Goal: Task Accomplishment & Management: Use online tool/utility

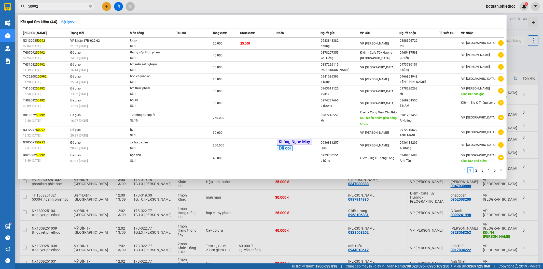
type input "50992"
click at [526, 55] on div at bounding box center [271, 134] width 543 height 269
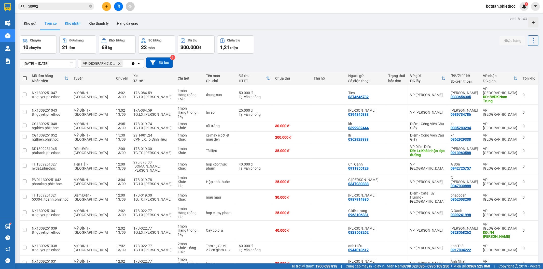
click at [77, 24] on button "Kho nhận" at bounding box center [73, 23] width 24 height 12
type input "01/09/2025 – 13/09/2025"
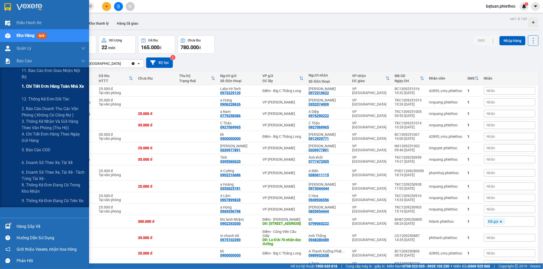
click at [46, 84] on span "1. Chi tiết đơn hàng toàn nhà xe" at bounding box center [53, 86] width 62 height 6
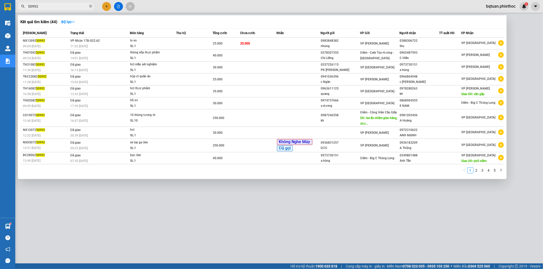
click at [43, 7] on input "50992" at bounding box center [58, 7] width 60 height 6
paste input "097768661"
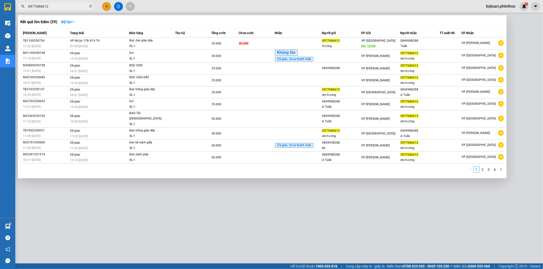
type input "0977686612"
click at [516, 32] on div at bounding box center [271, 134] width 543 height 269
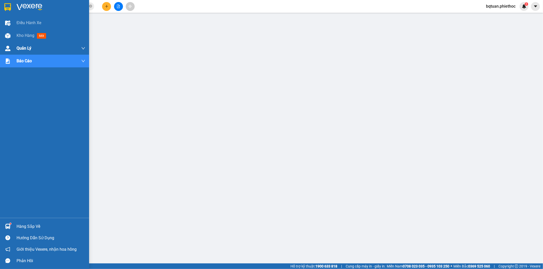
click at [10, 30] on div "Kho hàng mới" at bounding box center [44, 35] width 89 height 13
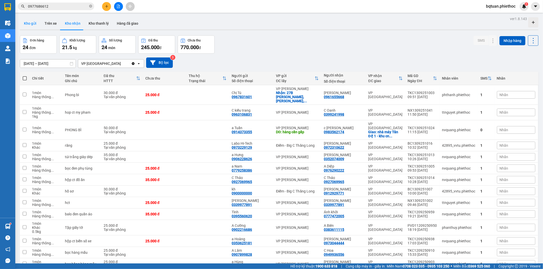
click at [26, 22] on button "Kho gửi" at bounding box center [30, 23] width 21 height 12
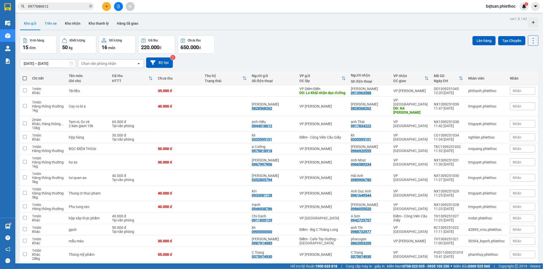
click at [50, 23] on button "Trên xe" at bounding box center [50, 23] width 20 height 12
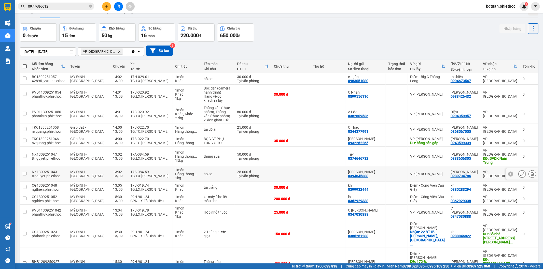
scroll to position [23, 0]
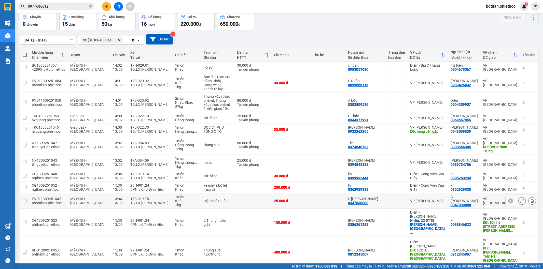
click at [146, 197] on div "17B-019.78" at bounding box center [150, 199] width 40 height 4
checkbox input "true"
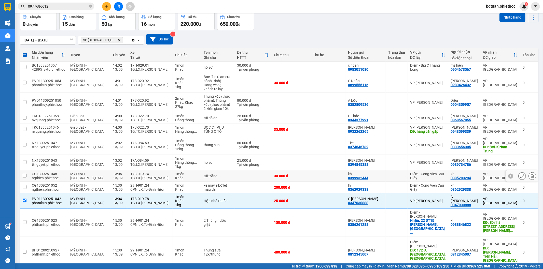
click at [143, 176] on div "TG.LX.[PERSON_NAME]" at bounding box center [150, 178] width 40 height 4
checkbox input "true"
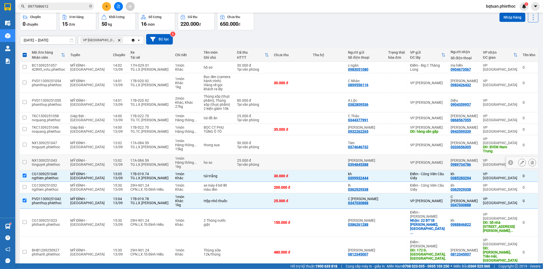
click at [144, 158] on div "17A-084.59" at bounding box center [150, 160] width 40 height 4
checkbox input "true"
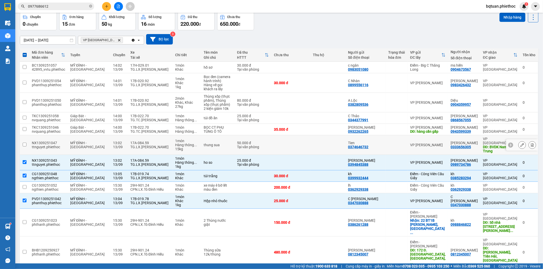
click at [141, 145] on div "TG.LX.Bùi Đình Quý" at bounding box center [150, 147] width 40 height 4
checkbox input "true"
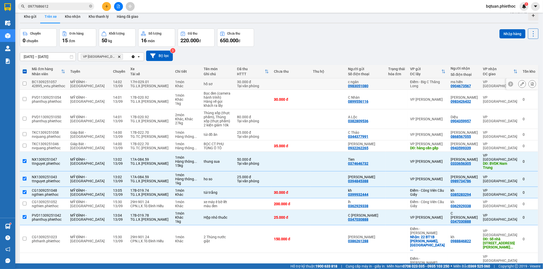
scroll to position [0, 0]
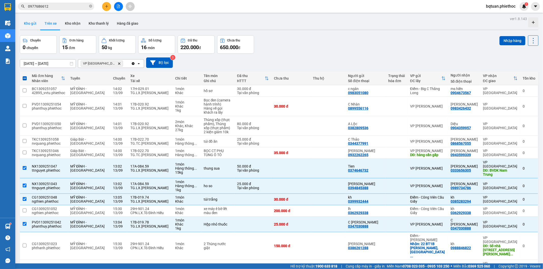
click at [33, 26] on button "Kho gửi" at bounding box center [30, 23] width 21 height 12
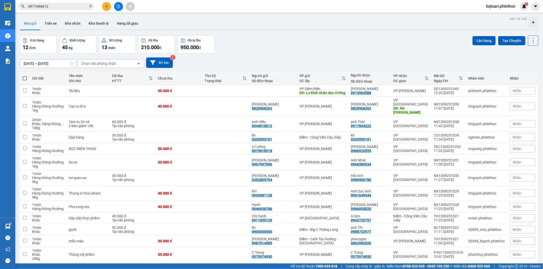
drag, startPoint x: 296, startPoint y: 35, endPoint x: 300, endPoint y: 42, distance: 8.2
click at [297, 35] on div "Đơn hàng 12 đơn Khối lượng 45 kg Số lượng 13 món Đã thu 210.000 đ Chưa thu 950.…" at bounding box center [279, 44] width 518 height 18
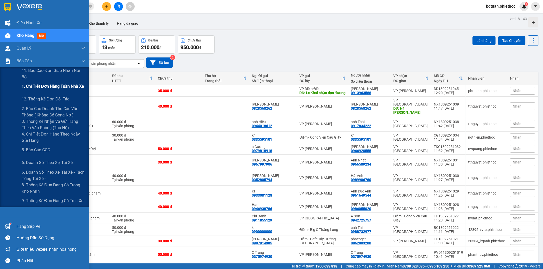
click at [41, 86] on span "1. Chi tiết đơn hàng toàn nhà xe" at bounding box center [53, 86] width 62 height 6
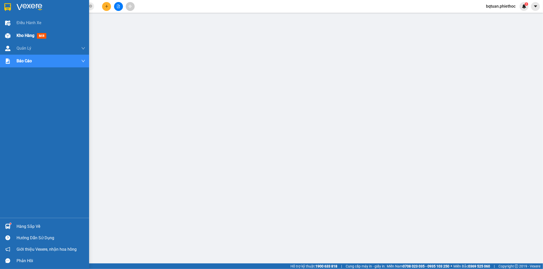
click at [3, 33] on div "Kho hàng mới" at bounding box center [44, 35] width 89 height 13
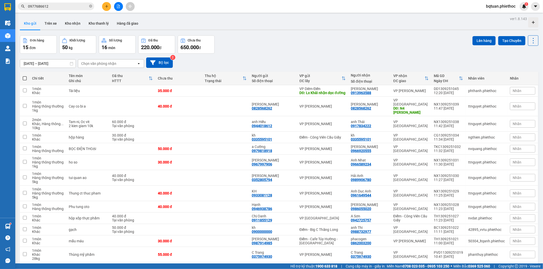
click at [34, 71] on div "13/09/2025 – 13/09/2025 Press the down arrow key to interact with the calendar …" at bounding box center [279, 63] width 518 height 18
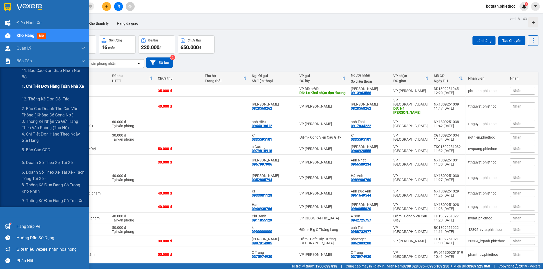
click at [36, 83] on span "1. Chi tiết đơn hàng toàn nhà xe" at bounding box center [53, 86] width 62 height 6
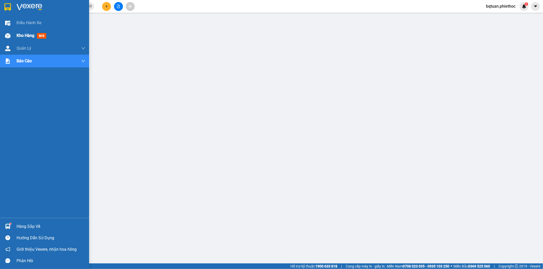
click at [17, 34] on span "Kho hàng" at bounding box center [26, 35] width 18 height 5
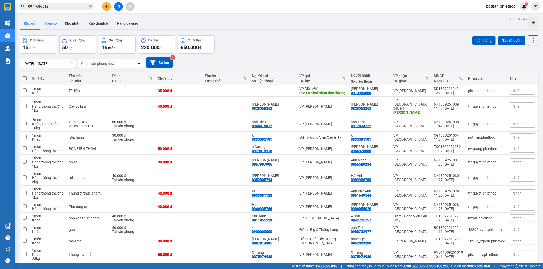
click at [51, 22] on button "Trên xe" at bounding box center [50, 23] width 20 height 12
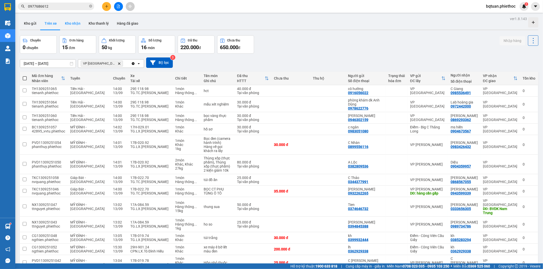
click at [74, 21] on button "Kho nhận" at bounding box center [73, 23] width 24 height 12
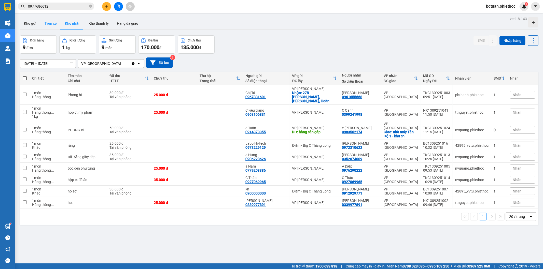
click at [49, 25] on button "Trên xe" at bounding box center [50, 23] width 20 height 12
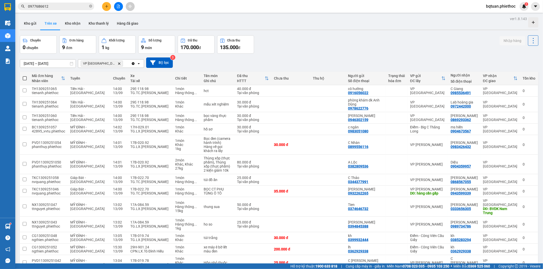
click at [118, 63] on icon "VP Thái Bình, close by backspace" at bounding box center [119, 63] width 2 height 2
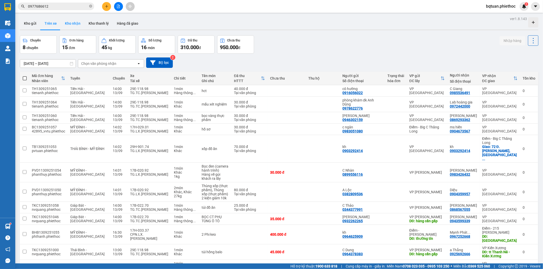
click at [71, 23] on button "Kho nhận" at bounding box center [73, 23] width 24 height 12
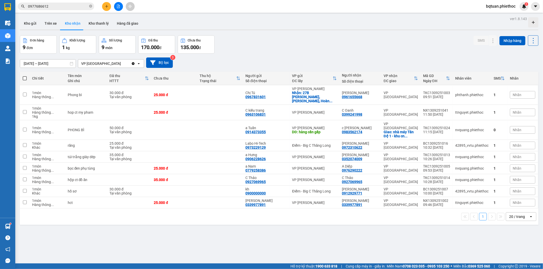
drag, startPoint x: 97, startPoint y: 65, endPoint x: 106, endPoint y: 65, distance: 8.9
click at [97, 65] on div "VP [GEOGRAPHIC_DATA]" at bounding box center [101, 63] width 40 height 5
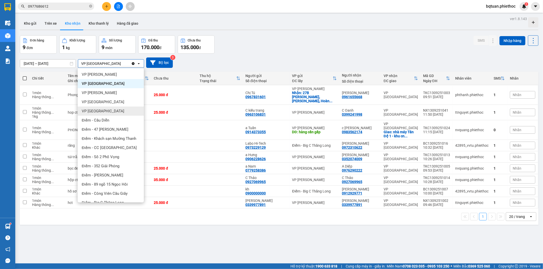
click at [102, 110] on div "VP [GEOGRAPHIC_DATA]" at bounding box center [111, 111] width 66 height 9
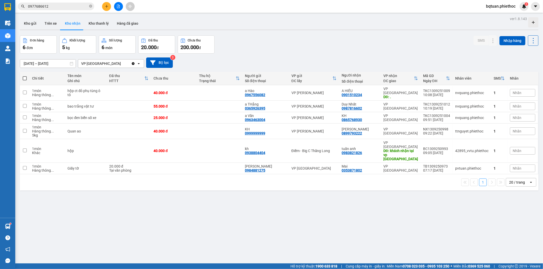
click at [133, 66] on div "Clear value open" at bounding box center [137, 64] width 13 height 8
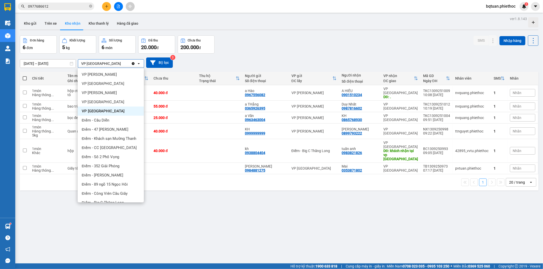
drag, startPoint x: 131, startPoint y: 63, endPoint x: 133, endPoint y: 63, distance: 2.8
click at [132, 63] on div "VP Tiền Hải Clear value open" at bounding box center [111, 63] width 66 height 9
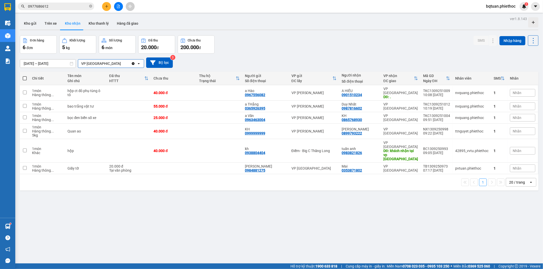
click at [133, 63] on icon "Clear value" at bounding box center [133, 63] width 3 height 3
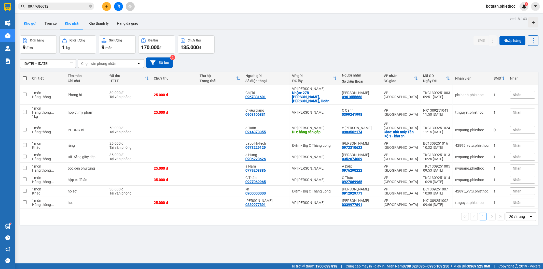
click at [27, 27] on button "Kho gửi" at bounding box center [30, 23] width 21 height 12
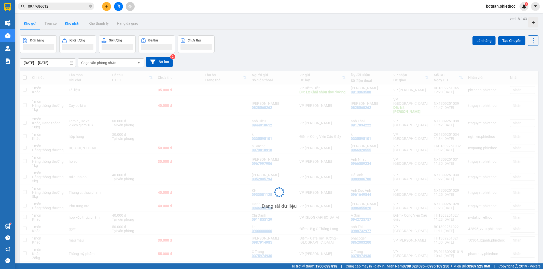
click at [72, 26] on button "Kho nhận" at bounding box center [73, 23] width 24 height 12
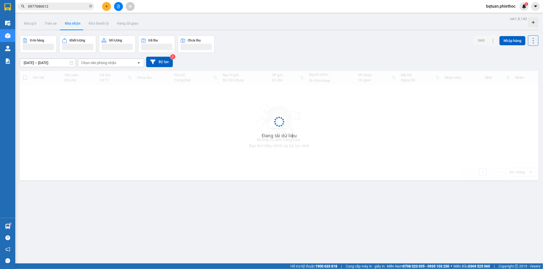
click at [72, 26] on button "Kho nhận" at bounding box center [73, 23] width 24 height 12
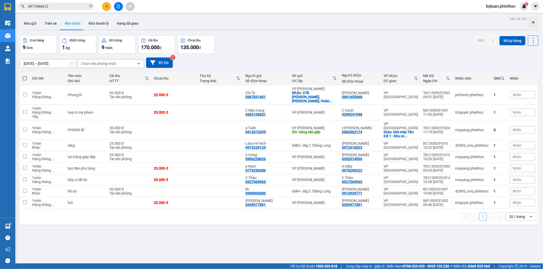
drag, startPoint x: 101, startPoint y: 57, endPoint x: 102, endPoint y: 62, distance: 4.4
click at [102, 57] on div "13/09/2025 – 13/09/2025 Press the down arrow key to interact with the calendar …" at bounding box center [279, 62] width 518 height 10
click at [102, 62] on div "Chọn văn phòng nhận" at bounding box center [98, 63] width 35 height 5
type input "thái"
click at [105, 72] on div "VP [GEOGRAPHIC_DATA]" at bounding box center [111, 74] width 66 height 9
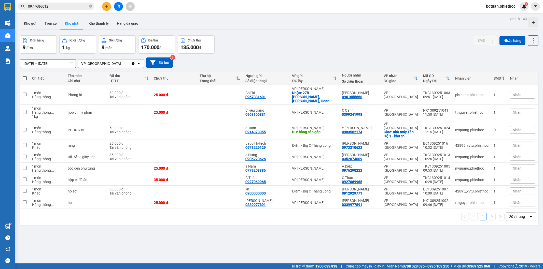
click at [37, 63] on input "[DATE] – [DATE]" at bounding box center [47, 64] width 55 height 8
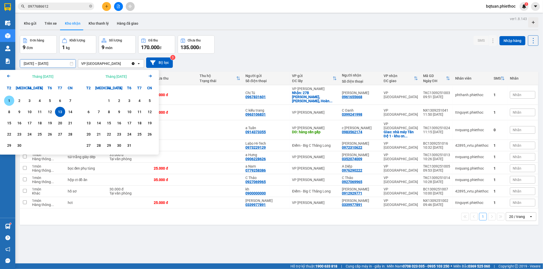
click at [9, 98] on div "1" at bounding box center [9, 101] width 7 height 6
click at [58, 110] on div "13" at bounding box center [59, 112] width 7 height 6
type input "01/09/2025 – 13/09/2025"
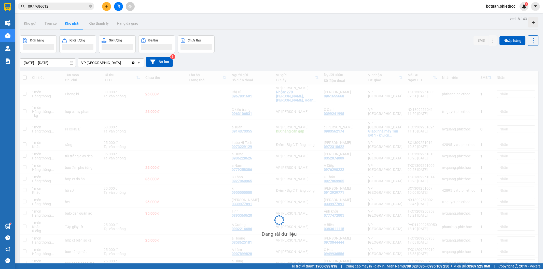
click at [319, 40] on div "Đơn hàng Khối lượng Số lượng Đã thu Chưa thu SMS Nhập hàng" at bounding box center [279, 44] width 518 height 18
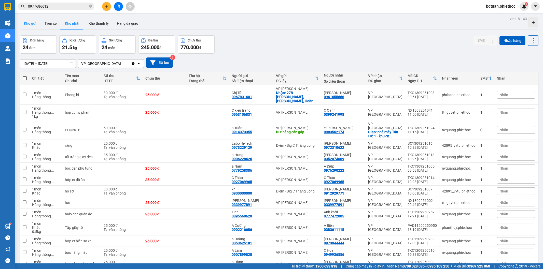
click at [26, 23] on button "Kho gửi" at bounding box center [30, 23] width 21 height 12
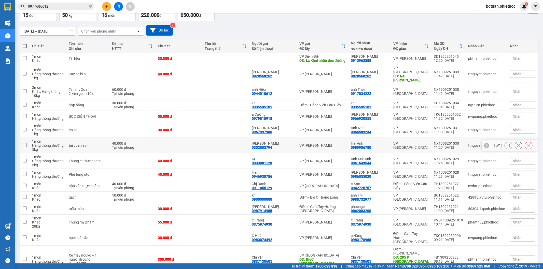
scroll to position [47, 0]
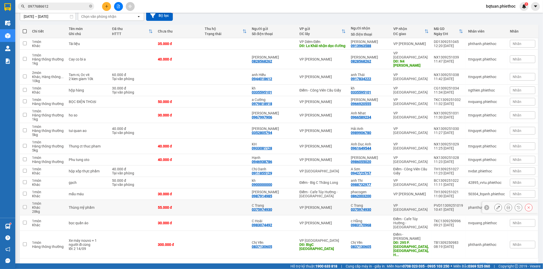
click at [415, 207] on div "VP [GEOGRAPHIC_DATA]" at bounding box center [410, 208] width 35 height 8
checkbox input "true"
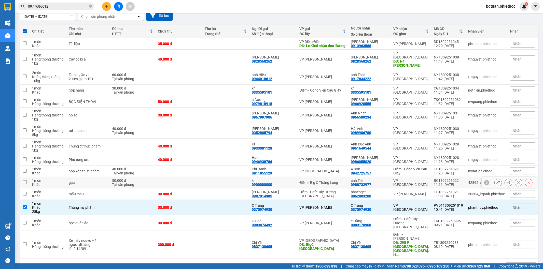
click at [415, 181] on div "VP [GEOGRAPHIC_DATA]" at bounding box center [410, 183] width 35 height 8
checkbox input "true"
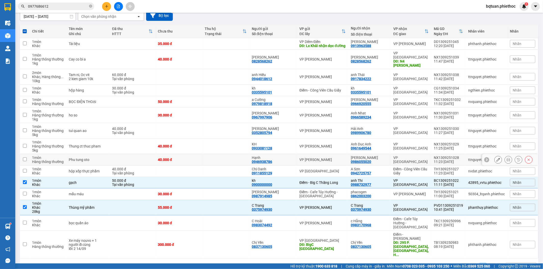
click at [409, 161] on div "VP [GEOGRAPHIC_DATA]" at bounding box center [410, 160] width 35 height 8
checkbox input "true"
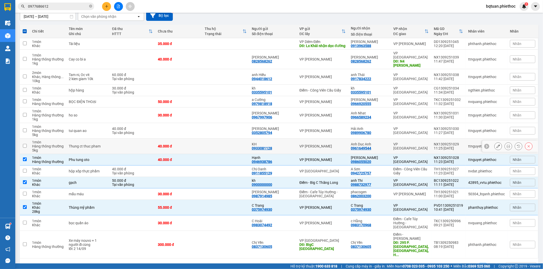
click at [410, 146] on div "VP [GEOGRAPHIC_DATA]" at bounding box center [410, 146] width 35 height 8
checkbox input "true"
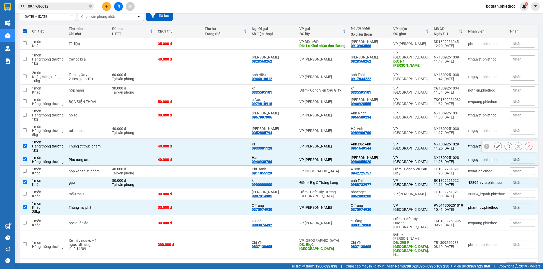
click at [408, 132] on div "VP [GEOGRAPHIC_DATA]" at bounding box center [410, 131] width 35 height 8
checkbox input "true"
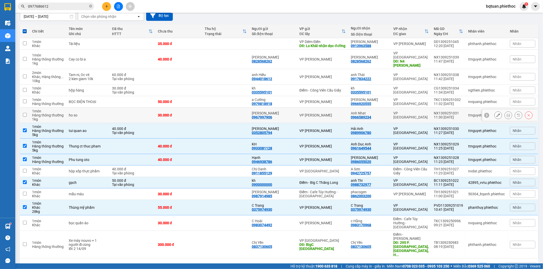
click at [406, 118] on td "VP [GEOGRAPHIC_DATA]" at bounding box center [411, 116] width 40 height 16
checkbox input "true"
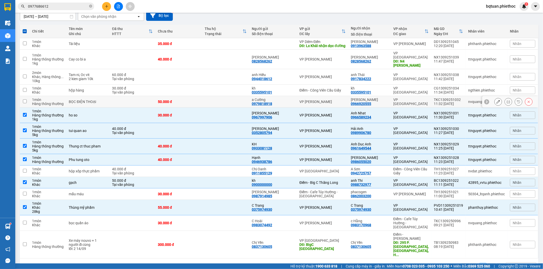
click at [407, 100] on div "VP [GEOGRAPHIC_DATA]" at bounding box center [410, 102] width 35 height 8
checkbox input "true"
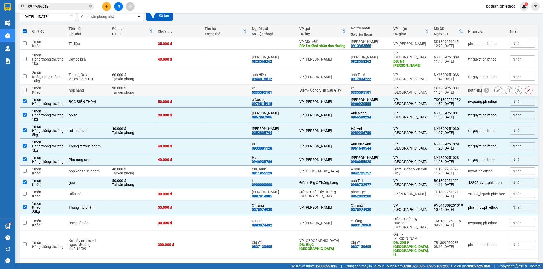
drag, startPoint x: 413, startPoint y: 89, endPoint x: 415, endPoint y: 78, distance: 10.6
click at [413, 87] on td "VP [GEOGRAPHIC_DATA]" at bounding box center [411, 90] width 40 height 11
checkbox input "true"
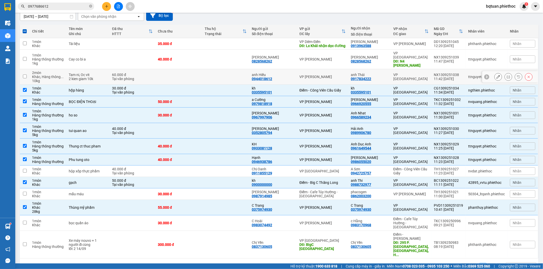
drag, startPoint x: 415, startPoint y: 78, endPoint x: 415, endPoint y: 72, distance: 5.6
click at [415, 77] on div "VP [GEOGRAPHIC_DATA]" at bounding box center [410, 77] width 35 height 8
checkbox input "true"
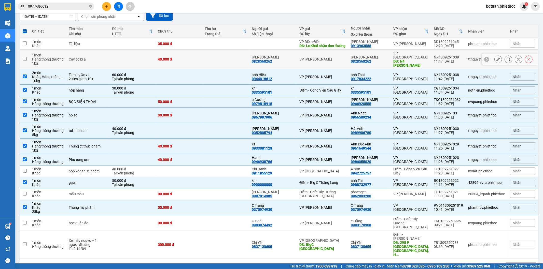
drag, startPoint x: 408, startPoint y: 64, endPoint x: 413, endPoint y: 64, distance: 5.1
click at [408, 64] on div "DĐ: N4 Vu Quy" at bounding box center [410, 63] width 35 height 8
checkbox input "true"
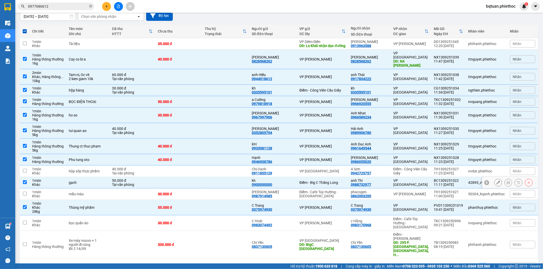
click at [249, 185] on td at bounding box center [225, 182] width 47 height 11
checkbox input "false"
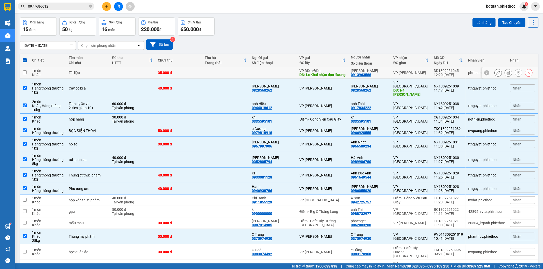
scroll to position [0, 0]
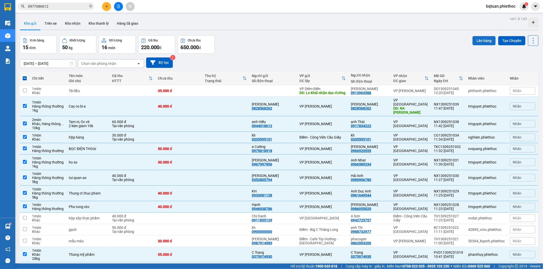
click at [479, 40] on button "Lên hàng" at bounding box center [483, 40] width 23 height 9
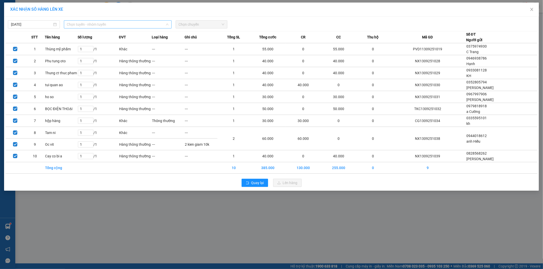
click at [78, 25] on span "Chọn tuyến - nhóm tuyến" at bounding box center [118, 25] width 102 height 8
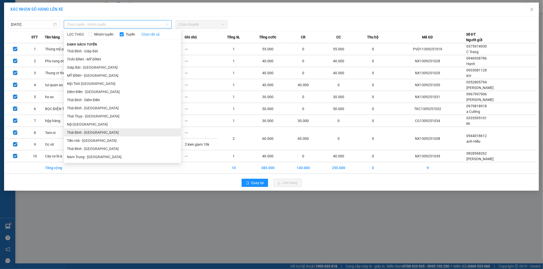
click at [96, 133] on li "Thái Bình - [GEOGRAPHIC_DATA]" at bounding box center [122, 132] width 117 height 8
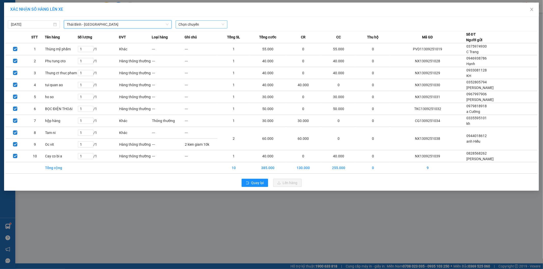
click at [211, 25] on span "Chọn chuyến" at bounding box center [202, 25] width 46 height 8
type input "14"
click at [212, 41] on div "Thêm chuyến " 14:00 "" at bounding box center [203, 43] width 54 height 9
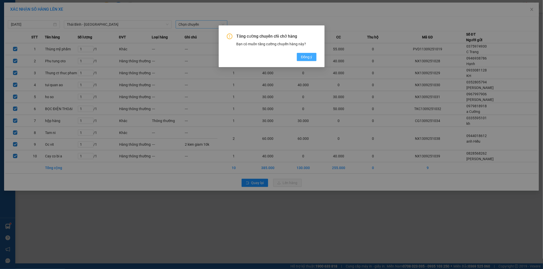
click at [309, 57] on span "Đồng ý" at bounding box center [306, 57] width 11 height 6
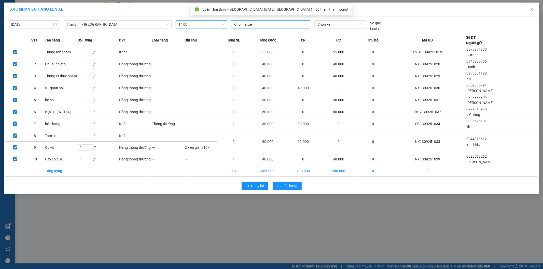
click at [262, 24] on div at bounding box center [270, 24] width 77 height 6
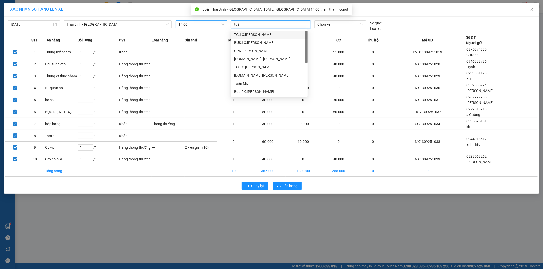
type input "tuấn"
click at [265, 57] on div "TG.TC. Phạm Ngọc Tuấn" at bounding box center [269, 59] width 70 height 6
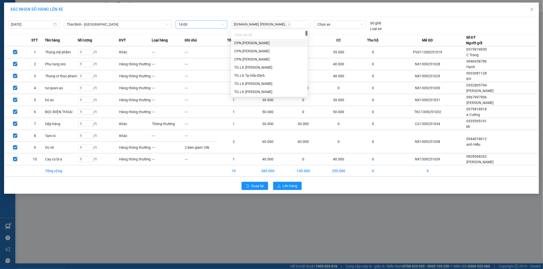
drag, startPoint x: 325, startPoint y: 20, endPoint x: 326, endPoint y: 23, distance: 3.8
click at [325, 20] on div "13/09/2025 Thái Bình - Tiền Hải LỌC THEO Nhóm tuyến Tuyến Chọn tất cả Danh sách…" at bounding box center [271, 25] width 532 height 14
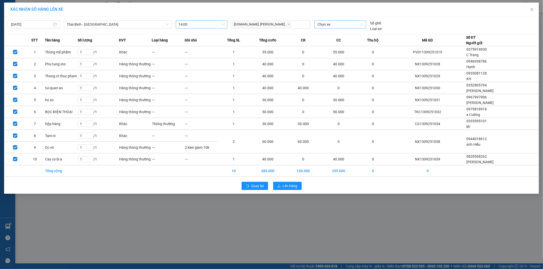
click at [326, 23] on span "Chọn xe" at bounding box center [339, 25] width 45 height 8
type input "8"
type input "7803"
click at [341, 35] on div "29E-378.03" at bounding box center [339, 35] width 45 height 6
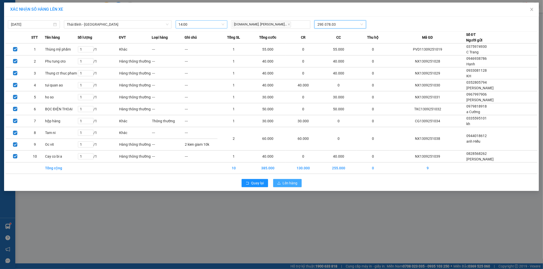
click at [287, 183] on span "Lên hàng" at bounding box center [290, 183] width 15 height 6
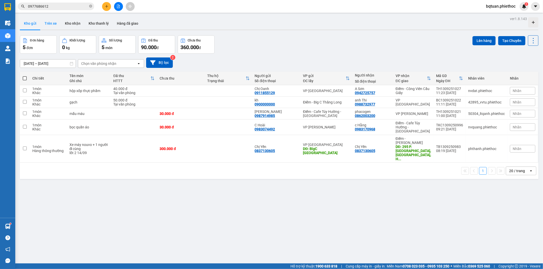
click at [53, 23] on button "Trên xe" at bounding box center [50, 23] width 20 height 12
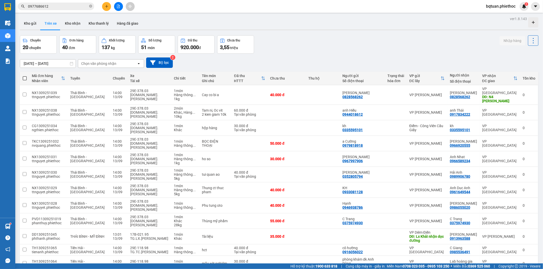
click at [116, 63] on div "Chọn văn phòng nhận" at bounding box center [107, 64] width 59 height 8
type input "thái"
click at [111, 70] on div "VP [GEOGRAPHIC_DATA]" at bounding box center [111, 74] width 66 height 9
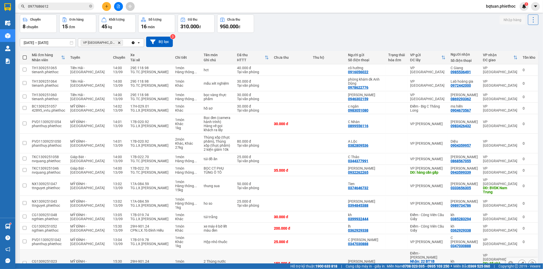
scroll to position [8, 0]
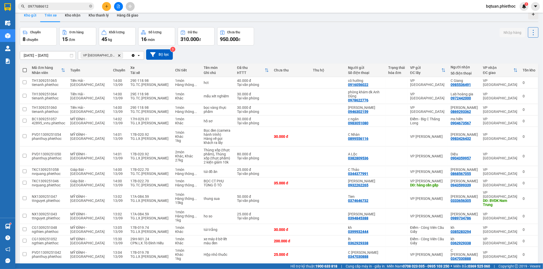
click at [30, 18] on button "Kho gửi" at bounding box center [30, 15] width 21 height 12
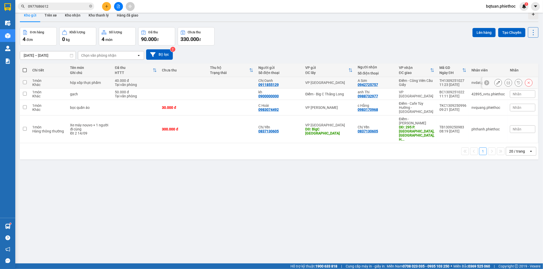
click at [429, 82] on div "Điểm - Công Viên Cầu Giấy" at bounding box center [416, 83] width 35 height 8
checkbox input "true"
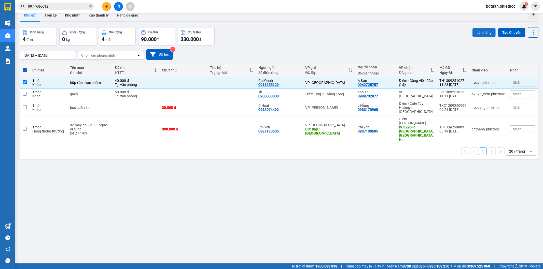
click at [481, 32] on button "Lên hàng" at bounding box center [483, 32] width 23 height 9
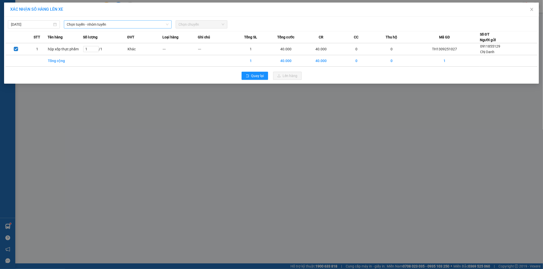
click at [107, 24] on span "Chọn tuyến - nhóm tuyến" at bounding box center [118, 25] width 102 height 8
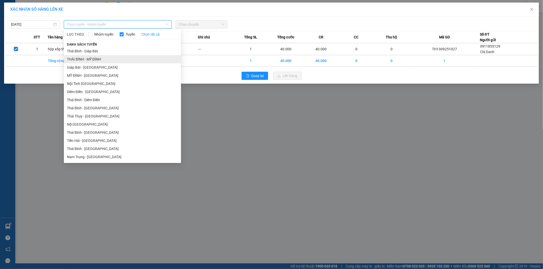
click at [96, 56] on li "THÁI BÌNH - MỸ ĐÌNH" at bounding box center [122, 59] width 117 height 8
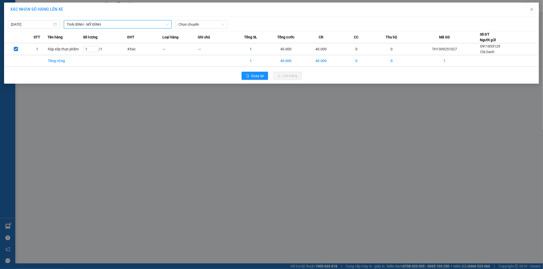
drag, startPoint x: 123, startPoint y: 26, endPoint x: 127, endPoint y: 24, distance: 4.3
click at [123, 25] on span "THÁI BÌNH - MỸ ĐÌNH" at bounding box center [118, 25] width 102 height 8
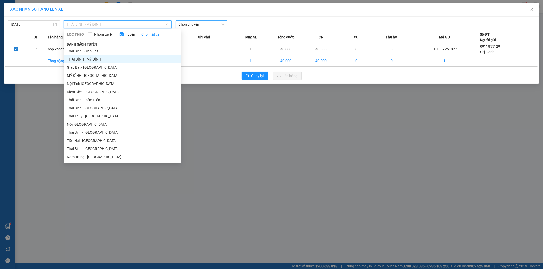
click at [197, 24] on span "Chọn chuyến" at bounding box center [202, 25] width 46 height 8
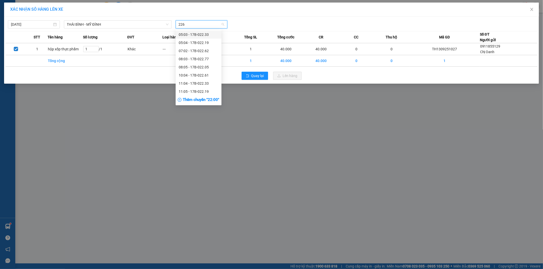
type input "2262"
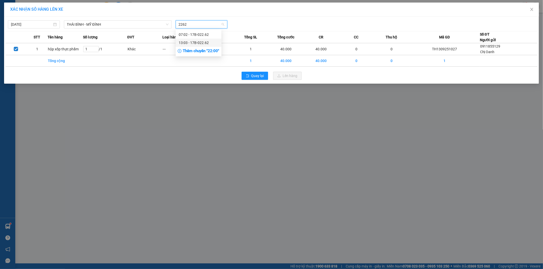
click at [209, 41] on div "13:03 - 17B-022.62" at bounding box center [199, 43] width 40 height 6
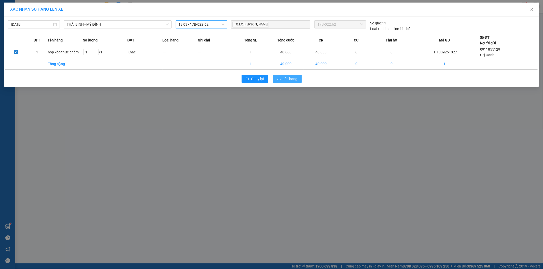
click at [283, 78] on span "Lên hàng" at bounding box center [290, 79] width 15 height 6
click at [529, 11] on icon "close" at bounding box center [529, 13] width 4 height 4
click at [532, 10] on icon "close" at bounding box center [531, 9] width 3 height 3
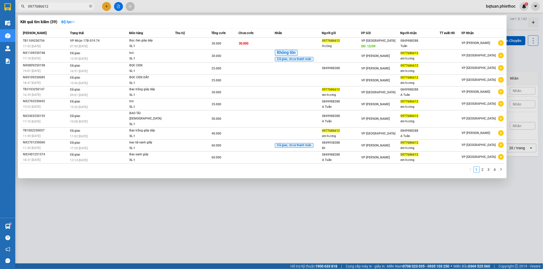
click at [78, 5] on input "0977686612" at bounding box center [58, 7] width 60 height 6
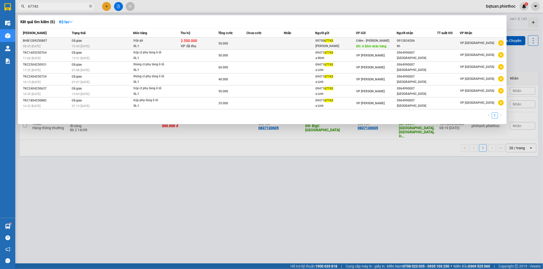
type input "67743"
click at [303, 41] on td at bounding box center [299, 44] width 31 height 12
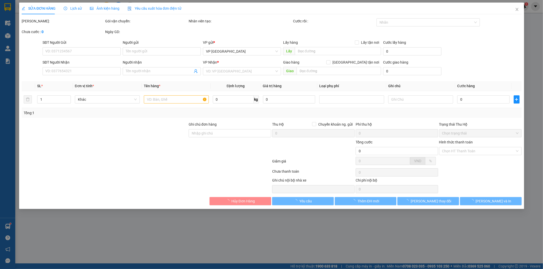
type input "0975067743"
type input "C Hồng"
type input "A Bính nhận hàng"
type input "5.000"
type input "0912834206"
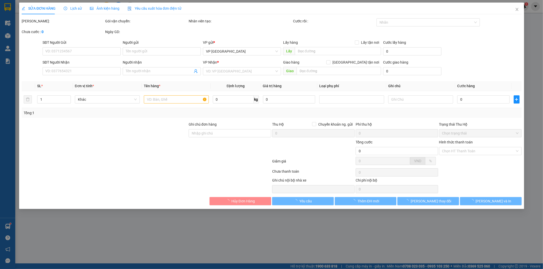
type input "kh"
checkbox input "true"
type input "2.550.000"
type input "20.000"
type input "50.000"
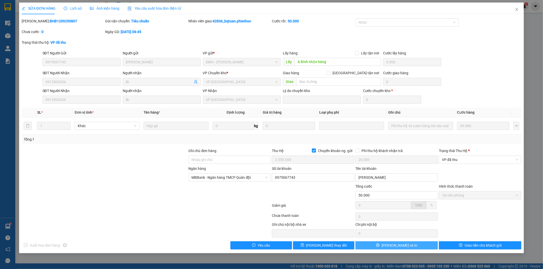
click at [406, 248] on span "[PERSON_NAME] và In" at bounding box center [399, 246] width 36 height 6
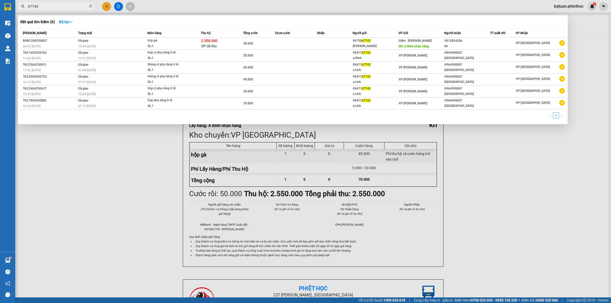
click at [54, 7] on input "67743" at bounding box center [58, 7] width 60 height 6
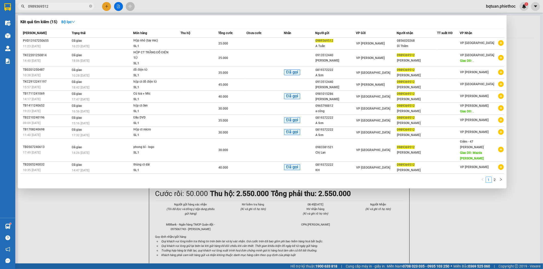
click at [54, 8] on input "0989369512" at bounding box center [58, 7] width 60 height 6
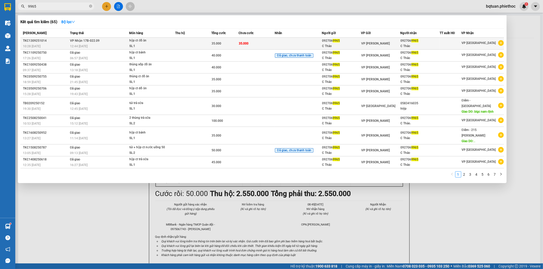
type input "9965"
click at [395, 41] on div "VP [PERSON_NAME]" at bounding box center [380, 44] width 39 height 6
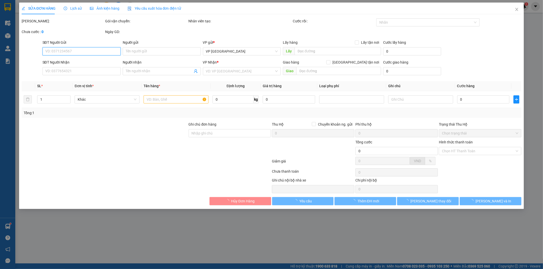
type input "0927069965"
type input "C Thảo"
type input "0927069965"
type input "C Thảo"
type input "35.000"
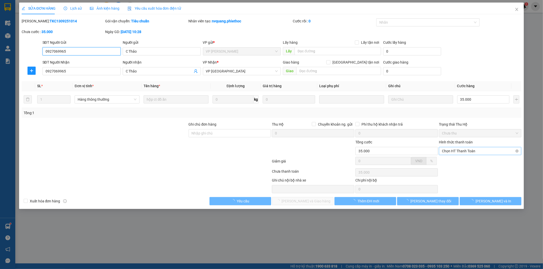
click at [469, 152] on span "Chọn HT Thanh Toán" at bounding box center [480, 151] width 76 height 8
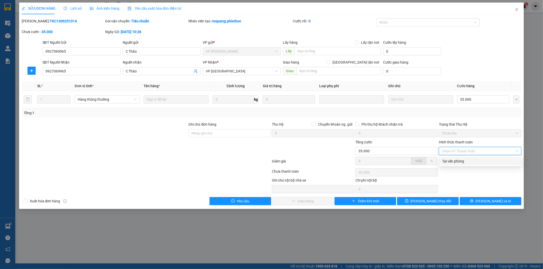
click at [469, 159] on div "Tại văn phòng" at bounding box center [480, 161] width 76 height 6
type input "0"
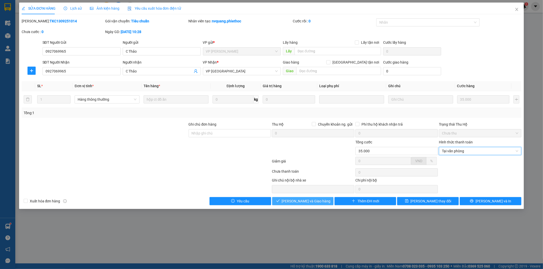
click at [314, 204] on span "[PERSON_NAME] và Giao hàng" at bounding box center [306, 201] width 49 height 6
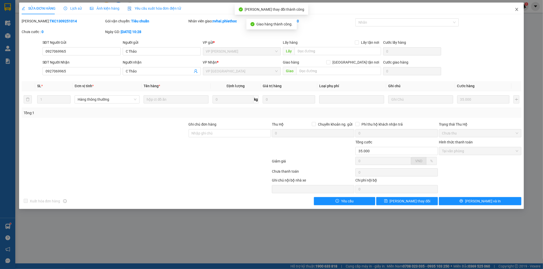
click at [516, 10] on icon "close" at bounding box center [516, 9] width 4 height 4
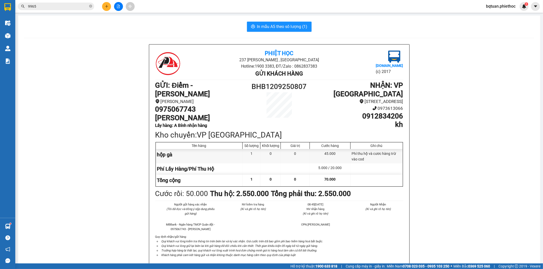
click at [64, 7] on input "9965" at bounding box center [58, 7] width 60 height 6
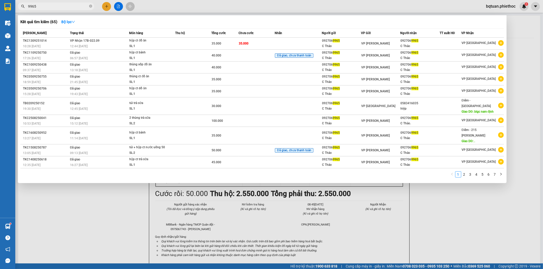
click at [117, 202] on div at bounding box center [271, 134] width 543 height 269
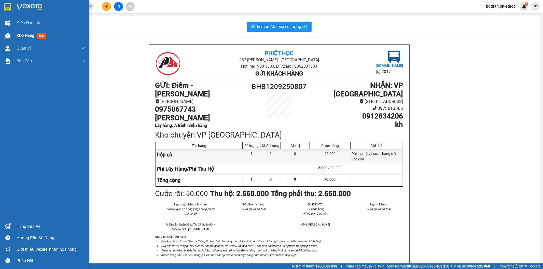
click at [10, 33] on img at bounding box center [7, 35] width 5 height 5
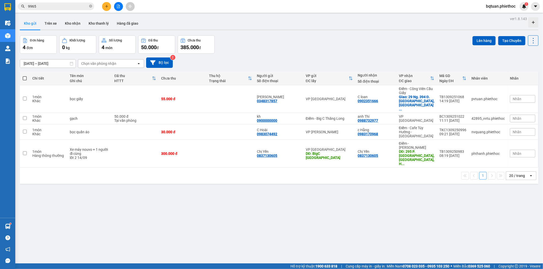
click at [104, 6] on button at bounding box center [106, 6] width 9 height 9
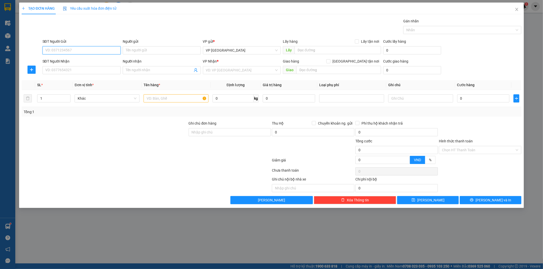
click at [86, 46] on input "SĐT Người Gửi" at bounding box center [81, 50] width 78 height 8
click at [84, 52] on input "SĐT Người Gửi" at bounding box center [81, 50] width 78 height 8
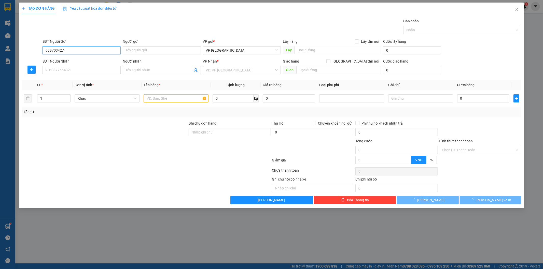
type input "0397034277"
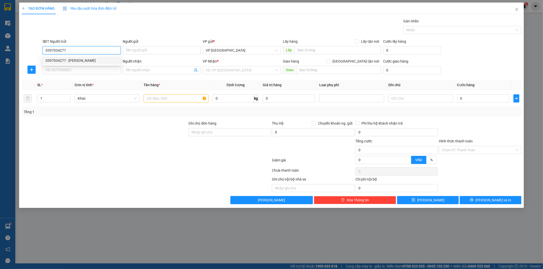
click at [77, 58] on div "0397034277 - Hòa" at bounding box center [82, 61] width 72 height 6
type input "Hòa"
type input "0397034277"
click at [78, 65] on div "SĐT Người Nhận" at bounding box center [81, 63] width 78 height 8
click at [83, 76] on div "SĐT Người Nhận VD: 0377654321" at bounding box center [81, 68] width 78 height 18
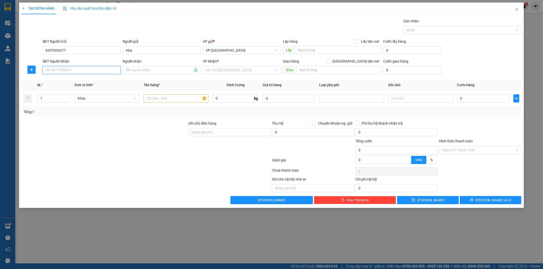
click at [83, 73] on input "SĐT Người Nhận" at bounding box center [81, 70] width 78 height 8
click at [80, 81] on div "0973221194 - Chị Nga" at bounding box center [82, 81] width 72 height 6
type input "0973221194"
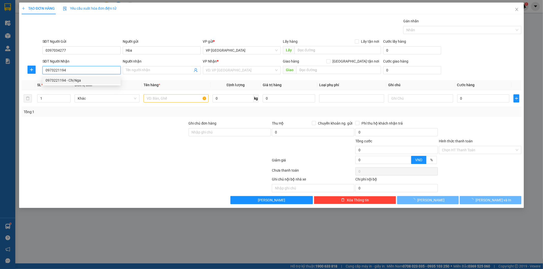
type input "Chị Nga"
checkbox input "true"
type input "Park 1 Times City, Ng. 454 Minh Khai, Mai Động, Hoàng Mai, Hà Nội, Việt Nam"
type input "35.000"
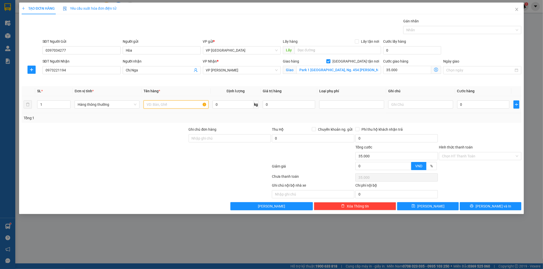
click at [196, 106] on input "text" at bounding box center [175, 104] width 65 height 8
click at [436, 70] on icon "dollar-circle" at bounding box center [436, 70] width 4 height 4
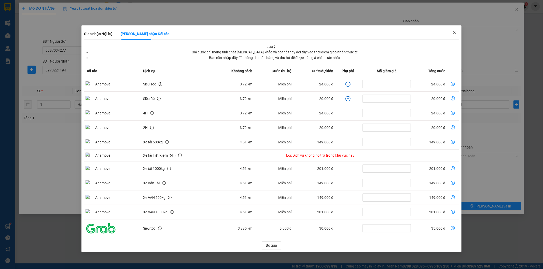
click at [457, 32] on span "Close" at bounding box center [454, 32] width 14 height 14
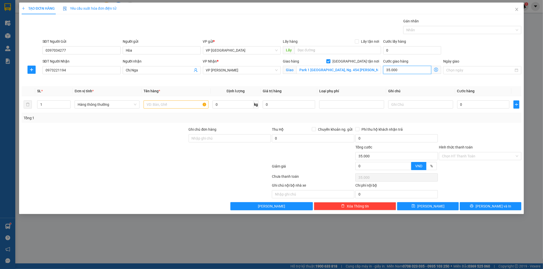
click at [410, 70] on input "35.000" at bounding box center [407, 70] width 48 height 8
type input "4"
type input "40"
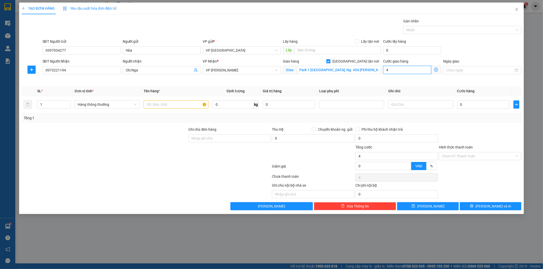
type input "40"
type input "400"
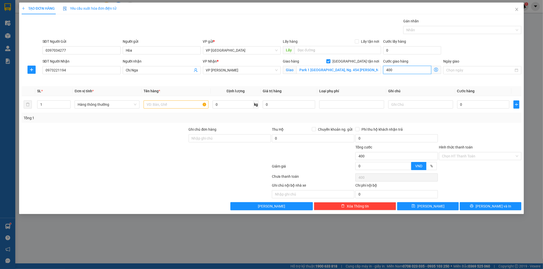
type input "4.000"
type input "40.000"
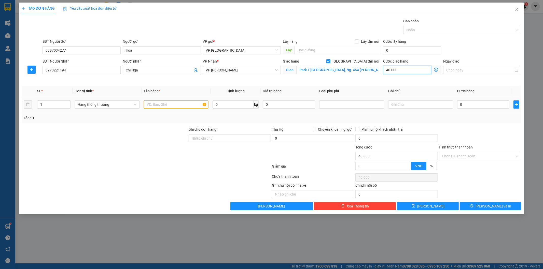
type input "40.000"
click at [173, 103] on input "text" at bounding box center [175, 104] width 65 height 8
type input "Túi giấy tờ"
click at [469, 107] on input "0" at bounding box center [483, 104] width 52 height 8
type input "2"
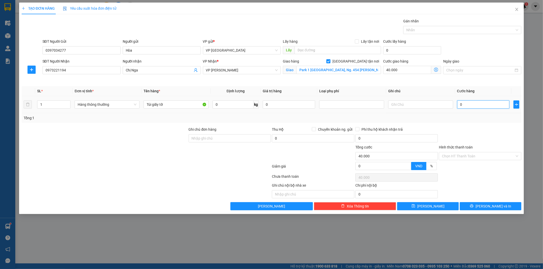
type input "40.002"
type input "25"
type input "40.025"
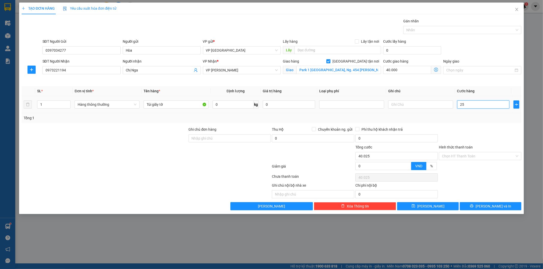
type input "250"
type input "40.250"
type input "2.500"
type input "42.500"
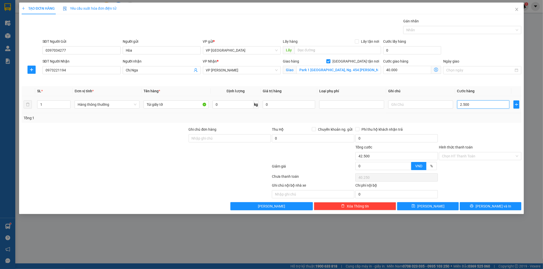
type input "42.500"
type input "25.000"
type input "65.000"
type input "25.000"
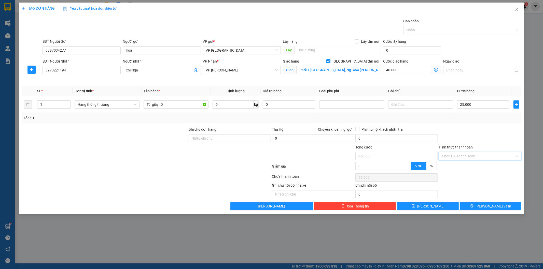
click at [481, 153] on input "Hình thức thanh toán" at bounding box center [478, 156] width 73 height 8
click at [477, 165] on div "Tại văn phòng" at bounding box center [480, 167] width 76 height 6
type input "0"
click at [488, 200] on div "Transit Pickup Surcharge Ids Transit Deliver Surcharge Ids Transit Deliver Surc…" at bounding box center [272, 114] width 500 height 192
click at [488, 204] on span "[PERSON_NAME] và In" at bounding box center [493, 207] width 36 height 6
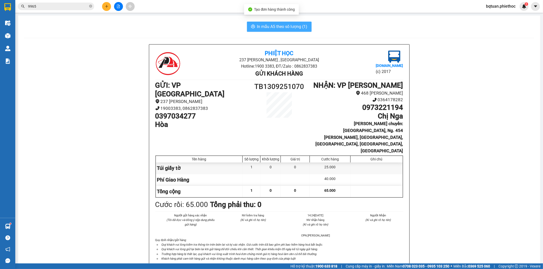
click at [294, 26] on span "In mẫu A5 theo số lượng (1)" at bounding box center [282, 26] width 50 height 6
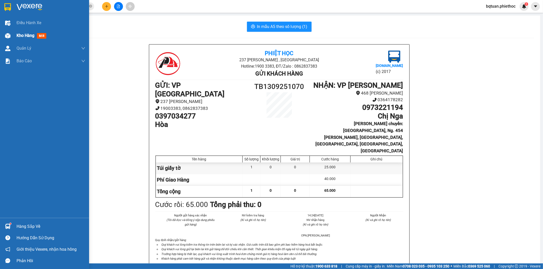
click at [6, 34] on img at bounding box center [7, 35] width 5 height 5
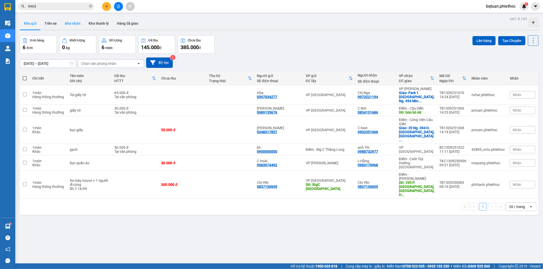
click at [70, 21] on button "Kho nhận" at bounding box center [73, 23] width 24 height 12
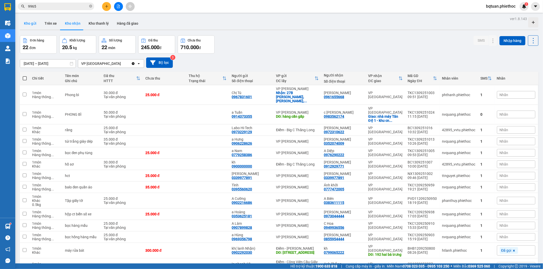
click at [32, 22] on button "Kho gửi" at bounding box center [30, 23] width 21 height 12
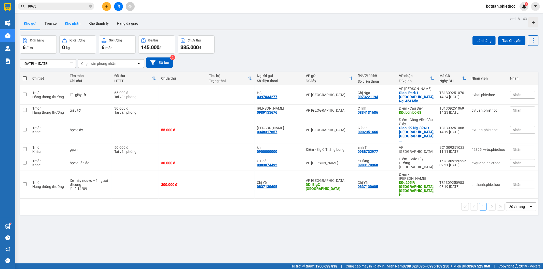
click at [68, 24] on button "Kho nhận" at bounding box center [73, 23] width 24 height 12
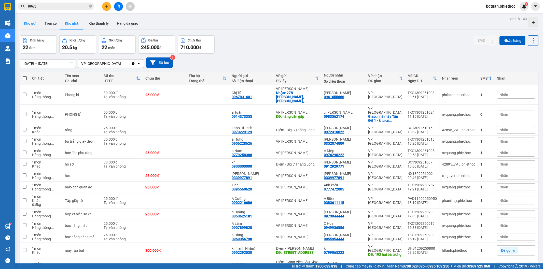
click at [31, 26] on button "Kho gửi" at bounding box center [30, 23] width 21 height 12
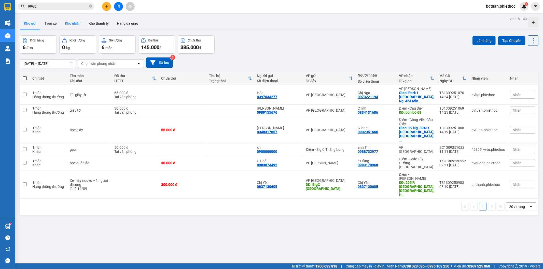
click at [73, 25] on button "Kho nhận" at bounding box center [73, 23] width 24 height 12
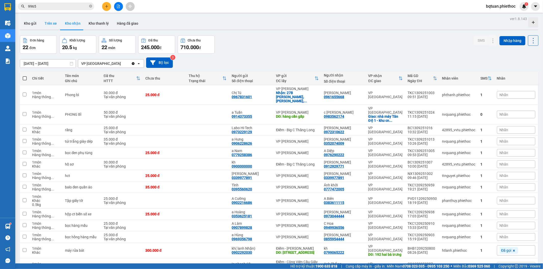
click at [44, 21] on button "Trên xe" at bounding box center [50, 23] width 20 height 12
type input "[DATE] – [DATE]"
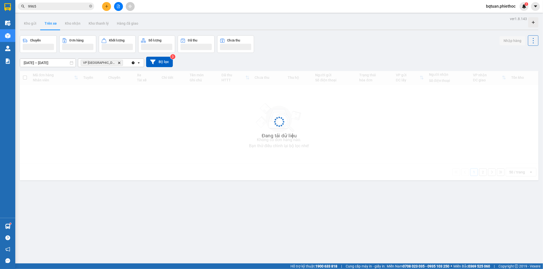
click at [44, 21] on button "Trên xe" at bounding box center [50, 23] width 20 height 12
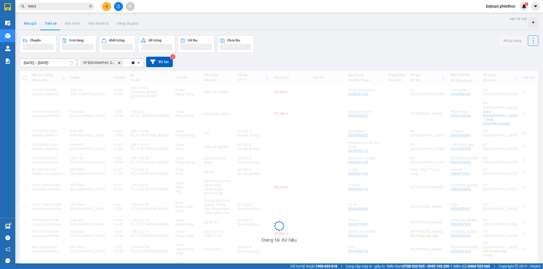
click at [33, 25] on button "Kho gửi" at bounding box center [30, 23] width 21 height 12
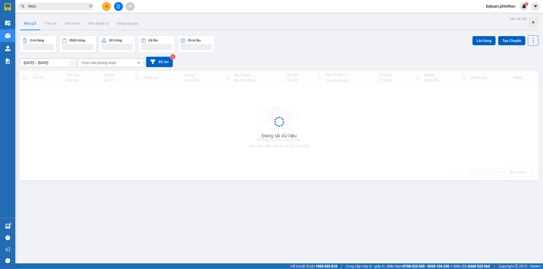
click at [33, 25] on button "Kho gửi" at bounding box center [30, 23] width 21 height 12
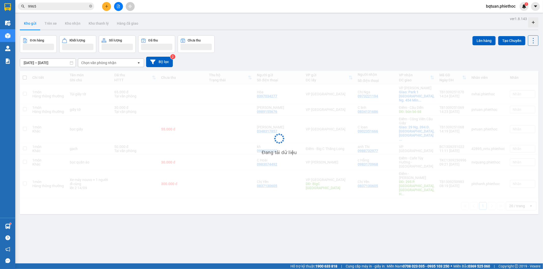
click at [33, 25] on button "Kho gửi" at bounding box center [30, 23] width 21 height 12
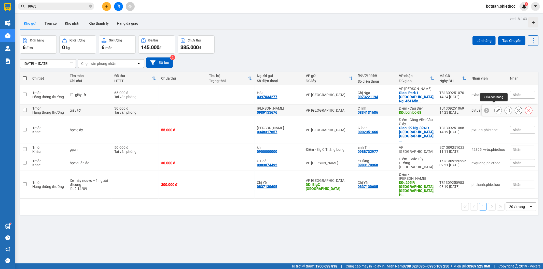
click at [496, 109] on icon at bounding box center [498, 111] width 4 height 4
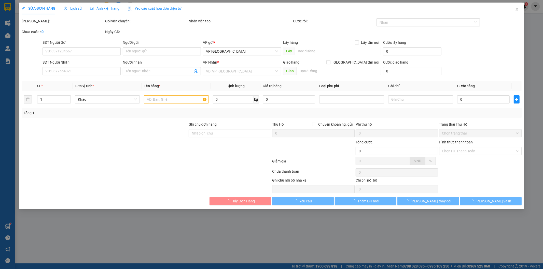
type input "0989155676"
type input "[PERSON_NAME]"
type input "0834131686"
type input "C linh"
type input "bún bò 68"
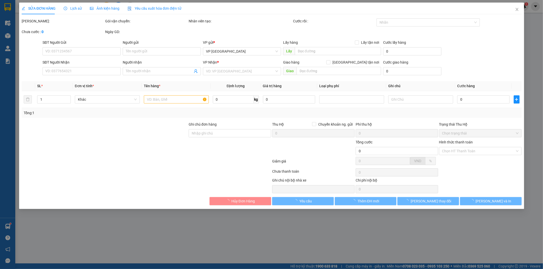
type input "5.000"
type input "30.000"
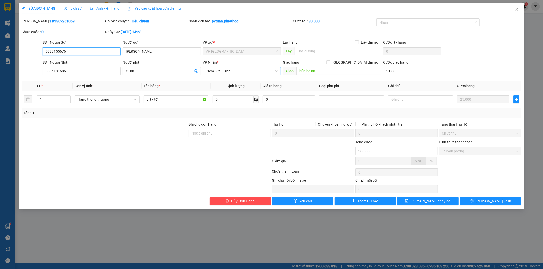
click at [236, 70] on span "Điểm - Cầu Diễn" at bounding box center [242, 71] width 72 height 8
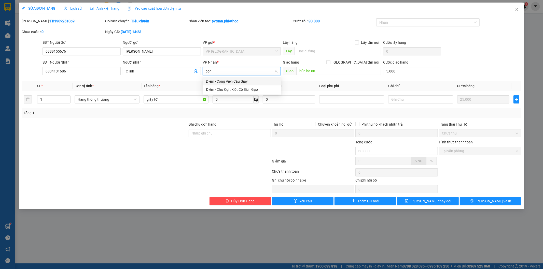
type input "cong"
click at [249, 79] on div "Điểm - Công Viên Cầu Giấy" at bounding box center [242, 82] width 72 height 6
click at [313, 72] on input "bún bò 68" at bounding box center [338, 71] width 85 height 8
click at [360, 63] on span "[GEOGRAPHIC_DATA] tận nơi" at bounding box center [355, 63] width 51 height 6
click at [330, 63] on input "[GEOGRAPHIC_DATA] tận nơi" at bounding box center [328, 62] width 4 height 4
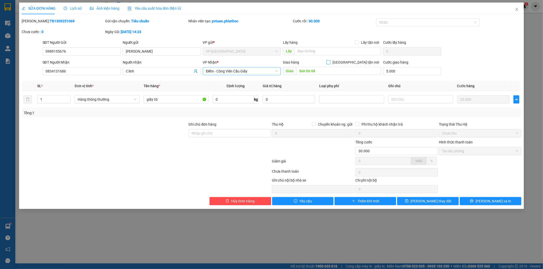
checkbox input "true"
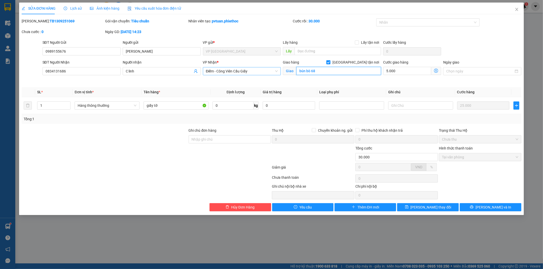
click at [350, 69] on input "bún bò 68" at bounding box center [338, 71] width 85 height 8
type input "39 Cầu Diễn"
click at [438, 71] on icon "dollar-circle" at bounding box center [436, 71] width 4 height 4
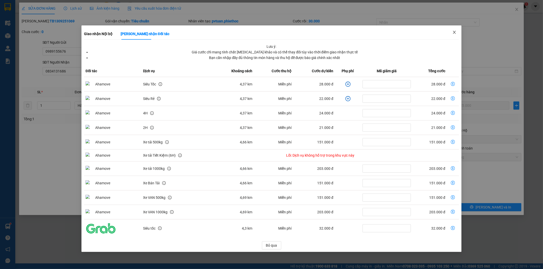
click at [454, 32] on icon "close" at bounding box center [454, 32] width 4 height 4
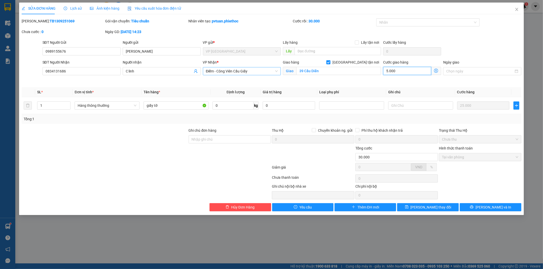
click at [397, 71] on input "5.000" at bounding box center [407, 71] width 48 height 8
type input "25.004"
type input "-4.996"
type input "4"
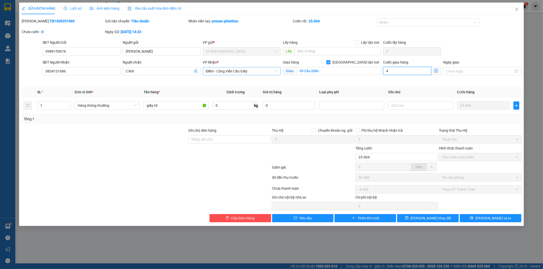
type input "25.040"
type input "-4.960"
type input "40"
type input "25.400"
type input "-4.600"
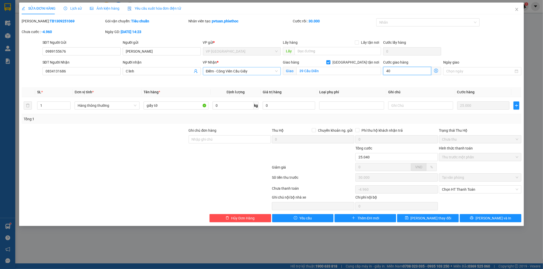
type input "400"
type input "29.000"
type input "-1.000"
type input "4.000"
type input "65.000"
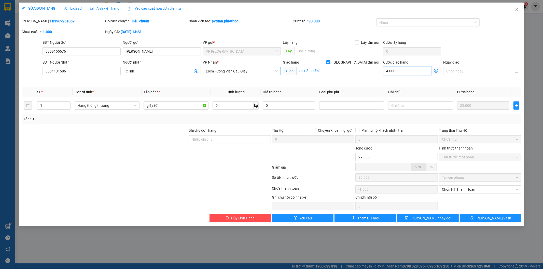
type input "35.000"
click at [465, 187] on span "Chọn HT Thanh Toán" at bounding box center [480, 190] width 76 height 8
type input "40.000"
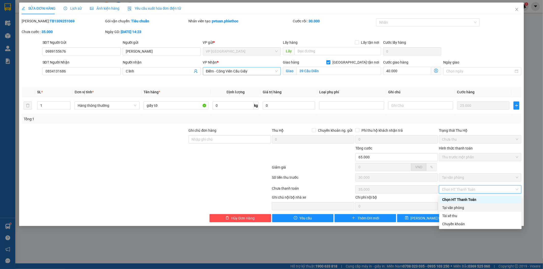
click at [461, 207] on div "Tại văn phòng" at bounding box center [480, 208] width 76 height 6
type input "0"
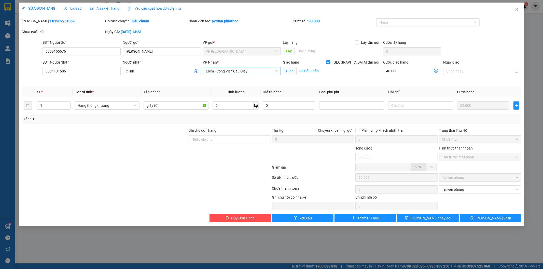
click at [329, 66] on div "Giao hàng Giao tận nơi" at bounding box center [332, 64] width 98 height 8
click at [329, 73] on input "39 Cầu Diễn" at bounding box center [338, 71] width 85 height 8
click at [329, 71] on input "39 Cầu Diễn" at bounding box center [338, 71] width 85 height 8
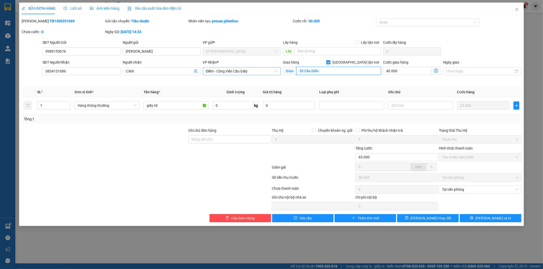
click at [329, 71] on input "39 Cầu Diễn" at bounding box center [338, 71] width 85 height 8
paste input "Đ. Cầu Diễn, Phúc Diễn, Bắc Từ Liêm, Hà Nội, Việt Nam"
type input "39 Đ. Cầu Diễn, Phúc Diễn, Bắc Từ Liêm, Hà Nội, Việt Nam"
click at [371, 90] on th "Loại phụ phí" at bounding box center [351, 92] width 69 height 10
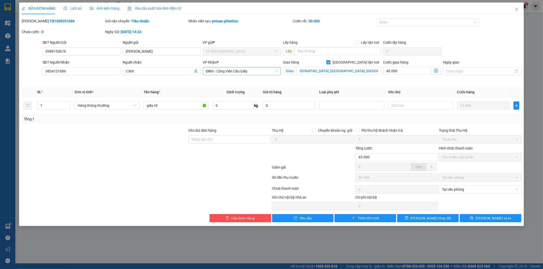
scroll to position [0, 0]
click at [517, 9] on icon "close" at bounding box center [516, 9] width 4 height 4
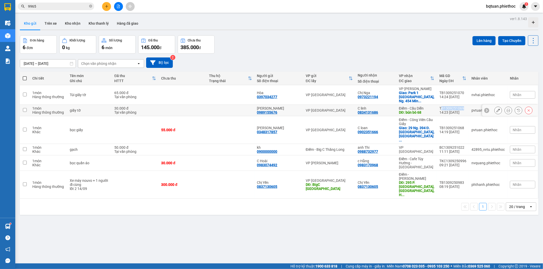
copy div "B1309251069"
copy div "TB1309251069"
drag, startPoint x: 462, startPoint y: 104, endPoint x: 437, endPoint y: 80, distance: 34.8
click at [439, 106] on div "TB1309251069" at bounding box center [452, 108] width 27 height 4
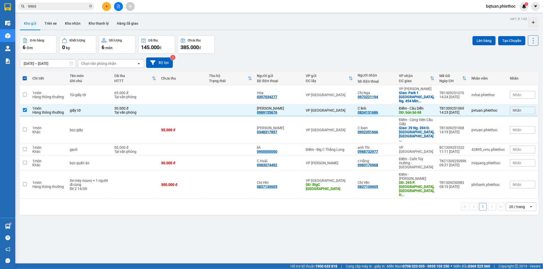
click at [429, 47] on div "Đơn hàng 6 đơn Khối lượng 0 kg Số lượng 6 món Đã thu 145.000 đ Chưa thu 385.000…" at bounding box center [279, 44] width 518 height 18
click at [527, 109] on icon at bounding box center [529, 111] width 4 height 4
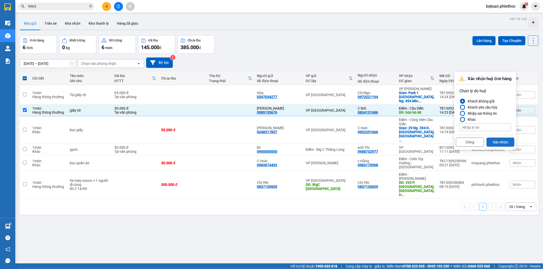
click at [497, 141] on button "Xác nhận" at bounding box center [500, 142] width 28 height 9
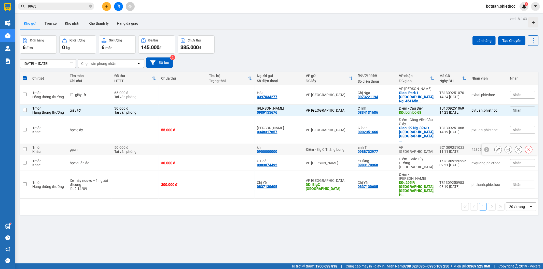
checkbox input "false"
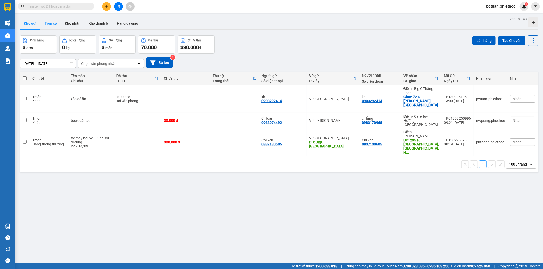
click at [50, 23] on button "Trên xe" at bounding box center [50, 23] width 20 height 12
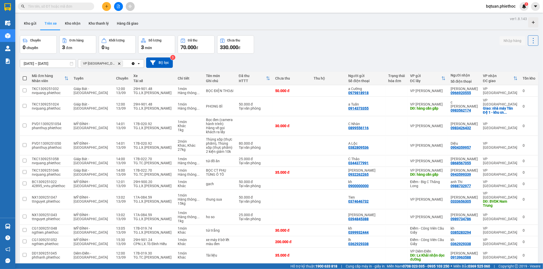
scroll to position [230, 0]
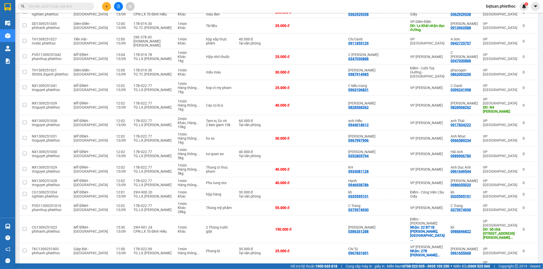
click at [493, 9] on span "bqtuan.phiethoc" at bounding box center [501, 6] width 38 height 6
click at [496, 15] on span "Đăng xuất" at bounding box center [502, 16] width 27 height 6
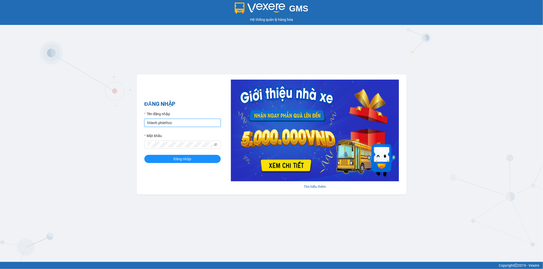
click at [180, 119] on input "htlanh.phiethoc" at bounding box center [182, 123] width 76 height 8
type input "nvhai.phiethoc"
click at [176, 161] on span "Đăng nhập" at bounding box center [183, 159] width 18 height 6
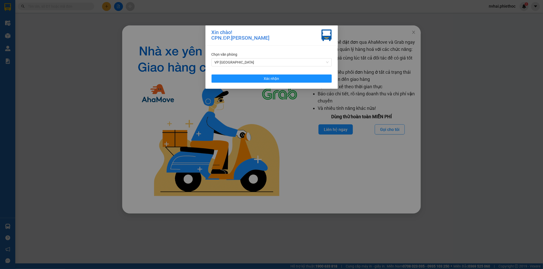
click at [256, 74] on div "Chọn văn phòng VP Thái Bình Xác nhận" at bounding box center [271, 67] width 132 height 43
click at [258, 77] on button "Xác nhận" at bounding box center [271, 79] width 120 height 8
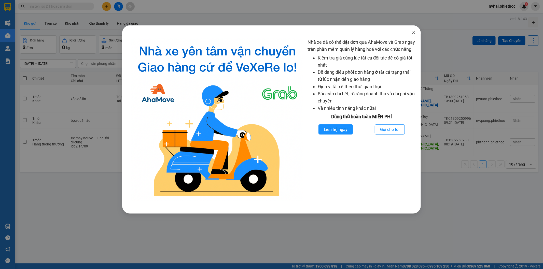
click at [414, 32] on icon "close" at bounding box center [413, 32] width 4 height 4
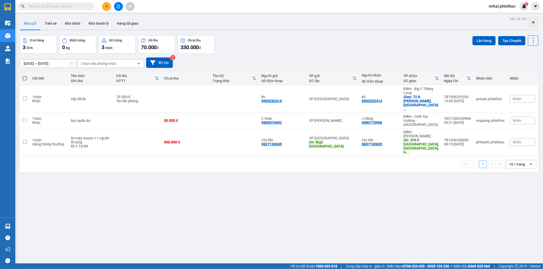
click at [504, 6] on span "nvhai.phiethoc" at bounding box center [501, 6] width 35 height 6
click at [500, 14] on span "Đăng xuất" at bounding box center [504, 16] width 24 height 6
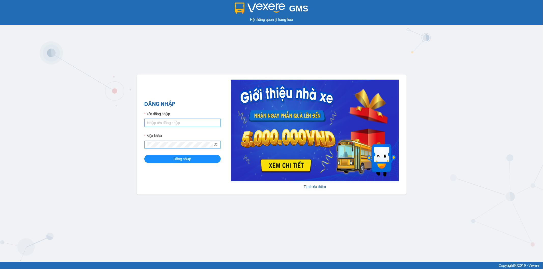
type input "nvhai.phiethoc"
click at [200, 62] on div "GMS Hệ thống quản lý hàng hóa ĐĂNG NHẬP Tên đăng nhập nvhai.phiethoc Mật khẩu Đ…" at bounding box center [271, 131] width 543 height 262
click at [193, 160] on button "Đăng nhập" at bounding box center [182, 159] width 76 height 8
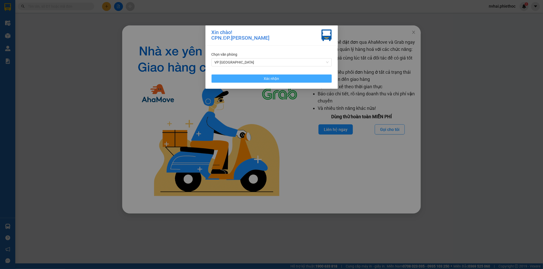
click at [257, 77] on button "Xác nhận" at bounding box center [271, 79] width 120 height 8
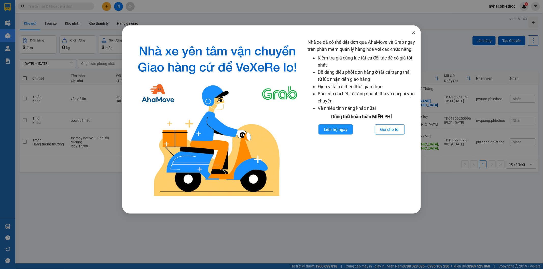
click at [413, 33] on icon "close" at bounding box center [413, 32] width 3 height 3
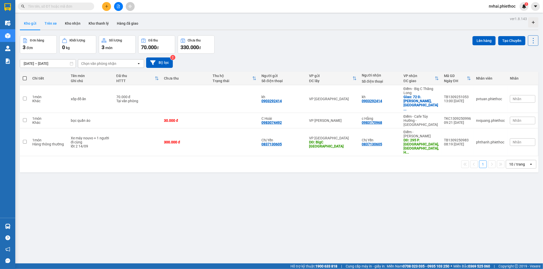
click at [51, 23] on button "Trên xe" at bounding box center [50, 23] width 20 height 12
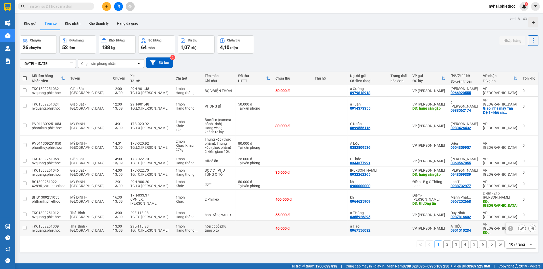
click at [506, 240] on div "10 / trang" at bounding box center [517, 244] width 23 height 8
click at [518, 204] on span "50 / trang" at bounding box center [513, 203] width 16 height 5
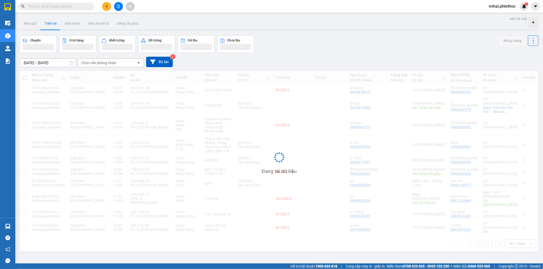
click at [110, 58] on div "13/09/2025 – 13/09/2025 Press the down arrow key to interact with the calendar …" at bounding box center [279, 62] width 518 height 10
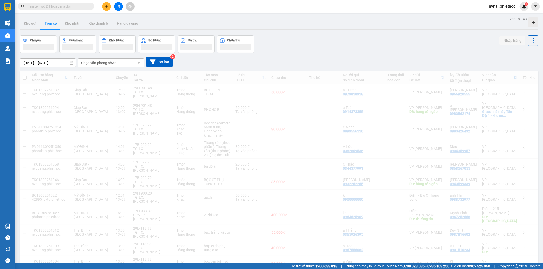
click at [110, 63] on div "Chọn văn phòng nhận" at bounding box center [98, 62] width 35 height 5
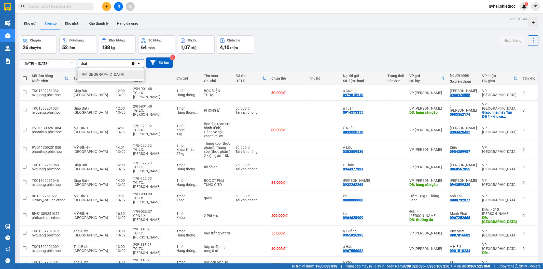
type input "thái"
click at [103, 75] on span "VP [GEOGRAPHIC_DATA]" at bounding box center [103, 74] width 42 height 5
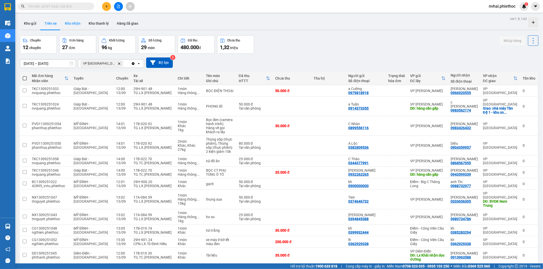
click at [77, 23] on button "Kho nhận" at bounding box center [73, 23] width 24 height 12
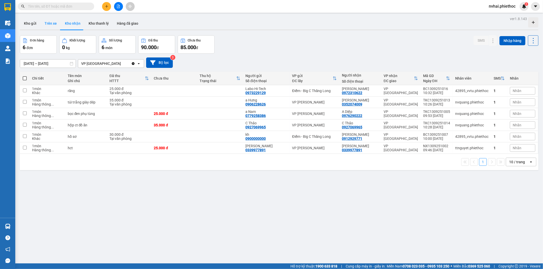
click at [50, 22] on button "Trên xe" at bounding box center [50, 23] width 20 height 12
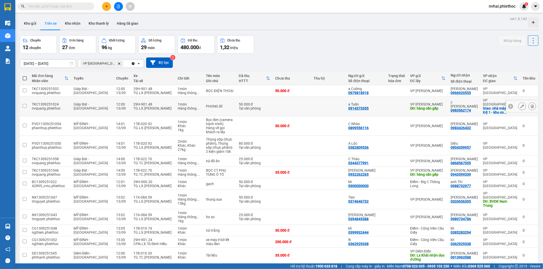
click at [294, 101] on td at bounding box center [291, 107] width 38 height 20
checkbox input "true"
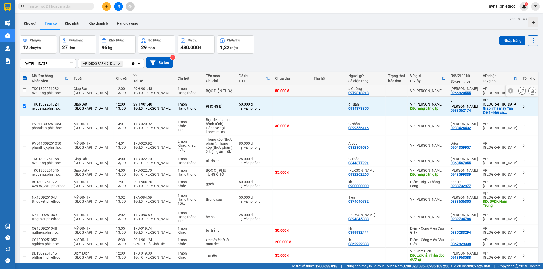
click at [308, 90] on div "50.000 đ" at bounding box center [291, 91] width 33 height 4
checkbox input "true"
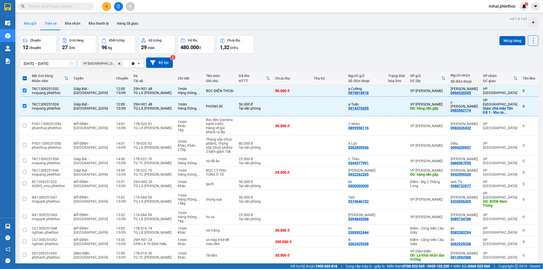
click at [38, 27] on button "Kho gửi" at bounding box center [30, 23] width 21 height 12
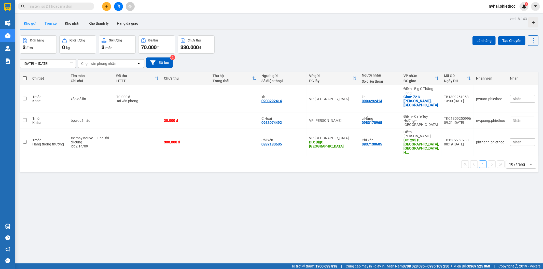
click at [50, 24] on button "Trên xe" at bounding box center [50, 23] width 20 height 12
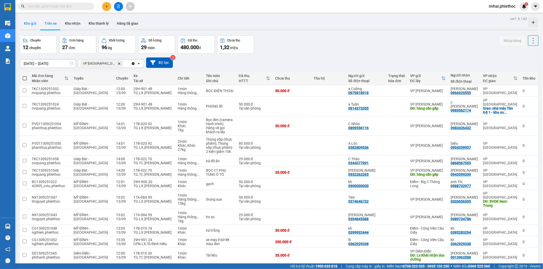
click at [27, 27] on button "Kho gửi" at bounding box center [30, 23] width 21 height 12
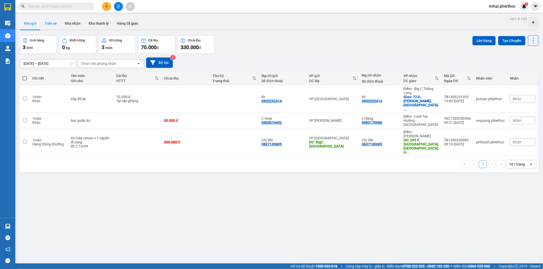
click at [49, 26] on button "Trên xe" at bounding box center [50, 23] width 20 height 12
click at [50, 25] on button "Trên xe" at bounding box center [50, 23] width 20 height 12
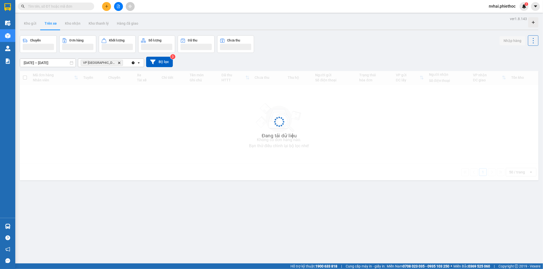
click at [50, 25] on button "Trên xe" at bounding box center [50, 23] width 20 height 12
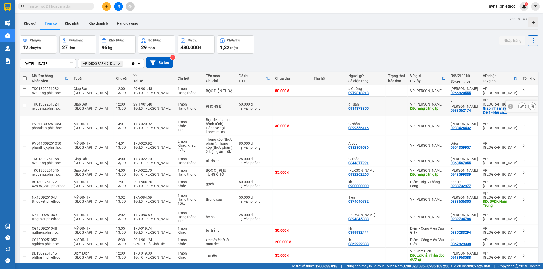
click at [274, 97] on td at bounding box center [291, 107] width 38 height 20
checkbox input "true"
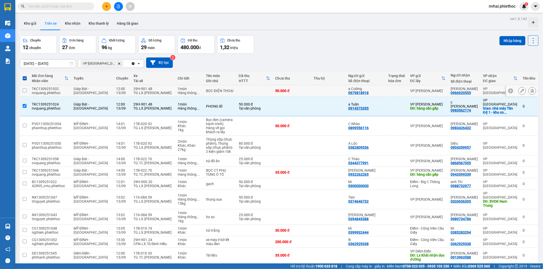
click at [330, 90] on td at bounding box center [328, 90] width 35 height 11
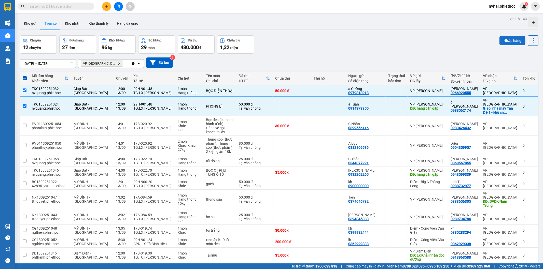
click at [508, 41] on button "Nhập hàng" at bounding box center [512, 40] width 26 height 9
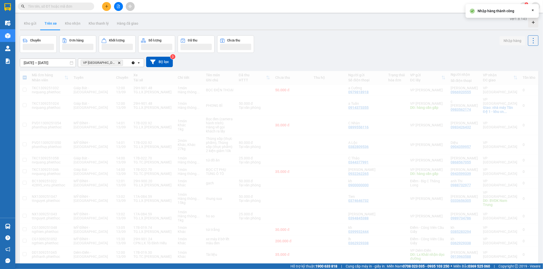
checkbox input "false"
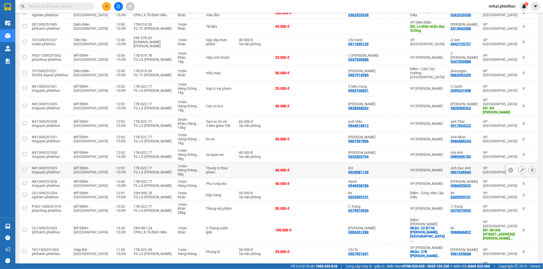
scroll to position [203, 0]
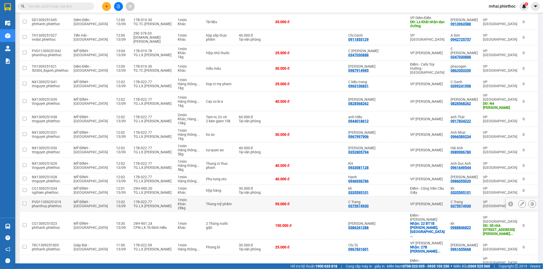
click at [146, 204] on div "TG.LX.Vũ Đình Bính" at bounding box center [152, 206] width 39 height 4
checkbox input "true"
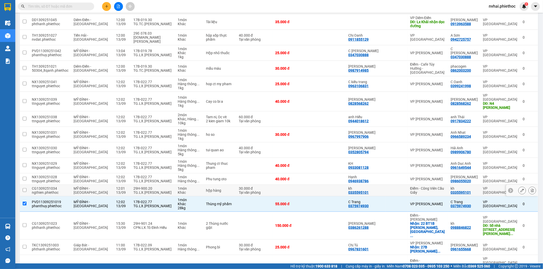
click at [155, 186] on div "29H-900.20" at bounding box center [152, 188] width 39 height 4
checkbox input "true"
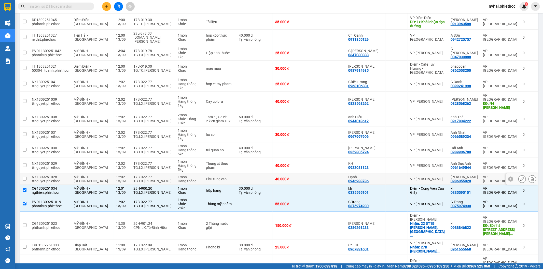
click at [159, 175] on div "17B-022.77" at bounding box center [152, 177] width 39 height 4
checkbox input "true"
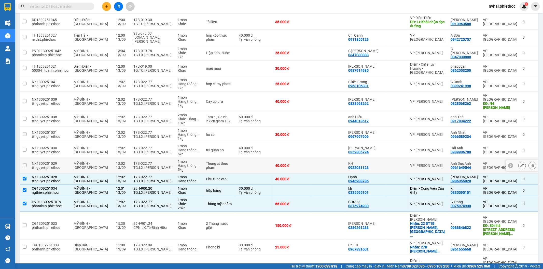
click at [154, 166] on div "TG.LX.Vũ Đình Bính" at bounding box center [152, 168] width 39 height 4
checkbox input "true"
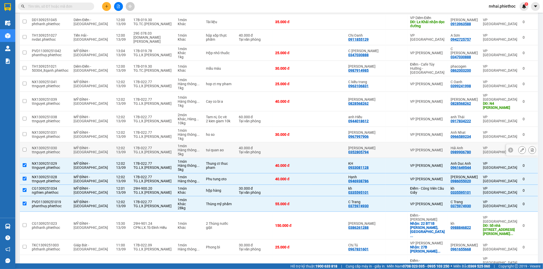
click at [152, 142] on td "17B-022.77 TG.LX.Vũ Đình Bính" at bounding box center [153, 150] width 44 height 16
checkbox input "true"
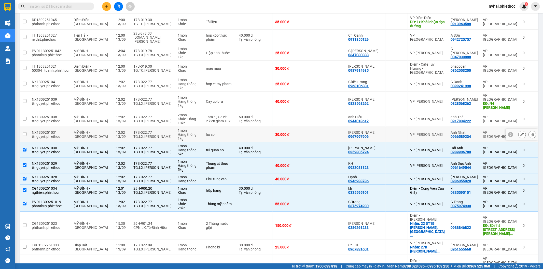
click at [147, 135] on div "TG.LX.Vũ Đình Bính" at bounding box center [152, 137] width 39 height 4
checkbox input "true"
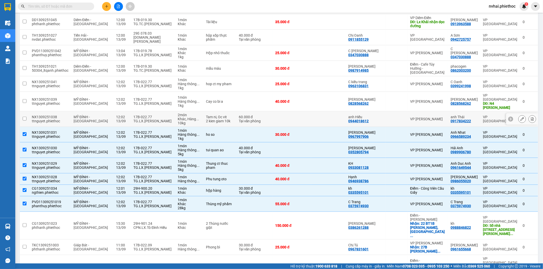
click at [147, 115] on div "17B-022.77 TG.LX.Vũ Đình Bính" at bounding box center [152, 119] width 39 height 8
checkbox input "true"
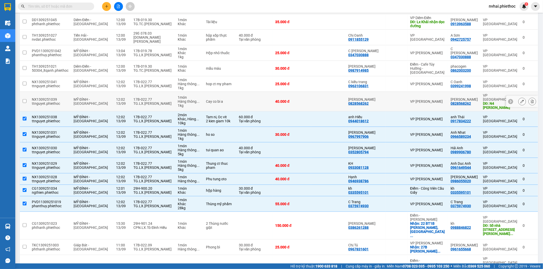
click at [147, 102] on div "TG.LX.Vũ Đình Bính" at bounding box center [152, 104] width 39 height 4
checkbox input "true"
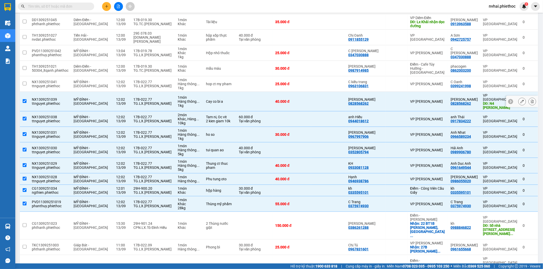
click at [148, 84] on div "TG.LX.Vũ Đình Bính" at bounding box center [152, 86] width 39 height 4
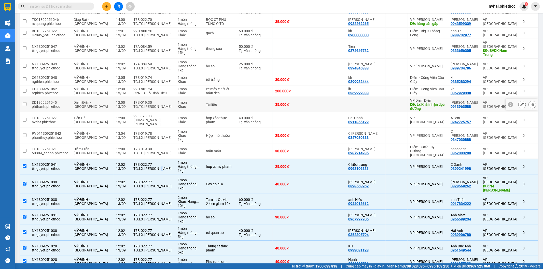
scroll to position [108, 0]
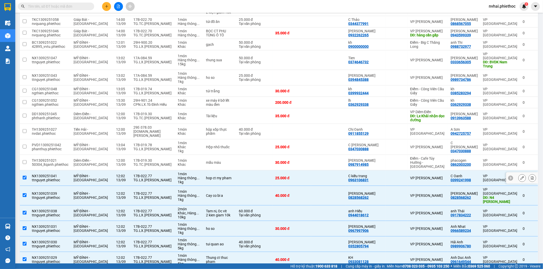
click at [206, 176] on div "hop ct my pham" at bounding box center [220, 178] width 28 height 4
checkbox input "false"
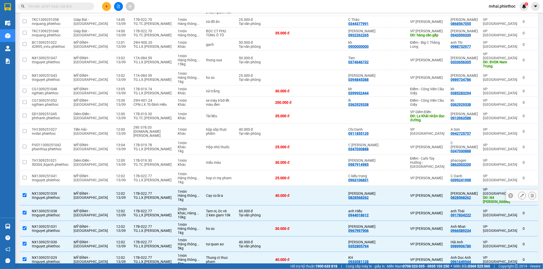
drag, startPoint x: 209, startPoint y: 178, endPoint x: 215, endPoint y: 196, distance: 19.2
click at [209, 186] on td "Cay co bi a" at bounding box center [219, 196] width 33 height 20
checkbox input "false"
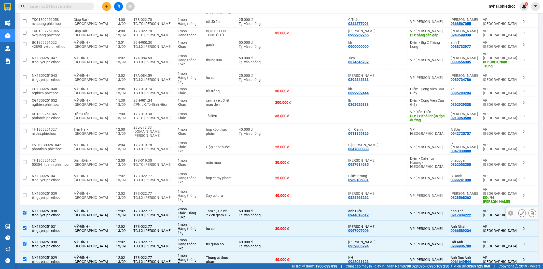
click at [215, 213] on div "2 kien giam 10k" at bounding box center [220, 215] width 28 height 4
checkbox input "false"
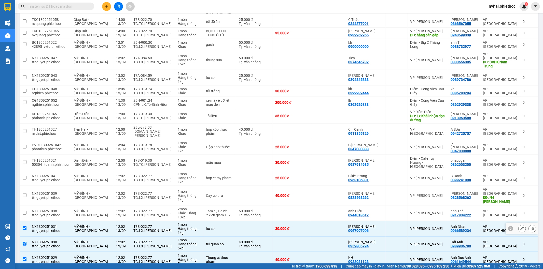
drag, startPoint x: 220, startPoint y: 220, endPoint x: 223, endPoint y: 220, distance: 2.6
click at [222, 221] on td "ho so" at bounding box center [219, 229] width 33 height 16
checkbox input "false"
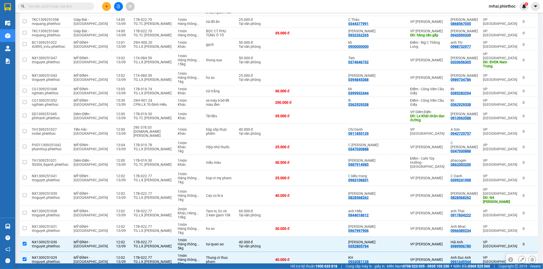
click at [222, 252] on td "Thung ct thuc pham" at bounding box center [219, 260] width 33 height 16
checkbox input "false"
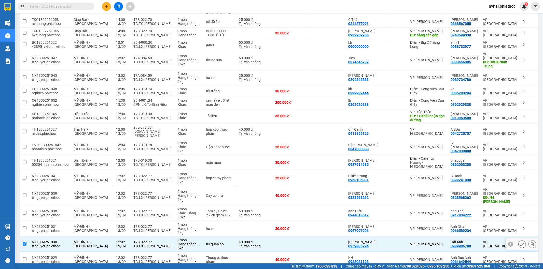
click at [222, 237] on td "tui quan ao" at bounding box center [219, 245] width 33 height 16
checkbox input "false"
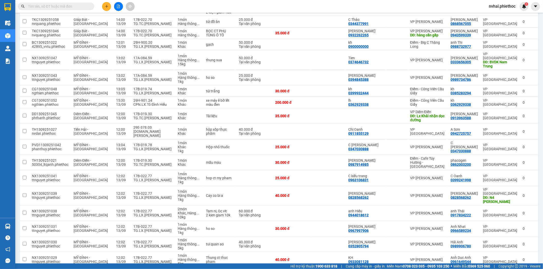
scroll to position [203, 0]
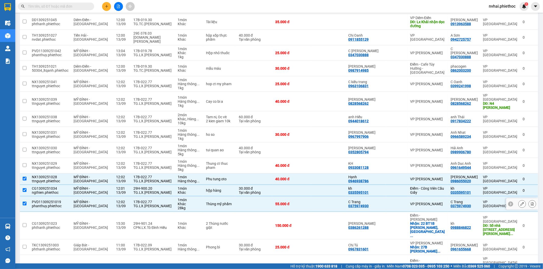
click at [223, 202] on div "Thùng mỹ phẩm" at bounding box center [220, 204] width 28 height 4
checkbox input "false"
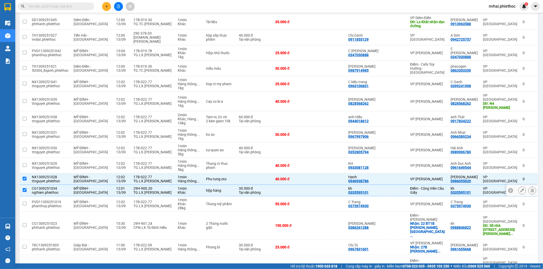
drag, startPoint x: 224, startPoint y: 178, endPoint x: 222, endPoint y: 164, distance: 14.6
click at [224, 185] on td "hộp hàng" at bounding box center [219, 190] width 33 height 11
checkbox input "false"
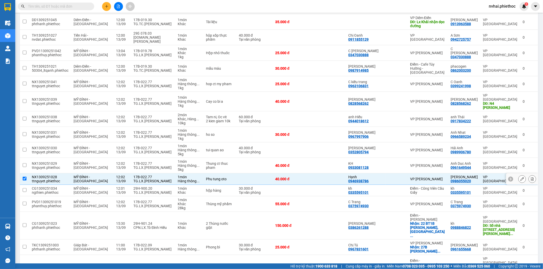
click at [222, 177] on div "Phu tung oto" at bounding box center [220, 179] width 28 height 4
checkbox input "false"
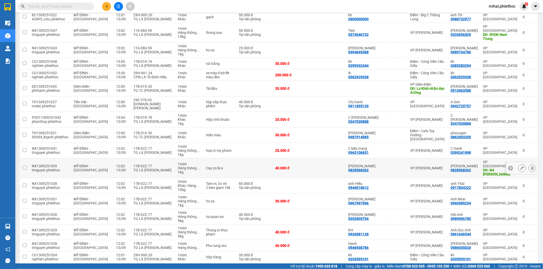
scroll to position [108, 0]
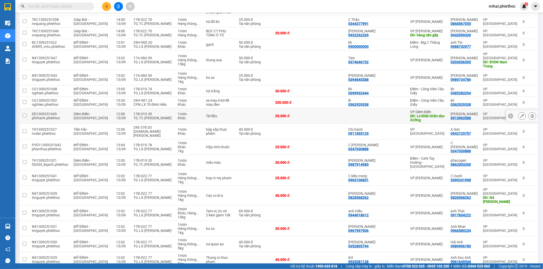
click at [145, 116] on div "TG.TC.Nguyễn Quang Khải" at bounding box center [152, 118] width 39 height 4
checkbox input "true"
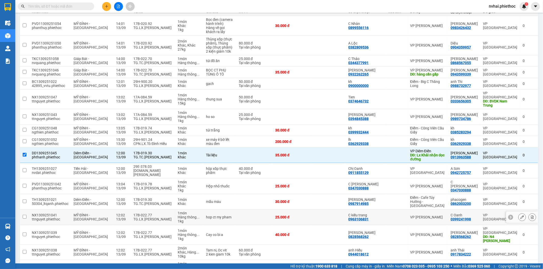
scroll to position [61, 0]
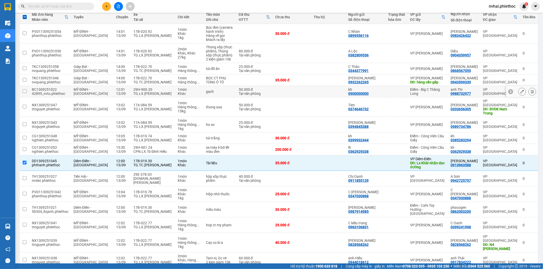
click at [152, 91] on div "29H-900.20" at bounding box center [152, 90] width 39 height 4
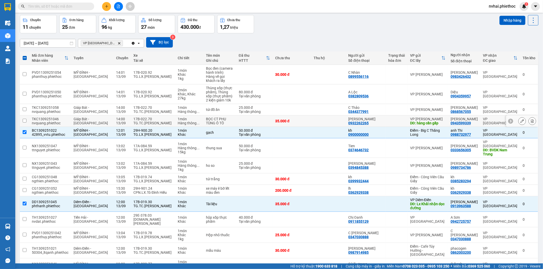
scroll to position [0, 0]
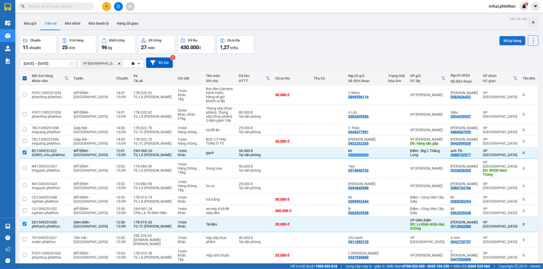
click at [508, 39] on button "Nhập hàng" at bounding box center [512, 40] width 26 height 9
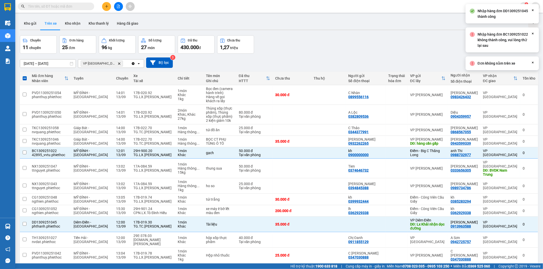
checkbox input "false"
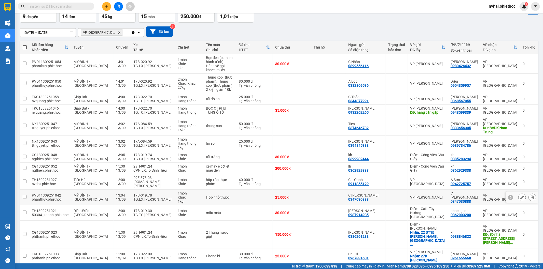
scroll to position [44, 0]
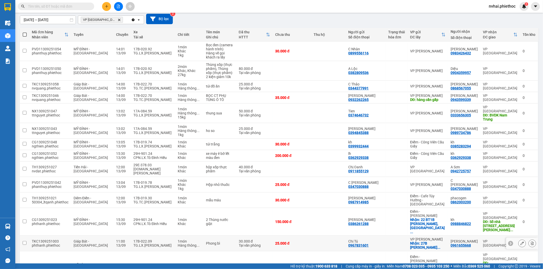
click at [335, 236] on td at bounding box center [328, 244] width 35 height 16
checkbox input "true"
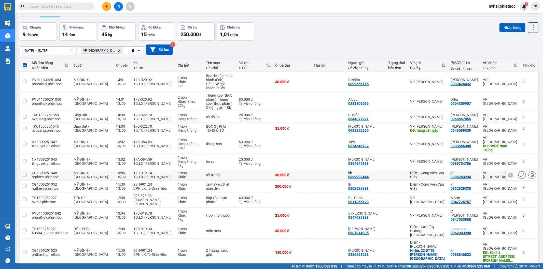
scroll to position [0, 0]
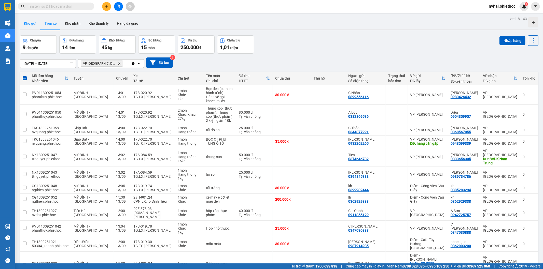
click at [31, 18] on button "Kho gửi" at bounding box center [30, 23] width 21 height 12
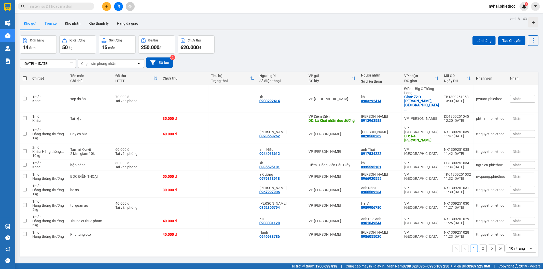
click at [51, 23] on button "Trên xe" at bounding box center [50, 23] width 20 height 12
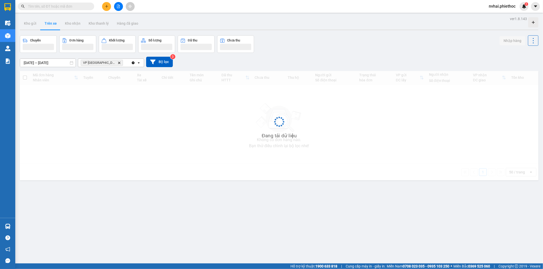
click at [51, 23] on button "Trên xe" at bounding box center [50, 23] width 20 height 12
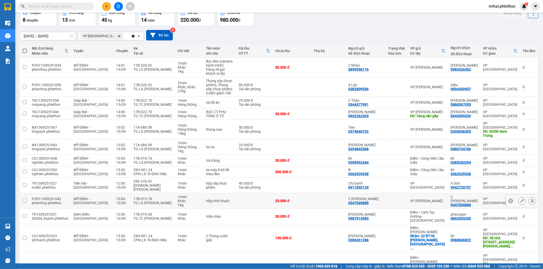
scroll to position [28, 0]
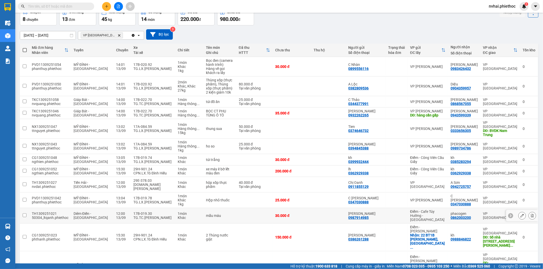
click at [197, 208] on td "1 món Khác" at bounding box center [189, 216] width 28 height 16
checkbox input "true"
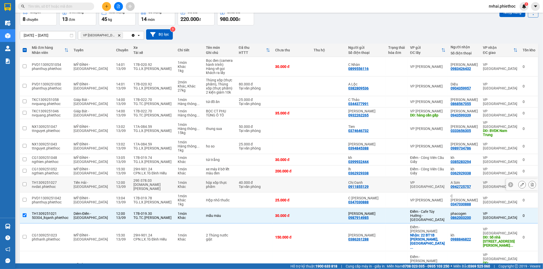
click at [395, 183] on div at bounding box center [396, 185] width 17 height 4
checkbox input "true"
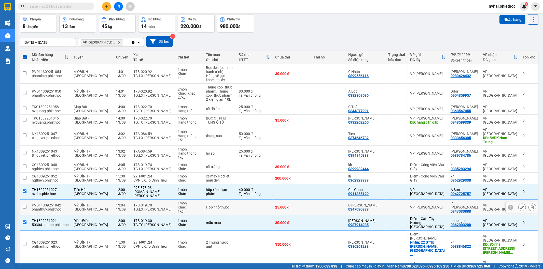
scroll to position [0, 0]
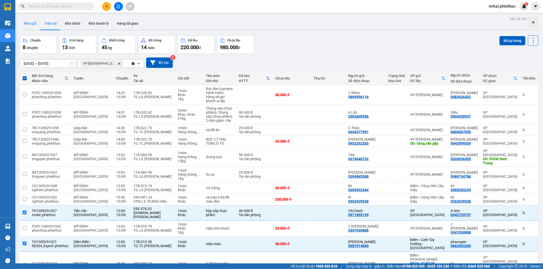
click at [25, 26] on button "Kho gửi" at bounding box center [30, 23] width 21 height 12
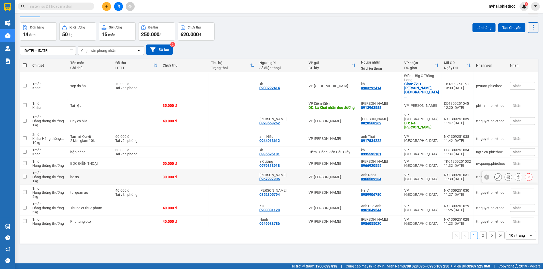
scroll to position [23, 0]
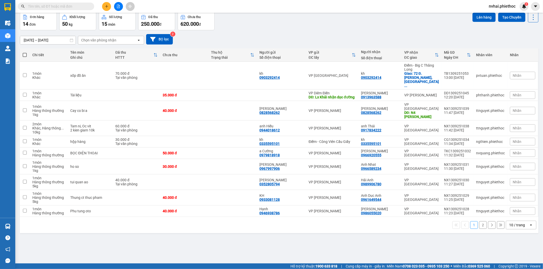
drag, startPoint x: 512, startPoint y: 217, endPoint x: 513, endPoint y: 214, distance: 3.7
click at [512, 223] on div "10 / trang" at bounding box center [517, 225] width 16 height 5
click at [514, 179] on span "20 / trang" at bounding box center [513, 178] width 16 height 5
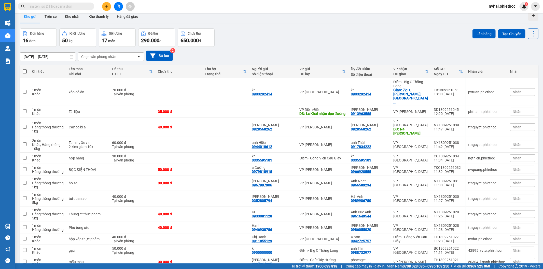
scroll to position [0, 0]
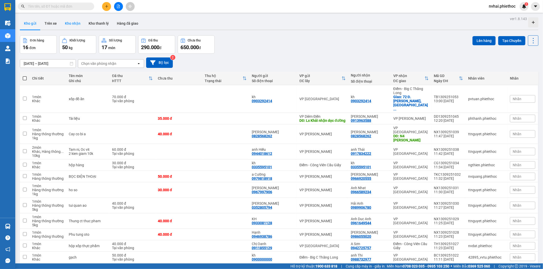
click at [75, 24] on button "Kho nhận" at bounding box center [73, 23] width 24 height 12
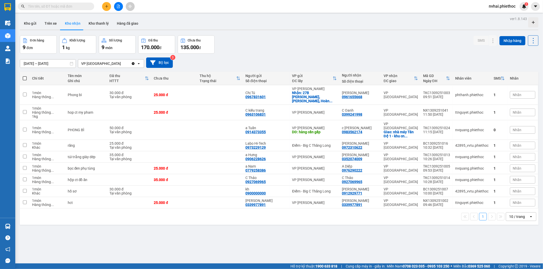
click at [515, 214] on div "10 / trang" at bounding box center [517, 216] width 16 height 5
click at [517, 170] on span "20 / trang" at bounding box center [513, 170] width 16 height 5
click at [32, 22] on button "Kho gửi" at bounding box center [30, 23] width 21 height 12
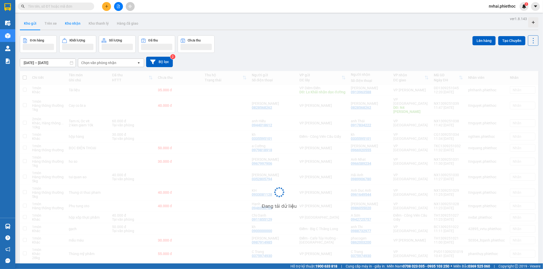
click at [73, 26] on button "Kho nhận" at bounding box center [73, 23] width 24 height 12
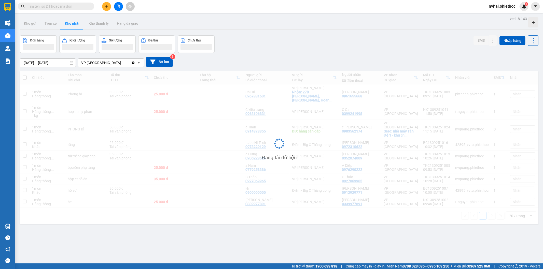
click at [73, 26] on button "Kho nhận" at bounding box center [73, 23] width 24 height 12
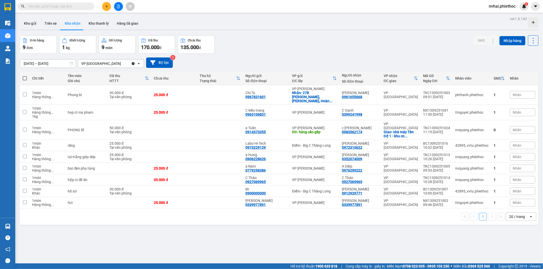
click at [60, 5] on input "text" at bounding box center [58, 7] width 60 height 6
click at [122, 18] on button "Hàng đã giao" at bounding box center [128, 23] width 30 height 12
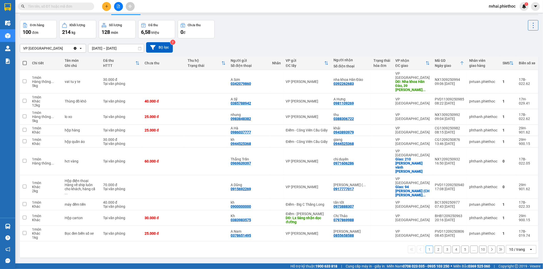
scroll to position [23, 0]
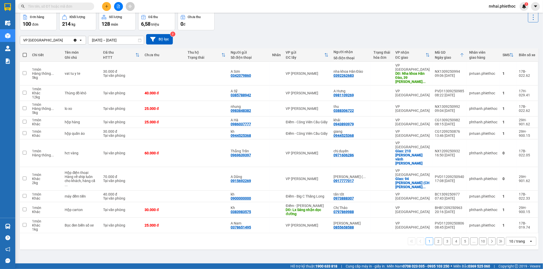
click at [435, 238] on button "2" at bounding box center [438, 242] width 8 height 8
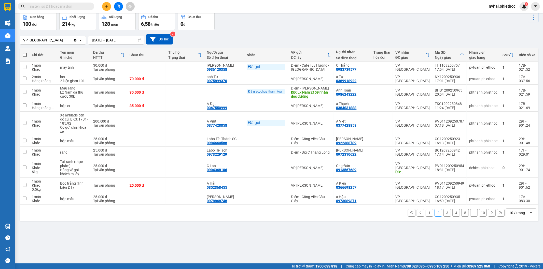
click at [443, 213] on button "3" at bounding box center [447, 213] width 8 height 8
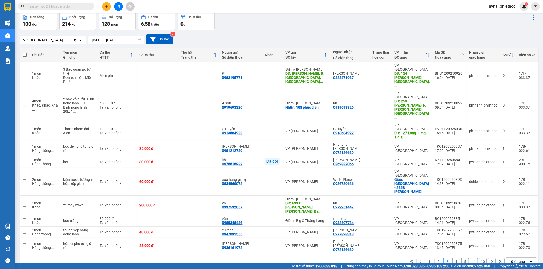
click at [452, 258] on button "4" at bounding box center [456, 262] width 8 height 8
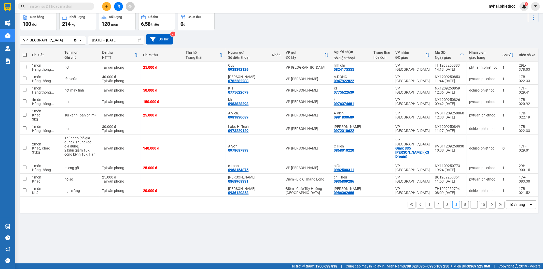
click at [461, 201] on button "5" at bounding box center [465, 205] width 8 height 8
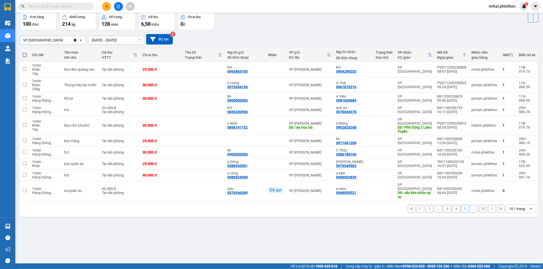
click at [452, 205] on button "4" at bounding box center [456, 209] width 8 height 8
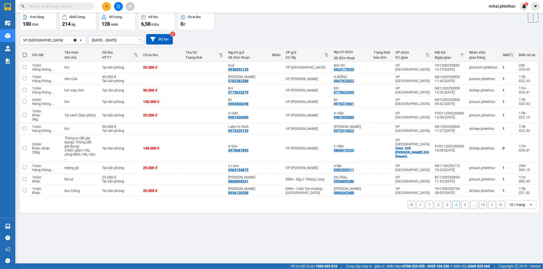
click at [443, 201] on button "3" at bounding box center [447, 205] width 8 height 8
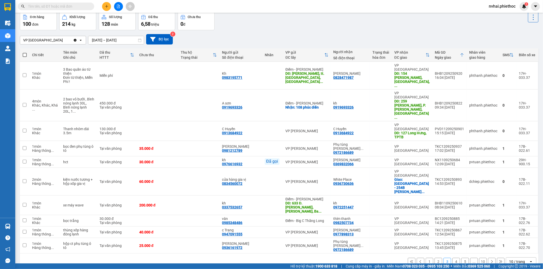
click at [434, 258] on button "2" at bounding box center [438, 262] width 8 height 8
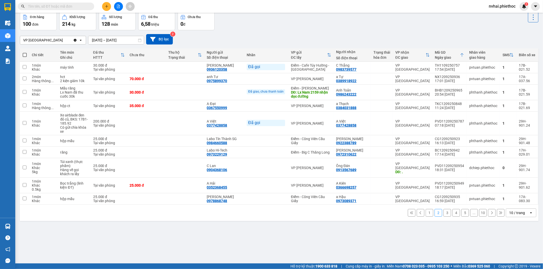
click at [428, 212] on button "1" at bounding box center [429, 213] width 8 height 8
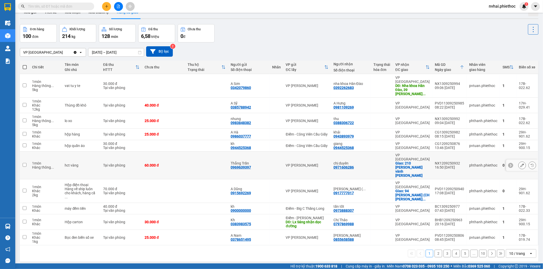
scroll to position [0, 0]
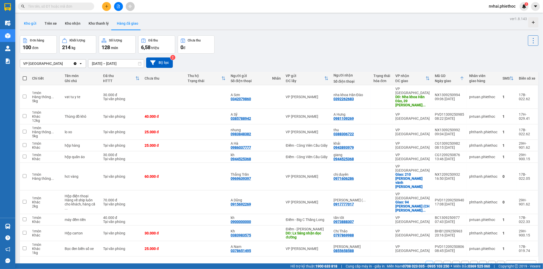
click at [32, 26] on button "Kho gửi" at bounding box center [30, 23] width 21 height 12
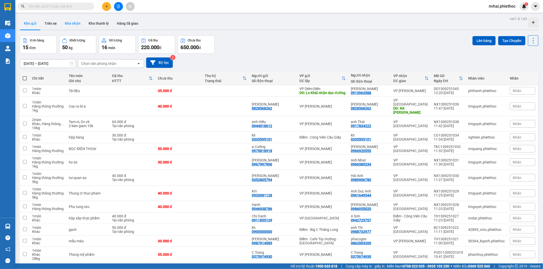
click at [81, 24] on button "Kho nhận" at bounding box center [73, 23] width 24 height 12
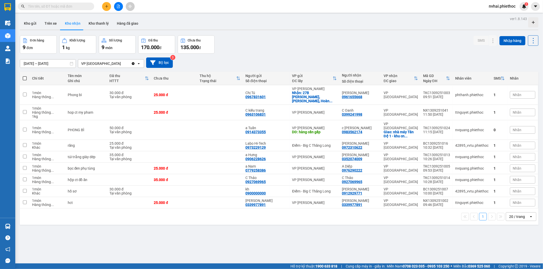
click at [64, 3] on span at bounding box center [56, 7] width 76 height 8
click at [65, 4] on input "text" at bounding box center [58, 7] width 60 height 6
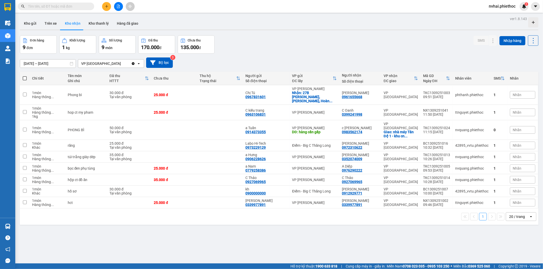
click at [65, 5] on input "text" at bounding box center [58, 7] width 60 height 6
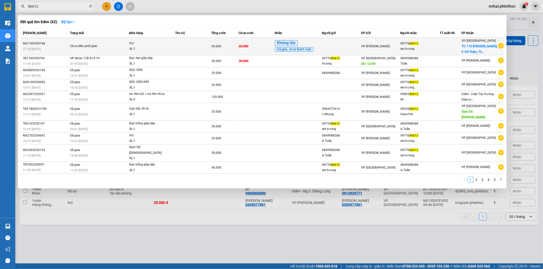
type input "86612"
click at [382, 48] on span "VP [PERSON_NAME]" at bounding box center [375, 47] width 28 height 4
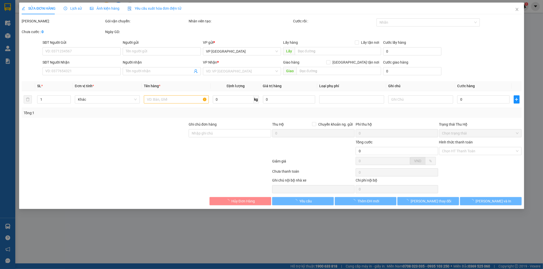
type input "0977686612"
type input "em hương"
checkbox input "true"
type input "110 Lê Lợi, P. Đề Thám, Thái Bình, Việt Nam"
type input "60.000"
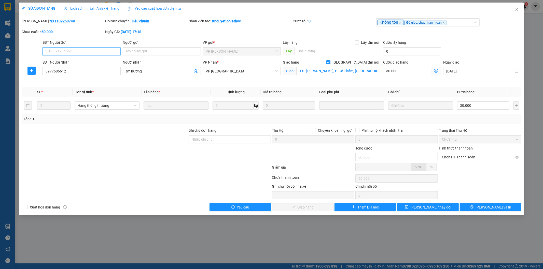
click at [479, 158] on span "Chọn HT Thanh Toán" at bounding box center [480, 157] width 76 height 8
click at [467, 169] on div "Tại văn phòng" at bounding box center [480, 168] width 76 height 6
type input "0"
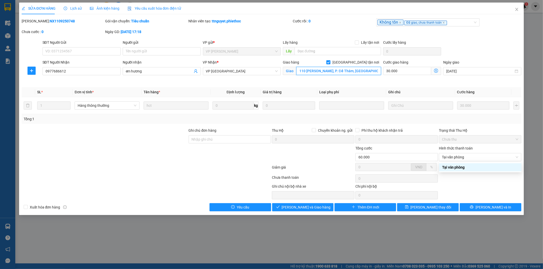
click at [371, 73] on input "110 Lê Lợi, P. Đề Thám, Thái Bình, Việt Nam" at bounding box center [338, 71] width 85 height 8
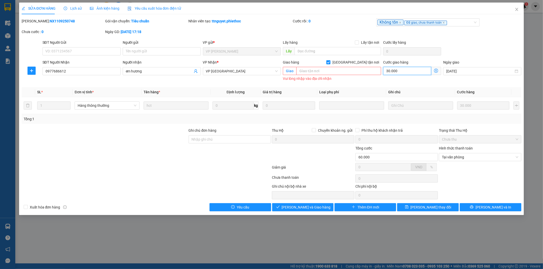
click at [397, 69] on input "30.000" at bounding box center [407, 71] width 48 height 8
type input "30.000"
type input "0"
click at [330, 61] on input "[GEOGRAPHIC_DATA] tận nơi" at bounding box center [328, 62] width 4 height 4
checkbox input "false"
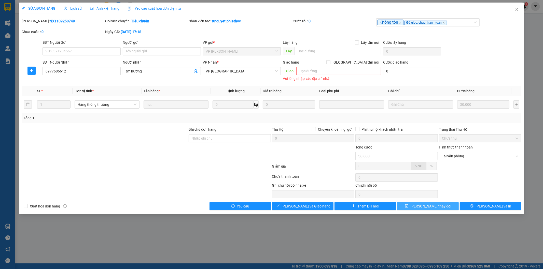
click at [433, 207] on span "[PERSON_NAME] thay đổi" at bounding box center [430, 207] width 41 height 6
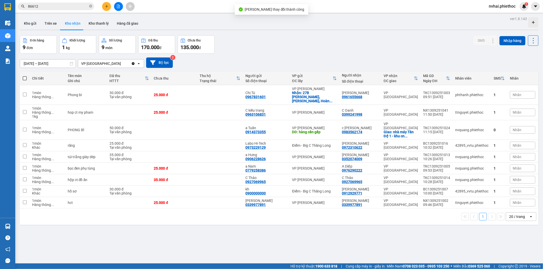
click at [73, 2] on div "Kết quả tìm kiếm ( 42 ) Bộ lọc Mã ĐH Trạng thái Món hàng Thu hộ Tổng cước Chưa …" at bounding box center [49, 6] width 99 height 9
click at [78, 5] on input "86612" at bounding box center [58, 7] width 60 height 6
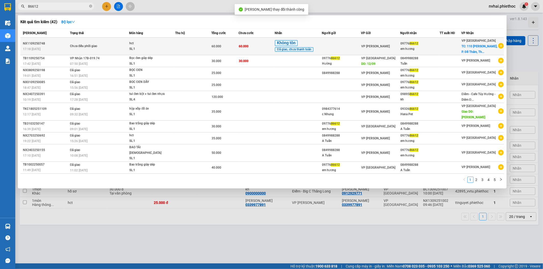
click at [396, 50] on td "VP [PERSON_NAME]" at bounding box center [380, 47] width 39 height 18
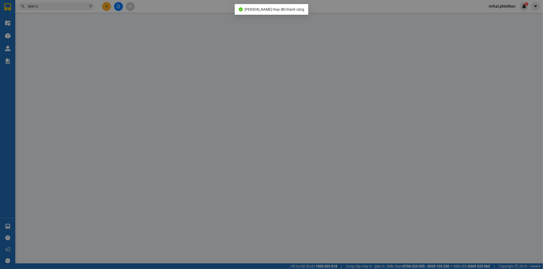
type input "0977686612"
type input "em hương"
type input "30.000"
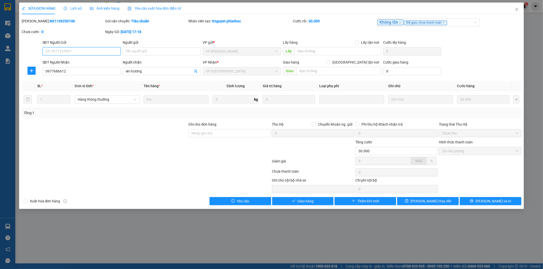
click at [461, 153] on span "Tại văn phòng" at bounding box center [480, 151] width 76 height 8
click at [311, 203] on span "Giao hàng" at bounding box center [305, 201] width 16 height 6
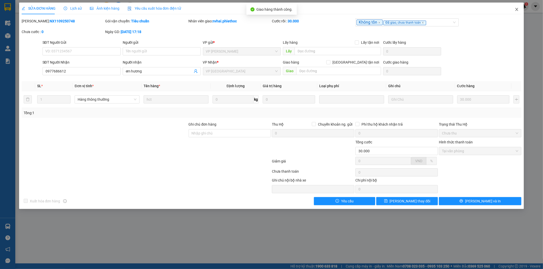
click at [516, 9] on icon "close" at bounding box center [516, 9] width 4 height 4
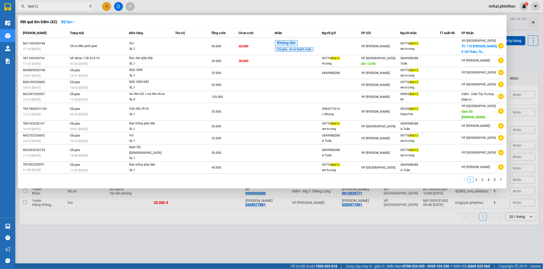
click at [70, 4] on input "86612" at bounding box center [58, 7] width 60 height 6
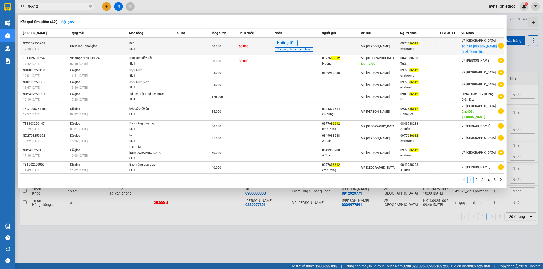
click at [232, 45] on div "60.000" at bounding box center [224, 47] width 27 height 6
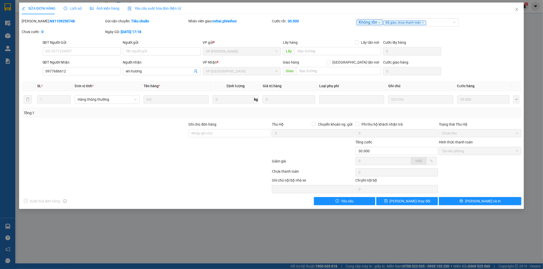
click at [75, 8] on span "Lịch sử" at bounding box center [73, 8] width 18 height 4
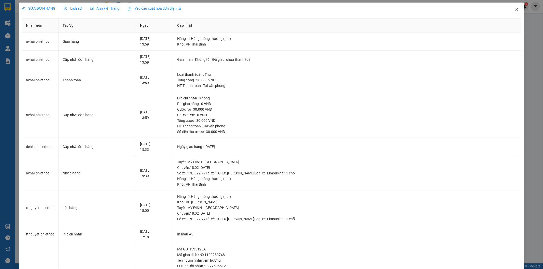
click at [516, 8] on span "Close" at bounding box center [516, 10] width 14 height 14
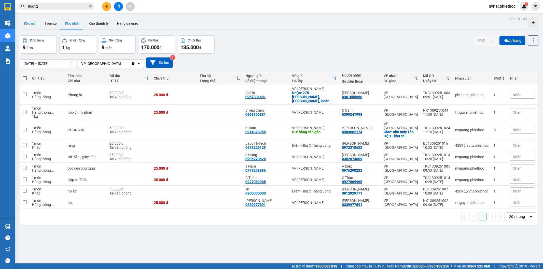
click at [30, 22] on button "Kho gửi" at bounding box center [30, 23] width 21 height 12
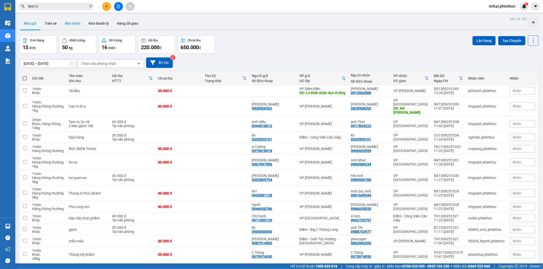
click at [74, 22] on button "Kho nhận" at bounding box center [73, 23] width 24 height 12
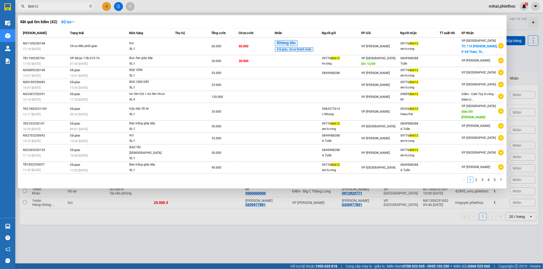
click at [58, 7] on input "86612" at bounding box center [58, 7] width 60 height 6
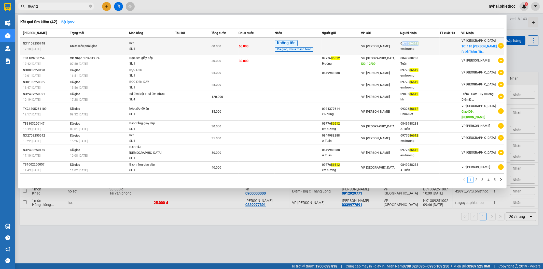
copy div "9776 86612"
copy tr "VP Nguyễn Xiển 09776 86612"
copy div "9776 86612"
copy div "09776 86612"
drag, startPoint x: 424, startPoint y: 44, endPoint x: 396, endPoint y: 38, distance: 28.5
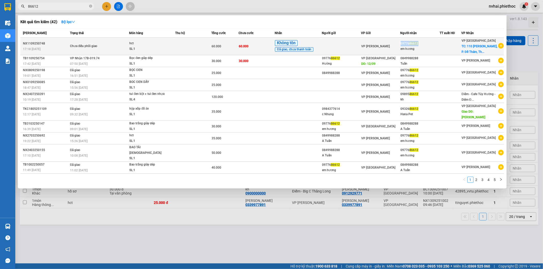
click at [396, 38] on tr "NX1109250748 17:18 - 11/09 Chưa điều phối giao hct SL: 1 60.000 60.000 Không tồ…" at bounding box center [261, 47] width 483 height 18
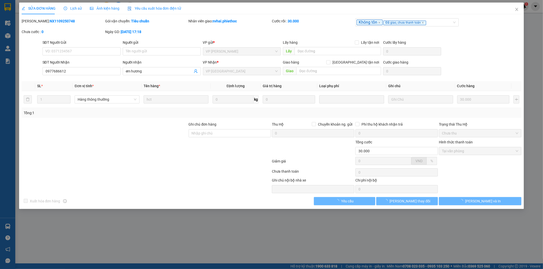
type input "0977686612"
type input "em hương"
type input "30.000"
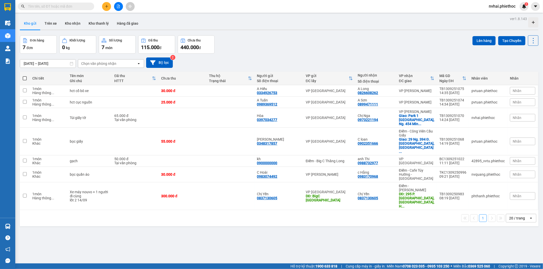
click at [420, 234] on div "ver 1.8.143 Kho gửi Trên xe Kho nhận Kho thanh [PERSON_NAME] đã giao Đơn hàng 7…" at bounding box center [279, 149] width 522 height 269
click at [277, 23] on div "Kho gửi Trên xe Kho nhận Kho thanh [PERSON_NAME] đã giao" at bounding box center [279, 23] width 518 height 13
click at [52, 21] on button "Trên xe" at bounding box center [50, 23] width 20 height 12
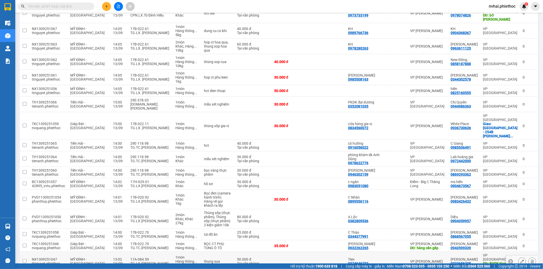
scroll to position [199, 0]
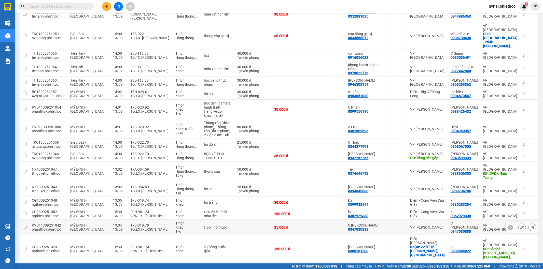
click at [149, 227] on div "TG.LX.[PERSON_NAME]" at bounding box center [150, 229] width 40 height 4
checkbox input "true"
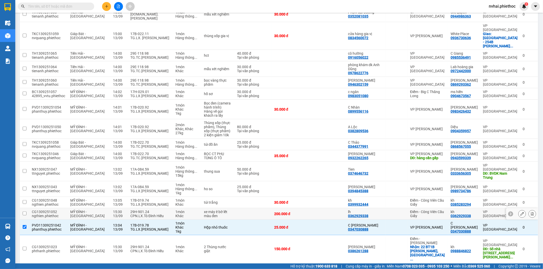
click at [158, 214] on div "CPN.LX.Tô Đình Hiếu" at bounding box center [150, 216] width 40 height 4
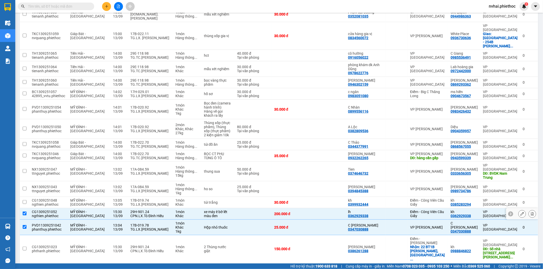
click at [156, 210] on div "29H-901.24" at bounding box center [150, 212] width 40 height 4
checkbox input "false"
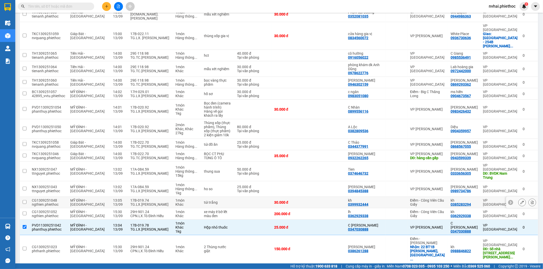
click at [154, 198] on div "17B-019.74" at bounding box center [150, 200] width 40 height 4
checkbox input "true"
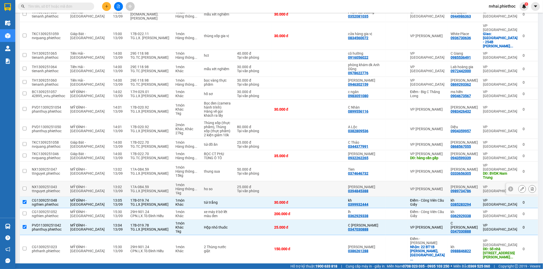
click at [151, 189] on div "TG.LX.[PERSON_NAME]" at bounding box center [150, 191] width 40 height 4
checkbox input "true"
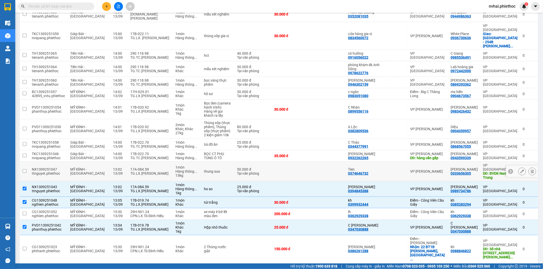
click at [151, 171] on div "TG.LX.[PERSON_NAME]" at bounding box center [150, 173] width 40 height 4
checkbox input "true"
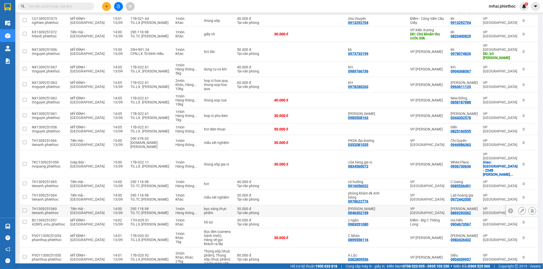
scroll to position [57, 0]
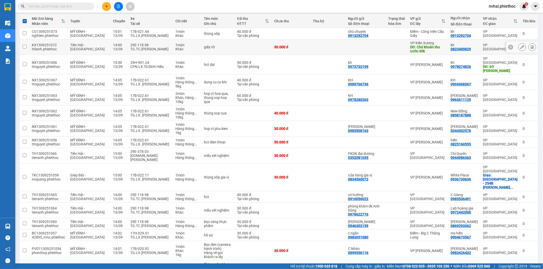
click at [385, 47] on td at bounding box center [365, 47] width 40 height 16
checkbox input "true"
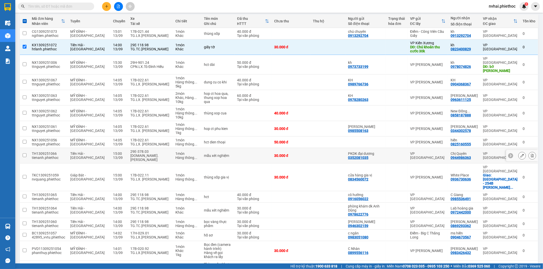
click at [424, 152] on div "VP [GEOGRAPHIC_DATA]" at bounding box center [427, 156] width 35 height 8
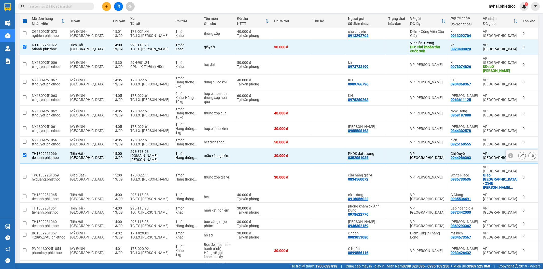
click at [428, 148] on td "VP [GEOGRAPHIC_DATA]" at bounding box center [427, 156] width 40 height 16
checkbox input "false"
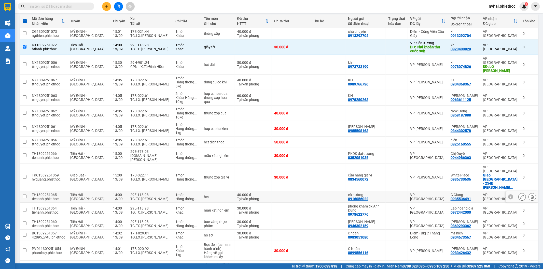
click at [424, 193] on div "VP [GEOGRAPHIC_DATA]" at bounding box center [427, 197] width 35 height 8
checkbox input "true"
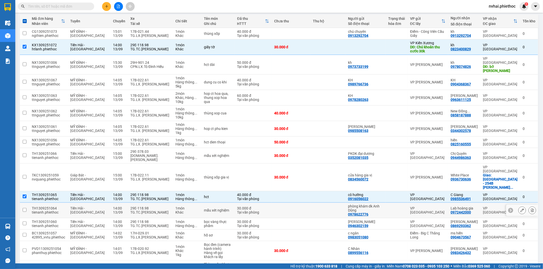
click at [424, 206] on div "VP [GEOGRAPHIC_DATA]" at bounding box center [427, 210] width 35 height 8
checkbox input "true"
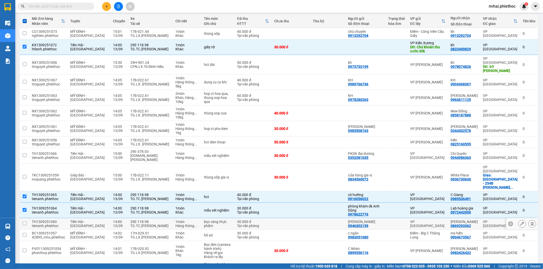
click at [427, 220] on div "VP [GEOGRAPHIC_DATA]" at bounding box center [427, 224] width 35 height 8
checkbox input "true"
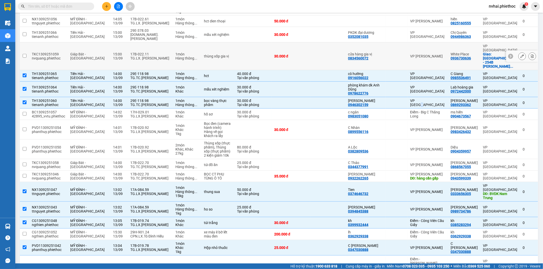
scroll to position [199, 0]
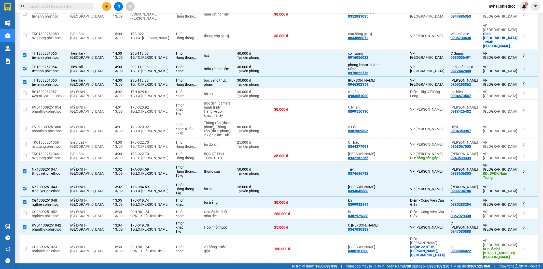
click at [345, 5] on div "Kết quả tìm kiếm ( 0 ) Bộ lọc No Data nvhai.phiethoc 1" at bounding box center [271, 6] width 543 height 13
click at [343, 4] on div "Kết quả tìm kiếm ( 0 ) Bộ lọc No Data nvhai.phiethoc 1" at bounding box center [271, 6] width 543 height 13
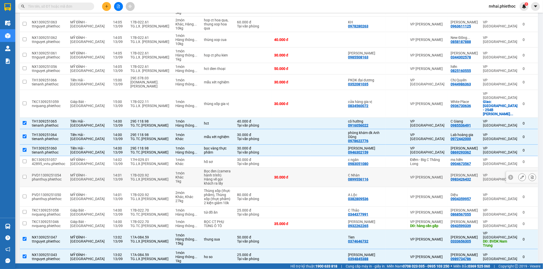
scroll to position [0, 0]
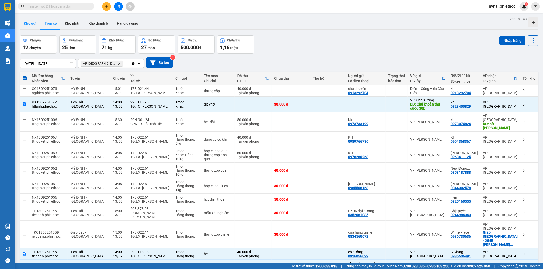
click at [27, 24] on button "Kho gửi" at bounding box center [30, 23] width 21 height 12
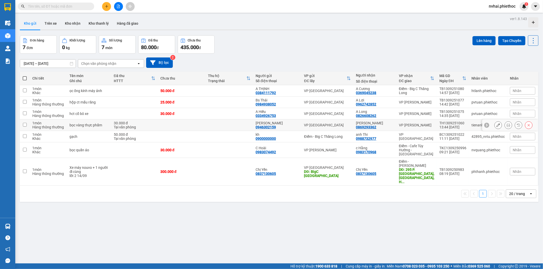
click at [418, 114] on div "VP [PERSON_NAME]" at bounding box center [416, 114] width 35 height 4
checkbox input "true"
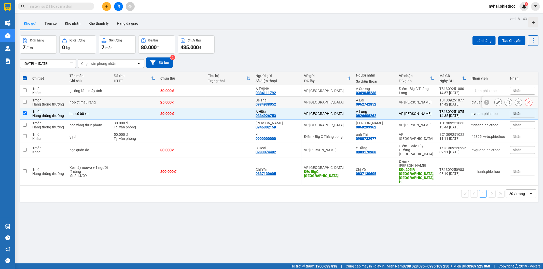
click at [420, 101] on div "VP [PERSON_NAME]" at bounding box center [416, 102] width 35 height 4
checkbox input "true"
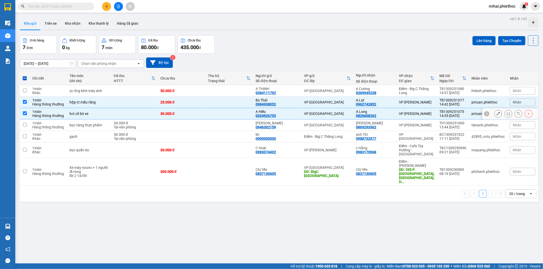
click at [419, 118] on td "VP [PERSON_NAME]" at bounding box center [416, 113] width 40 height 11
checkbox input "false"
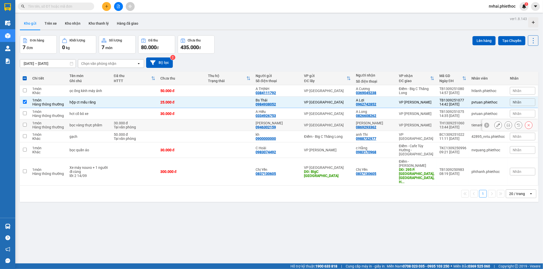
drag, startPoint x: 418, startPoint y: 125, endPoint x: 419, endPoint y: 116, distance: 9.4
click at [418, 125] on div "VP [PERSON_NAME]" at bounding box center [416, 125] width 35 height 4
checkbox input "true"
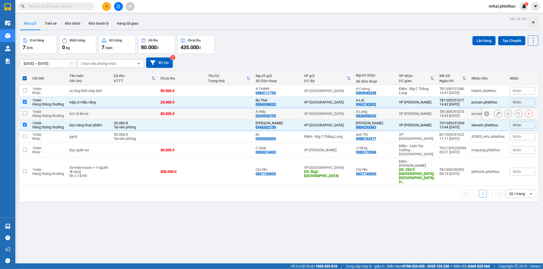
click at [419, 116] on div "VP [PERSON_NAME]" at bounding box center [416, 114] width 35 height 4
checkbox input "true"
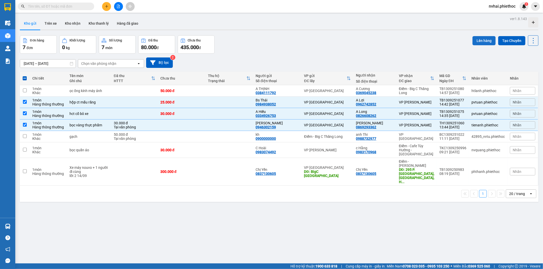
click at [476, 39] on button "Lên hàng" at bounding box center [483, 40] width 23 height 9
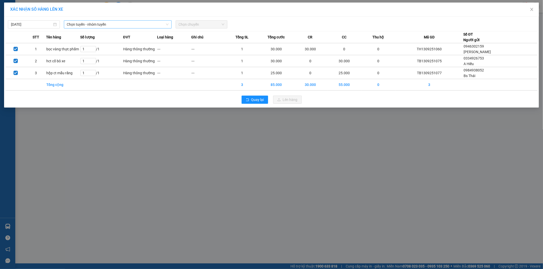
click at [104, 27] on span "Chọn tuyến - nhóm tuyến" at bounding box center [118, 25] width 102 height 8
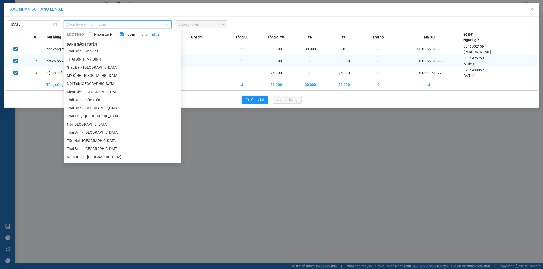
click at [99, 57] on li "THÁI BÌNH - MỸ ĐÌNH" at bounding box center [122, 59] width 117 height 8
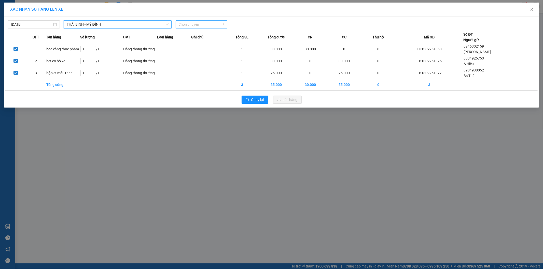
click at [209, 24] on span "Chọn chuyến" at bounding box center [202, 25] width 46 height 8
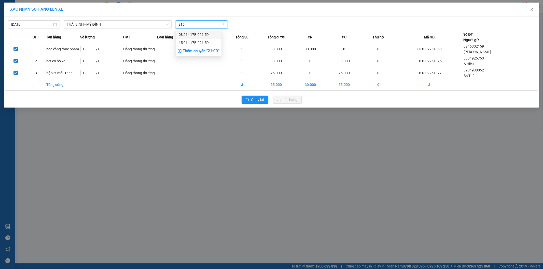
type input "2159"
click at [198, 41] on div "15:01 - 17B-021.59" at bounding box center [199, 43] width 40 height 6
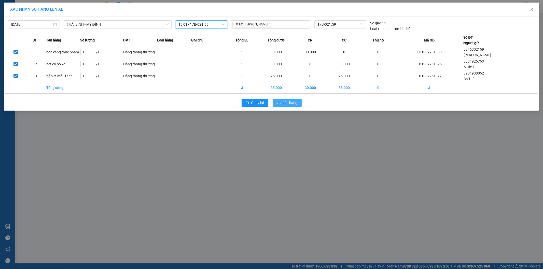
click at [278, 101] on icon "upload" at bounding box center [279, 103] width 4 height 4
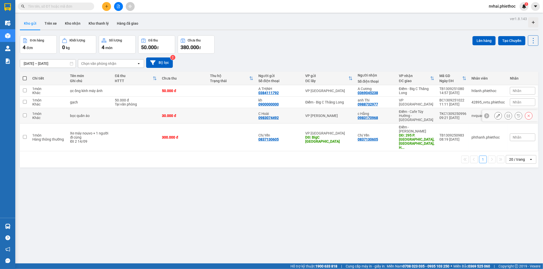
click at [420, 113] on div "Điểm - Cafe Túy Hường - [GEOGRAPHIC_DATA]" at bounding box center [416, 116] width 35 height 12
checkbox input "true"
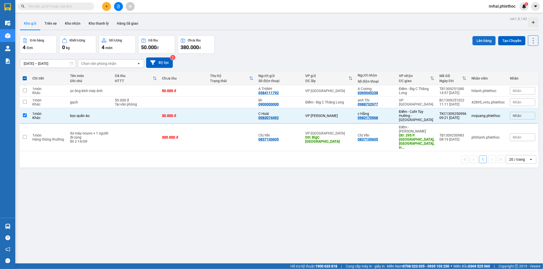
click at [474, 41] on button "Lên hàng" at bounding box center [483, 40] width 23 height 9
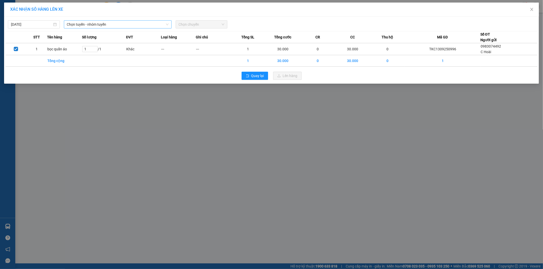
click at [90, 26] on span "Chọn tuyến - nhóm tuyến" at bounding box center [118, 25] width 102 height 8
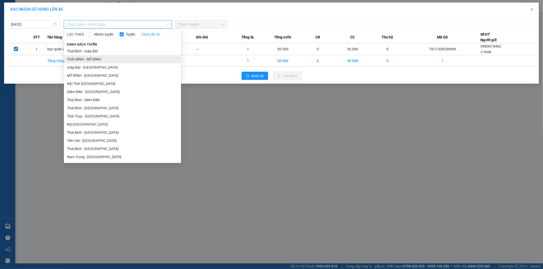
click at [93, 57] on li "THÁI BÌNH - MỸ ĐÌNH" at bounding box center [122, 59] width 117 height 8
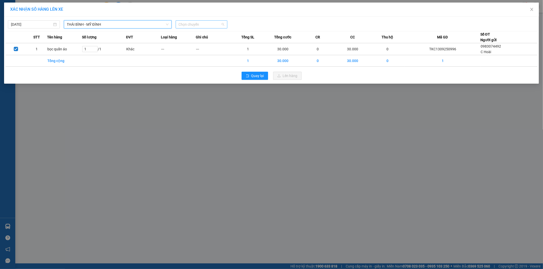
click at [194, 25] on span "Chọn chuyến" at bounding box center [202, 25] width 46 height 8
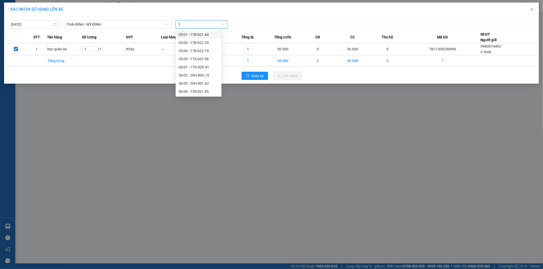
type input "15"
click at [100, 25] on span "THÁI BÌNH - MỸ ĐÌNH" at bounding box center [118, 25] width 102 height 8
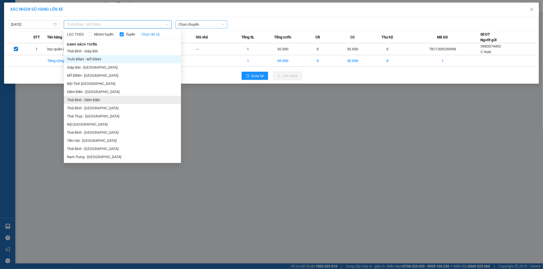
click at [96, 101] on li "Thái Bình - Diêm Điền" at bounding box center [122, 100] width 117 height 8
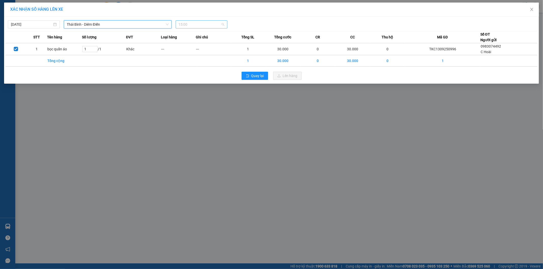
click at [198, 24] on span "15:00" at bounding box center [202, 25] width 46 height 8
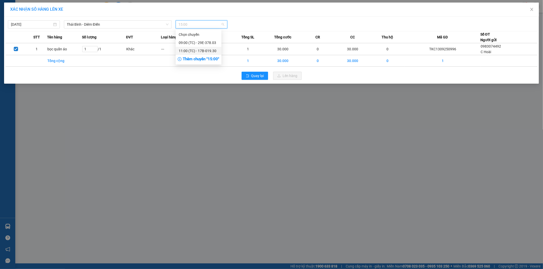
click at [213, 59] on div "Thêm chuyến " 15:00 "" at bounding box center [199, 59] width 46 height 9
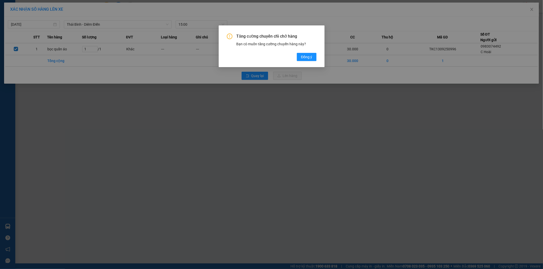
click at [317, 57] on div "Tăng cường chuyến chỉ chở hàng Bạn có muốn tăng cường chuyến hàng này? [GEOGRAP…" at bounding box center [272, 46] width 106 height 42
click at [311, 58] on span "Đồng ý" at bounding box center [306, 57] width 11 height 6
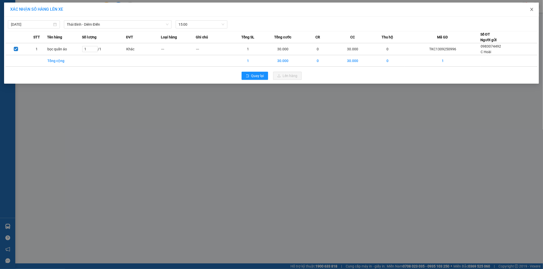
click at [488, 9] on icon "close" at bounding box center [531, 9] width 4 height 4
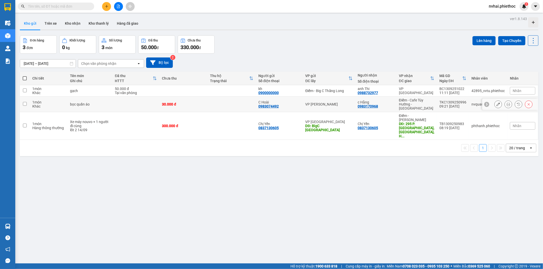
click at [383, 100] on div "c Hằng" at bounding box center [375, 102] width 36 height 4
checkbox input "true"
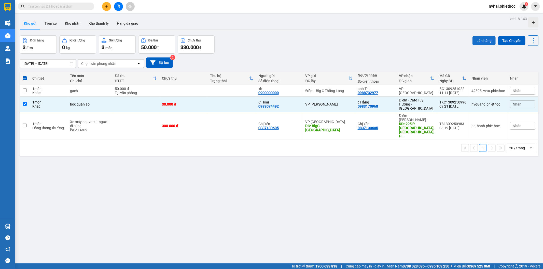
click at [476, 37] on button "Lên hàng" at bounding box center [483, 40] width 23 height 9
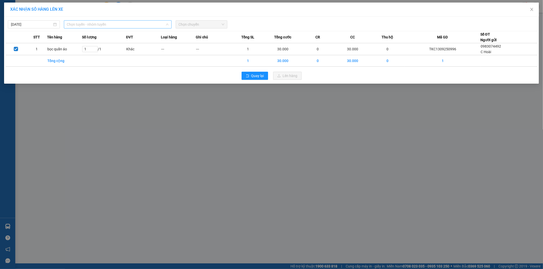
click at [79, 24] on span "Chọn tuyến - nhóm tuyến" at bounding box center [118, 25] width 102 height 8
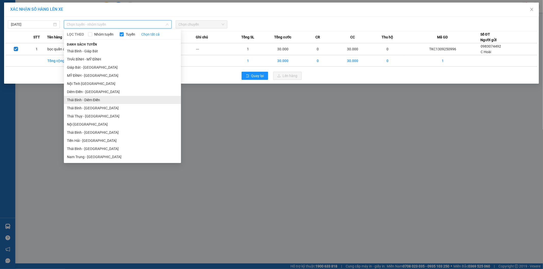
click at [94, 98] on li "Thái Bình - Diêm Điền" at bounding box center [122, 100] width 117 height 8
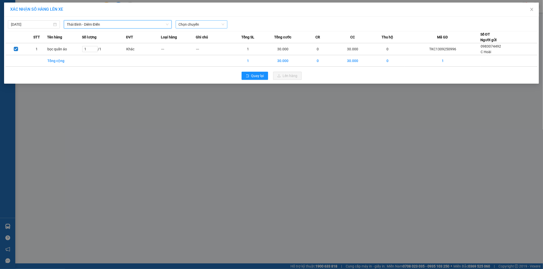
click at [192, 22] on span "Chọn chuyến" at bounding box center [202, 25] width 46 height 8
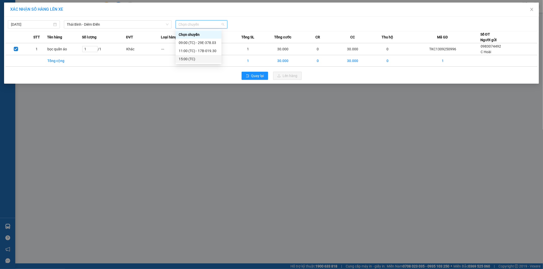
click at [200, 58] on div "15:00 (TC)" at bounding box center [199, 59] width 40 height 6
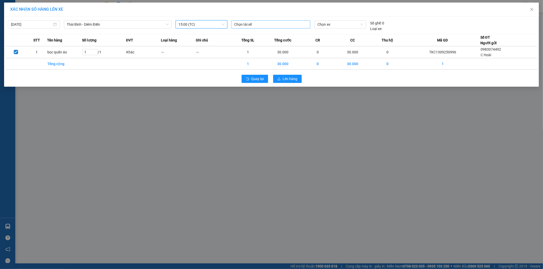
click at [251, 21] on div at bounding box center [270, 24] width 77 height 6
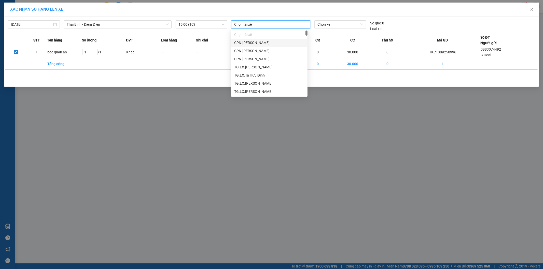
paste input "Trần Văn Chương"
type input "Trần Văn Chương"
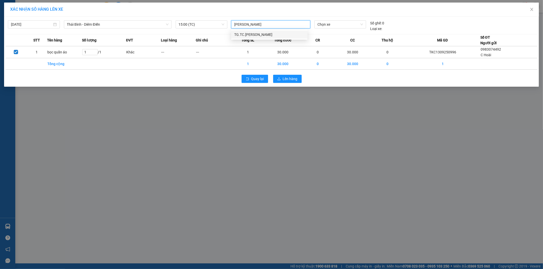
click at [263, 32] on div "TG.TC.Trần Văn Chương" at bounding box center [269, 35] width 70 height 6
click at [329, 30] on div "Chọn xe" at bounding box center [339, 25] width 55 height 11
click at [331, 26] on span "Chọn xe" at bounding box center [339, 25] width 45 height 8
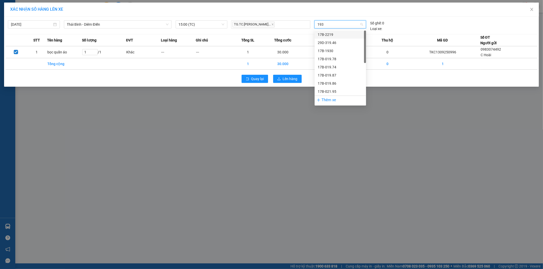
type input "1930"
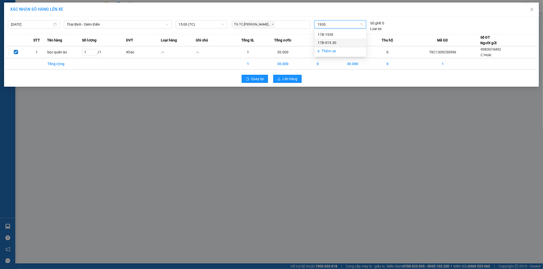
click at [334, 41] on div "17B-019.30" at bounding box center [339, 43] width 45 height 6
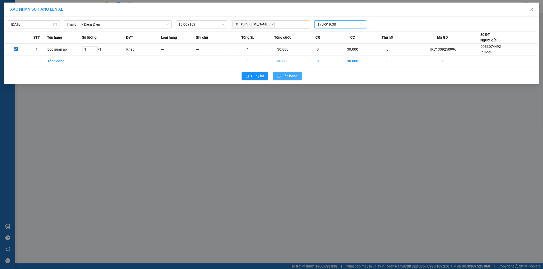
click at [293, 78] on span "Lên hàng" at bounding box center [290, 76] width 15 height 6
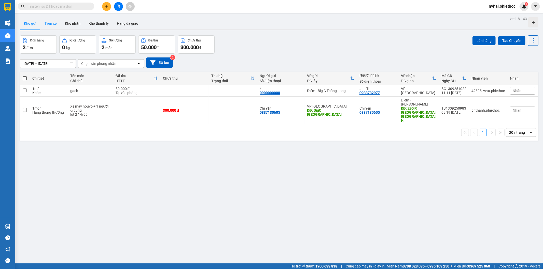
click at [51, 23] on button "Trên xe" at bounding box center [50, 23] width 20 height 12
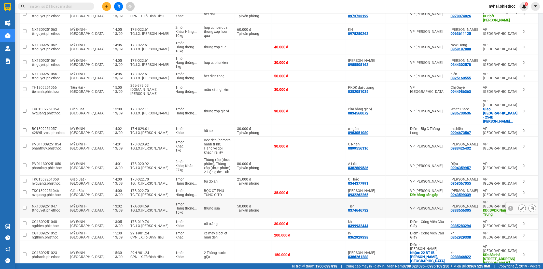
scroll to position [140, 0]
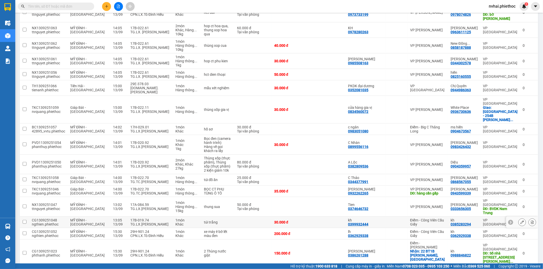
click at [160, 218] on div "17B-019.74" at bounding box center [150, 220] width 40 height 4
checkbox input "true"
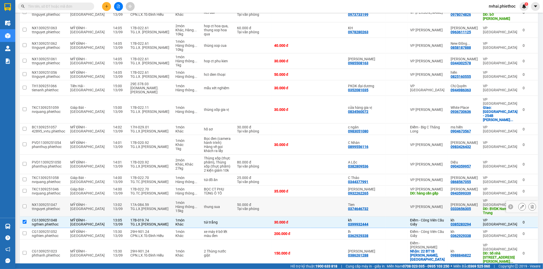
click at [162, 203] on div "17A-084.59" at bounding box center [150, 205] width 40 height 4
checkbox input "true"
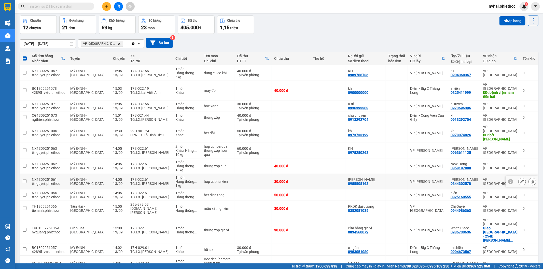
scroll to position [0, 0]
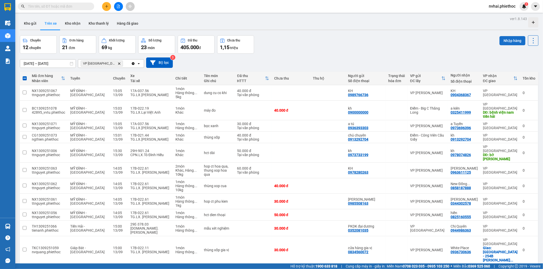
click at [488, 37] on button "Nhập hàng" at bounding box center [512, 40] width 26 height 9
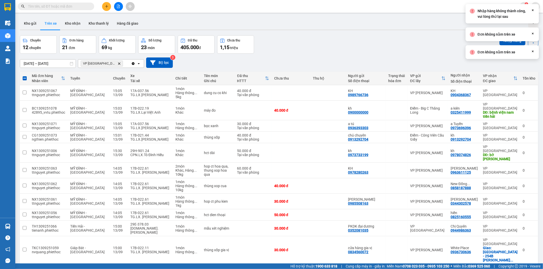
drag, startPoint x: 389, startPoint y: 34, endPoint x: 291, endPoint y: 40, distance: 98.9
click at [384, 34] on div "ver 1.8.143 Kho gửi Trên xe Kho nhận Kho thanh lý Hàng đã giao Chuyến 12 chuyến…" at bounding box center [279, 236] width 522 height 443
click at [34, 22] on button "Kho gửi" at bounding box center [30, 23] width 21 height 12
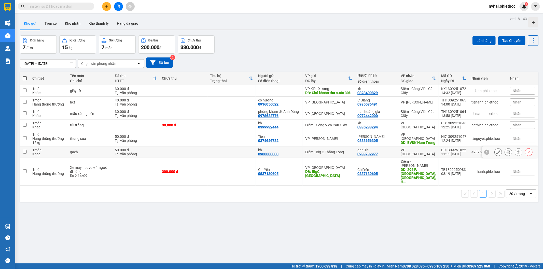
click at [418, 155] on div "VP [GEOGRAPHIC_DATA]" at bounding box center [417, 152] width 35 height 8
checkbox input "true"
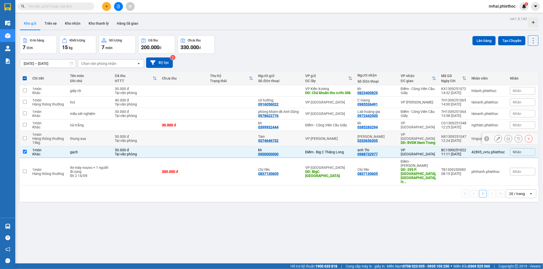
click at [394, 143] on div "Chi Huy 0333656305" at bounding box center [376, 139] width 38 height 8
checkbox input "true"
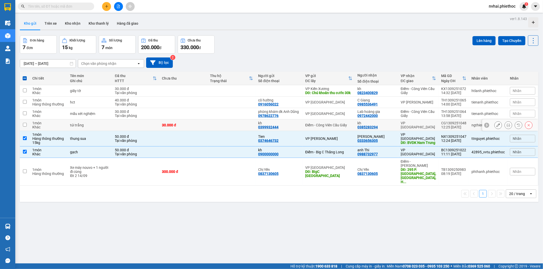
click at [395, 129] on div "kh 0385283294" at bounding box center [376, 125] width 38 height 8
checkbox input "true"
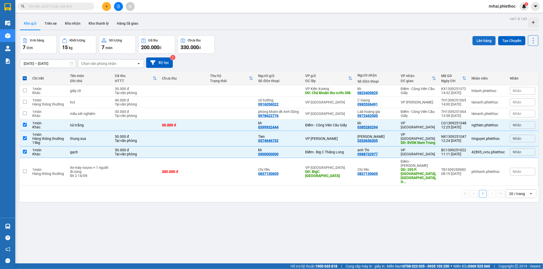
click at [476, 39] on button "Lên hàng" at bounding box center [483, 40] width 23 height 9
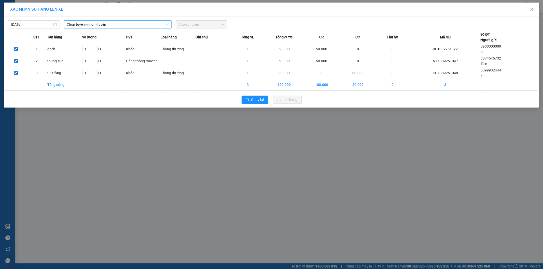
click at [102, 27] on span "Chọn tuyến - nhóm tuyến" at bounding box center [118, 25] width 102 height 8
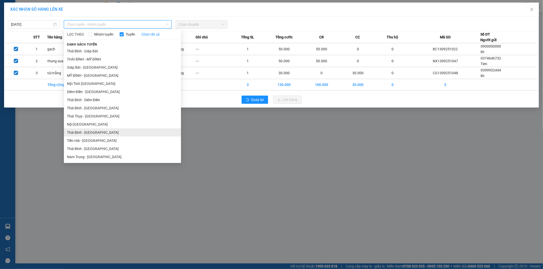
click at [94, 134] on li "Thái Bình - [GEOGRAPHIC_DATA]" at bounding box center [122, 132] width 117 height 8
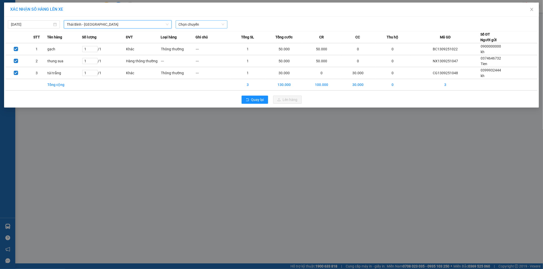
drag, startPoint x: 190, startPoint y: 29, endPoint x: 194, endPoint y: 26, distance: 4.9
click at [192, 27] on div "13/09/2025 Thái Bình - Tiền Hải Thái Bình - Tiền Hải LỌC THEO Nhóm tuyến Tuyến …" at bounding box center [271, 62] width 534 height 91
click at [194, 26] on span "Chọn chuyến" at bounding box center [202, 25] width 46 height 8
type input "15"
click at [217, 42] on div "Thêm chuyến " 15:00 "" at bounding box center [203, 43] width 54 height 9
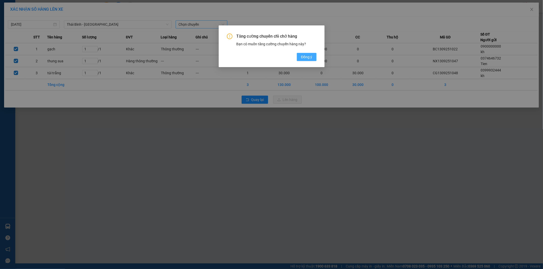
click at [306, 57] on span "Đồng ý" at bounding box center [306, 57] width 11 height 6
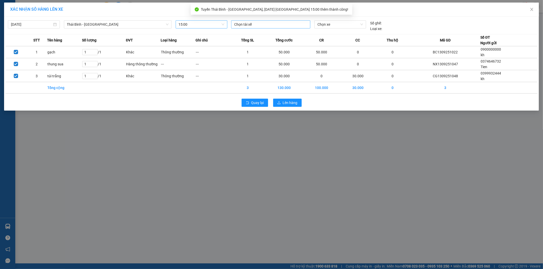
click at [263, 24] on div at bounding box center [270, 24] width 77 height 6
type input "thanh bình"
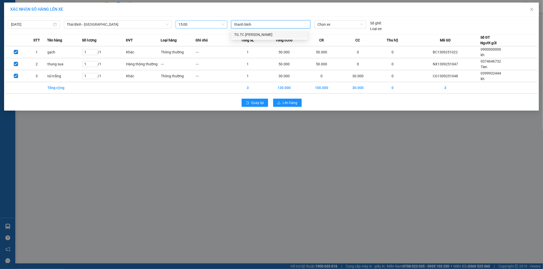
drag, startPoint x: 260, startPoint y: 33, endPoint x: 307, endPoint y: 32, distance: 46.8
click at [260, 33] on div "TG.TC.Lê Thanh Bình" at bounding box center [269, 35] width 70 height 6
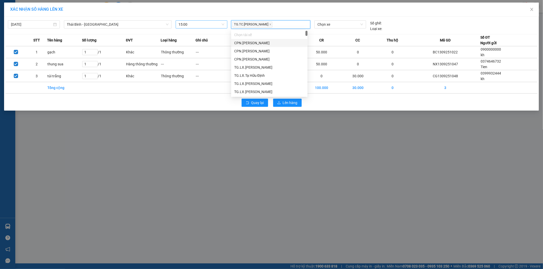
click at [328, 19] on div "13/09/2025 Thái Bình - Tiền Hải LỌC THEO Nhóm tuyến Tuyến Chọn tất cả Danh sách…" at bounding box center [271, 25] width 532 height 14
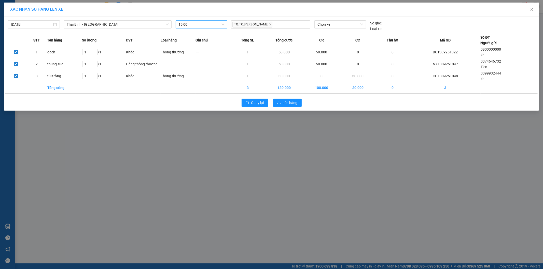
click at [334, 19] on div "13/09/2025 Thái Bình - Tiền Hải LỌC THEO Nhóm tuyến Tuyến Chọn tất cả Danh sách…" at bounding box center [271, 25] width 532 height 14
click at [332, 22] on span "Chọn xe" at bounding box center [339, 25] width 45 height 8
type input "3044"
click at [332, 34] on div "17H-030.44" at bounding box center [339, 35] width 45 height 6
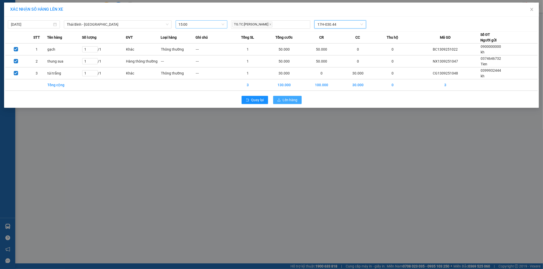
click at [289, 100] on span "Lên hàng" at bounding box center [290, 100] width 15 height 6
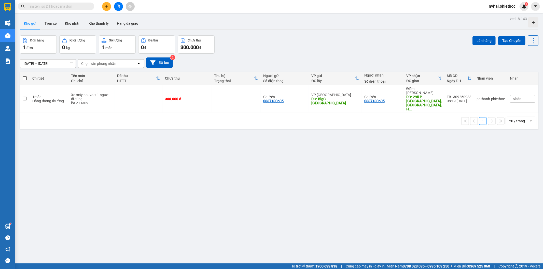
drag, startPoint x: 321, startPoint y: 21, endPoint x: 315, endPoint y: 16, distance: 8.1
click at [320, 21] on div "Kho gửi Trên xe Kho nhận Kho thanh lý Hàng đã giao" at bounding box center [279, 23] width 518 height 13
click at [46, 20] on button "Trên xe" at bounding box center [50, 23] width 20 height 12
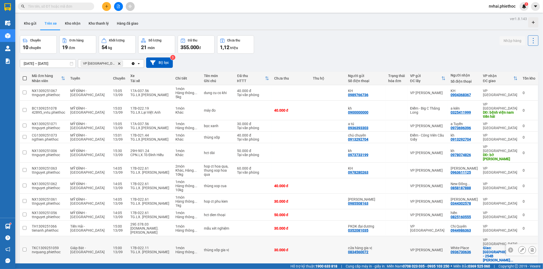
scroll to position [113, 0]
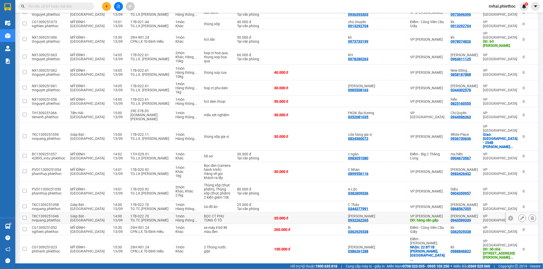
click at [143, 218] on div "TG.TC.Vũ Đức Tuyến" at bounding box center [150, 220] width 40 height 4
checkbox input "true"
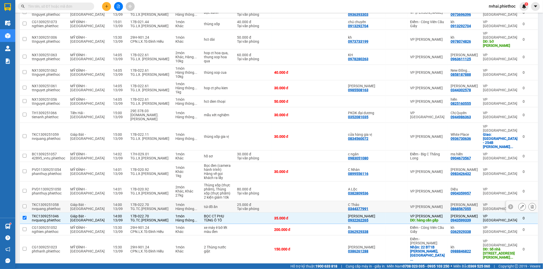
click at [142, 207] on div "TG.TC.Vũ Đức Tuyến" at bounding box center [150, 209] width 40 height 4
checkbox input "true"
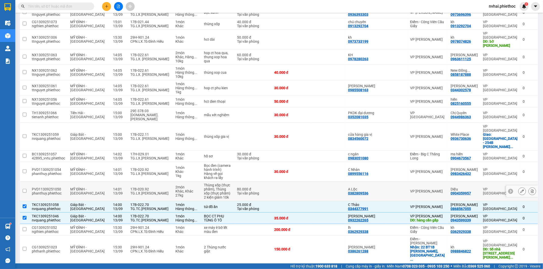
click at [136, 191] on div "TG.LX.Bùi Văn Duẩn" at bounding box center [150, 193] width 40 height 4
checkbox input "true"
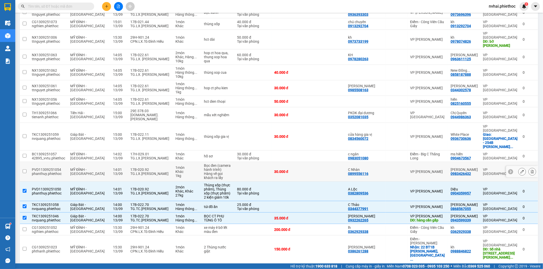
click at [134, 172] on div "TG.LX.Bùi Văn Duẩn" at bounding box center [150, 174] width 40 height 4
checkbox input "true"
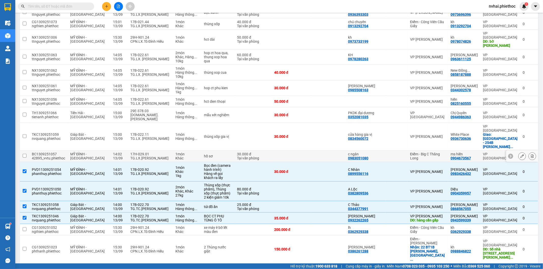
click at [131, 156] on div "TG.LX.[PERSON_NAME]" at bounding box center [150, 158] width 40 height 4
checkbox input "true"
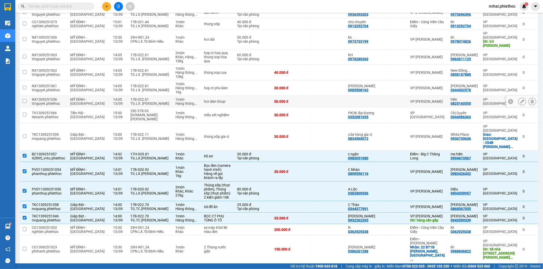
click at [131, 102] on div "TG.LX. Trương Mạnh Hùng" at bounding box center [150, 104] width 40 height 4
checkbox input "true"
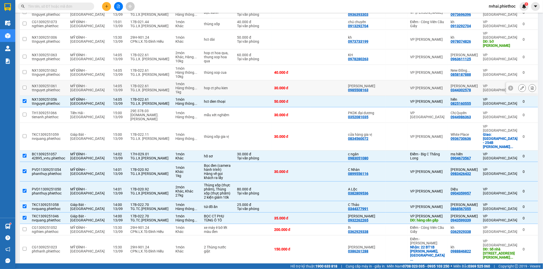
click at [135, 84] on div "17B-022.61" at bounding box center [150, 86] width 40 height 4
checkbox input "true"
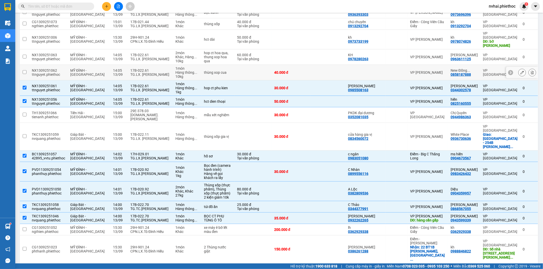
click at [132, 73] on div "TG.LX. Trương Mạnh Hùng" at bounding box center [150, 75] width 40 height 4
checkbox input "true"
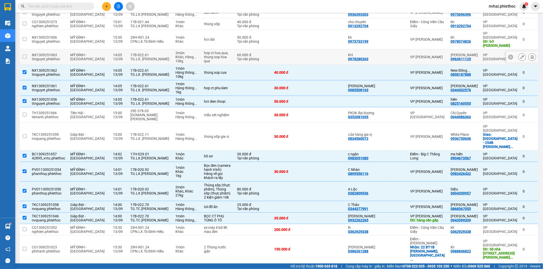
click at [135, 57] on div "TG.LX. Trương Mạnh Hùng" at bounding box center [150, 59] width 40 height 4
checkbox input "true"
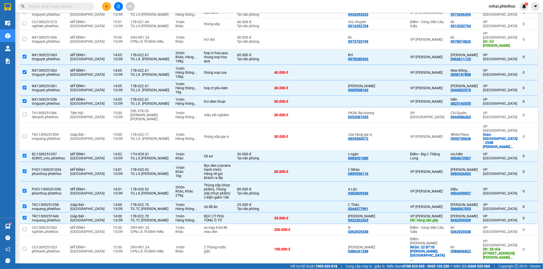
drag, startPoint x: 102, startPoint y: 9, endPoint x: 105, endPoint y: 9, distance: 3.6
click at [103, 9] on div at bounding box center [118, 6] width 38 height 9
click at [109, 8] on button at bounding box center [106, 6] width 9 height 9
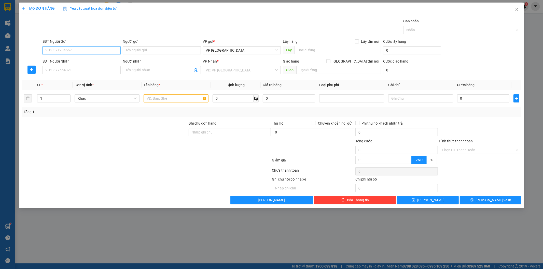
click at [75, 50] on input "SĐT Người Gửi" at bounding box center [81, 50] width 78 height 8
type input "0915515595"
click at [82, 58] on div "0915515595 - Chị Tú" at bounding box center [82, 61] width 72 height 6
type input "Chị Tú"
type input "0915515595"
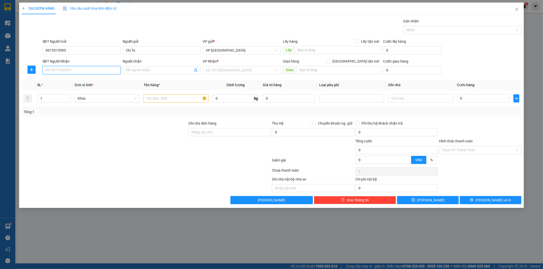
click at [85, 69] on input "SĐT Người Nhận" at bounding box center [81, 70] width 78 height 8
click at [84, 89] on div "0346944539 - B Tú Anh" at bounding box center [82, 89] width 72 height 6
type input "0346944539"
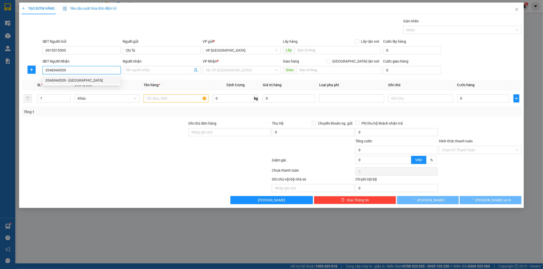
type input "B Tú Anh"
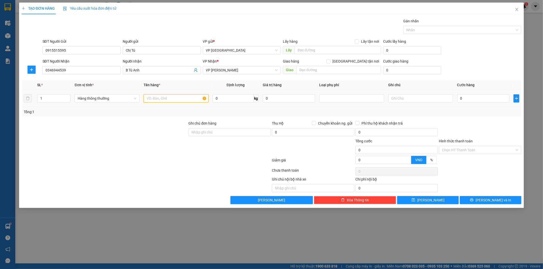
click at [166, 96] on input "text" at bounding box center [175, 98] width 65 height 8
type input "hct thực phẩm"
click at [473, 99] on input "0" at bounding box center [483, 98] width 52 height 8
type input "04"
type input "4"
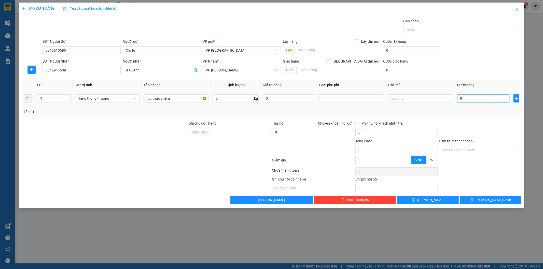
type input "4"
type input "040"
type input "40"
type input "40.000"
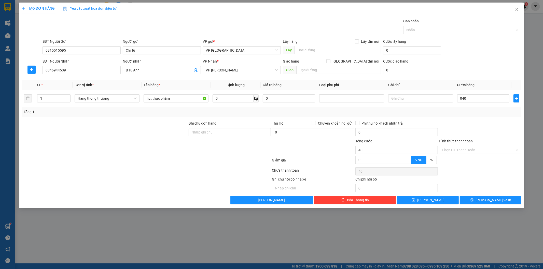
type input "40.000"
click at [464, 77] on div "Transit Pickup Surcharge Ids Transit Deliver Surcharge Ids Transit Deliver Surc…" at bounding box center [272, 111] width 500 height 186
click at [474, 152] on input "Hình thức thanh toán" at bounding box center [478, 150] width 73 height 8
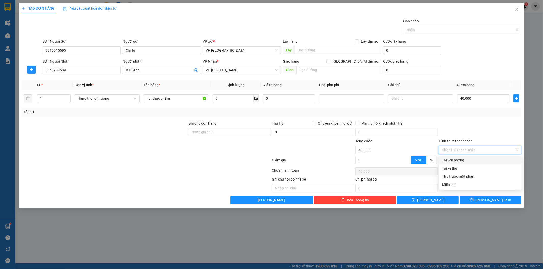
click at [466, 161] on div "Tại văn phòng" at bounding box center [480, 160] width 76 height 6
type input "0"
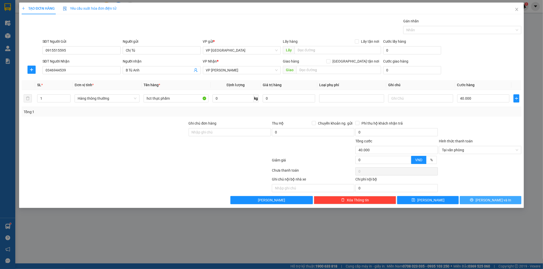
click at [475, 200] on button "Lưu và In" at bounding box center [490, 200] width 62 height 8
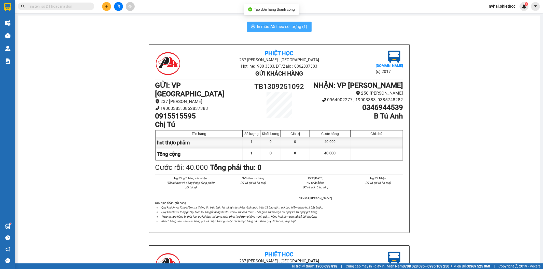
click at [268, 26] on span "In mẫu A5 theo số lượng (1)" at bounding box center [282, 26] width 50 height 6
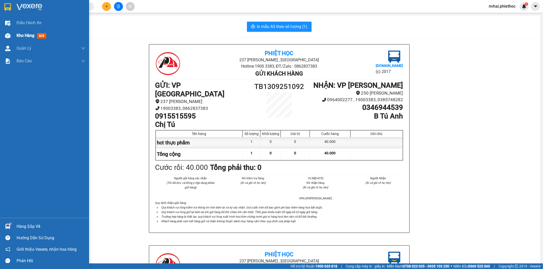
click at [10, 36] on img at bounding box center [7, 35] width 5 height 5
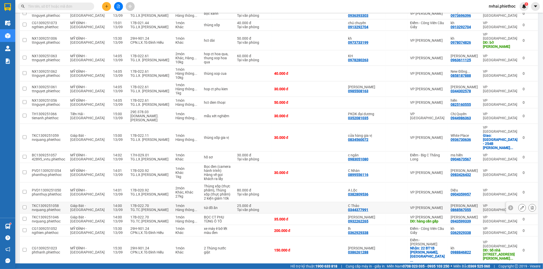
scroll to position [136, 0]
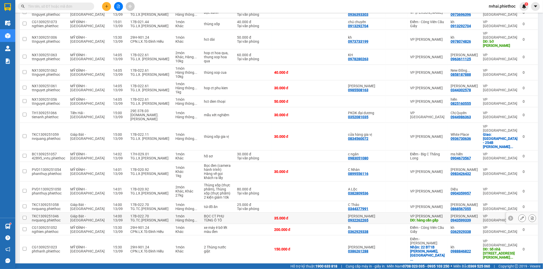
click at [164, 213] on td "17B-022.70 TG.TC.Vũ Đức Tuyến" at bounding box center [150, 218] width 45 height 11
checkbox input "true"
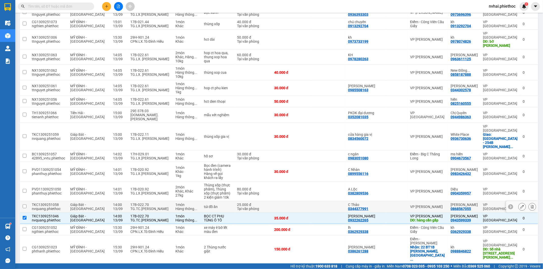
click at [160, 203] on div "17B-022.70" at bounding box center [150, 205] width 40 height 4
checkbox input "true"
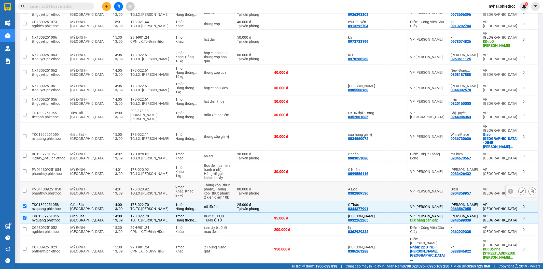
click at [154, 191] on div "TG.LX.Bùi Văn Duẩn" at bounding box center [150, 193] width 40 height 4
checkbox input "true"
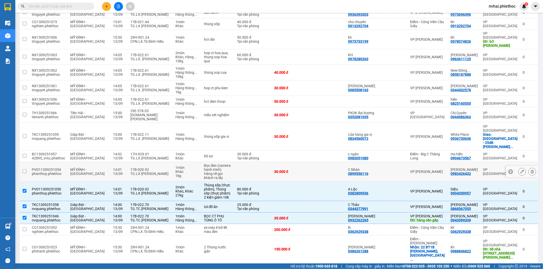
click at [153, 172] on div "TG.LX.Bùi Văn Duẩn" at bounding box center [150, 174] width 40 height 4
checkbox input "true"
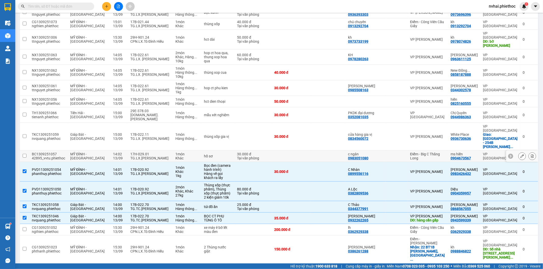
click at [153, 156] on div "TG.LX.[PERSON_NAME]" at bounding box center [150, 158] width 40 height 4
checkbox input "true"
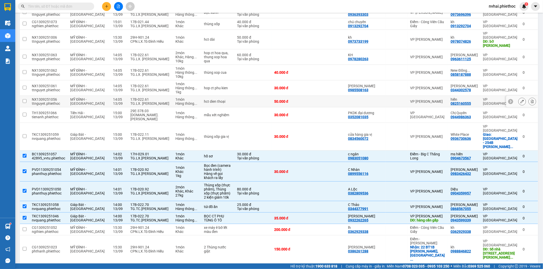
click at [148, 102] on div "TG.LX. Trương Mạnh Hùng" at bounding box center [150, 104] width 40 height 4
checkbox input "true"
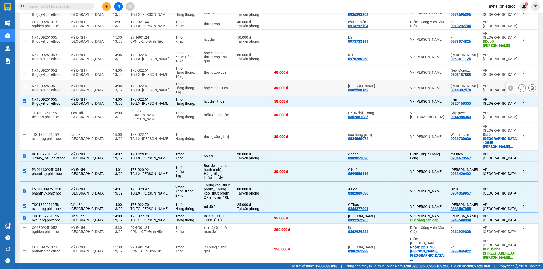
click at [147, 88] on div "TG.LX. Trương Mạnh Hùng" at bounding box center [150, 90] width 40 height 4
checkbox input "true"
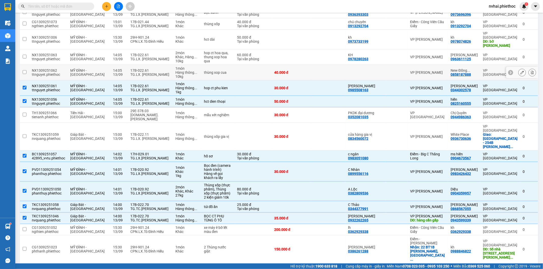
click at [151, 73] on div "TG.LX. Trương Mạnh Hùng" at bounding box center [150, 75] width 40 height 4
checkbox input "true"
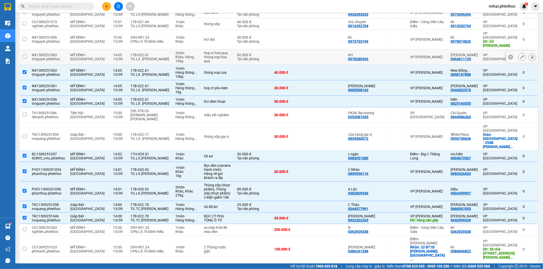
click at [150, 57] on div "TG.LX. Trương Mạnh Hùng" at bounding box center [150, 59] width 40 height 4
checkbox input "true"
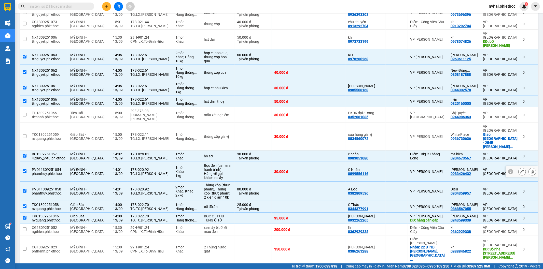
scroll to position [0, 0]
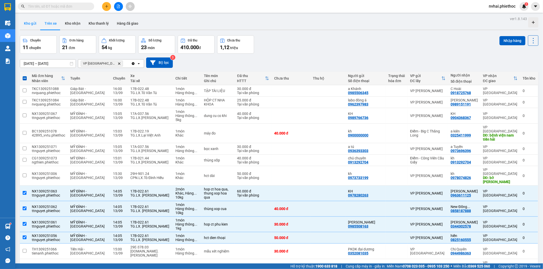
click at [26, 24] on button "Kho gửi" at bounding box center [30, 23] width 21 height 12
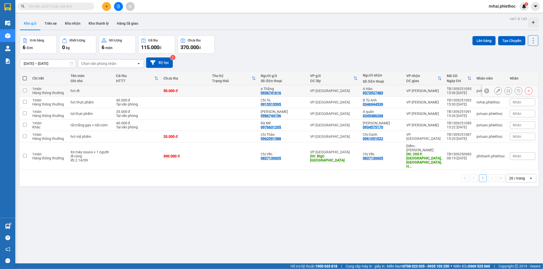
click at [420, 90] on div "VP [PERSON_NAME]" at bounding box center [423, 91] width 35 height 4
checkbox input "true"
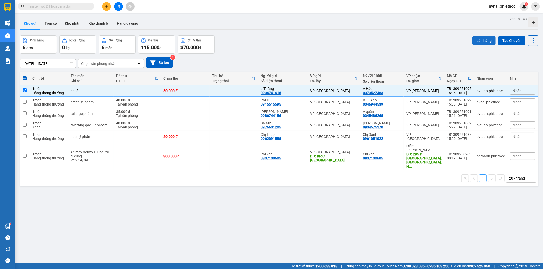
click at [477, 39] on button "Lên hàng" at bounding box center [483, 40] width 23 height 9
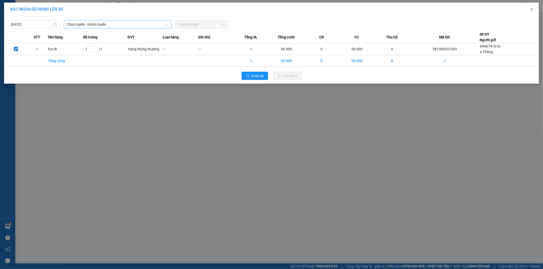
click at [108, 24] on span "Chọn tuyến - nhóm tuyến" at bounding box center [118, 25] width 102 height 8
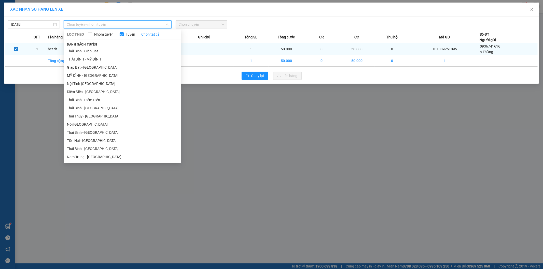
drag, startPoint x: 97, startPoint y: 50, endPoint x: 204, endPoint y: 45, distance: 106.5
click at [98, 50] on li "Thái Bình - Giáp Bát" at bounding box center [122, 51] width 117 height 8
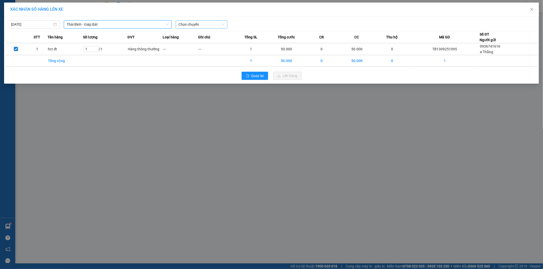
click at [213, 24] on span "Chọn chuyến" at bounding box center [202, 25] width 46 height 8
type input "8330"
click at [203, 41] on div "16:00 - 17A-083.30" at bounding box center [199, 43] width 40 height 6
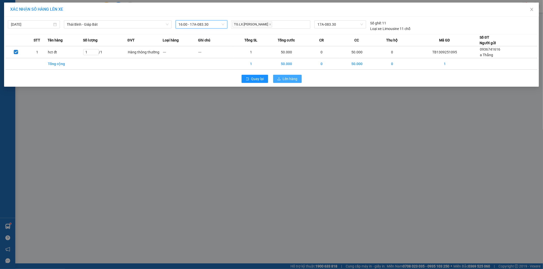
click at [288, 78] on span "Lên hàng" at bounding box center [290, 79] width 15 height 6
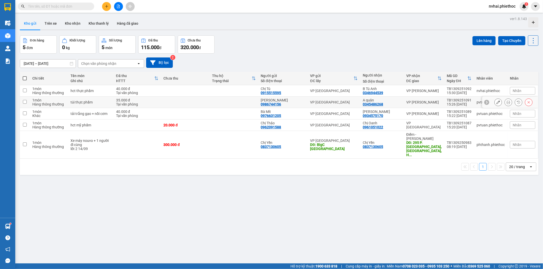
click at [426, 98] on td "VP [PERSON_NAME]" at bounding box center [423, 102] width 40 height 11
checkbox input "true"
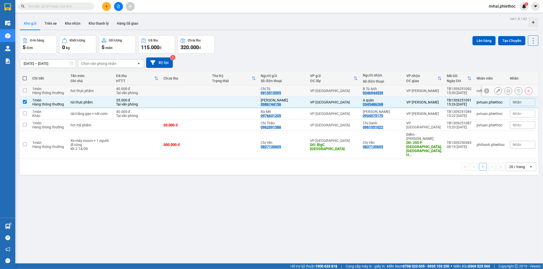
click at [427, 90] on div "VP [PERSON_NAME]" at bounding box center [423, 91] width 35 height 4
checkbox input "true"
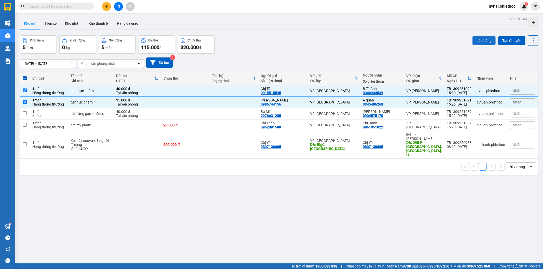
click at [475, 39] on button "Lên hàng" at bounding box center [483, 40] width 23 height 9
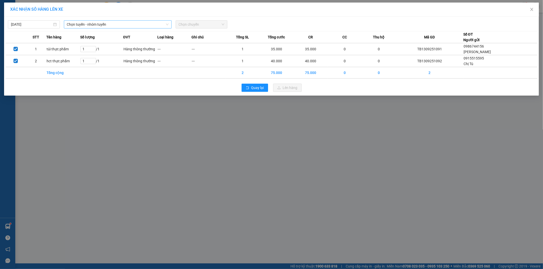
click at [116, 26] on span "Chọn tuyến - nhóm tuyến" at bounding box center [118, 25] width 102 height 8
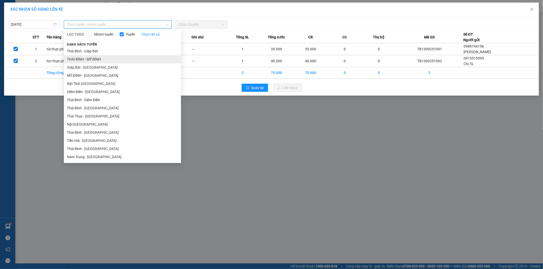
click at [92, 59] on li "THÁI BÌNH - MỸ ĐÌNH" at bounding box center [122, 59] width 117 height 8
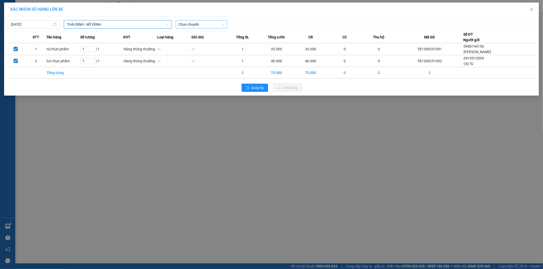
click at [186, 24] on span "Chọn chuyến" at bounding box center [202, 25] width 46 height 8
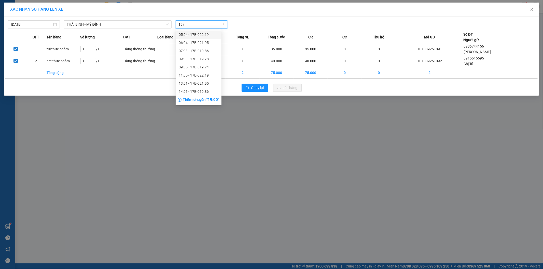
type input "1978"
click at [199, 42] on div "16:01 - 17B-019.78" at bounding box center [199, 43] width 40 height 6
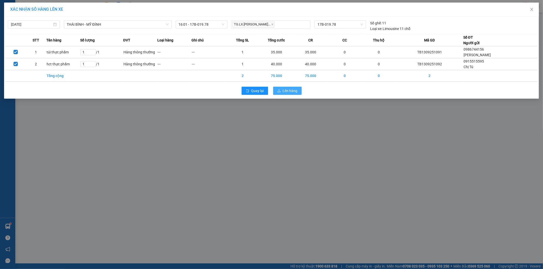
click at [288, 90] on span "Lên hàng" at bounding box center [290, 91] width 15 height 6
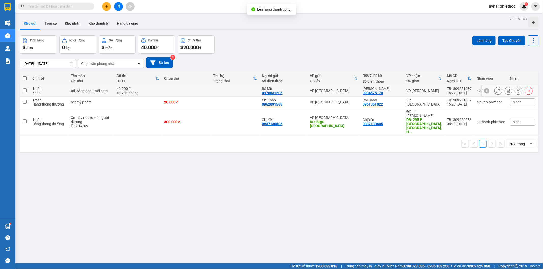
click at [420, 90] on div "VP [PERSON_NAME]" at bounding box center [423, 91] width 35 height 4
checkbox input "true"
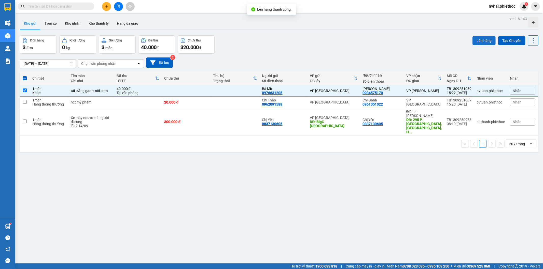
click at [477, 44] on button "Lên hàng" at bounding box center [483, 40] width 23 height 9
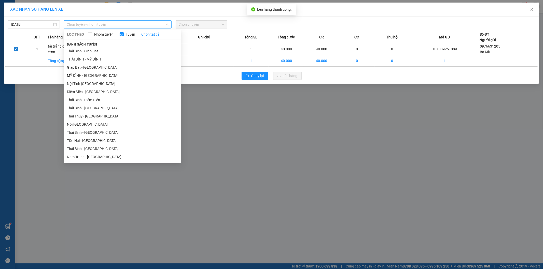
click at [90, 22] on span "Chọn tuyến - nhóm tuyến" at bounding box center [118, 25] width 102 height 8
drag, startPoint x: 93, startPoint y: 60, endPoint x: 170, endPoint y: 31, distance: 81.7
click at [95, 60] on li "THÁI BÌNH - MỸ ĐÌNH" at bounding box center [122, 59] width 117 height 8
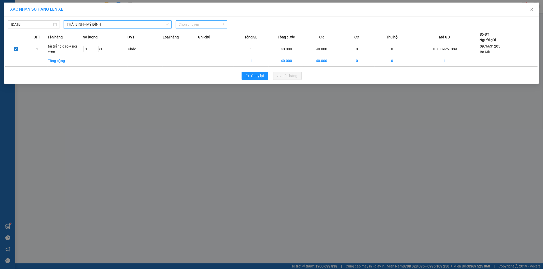
click at [199, 22] on span "Chọn chuyến" at bounding box center [202, 25] width 46 height 8
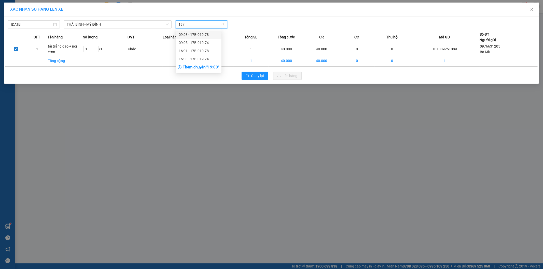
type input "1974"
click at [202, 41] on div "16:03 - 17B-019.74" at bounding box center [199, 43] width 40 height 6
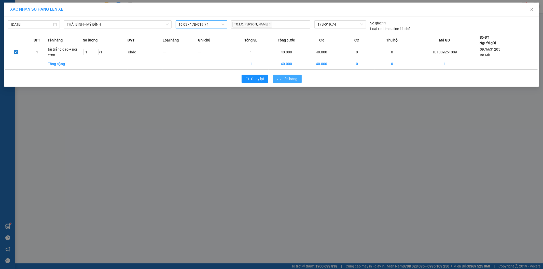
click at [274, 78] on button "Lên hàng" at bounding box center [287, 79] width 28 height 8
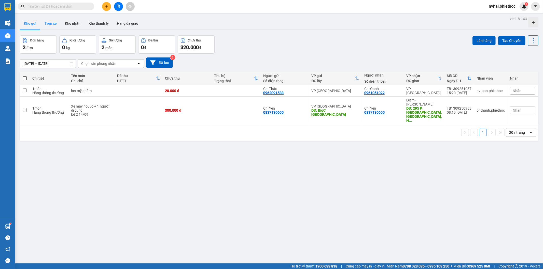
click at [52, 22] on button "Trên xe" at bounding box center [50, 23] width 20 height 12
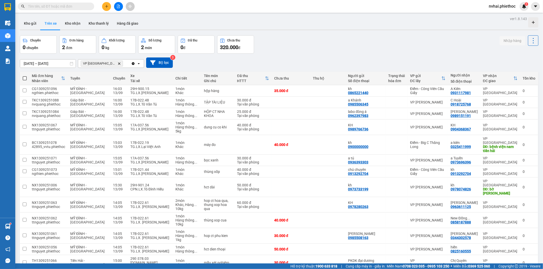
click at [79, 5] on input "text" at bounding box center [58, 7] width 60 height 6
click at [78, 5] on input "text" at bounding box center [58, 7] width 60 height 6
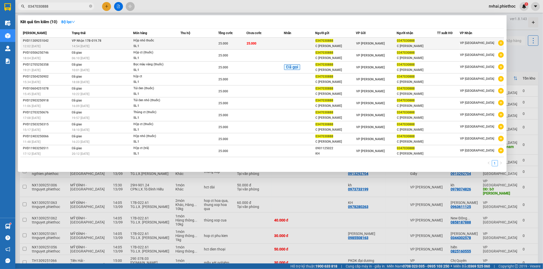
type input "0347030888"
click at [191, 44] on td at bounding box center [200, 44] width 38 height 12
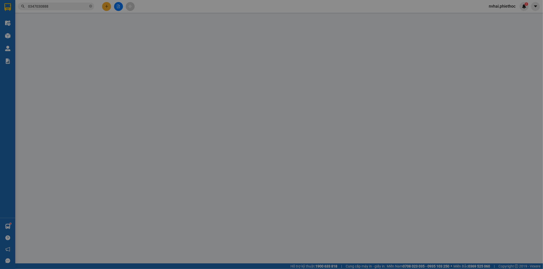
type input "0347030888"
type input "C Hoàng Đào"
type input "0347030888"
type input "C Hoàng Đào"
type input "25.000"
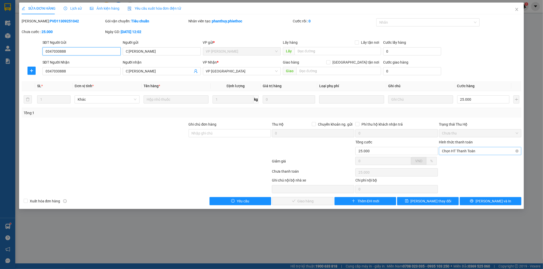
drag, startPoint x: 474, startPoint y: 150, endPoint x: 474, endPoint y: 155, distance: 5.3
click at [474, 150] on span "Chọn HT Thanh Toán" at bounding box center [480, 151] width 76 height 8
click at [472, 162] on div "Tại văn phòng" at bounding box center [480, 161] width 76 height 6
type input "0"
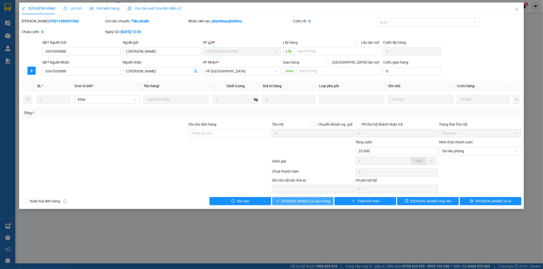
click at [294, 202] on span "[PERSON_NAME] và Giao hàng" at bounding box center [306, 201] width 49 height 6
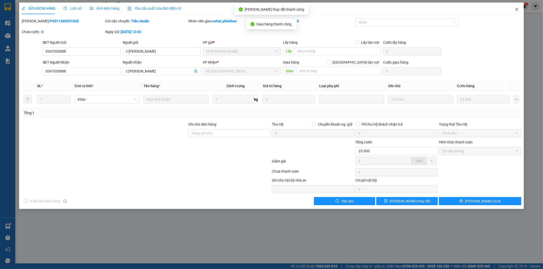
click at [488, 8] on icon "close" at bounding box center [516, 9] width 4 height 4
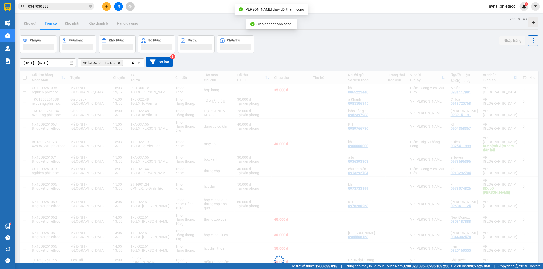
click at [68, 6] on input "0347030888" at bounding box center [58, 7] width 60 height 6
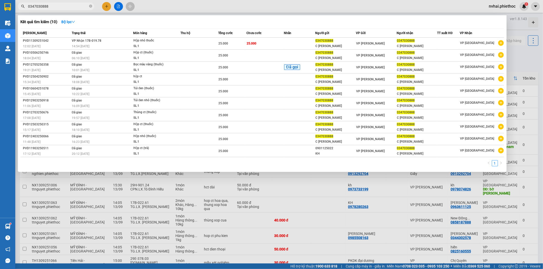
type input "5"
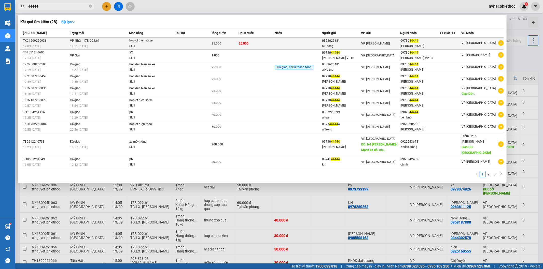
type input "44444"
click at [424, 43] on div "09730 44444" at bounding box center [419, 40] width 39 height 5
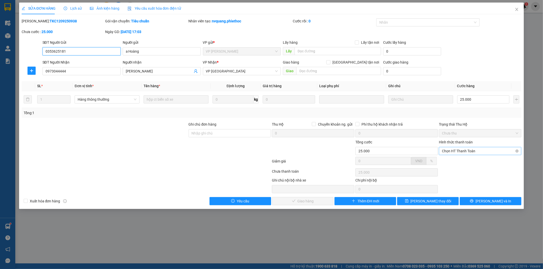
click at [480, 148] on span "Chọn HT Thanh Toán" at bounding box center [480, 151] width 76 height 8
click at [476, 160] on div "Tại văn phòng" at bounding box center [480, 161] width 76 height 6
type input "0"
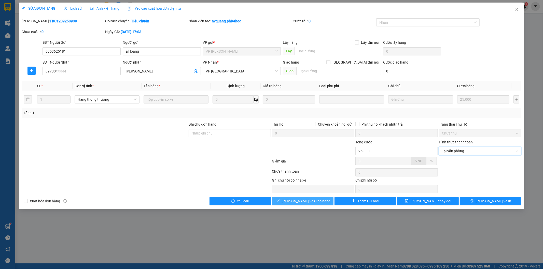
click at [309, 201] on span "[PERSON_NAME] và Giao hàng" at bounding box center [306, 201] width 49 height 6
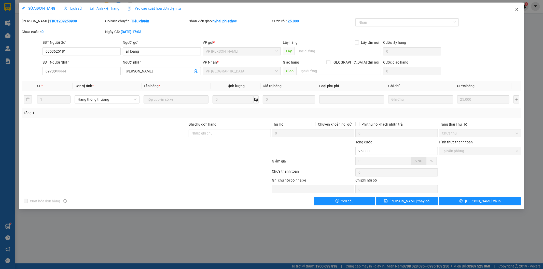
click at [488, 12] on span "Close" at bounding box center [516, 10] width 14 height 14
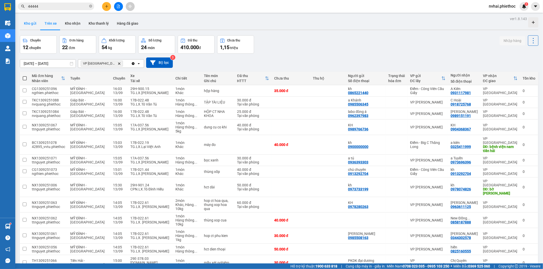
click at [24, 22] on button "Kho gửi" at bounding box center [30, 23] width 21 height 12
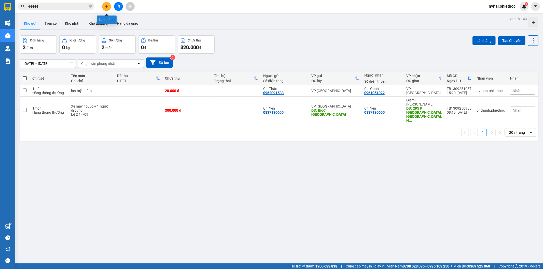
click at [106, 3] on button at bounding box center [106, 6] width 9 height 9
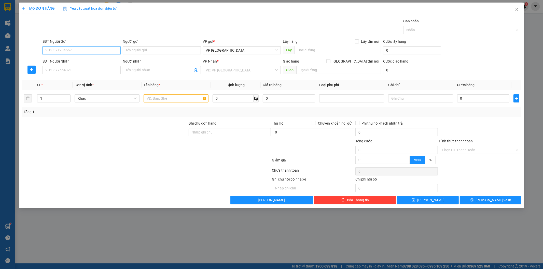
click at [79, 51] on input "SĐT Người Gửi" at bounding box center [81, 50] width 78 height 8
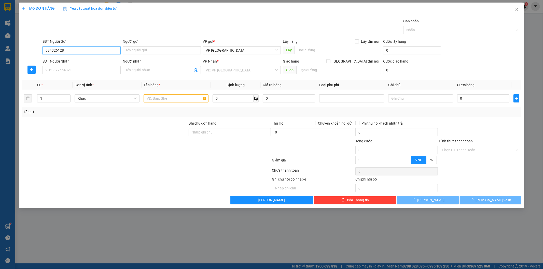
type input "0943261283"
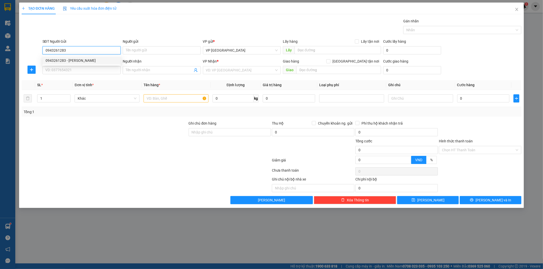
click at [91, 59] on div "0943261283 - C Vũ Ngọc" at bounding box center [82, 61] width 72 height 6
type input "C Vũ Ngọc"
type input "0943261283"
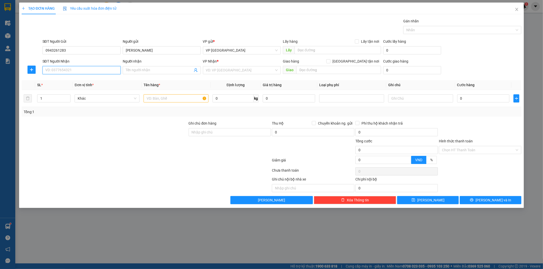
click at [74, 73] on input "SĐT Người Nhận" at bounding box center [81, 70] width 78 height 8
drag, startPoint x: 77, startPoint y: 85, endPoint x: 91, endPoint y: 90, distance: 14.5
click at [77, 86] on div "0918035325 - Khánh Huyền" at bounding box center [82, 89] width 72 height 6
type input "0918035325"
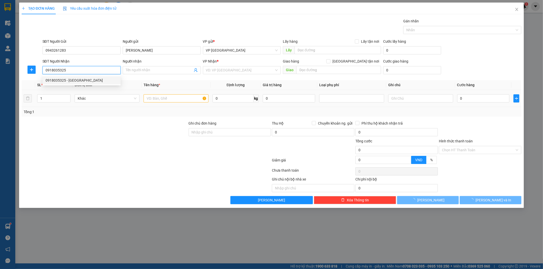
type input "Khánh Huyền"
checkbox input "true"
type input "22 Ngõ 15 Liên Mạc, Liên Mạc, Bắc Từ Liêm, Hà Nội, Việt Nam"
type input "60.000"
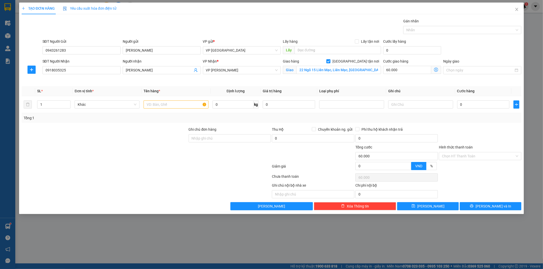
click at [436, 70] on icon "dollar-circle" at bounding box center [436, 70] width 4 height 4
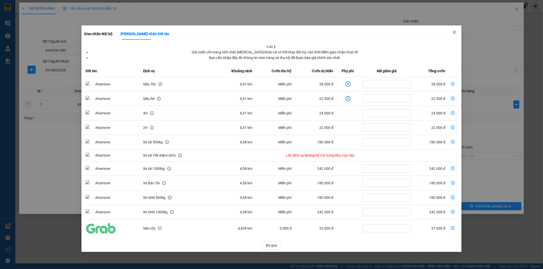
click at [455, 32] on icon "close" at bounding box center [454, 32] width 4 height 4
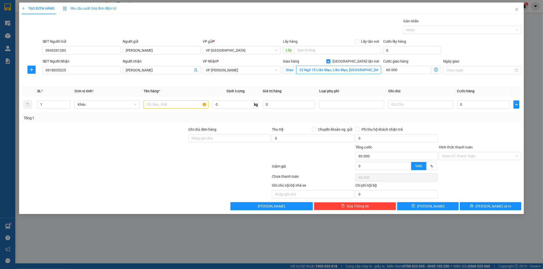
click at [369, 69] on input "22 Ngõ 15 Liên Mạc, Liên Mạc, Bắc Từ Liêm, Hà Nội, Việt Nam" at bounding box center [338, 70] width 85 height 8
click at [402, 68] on input "60.000" at bounding box center [407, 70] width 48 height 8
type input "0"
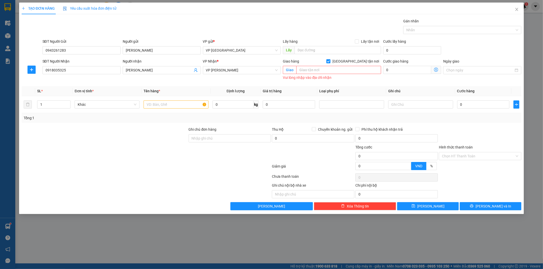
click at [352, 58] on form "SĐT Người Gửi 0943261283 Người gửi C Vũ Ngọc VP gửi * VP Thái Bình Lấy hàng Lấy…" at bounding box center [272, 61] width 500 height 44
click at [330, 60] on input "[GEOGRAPHIC_DATA] tận nơi" at bounding box center [328, 61] width 4 height 4
checkbox input "false"
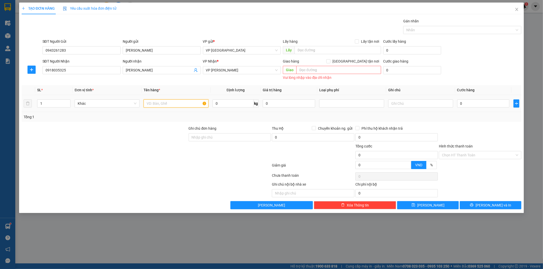
click at [160, 104] on input "text" at bounding box center [175, 103] width 65 height 8
type input "Thùng xốp đồ ăn"
click at [216, 102] on input "0" at bounding box center [232, 103] width 41 height 8
type input "8"
click at [465, 104] on input "0" at bounding box center [483, 103] width 52 height 8
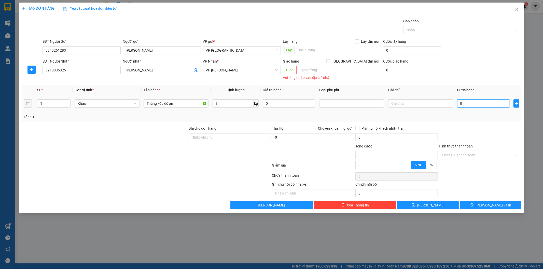
type input "3"
type input "35"
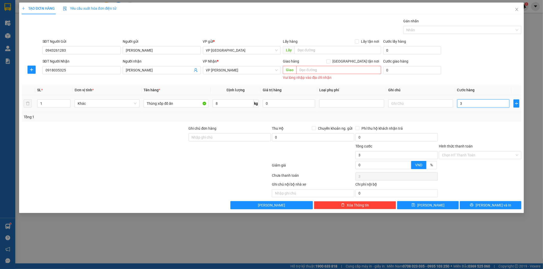
type input "35"
type input "350"
type input "3.500"
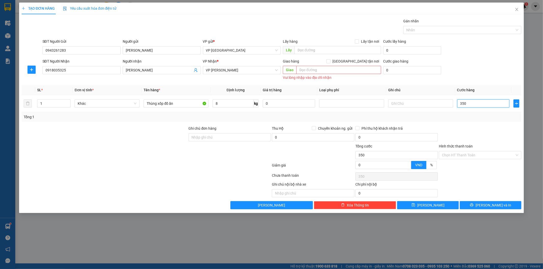
type input "3.500"
type input "35.000"
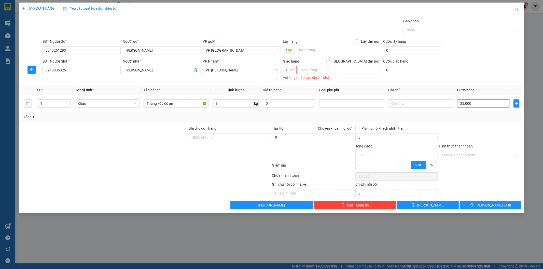
type input "35.000"
drag, startPoint x: 479, startPoint y: 68, endPoint x: 487, endPoint y: 109, distance: 41.4
click at [479, 68] on div "SĐT Người Nhận 0918035325 Người nhận Khánh Huyền VP Nhận * VP Phạm Văn Đồng Gia…" at bounding box center [281, 70] width 481 height 23
click at [473, 161] on div "Hình thức thanh toán Chọn HT Thanh Toán" at bounding box center [480, 152] width 82 height 18
click at [473, 156] on input "Hình thức thanh toán" at bounding box center [478, 155] width 73 height 8
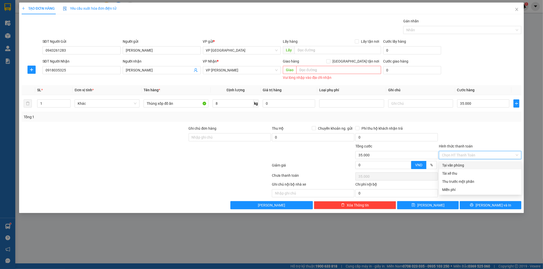
click at [467, 163] on div "Tại văn phòng" at bounding box center [480, 166] width 76 height 6
type input "0"
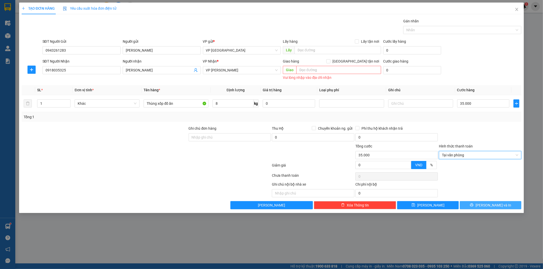
click at [473, 204] on icon "printer" at bounding box center [472, 205] width 4 height 4
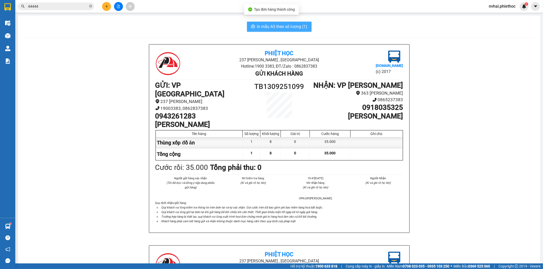
click at [273, 22] on button "In mẫu A5 theo số lượng (1)" at bounding box center [279, 27] width 65 height 10
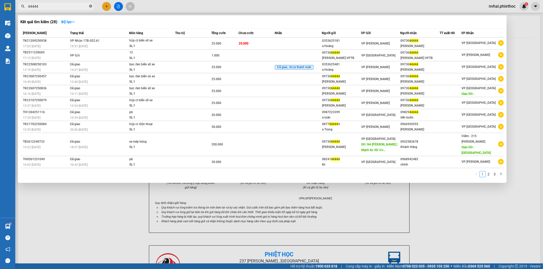
click at [90, 7] on icon "close-circle" at bounding box center [90, 6] width 3 height 3
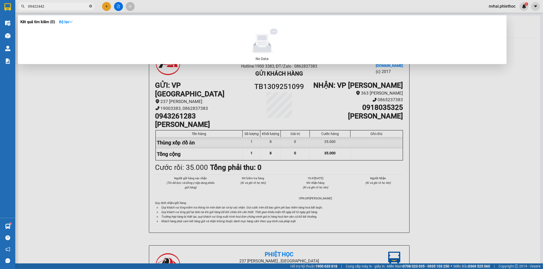
type input "0942244"
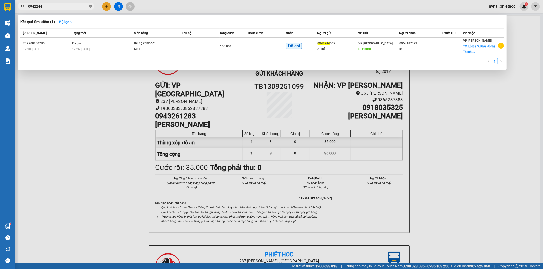
click at [91, 7] on icon "close-circle" at bounding box center [90, 6] width 3 height 3
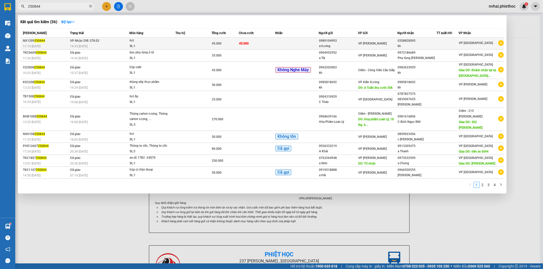
type input "250844"
click at [212, 40] on td at bounding box center [193, 44] width 36 height 12
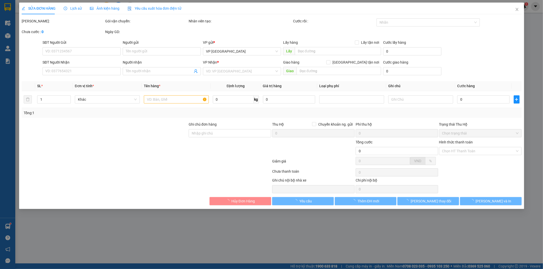
type input "0989104993"
type input "a hương"
type input "0358820095"
type input "kh"
type input "45.000"
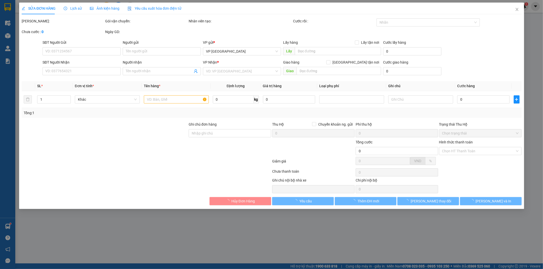
type input "45.000"
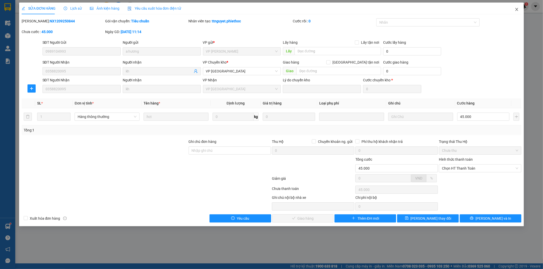
click at [488, 8] on icon "close" at bounding box center [516, 9] width 4 height 4
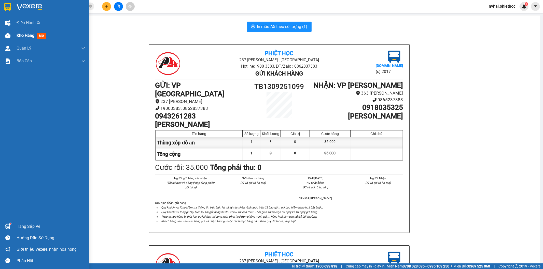
click at [6, 33] on img at bounding box center [7, 35] width 5 height 5
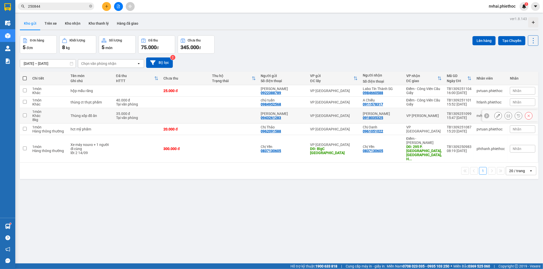
click at [166, 117] on td at bounding box center [185, 116] width 49 height 16
checkbox input "true"
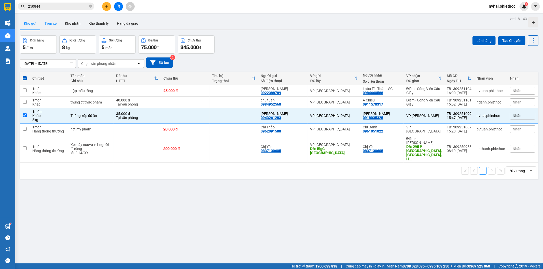
click at [48, 18] on button "Trên xe" at bounding box center [50, 23] width 20 height 12
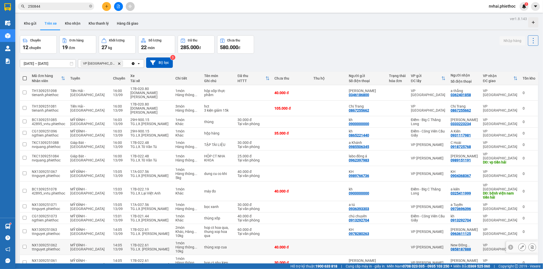
drag, startPoint x: 256, startPoint y: 183, endPoint x: 261, endPoint y: 182, distance: 5.4
click at [258, 234] on td at bounding box center [253, 248] width 37 height 16
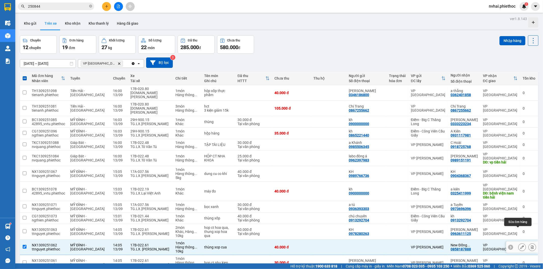
click at [488, 234] on button at bounding box center [521, 247] width 7 height 9
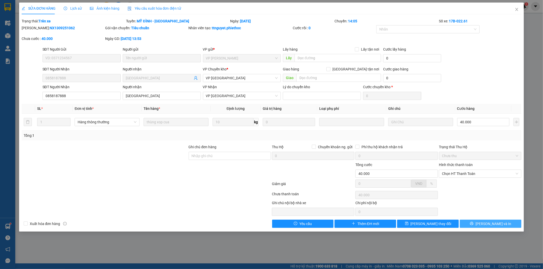
click at [488, 220] on button "[PERSON_NAME] và In" at bounding box center [490, 224] width 62 height 8
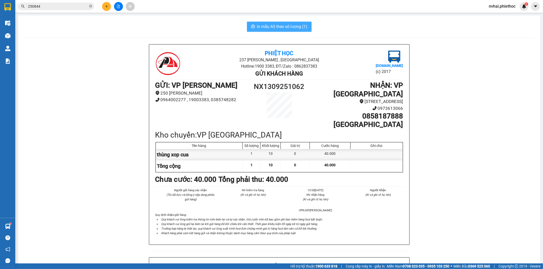
click at [276, 24] on span "In mẫu A5 theo số lượng (1)" at bounding box center [282, 26] width 50 height 6
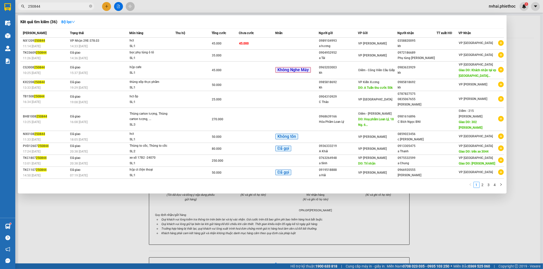
click at [69, 5] on input "250844" at bounding box center [58, 7] width 60 height 6
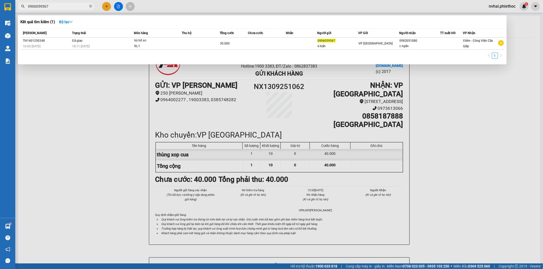
drag, startPoint x: 396, startPoint y: 44, endPoint x: 452, endPoint y: 77, distance: 64.1
click at [0, 6] on div "Kết quả tìm kiếm ( 1 ) Bộ lọc Mã ĐH Trạng thái Món hàng Thu hộ Tổng cước Chưa c…" at bounding box center [0, 6] width 0 height 0
click at [53, 7] on input "0906059567" at bounding box center [58, 7] width 60 height 6
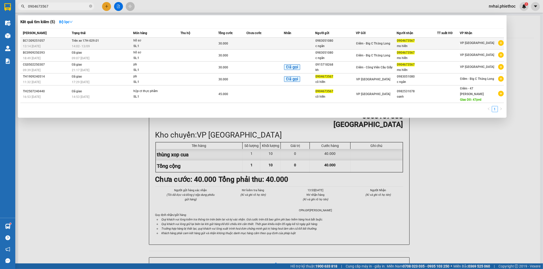
click at [284, 42] on td at bounding box center [265, 44] width 38 height 12
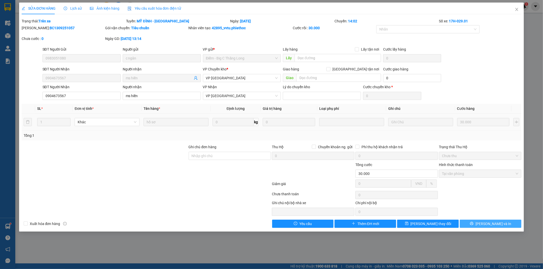
click at [488, 225] on button "[PERSON_NAME] và In" at bounding box center [490, 224] width 62 height 8
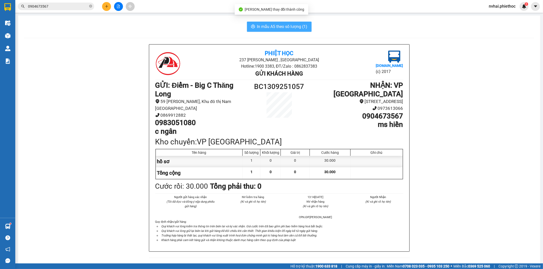
click at [283, 27] on span "In mẫu A5 theo số lượng (1)" at bounding box center [282, 26] width 50 height 6
click at [64, 9] on span "0904673567" at bounding box center [56, 7] width 76 height 8
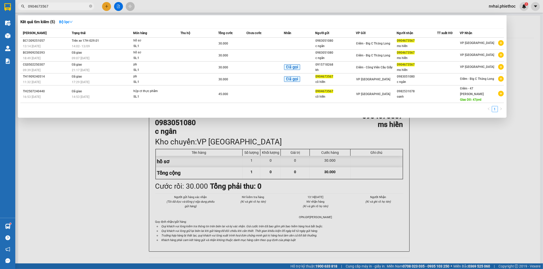
click at [64, 8] on input "0904673567" at bounding box center [58, 7] width 60 height 6
click at [63, 8] on input "0904673567" at bounding box center [58, 7] width 60 height 6
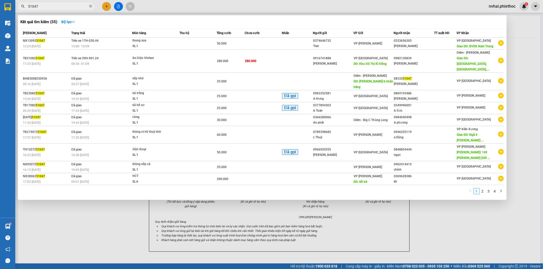
click at [63, 7] on input "51047" at bounding box center [58, 7] width 60 height 6
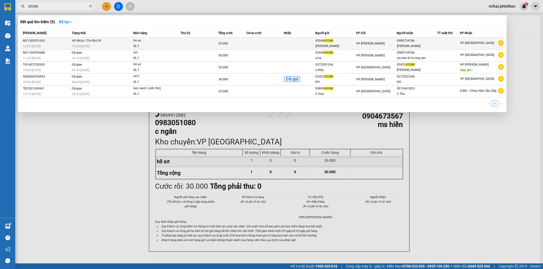
type input "45388"
click at [437, 42] on div "0989734786" at bounding box center [417, 40] width 40 height 5
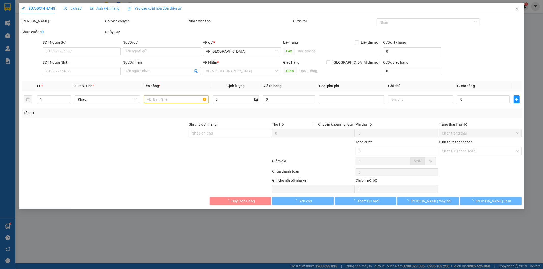
type input "0394845388"
type input "Anh Hoa"
type input "0989734786"
type input "Anh Huan"
type input "25.000"
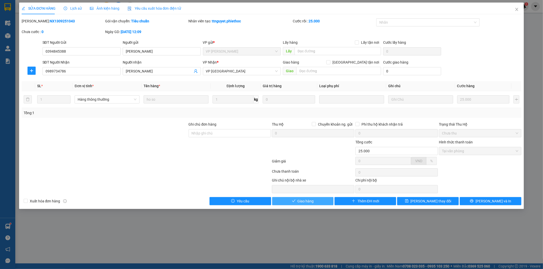
click at [295, 203] on span "check" at bounding box center [294, 201] width 4 height 4
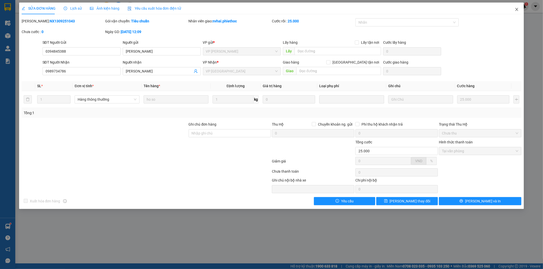
click at [488, 9] on icon "close" at bounding box center [516, 9] width 4 height 4
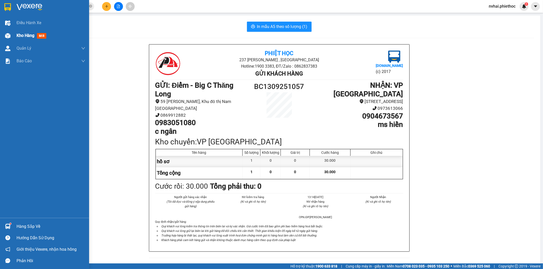
click at [14, 32] on div "Kho hàng mới" at bounding box center [44, 35] width 89 height 13
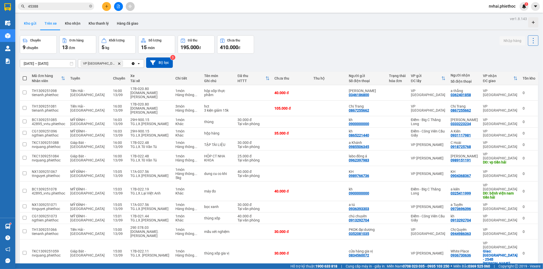
click at [33, 22] on button "Kho gửi" at bounding box center [30, 23] width 21 height 12
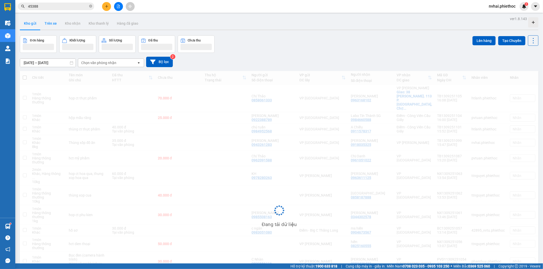
click at [53, 22] on button "Trên xe" at bounding box center [50, 23] width 20 height 12
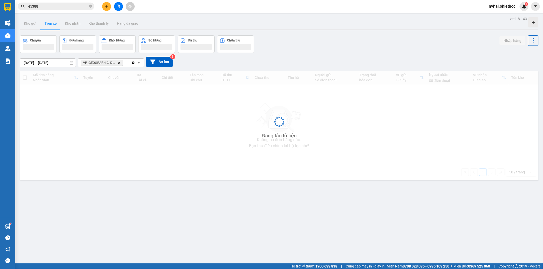
click at [53, 22] on button "Trên xe" at bounding box center [50, 23] width 20 height 12
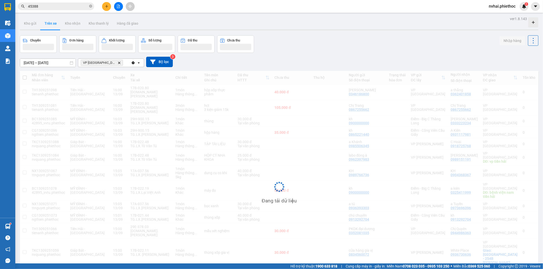
click at [53, 22] on button "Trên xe" at bounding box center [50, 23] width 20 height 12
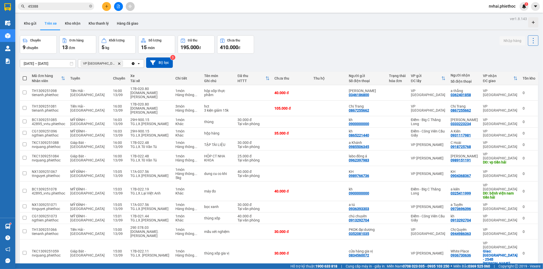
click at [53, 22] on button "Trên xe" at bounding box center [50, 23] width 20 height 12
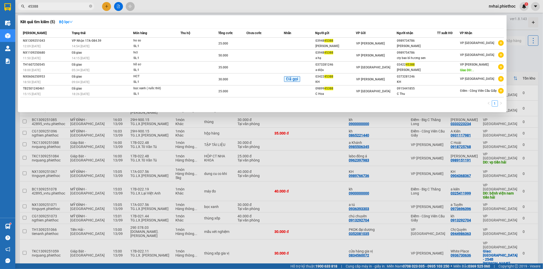
click at [68, 6] on input "45388" at bounding box center [58, 7] width 60 height 6
click at [68, 5] on input "45388" at bounding box center [58, 7] width 60 height 6
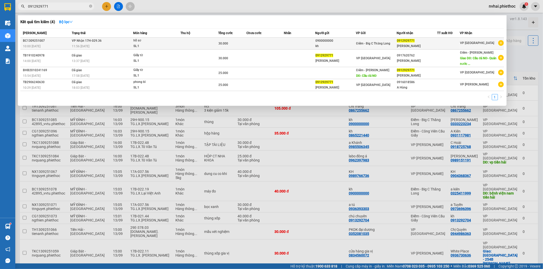
type input "0912929771"
click at [171, 40] on div "hồ sơ" at bounding box center [152, 41] width 38 height 6
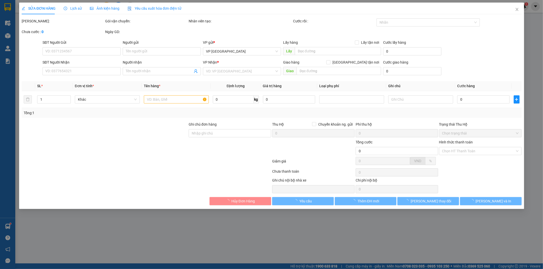
type input "0900000000"
type input "kh"
type input "0912929771"
type input "Dương Thị Ánh Tuyết"
type input "30.000"
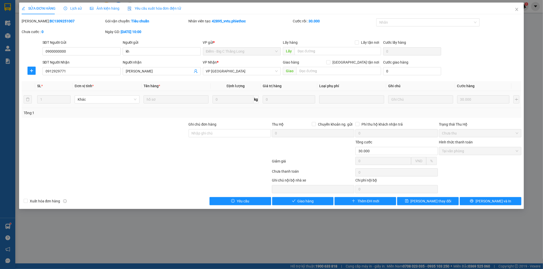
click at [304, 208] on div "SỬA ĐƠN HÀNG Lịch sử Ảnh kiện hàng Yêu cầu xuất hóa đơn điện tử Total Paid Fee …" at bounding box center [271, 106] width 505 height 207
click at [307, 205] on button "Giao hàng" at bounding box center [303, 201] width 62 height 8
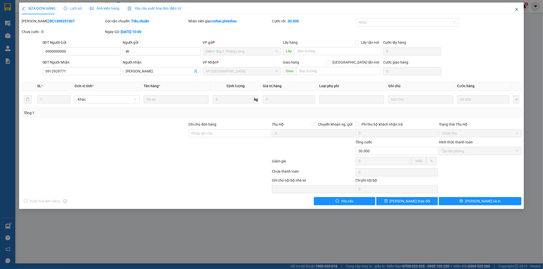
click at [488, 8] on span "Close" at bounding box center [516, 10] width 14 height 14
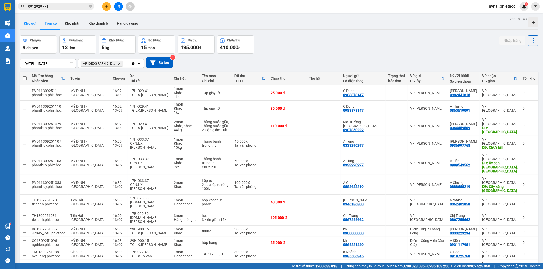
click at [36, 27] on button "Kho gửi" at bounding box center [30, 23] width 21 height 12
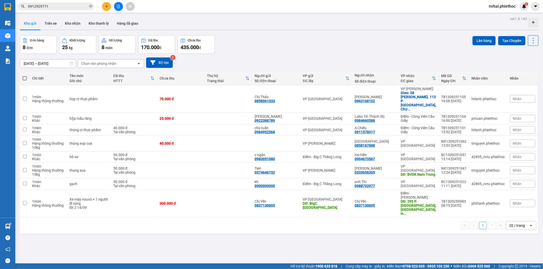
click at [107, 6] on icon "plus" at bounding box center [107, 7] width 4 height 4
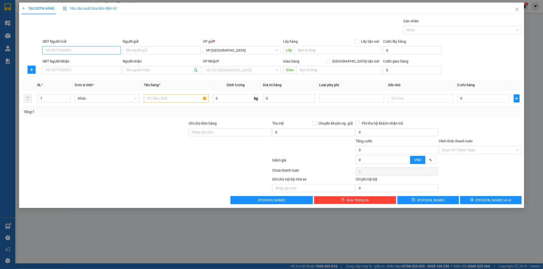
click at [77, 50] on input "SĐT Người Gửi" at bounding box center [81, 50] width 78 height 8
click at [90, 48] on input "SĐT Người Gửi" at bounding box center [81, 50] width 78 height 8
type input "0971938268"
click at [68, 59] on div "0971938268 - Cô Xuân" at bounding box center [82, 61] width 72 height 6
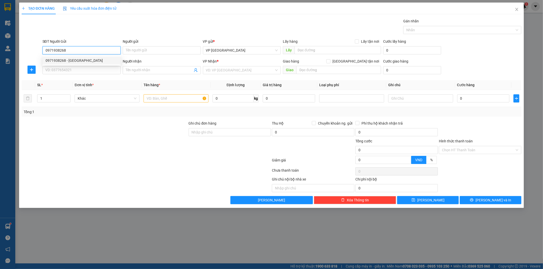
type input "Cô Xuân"
type input "0971938268"
click at [75, 68] on input "SĐT Người Nhận" at bounding box center [81, 70] width 78 height 8
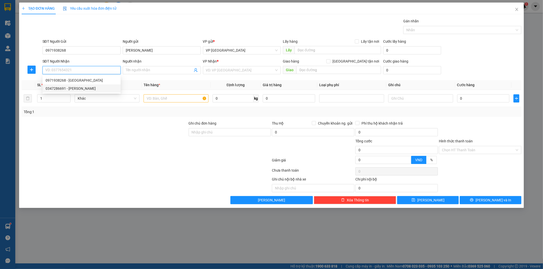
click at [83, 86] on div "0347286691 - Cô Phương" at bounding box center [82, 89] width 72 height 6
type input "0347286691"
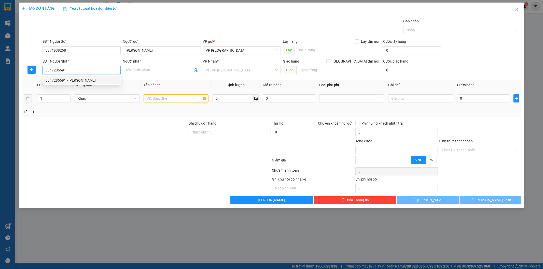
type input "Cô Phương"
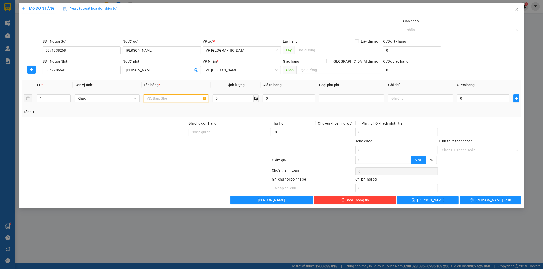
click at [160, 99] on input "text" at bounding box center [175, 98] width 65 height 8
type input "Thùng xốp đồ ăn"
click at [218, 96] on input "0" at bounding box center [232, 98] width 41 height 8
type input "4"
click at [471, 101] on input "0" at bounding box center [483, 98] width 52 height 8
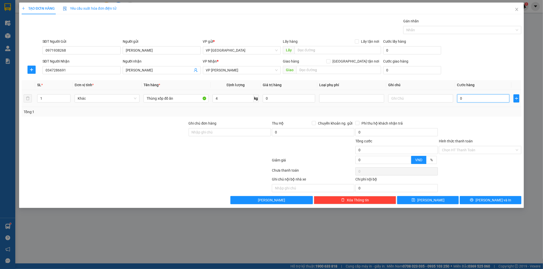
type input "3"
type input "30"
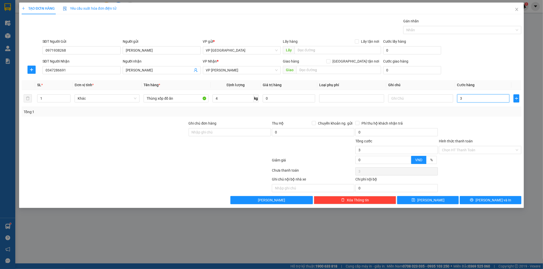
type input "30"
type input "300"
type input "3.000"
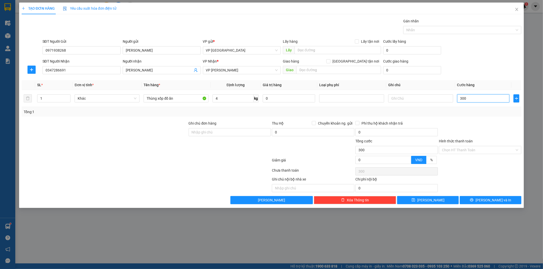
type input "3.000"
type input "30.000"
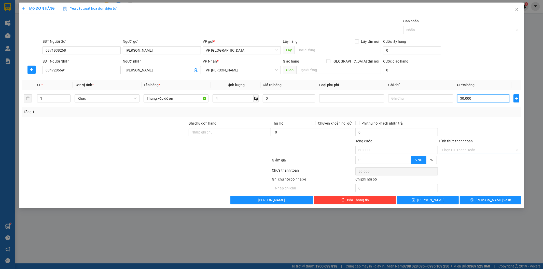
type input "30.000"
click at [484, 151] on input "Hình thức thanh toán" at bounding box center [478, 150] width 73 height 8
click at [482, 158] on div "Tại văn phòng" at bounding box center [480, 160] width 76 height 6
click at [475, 130] on div at bounding box center [479, 130] width 83 height 18
click at [488, 197] on button "[PERSON_NAME] và In" at bounding box center [490, 200] width 62 height 8
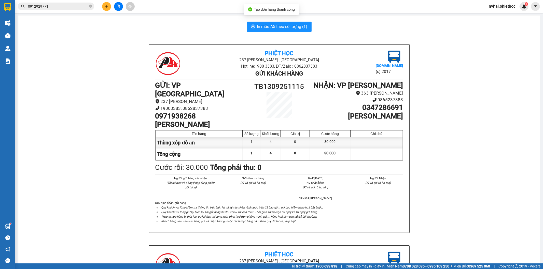
click at [271, 19] on div "In mẫu A5 theo số lượng (1) Phiệt Học 237 Trần Thái Tông , TP Thái Bình Hotline…" at bounding box center [279, 234] width 522 height 437
click at [273, 23] on span "In mẫu A5 theo số lượng (1)" at bounding box center [282, 26] width 50 height 6
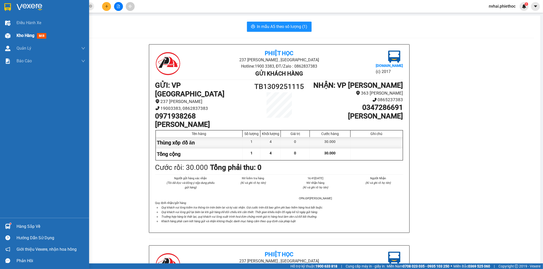
click at [6, 34] on img at bounding box center [7, 35] width 5 height 5
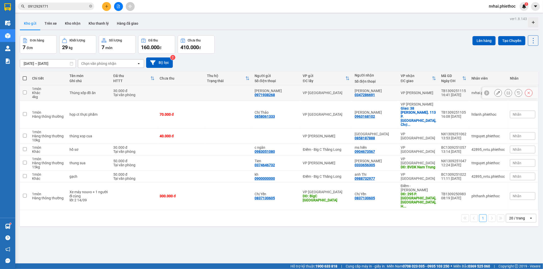
click at [417, 91] on div "VP [PERSON_NAME]" at bounding box center [417, 93] width 35 height 4
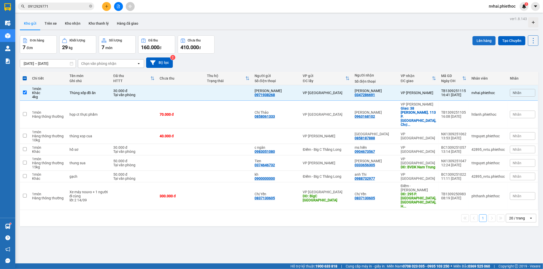
click at [474, 38] on button "Lên hàng" at bounding box center [483, 40] width 23 height 9
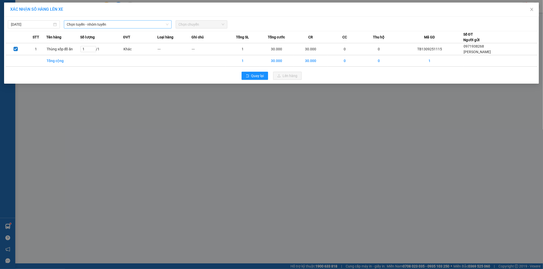
click at [122, 23] on span "Chọn tuyến - nhóm tuyến" at bounding box center [118, 25] width 102 height 8
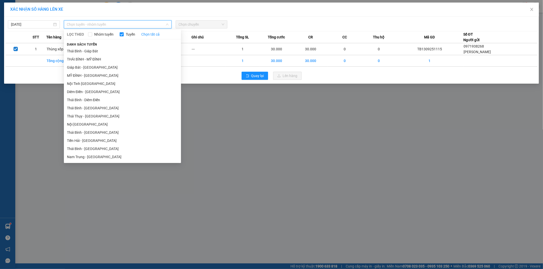
drag, startPoint x: 98, startPoint y: 57, endPoint x: 116, endPoint y: 55, distance: 17.9
click at [98, 57] on li "THÁI BÌNH - MỸ ĐÌNH" at bounding box center [122, 59] width 117 height 8
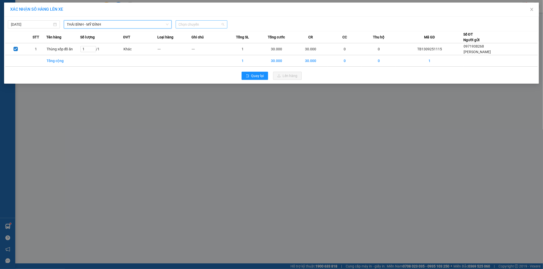
click at [208, 24] on span "Chọn chuyến" at bounding box center [202, 25] width 46 height 8
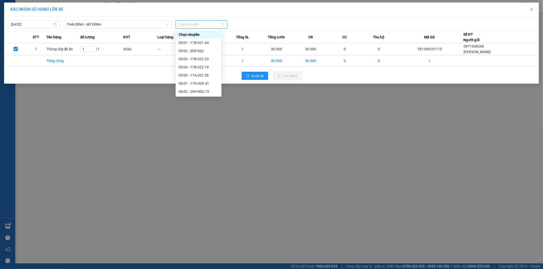
type input "2"
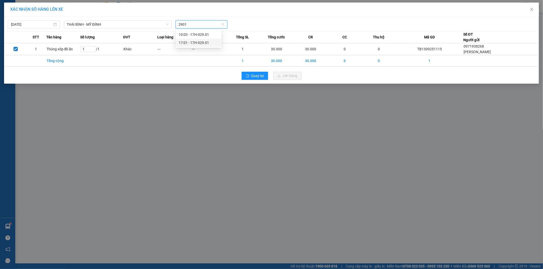
click at [209, 41] on div "17:01 - 17H-029.01" at bounding box center [199, 43] width 40 height 6
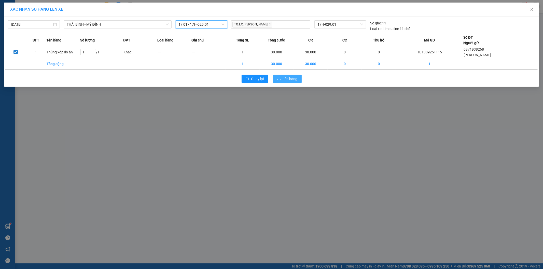
click at [286, 75] on div "Quay lại Lên hàng" at bounding box center [271, 78] width 532 height 13
click at [287, 77] on span "Lên hàng" at bounding box center [290, 79] width 15 height 6
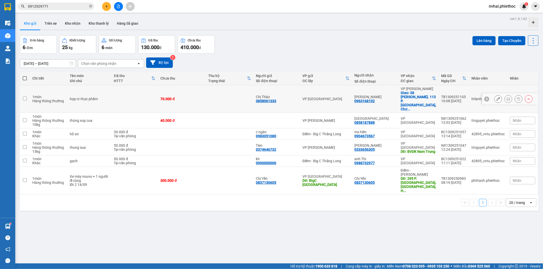
click at [375, 99] on div "0963168102" at bounding box center [364, 101] width 20 height 4
click at [342, 89] on td "VP [GEOGRAPHIC_DATA]" at bounding box center [326, 99] width 52 height 28
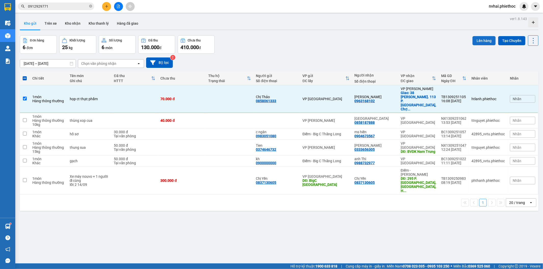
click at [477, 40] on button "Lên hàng" at bounding box center [483, 40] width 23 height 9
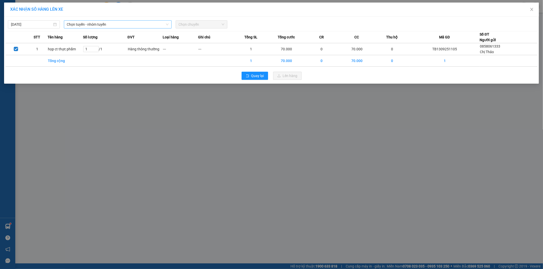
click at [96, 25] on span "Chọn tuyến - nhóm tuyến" at bounding box center [118, 25] width 102 height 8
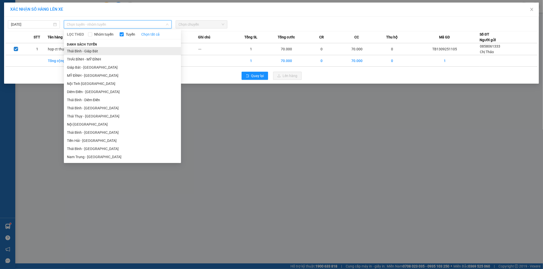
click at [93, 52] on li "Thái Bình - Giáp Bát" at bounding box center [122, 51] width 117 height 8
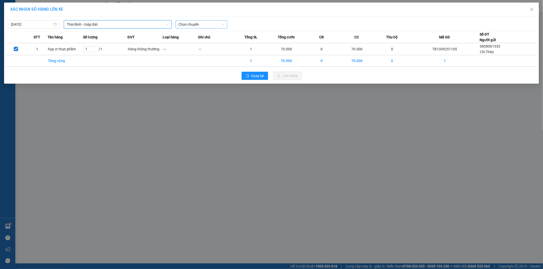
click at [183, 21] on span "Chọn chuyến" at bounding box center [202, 25] width 46 height 8
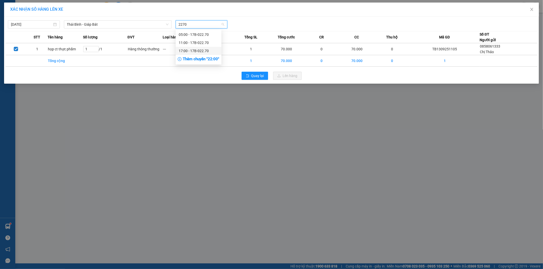
click at [197, 50] on div "17:00 - 17B-022.70" at bounding box center [199, 51] width 40 height 6
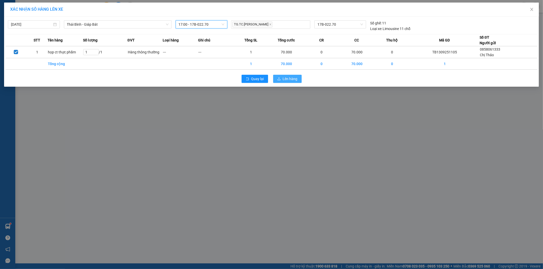
click at [286, 77] on span "Lên hàng" at bounding box center [290, 79] width 15 height 6
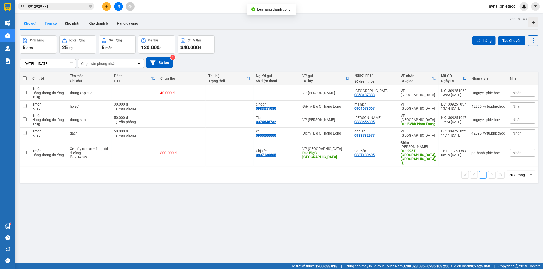
click at [52, 24] on button "Trên xe" at bounding box center [50, 23] width 20 height 12
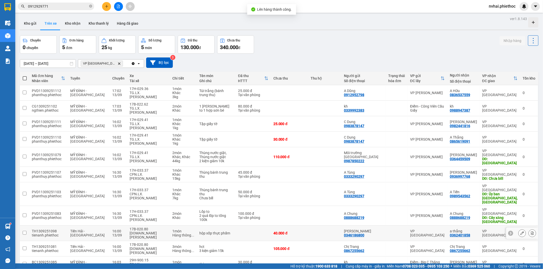
click at [426, 229] on div "VP [GEOGRAPHIC_DATA]" at bounding box center [427, 233] width 35 height 8
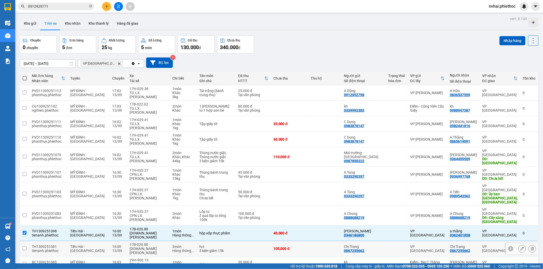
click at [424, 234] on td "VP [GEOGRAPHIC_DATA]" at bounding box center [427, 249] width 40 height 16
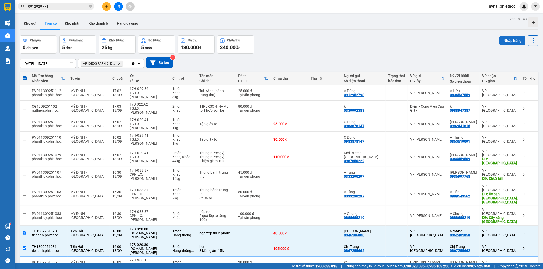
click at [488, 38] on button "Nhập hàng" at bounding box center [512, 40] width 26 height 9
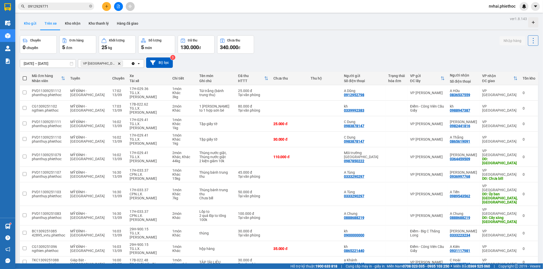
click at [32, 22] on button "Kho gửi" at bounding box center [30, 23] width 21 height 12
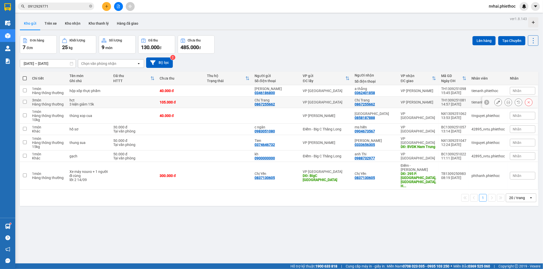
drag, startPoint x: 417, startPoint y: 106, endPoint x: 420, endPoint y: 96, distance: 9.9
click at [417, 105] on td "VP [PERSON_NAME]" at bounding box center [418, 102] width 40 height 11
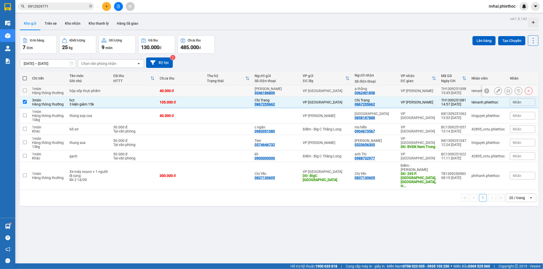
click at [420, 96] on td "VP [PERSON_NAME]" at bounding box center [418, 90] width 40 height 11
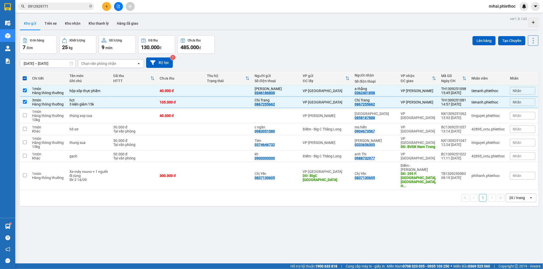
click at [484, 34] on div "ver 1.8.143 Kho gửi Trên xe Kho nhận Kho thanh lý Hàng đã giao Đơn hàng 7 đơn K…" at bounding box center [279, 149] width 522 height 269
click at [483, 40] on button "Lên hàng" at bounding box center [483, 40] width 23 height 9
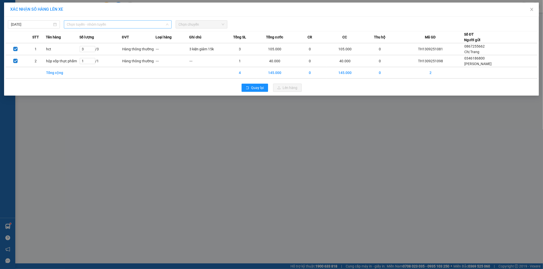
click at [78, 24] on span "Chọn tuyến - nhóm tuyến" at bounding box center [118, 25] width 102 height 8
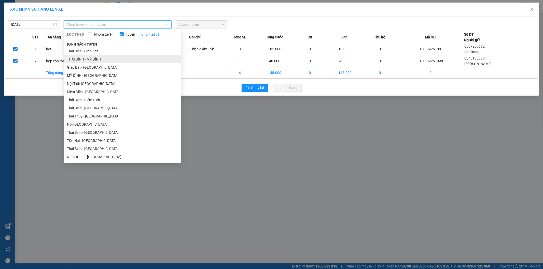
drag, startPoint x: 95, startPoint y: 60, endPoint x: 163, endPoint y: 40, distance: 70.7
click at [96, 60] on li "THÁI BÌNH - MỸ ĐÌNH" at bounding box center [122, 59] width 117 height 8
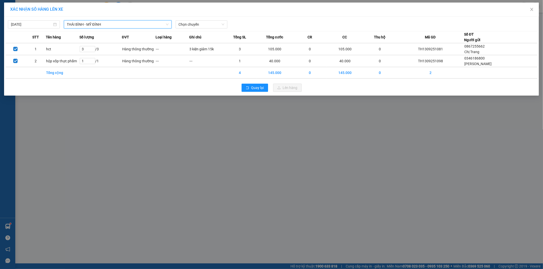
click at [190, 28] on div "13/09/2025 THÁI BÌNH - MỸ ĐÌNH THÁI BÌNH - MỸ ĐÌNH LỌC THEO Nhóm tuyến Tuyến Ch…" at bounding box center [271, 56] width 534 height 79
click at [195, 26] on span "Chọn chuyến" at bounding box center [202, 25] width 46 height 8
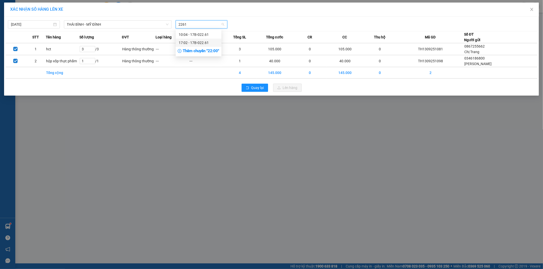
click at [206, 41] on div "17:02 - 17B-022.61" at bounding box center [199, 43] width 40 height 6
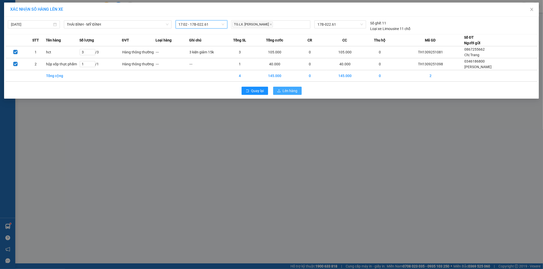
click at [287, 92] on span "Lên hàng" at bounding box center [290, 91] width 15 height 6
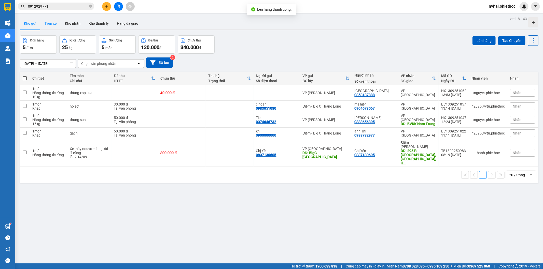
click at [52, 23] on button "Trên xe" at bounding box center [50, 23] width 20 height 12
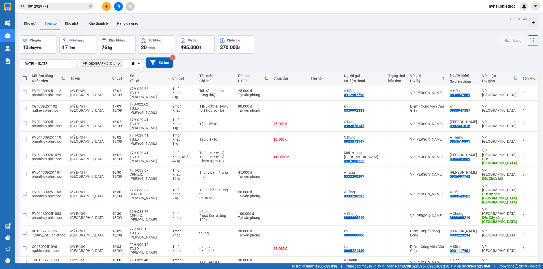
checkbox input "true"
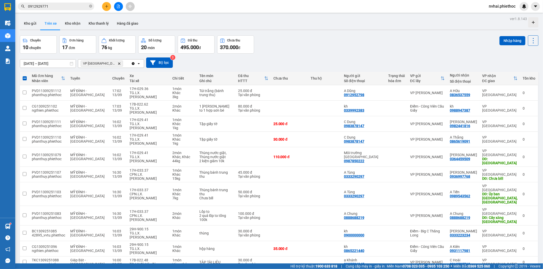
checkbox input "true"
click at [488, 43] on button "Nhập hàng" at bounding box center [512, 40] width 26 height 9
checkbox input "false"
click at [28, 25] on button "Kho gửi" at bounding box center [30, 23] width 21 height 12
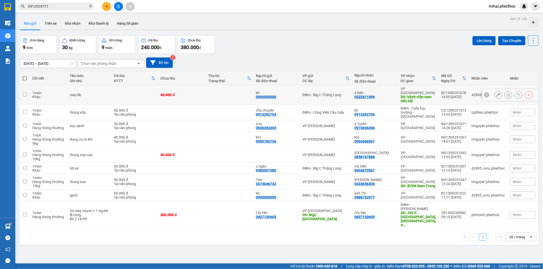
click at [433, 87] on div "VP [GEOGRAPHIC_DATA]" at bounding box center [417, 91] width 35 height 8
checkbox input "true"
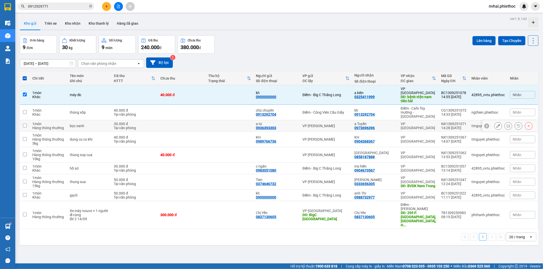
click at [425, 122] on div "VP [GEOGRAPHIC_DATA]" at bounding box center [417, 126] width 35 height 8
checkbox input "true"
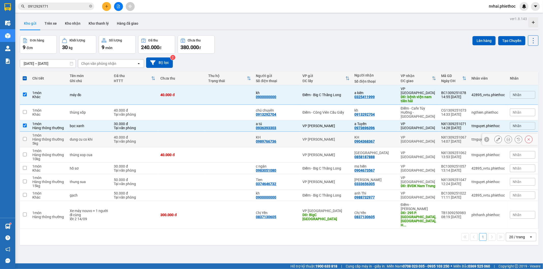
click at [422, 132] on td "VP [GEOGRAPHIC_DATA]" at bounding box center [418, 140] width 40 height 16
checkbox input "true"
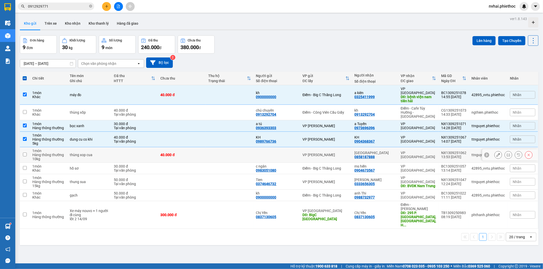
click at [424, 147] on td "VP [GEOGRAPHIC_DATA]" at bounding box center [418, 155] width 40 height 16
checkbox input "true"
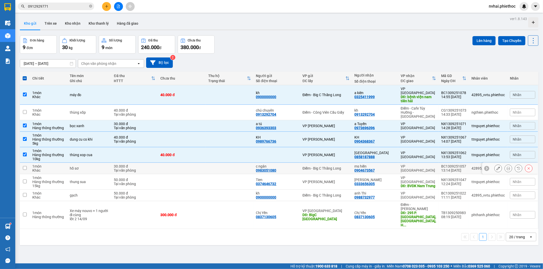
drag, startPoint x: 420, startPoint y: 134, endPoint x: 419, endPoint y: 143, distance: 9.2
click at [420, 163] on td "VP [GEOGRAPHIC_DATA]" at bounding box center [418, 168] width 40 height 11
checkbox input "true"
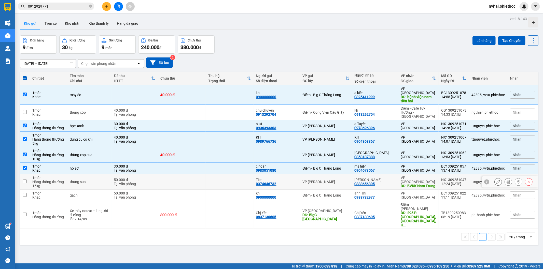
click at [418, 176] on div "VP [GEOGRAPHIC_DATA]" at bounding box center [417, 180] width 35 height 8
checkbox input "true"
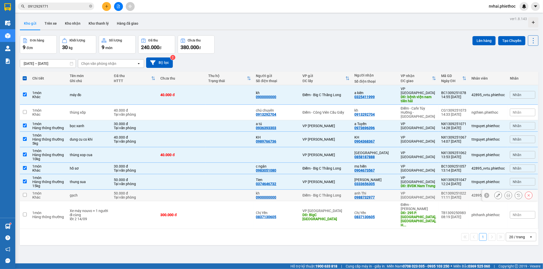
click at [421, 191] on div "VP [GEOGRAPHIC_DATA]" at bounding box center [417, 195] width 35 height 8
checkbox input "true"
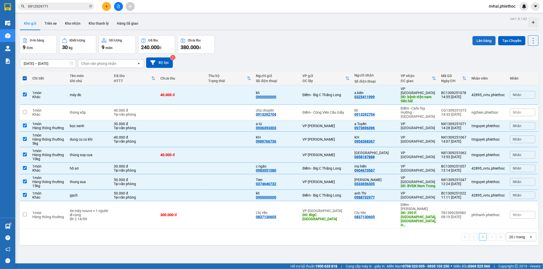
click at [473, 36] on button "Lên hàng" at bounding box center [483, 40] width 23 height 9
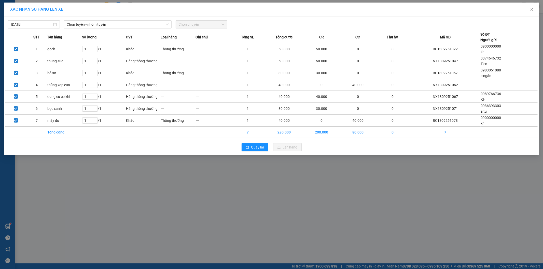
click at [131, 18] on div "13/09/2025 Chọn tuyến - nhóm tuyến Chọn chuyến" at bounding box center [271, 23] width 532 height 11
click at [123, 24] on span "Chọn tuyến - nhóm tuyến" at bounding box center [118, 25] width 102 height 8
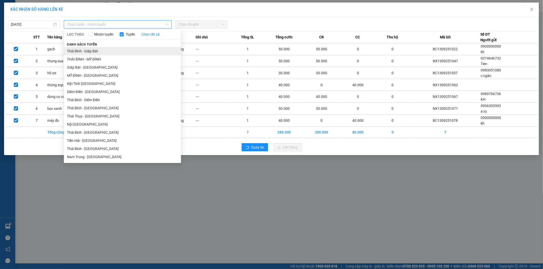
click at [104, 52] on li "Thái Bình - Giáp Bát" at bounding box center [122, 51] width 117 height 8
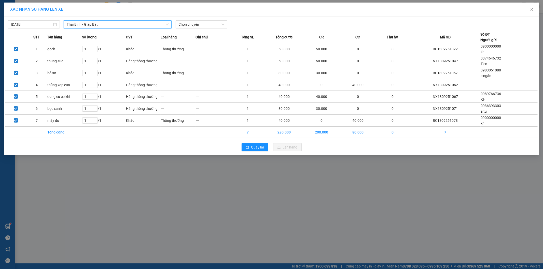
click at [89, 25] on span "Thái Bình - Giáp Bát" at bounding box center [118, 25] width 102 height 8
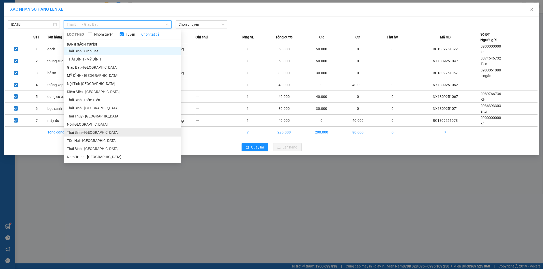
click at [89, 132] on li "Thái Bình - [GEOGRAPHIC_DATA]" at bounding box center [122, 132] width 117 height 8
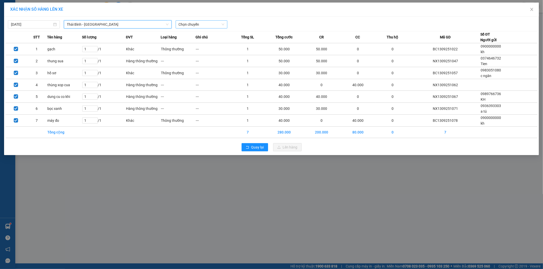
click at [189, 23] on span "Chọn chuyến" at bounding box center [202, 25] width 46 height 8
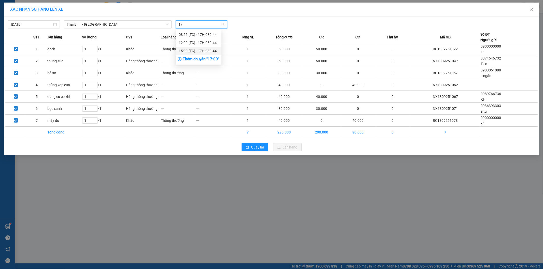
type input "17"
click at [212, 58] on div "Thêm chuyến " 17:00 "" at bounding box center [199, 59] width 46 height 9
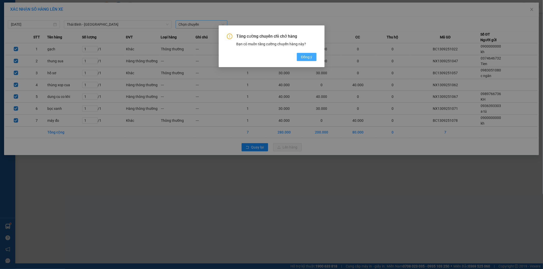
click at [306, 55] on span "Đồng ý" at bounding box center [306, 57] width 11 height 6
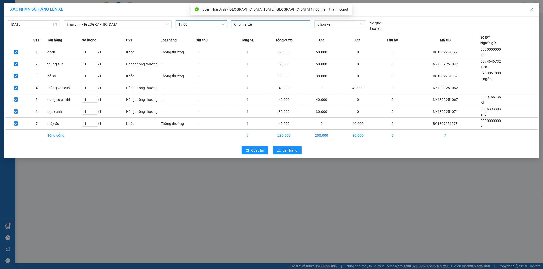
click at [266, 24] on div at bounding box center [270, 24] width 77 height 6
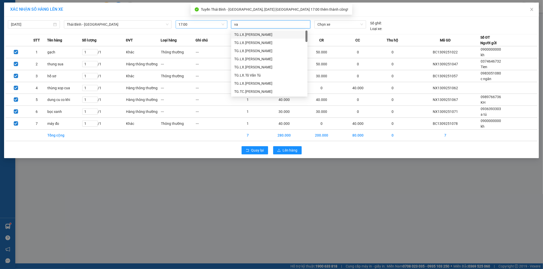
type input "v"
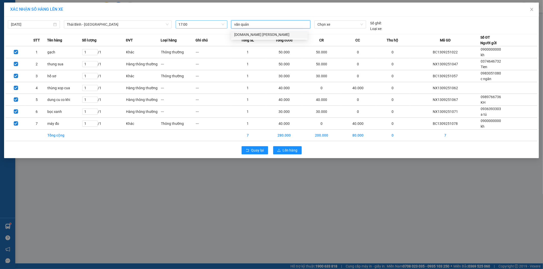
type input "văn quảng"
click at [261, 33] on div "TG.TC Bùi Văn Quảng" at bounding box center [269, 35] width 70 height 6
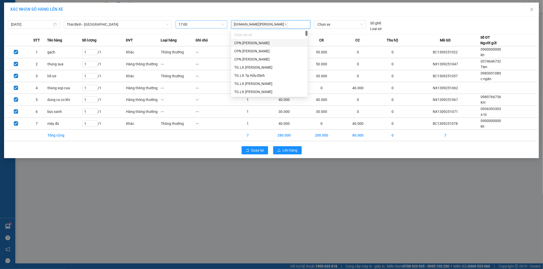
click at [331, 19] on div "13/09/2025 Thái Bình - Tiền Hải LỌC THEO Nhóm tuyến Tuyến Chọn tất cả Danh sách…" at bounding box center [271, 25] width 532 height 14
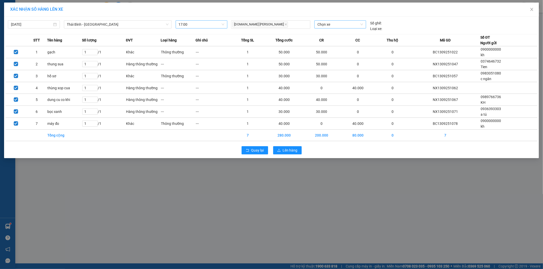
click at [331, 23] on span "Chọn xe" at bounding box center [339, 25] width 45 height 8
click at [335, 35] on div "17B-020.80" at bounding box center [339, 35] width 45 height 6
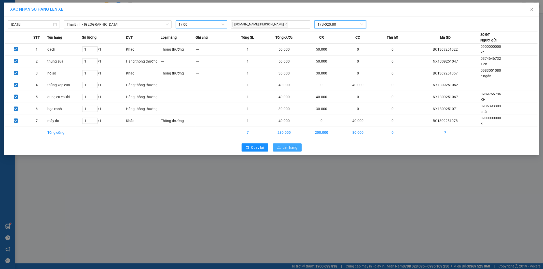
click at [296, 148] on span "Lên hàng" at bounding box center [290, 148] width 15 height 6
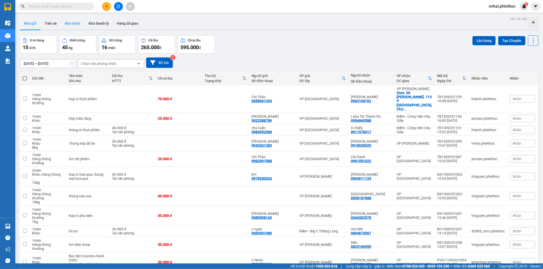
click at [69, 25] on button "Kho nhận" at bounding box center [73, 23] width 24 height 12
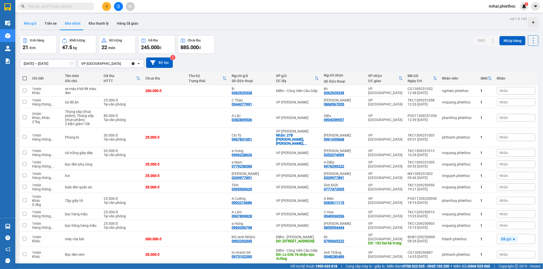
click at [27, 26] on button "Kho gửi" at bounding box center [30, 23] width 21 height 12
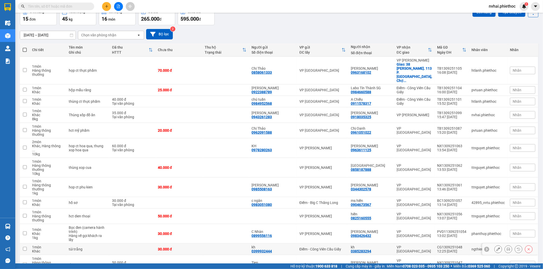
scroll to position [47, 0]
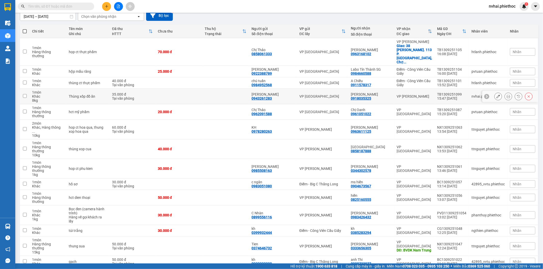
click at [415, 94] on div "VP [PERSON_NAME]" at bounding box center [413, 96] width 35 height 4
checkbox input "true"
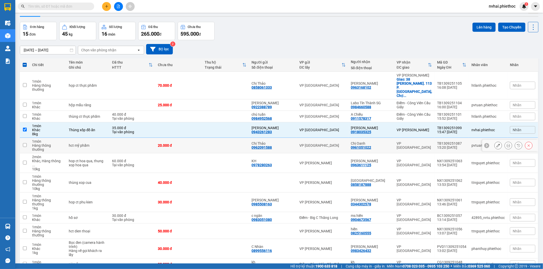
scroll to position [0, 0]
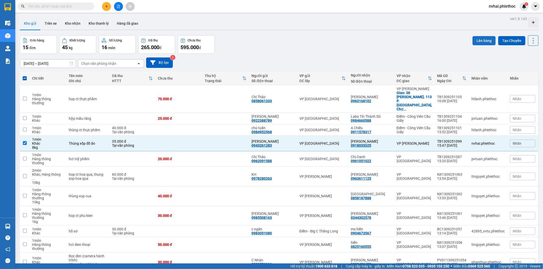
click at [474, 45] on div "Lên hàng Tạo Chuyến" at bounding box center [505, 44] width 66 height 18
click at [474, 42] on button "Lên hàng" at bounding box center [483, 40] width 23 height 9
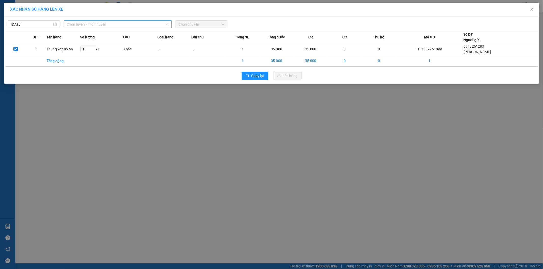
click at [122, 24] on span "Chọn tuyến - nhóm tuyến" at bounding box center [118, 25] width 102 height 8
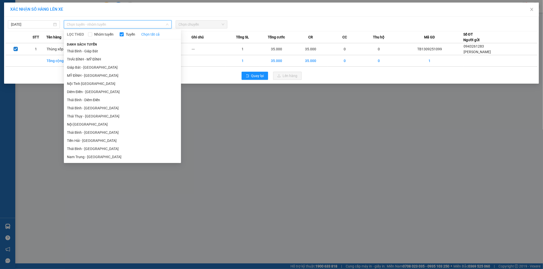
click at [96, 59] on li "THÁI BÌNH - MỸ ĐÌNH" at bounding box center [122, 59] width 117 height 8
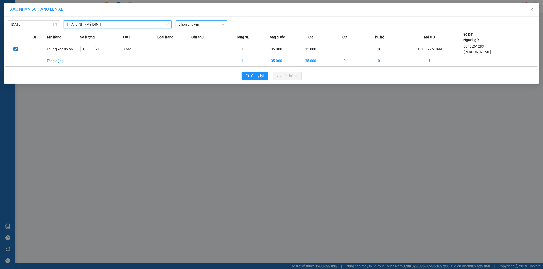
click at [208, 25] on span "Chọn chuyến" at bounding box center [202, 25] width 46 height 8
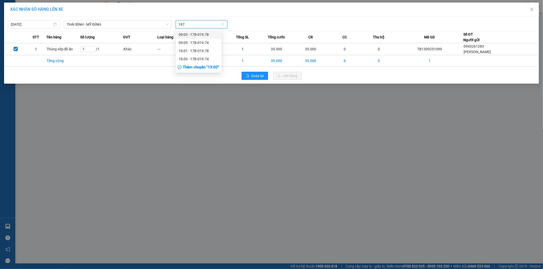
type input "1974"
click at [202, 41] on div "16:03 - 17B-019.74" at bounding box center [199, 43] width 40 height 6
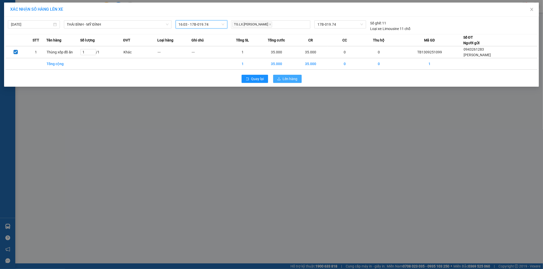
click at [280, 80] on icon "upload" at bounding box center [279, 79] width 4 height 4
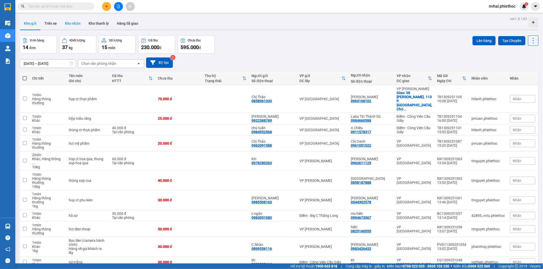
click at [70, 23] on button "Kho nhận" at bounding box center [73, 23] width 24 height 12
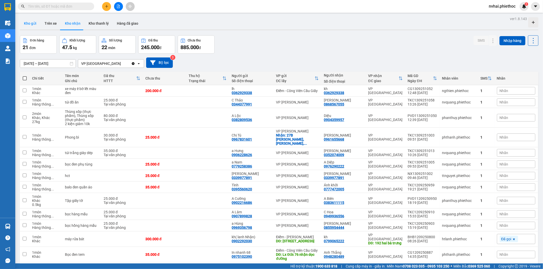
click at [31, 25] on button "Kho gửi" at bounding box center [30, 23] width 21 height 12
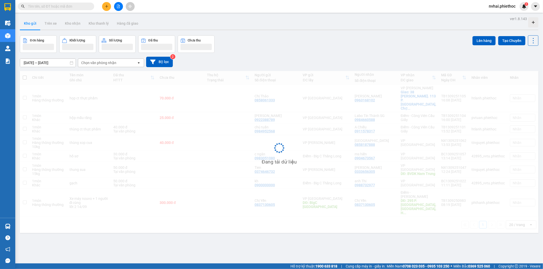
click at [31, 25] on button "Kho gửi" at bounding box center [30, 23] width 21 height 12
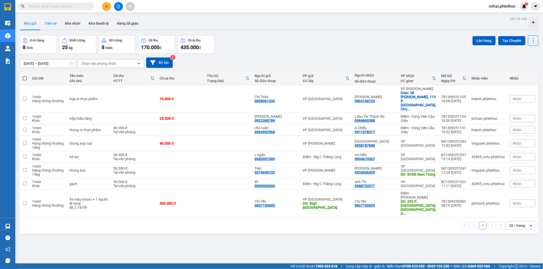
click at [49, 23] on button "Trên xe" at bounding box center [50, 23] width 20 height 12
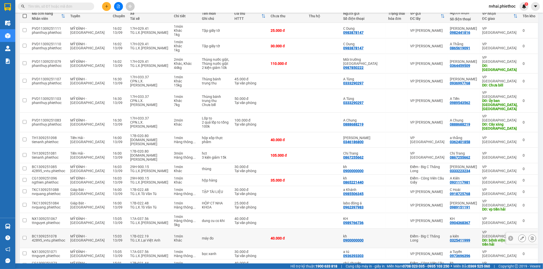
scroll to position [90, 0]
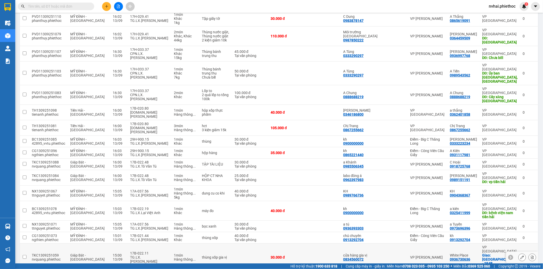
click at [153, 255] on div "TG.LX. [PERSON_NAME]" at bounding box center [149, 259] width 39 height 8
checkbox input "true"
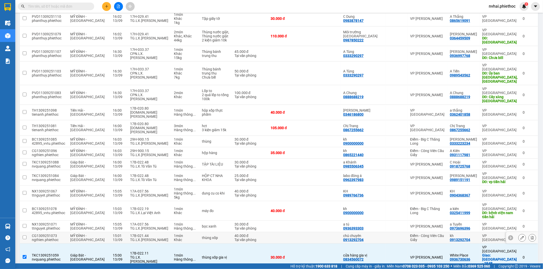
click at [149, 238] on div "TG.LX.[PERSON_NAME]" at bounding box center [149, 240] width 39 height 4
checkbox input "true"
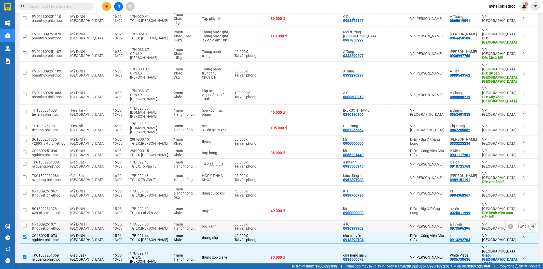
click at [145, 226] on div "TG.LX.[PERSON_NAME]" at bounding box center [149, 228] width 39 height 4
checkbox input "true"
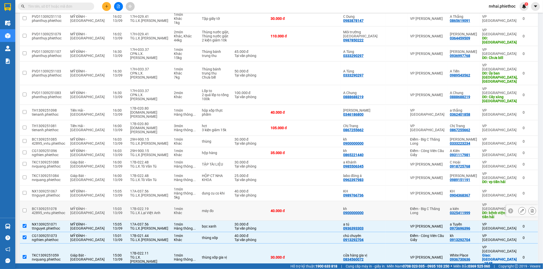
click at [143, 211] on div "TG.LX.Lại Việt Anh" at bounding box center [149, 213] width 39 height 4
checkbox input "true"
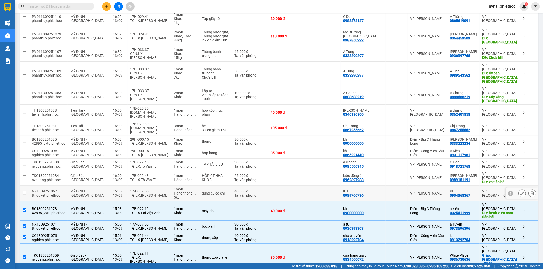
click at [144, 193] on div "TG.LX.[PERSON_NAME]" at bounding box center [149, 195] width 39 height 4
checkbox input "true"
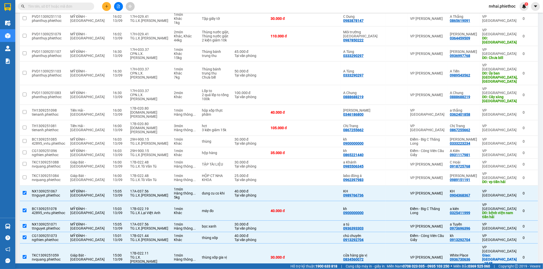
scroll to position [42, 0]
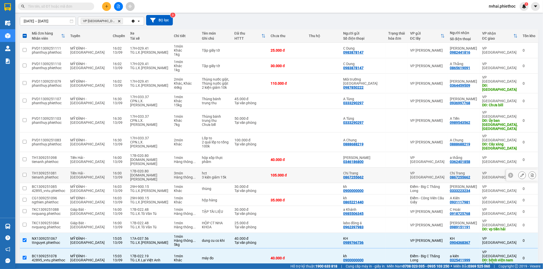
click at [136, 169] on div "17B-020.80" at bounding box center [149, 171] width 39 height 4
checkbox input "true"
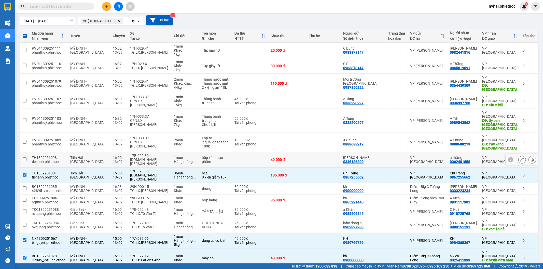
click at [134, 158] on div "[DOMAIN_NAME] [PERSON_NAME]" at bounding box center [149, 162] width 39 height 8
checkbox input "true"
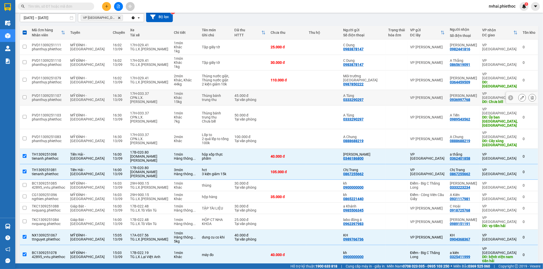
scroll to position [0, 0]
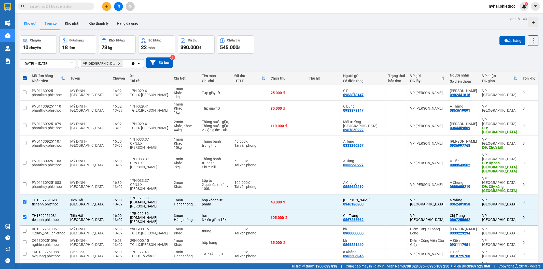
click at [29, 26] on button "Kho gửi" at bounding box center [30, 23] width 21 height 12
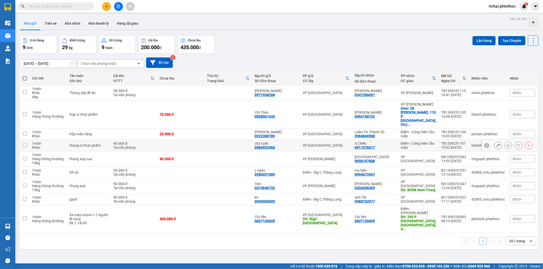
click at [431, 141] on div "Điểm - Công Viên Cầu Giấy" at bounding box center [417, 145] width 35 height 8
checkbox input "true"
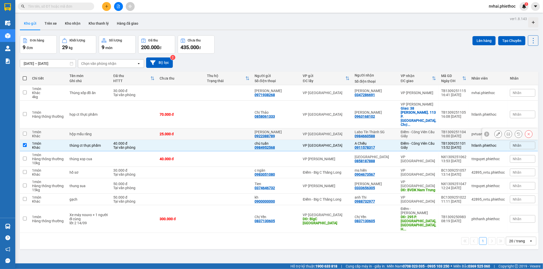
click at [428, 130] on div "Điểm - Công Viên Cầu Giấy" at bounding box center [417, 134] width 35 height 8
checkbox input "true"
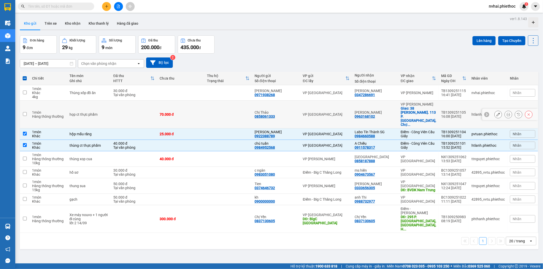
click at [385, 110] on div "[PERSON_NAME]" at bounding box center [374, 112] width 41 height 4
checkbox input "true"
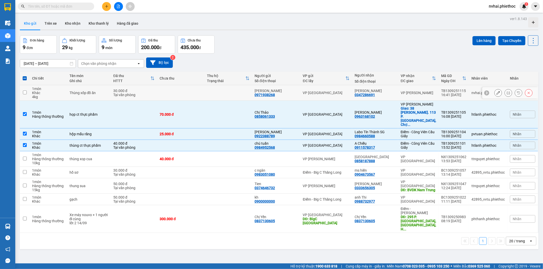
click at [393, 97] on div "[PERSON_NAME] 0347286691" at bounding box center [374, 93] width 41 height 8
checkbox input "true"
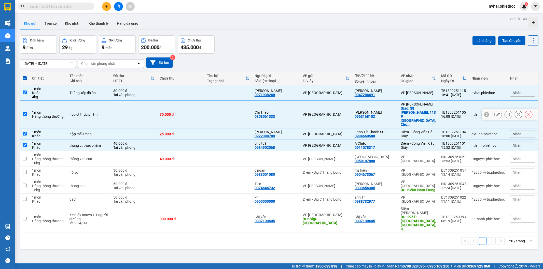
click at [382, 103] on td "[PERSON_NAME] 0963168102" at bounding box center [375, 115] width 46 height 28
checkbox input "false"
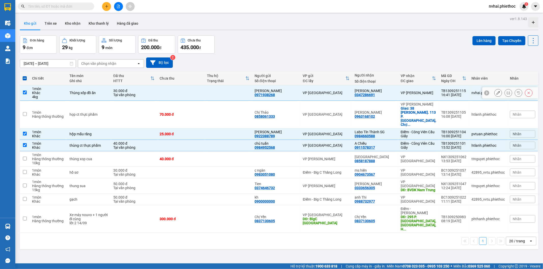
click at [385, 93] on div "[PERSON_NAME] 0347286691" at bounding box center [374, 93] width 41 height 8
checkbox input "false"
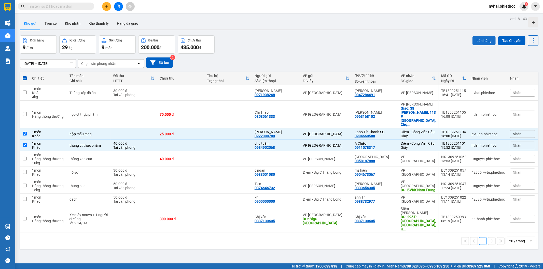
click at [476, 38] on button "Lên hàng" at bounding box center [483, 40] width 23 height 9
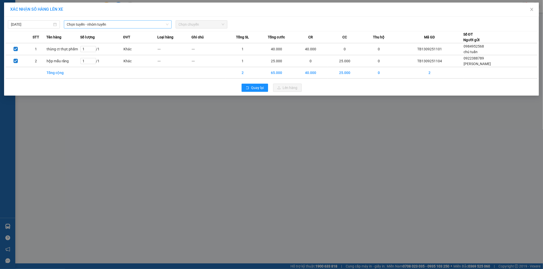
click at [103, 24] on span "Chọn tuyến - nhóm tuyến" at bounding box center [118, 25] width 102 height 8
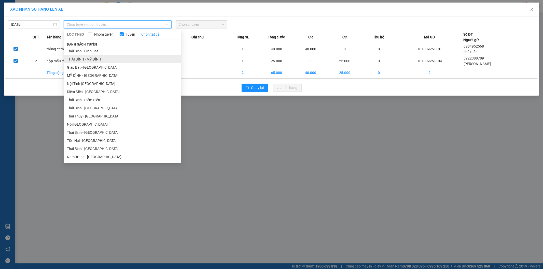
click at [106, 57] on li "THÁI BÌNH - MỸ ĐÌNH" at bounding box center [122, 59] width 117 height 8
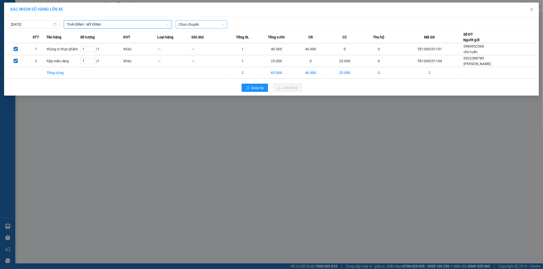
click at [201, 23] on span "Chọn chuyến" at bounding box center [202, 25] width 46 height 8
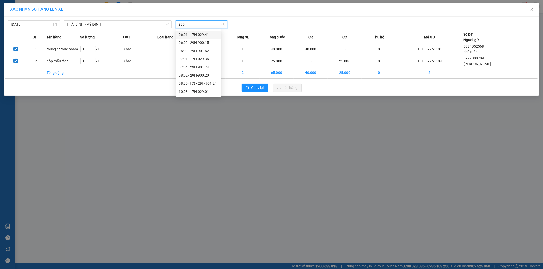
type input "2901"
click at [198, 41] on div "17:01 - 17H-029.01" at bounding box center [199, 43] width 40 height 6
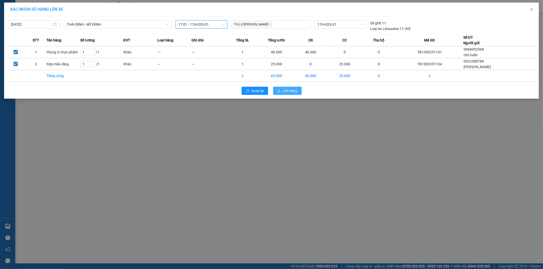
click at [292, 91] on span "Lên hàng" at bounding box center [290, 91] width 15 height 6
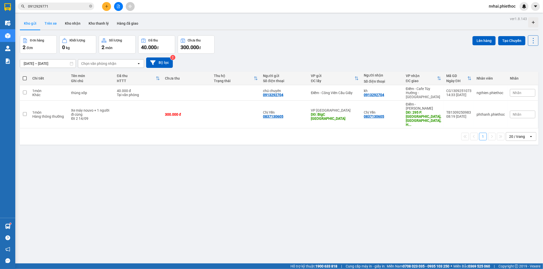
click at [51, 22] on button "Trên xe" at bounding box center [50, 23] width 20 height 12
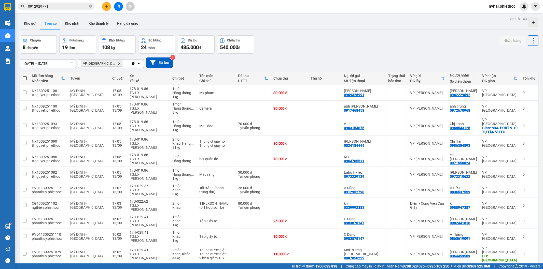
drag, startPoint x: 528, startPoint y: 93, endPoint x: 438, endPoint y: 46, distance: 101.4
click at [439, 46] on div "ver 1.8.143 Kho gửi Trên xe Kho nhận Kho thanh [PERSON_NAME] đã giao Chuyến 8 c…" at bounding box center [279, 221] width 522 height 412
click at [520, 124] on icon at bounding box center [522, 126] width 4 height 4
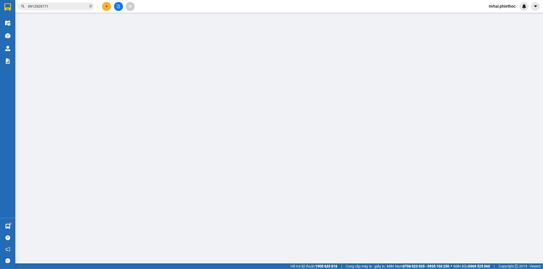
type input "0963154875"
type input "c Loan"
type input "0968543126"
type input "Chị Loan"
checkbox input "true"
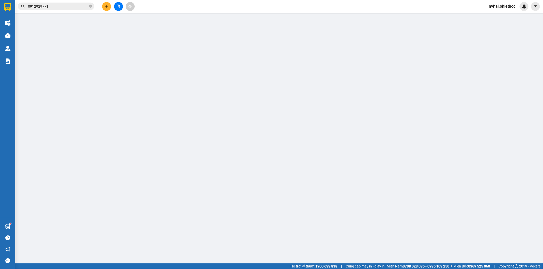
type input "MAC PORT 9-10 TỤ TÂN VU THU THÁI BÌNH"
type input "70.000"
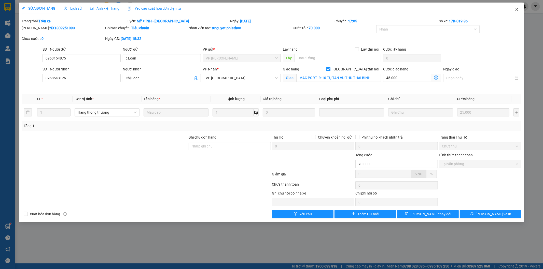
click at [515, 10] on icon "close" at bounding box center [516, 9] width 4 height 4
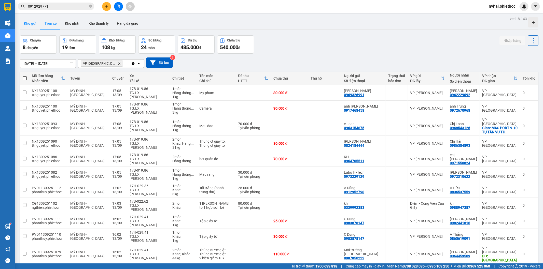
click at [26, 19] on button "Kho gửi" at bounding box center [30, 23] width 21 height 12
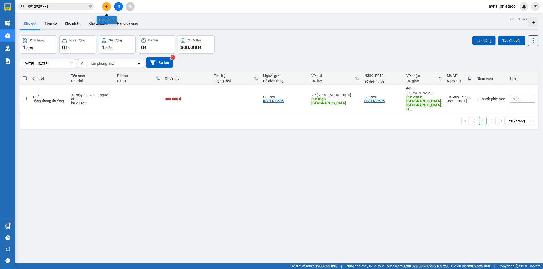
click at [104, 3] on button at bounding box center [106, 6] width 9 height 9
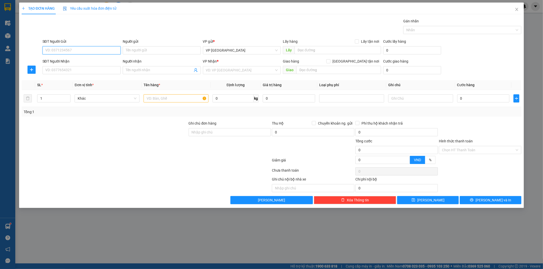
drag, startPoint x: 87, startPoint y: 53, endPoint x: 87, endPoint y: 50, distance: 3.3
click at [87, 51] on input "SĐT Người Gửi" at bounding box center [81, 50] width 78 height 8
click at [87, 50] on input "SĐT Người Gửi" at bounding box center [81, 50] width 78 height 8
type input "0988587405"
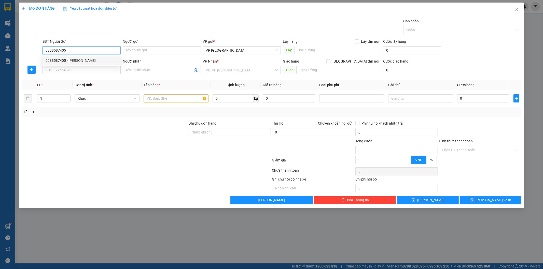
click at [96, 60] on div "0988587405 - [PERSON_NAME]" at bounding box center [82, 61] width 72 height 6
type input "Chị Hương"
type input "0988587405"
click at [103, 71] on input "SĐT Người Nhận" at bounding box center [81, 70] width 78 height 8
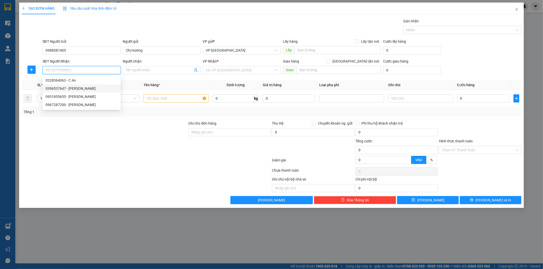
click at [85, 92] on div "0396537647 - Anh Khánh" at bounding box center [81, 88] width 78 height 8
type input "0396537647"
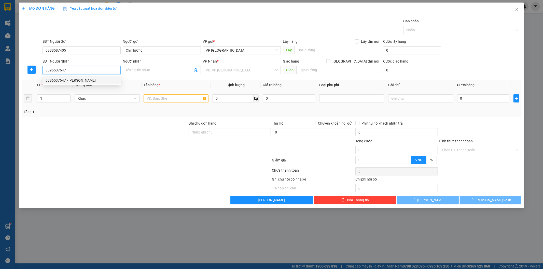
type input "[PERSON_NAME]"
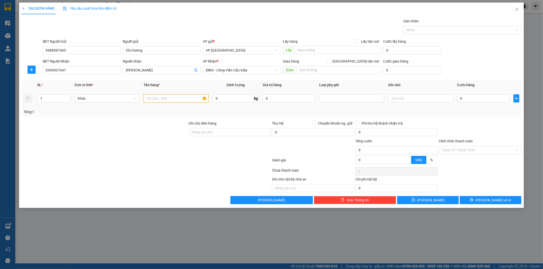
click at [163, 99] on input "text" at bounding box center [175, 98] width 65 height 8
type input "hct Đồ thời trang"
click at [231, 101] on input "0" at bounding box center [232, 98] width 41 height 8
type input "4"
click at [484, 103] on div "0" at bounding box center [483, 98] width 52 height 10
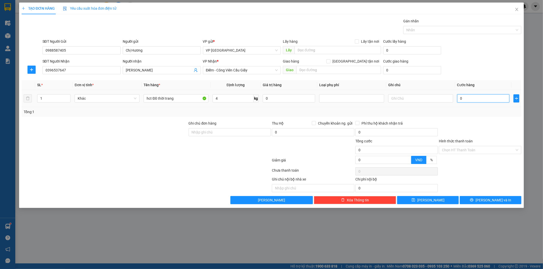
click at [485, 100] on input "0" at bounding box center [483, 98] width 52 height 8
type input "3"
type input "35"
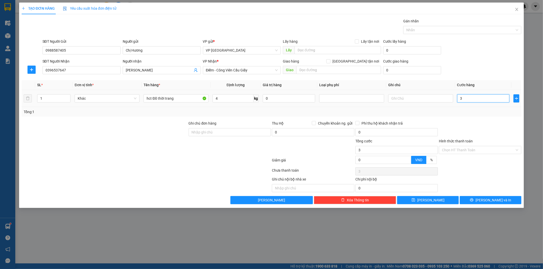
type input "35"
type input "350"
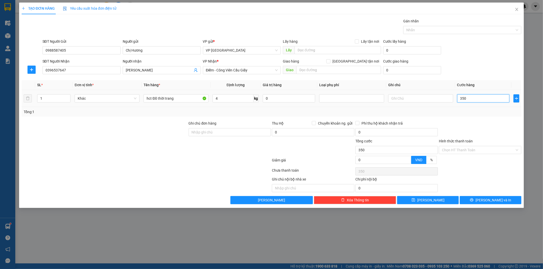
type input "3.500"
type input "35.000"
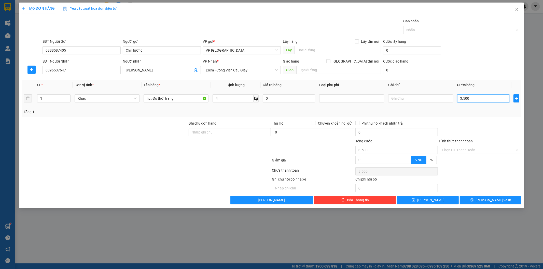
type input "35.000"
click at [479, 151] on input "Hình thức thanh toán" at bounding box center [478, 150] width 73 height 8
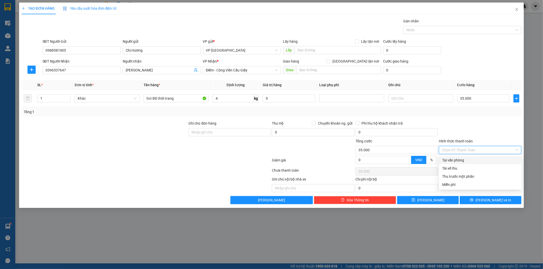
click at [472, 159] on div "Tại văn phòng" at bounding box center [480, 160] width 76 height 6
type input "0"
click at [477, 132] on div at bounding box center [479, 130] width 83 height 18
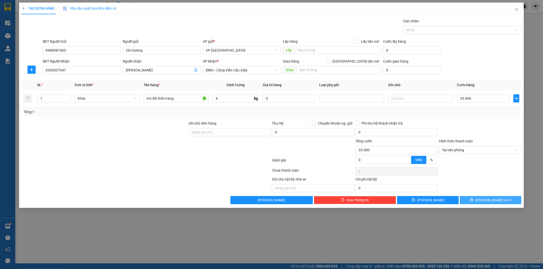
click at [473, 199] on icon "printer" at bounding box center [472, 200] width 4 height 4
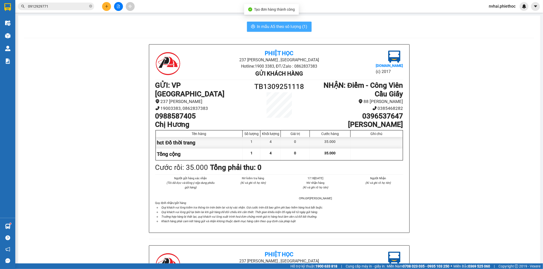
click at [291, 27] on span "In mẫu A5 theo số lượng (1)" at bounding box center [282, 26] width 50 height 6
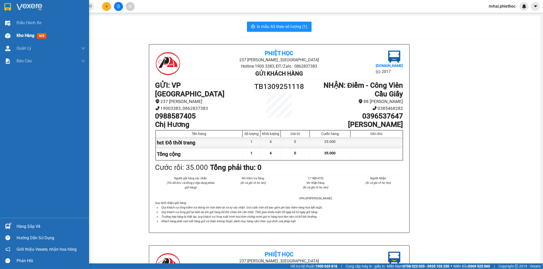
click at [9, 35] on img at bounding box center [7, 35] width 5 height 5
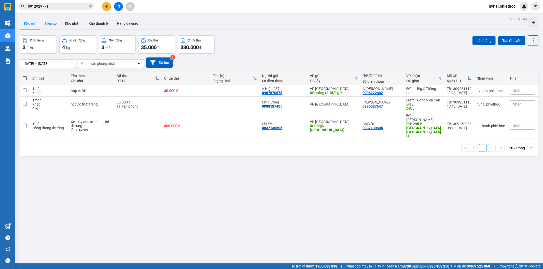
click at [49, 22] on button "Trên xe" at bounding box center [50, 23] width 20 height 12
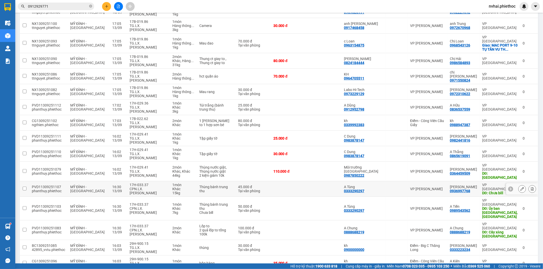
scroll to position [113, 0]
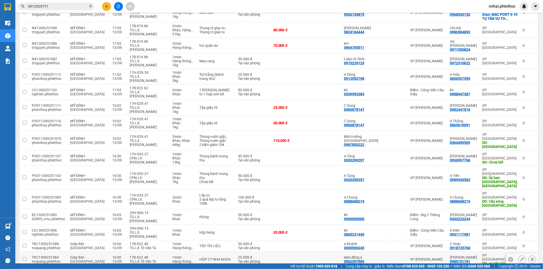
click at [144, 255] on div "17B-022.48" at bounding box center [147, 257] width 37 height 4
checkbox input "true"
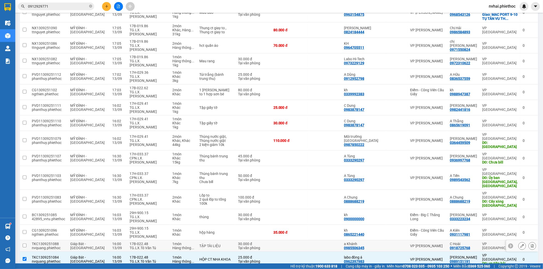
click at [144, 242] on div "17B-022.48" at bounding box center [147, 244] width 37 height 4
checkbox input "true"
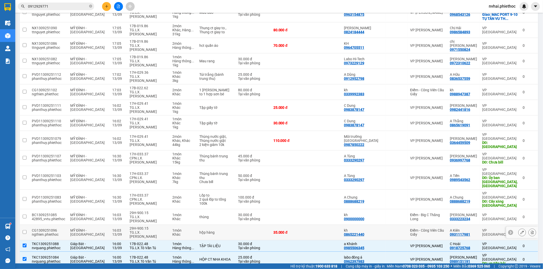
click at [143, 230] on div "TG.LX.Đặng Thanh Sáng" at bounding box center [147, 234] width 37 height 8
checkbox input "true"
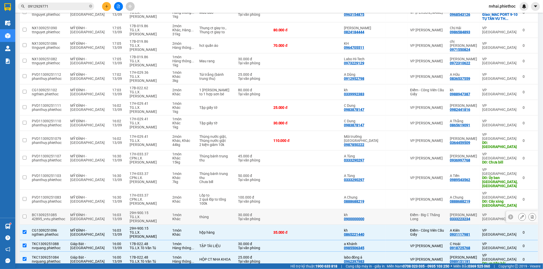
click at [141, 215] on div "TG.LX.Đặng Thanh Sáng" at bounding box center [147, 219] width 37 height 8
checkbox input "true"
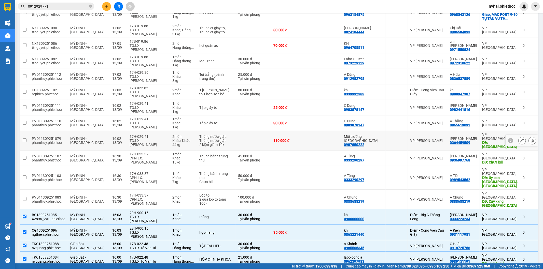
click at [139, 139] on div "TG.LX.Bùi Tiến Huy" at bounding box center [147, 143] width 37 height 8
checkbox input "true"
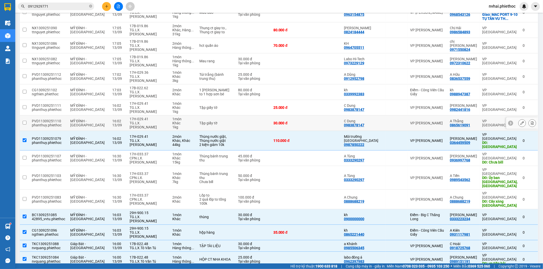
click at [141, 121] on div "TG.LX.Bùi Tiến Huy" at bounding box center [147, 125] width 37 height 8
checkbox input "true"
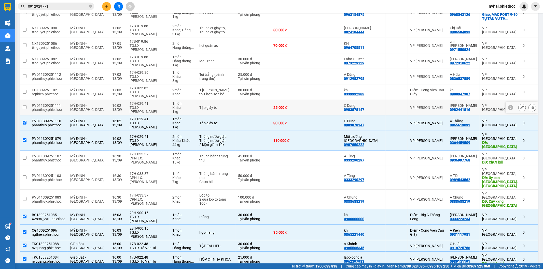
click at [142, 102] on div "17H-029.41" at bounding box center [147, 104] width 37 height 4
checkbox input "true"
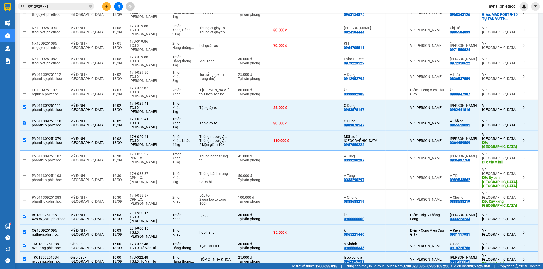
click at [65, 6] on input "0912929771" at bounding box center [58, 7] width 60 height 6
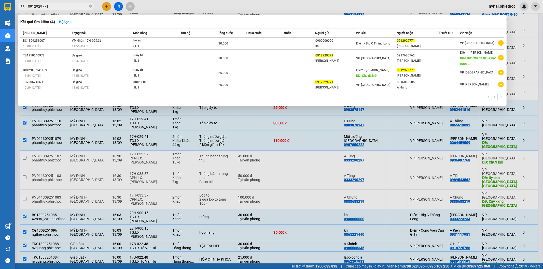
click at [65, 6] on input "0912929771" at bounding box center [58, 7] width 60 height 6
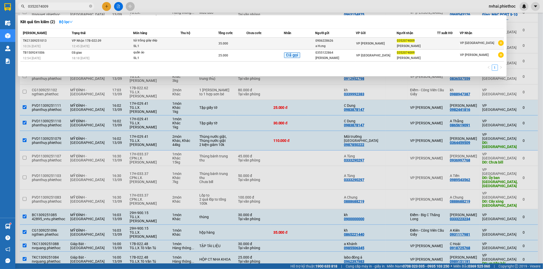
type input "0352074009"
click at [184, 43] on td at bounding box center [200, 44] width 38 height 12
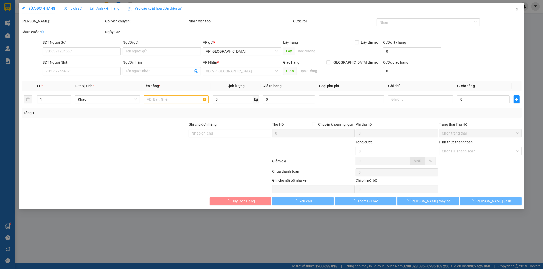
type input "0906228626"
type input "a Hưng"
type input "0352074009"
type input "Vũ Đình Đại"
type input "35.000"
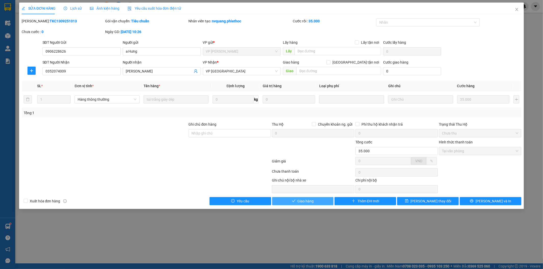
click at [309, 204] on span "Giao hàng" at bounding box center [305, 201] width 16 height 6
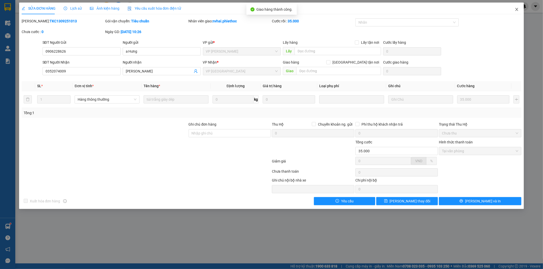
click at [518, 10] on icon "close" at bounding box center [516, 9] width 4 height 4
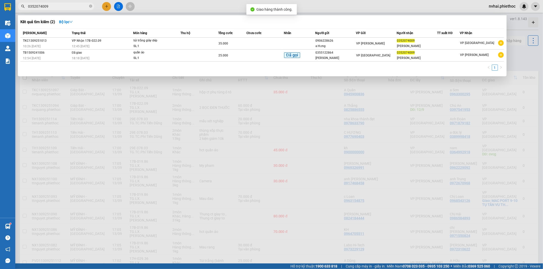
click at [76, 6] on input "0352074009" at bounding box center [58, 7] width 60 height 6
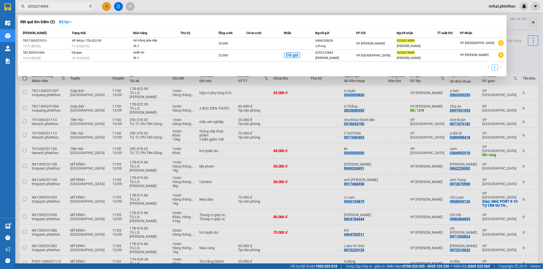
click at [429, 127] on div at bounding box center [271, 134] width 543 height 269
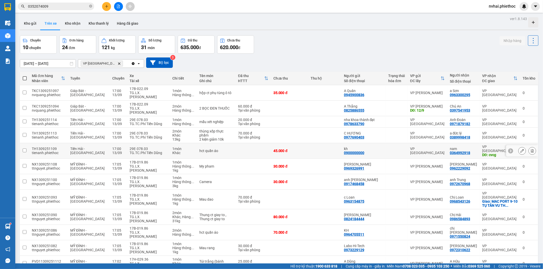
click at [418, 147] on div "VP [GEOGRAPHIC_DATA]" at bounding box center [427, 151] width 35 height 8
checkbox input "true"
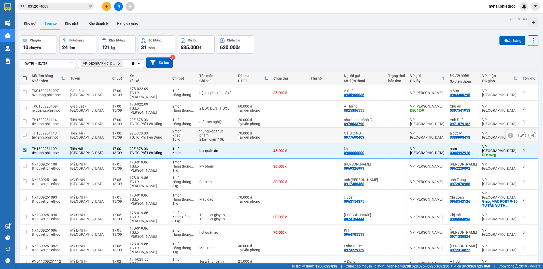
click at [423, 131] on div "VP [GEOGRAPHIC_DATA]" at bounding box center [427, 135] width 35 height 8
checkbox input "true"
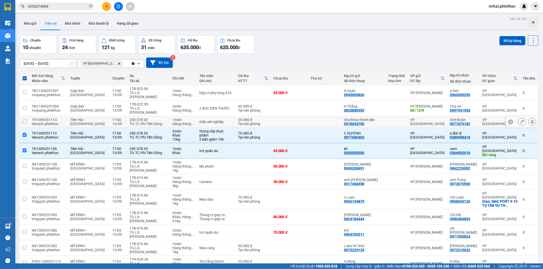
click at [423, 118] on div "VP [GEOGRAPHIC_DATA]" at bounding box center [427, 122] width 35 height 8
checkbox input "true"
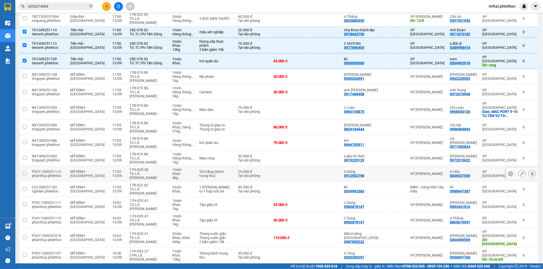
scroll to position [34, 0]
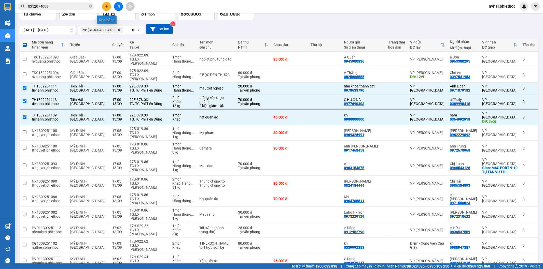
click at [106, 4] on button at bounding box center [106, 6] width 9 height 9
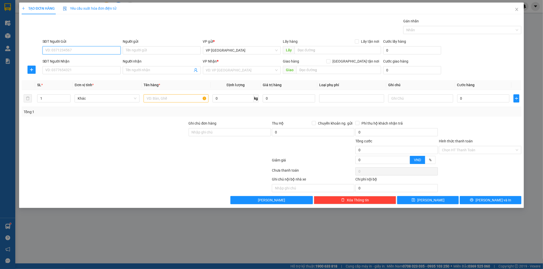
click at [86, 50] on input "SĐT Người Gửi" at bounding box center [81, 50] width 78 height 8
click at [81, 51] on input "SĐT Người Gửi" at bounding box center [81, 50] width 78 height 8
type input "0936508996"
click at [87, 59] on div "0936508996 - Chị Sen" at bounding box center [82, 61] width 72 height 6
type input "Chị Sen"
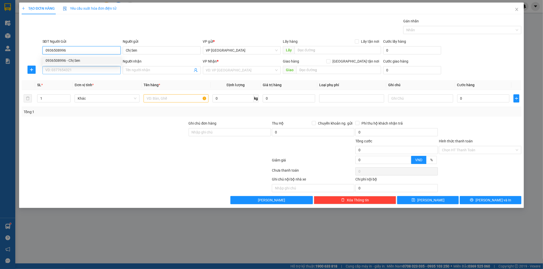
type input "0936508996"
click at [80, 71] on input "SĐT Người Nhận" at bounding box center [81, 70] width 78 height 8
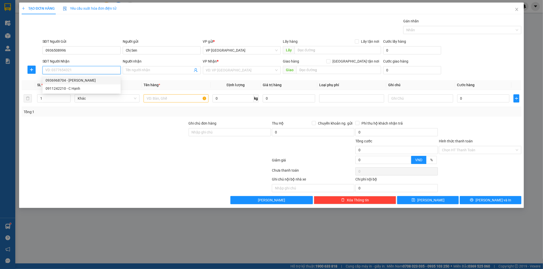
click at [78, 78] on div "0936968704 - Vũ Thị Đào" at bounding box center [82, 81] width 72 height 6
type input "0936968704"
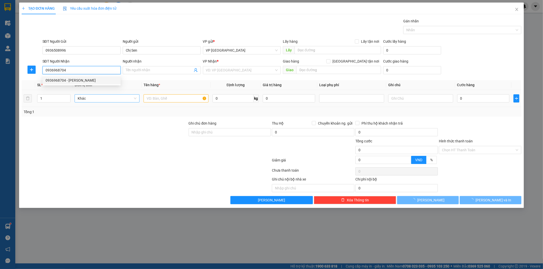
type input "Vũ Thị Đào"
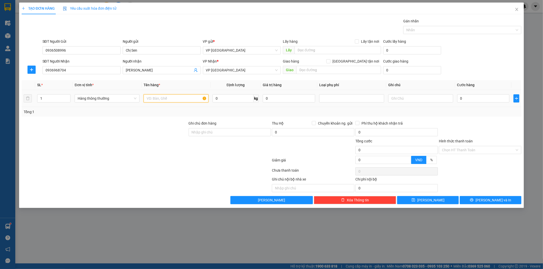
click at [161, 99] on input "text" at bounding box center [175, 98] width 65 height 8
type input "Túi mỹ phẩm"
click at [467, 95] on input "0" at bounding box center [483, 98] width 52 height 8
type input "2"
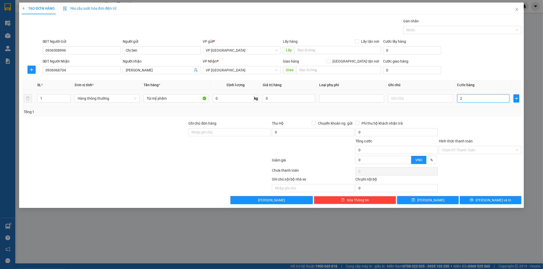
type input "2"
type input "20"
type input "200"
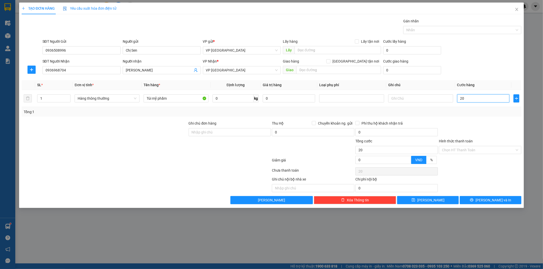
type input "200"
type input "2.000"
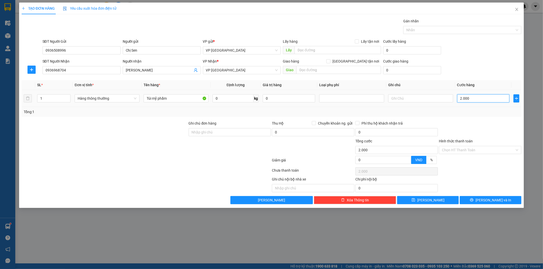
type input "20.000"
drag, startPoint x: 467, startPoint y: 145, endPoint x: 468, endPoint y: 148, distance: 3.2
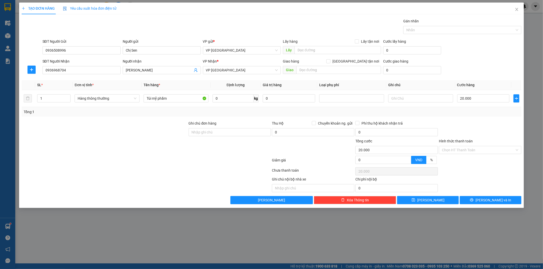
click at [467, 146] on div "Hình thức thanh toán" at bounding box center [480, 142] width 82 height 8
click at [468, 150] on input "Hình thức thanh toán" at bounding box center [478, 150] width 73 height 8
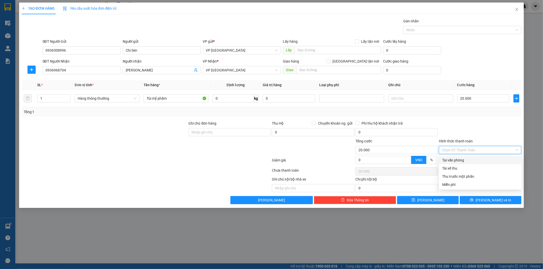
click at [465, 158] on div "Tại văn phòng" at bounding box center [480, 160] width 76 height 6
type input "0"
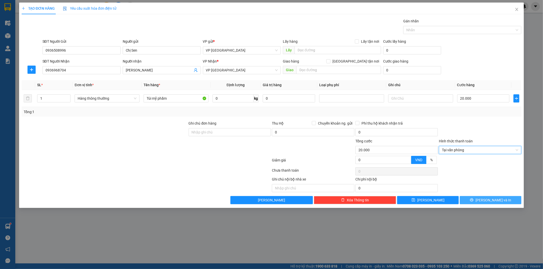
click at [482, 197] on button "[PERSON_NAME] và In" at bounding box center [490, 200] width 62 height 8
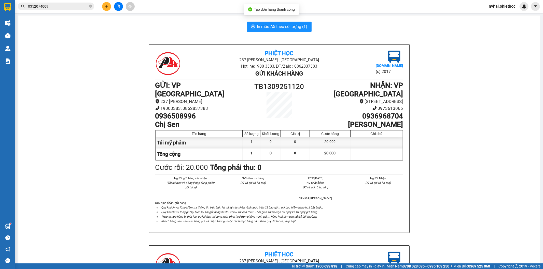
drag, startPoint x: 262, startPoint y: 33, endPoint x: 264, endPoint y: 28, distance: 4.9
click at [262, 32] on div "In mẫu A5 theo số lượng (1) Phiệt Học 237 Trần Thái Tông , TP Thái Bình Hotline…" at bounding box center [279, 234] width 522 height 437
click at [264, 28] on span "In mẫu A5 theo số lượng (1)" at bounding box center [282, 26] width 50 height 6
click at [105, 8] on button at bounding box center [106, 6] width 9 height 9
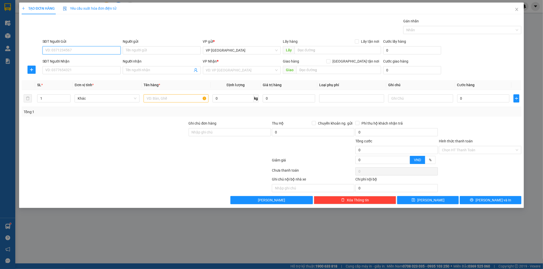
click at [81, 50] on input "SĐT Người Gửi" at bounding box center [81, 50] width 78 height 8
click at [82, 49] on input "SĐT Người Gửi" at bounding box center [81, 50] width 78 height 8
click at [75, 83] on div "0986243222 - Anh Toản" at bounding box center [84, 85] width 76 height 6
type input "0986243222"
type input "Anh Toản"
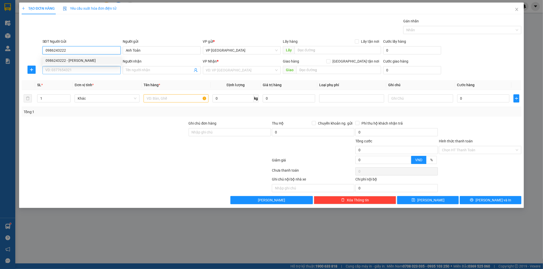
type input "0986243222"
click at [84, 66] on input "SĐT Người Nhận" at bounding box center [81, 70] width 78 height 8
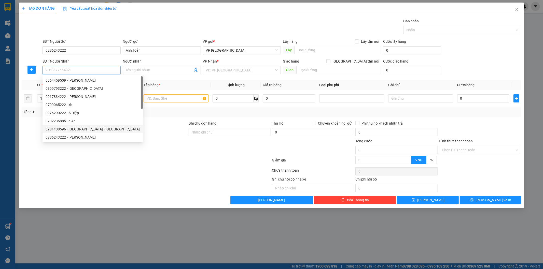
click at [97, 128] on div "0981438596 - Chị Hương - Nam Thắng" at bounding box center [93, 129] width 94 height 6
type input "0981438596"
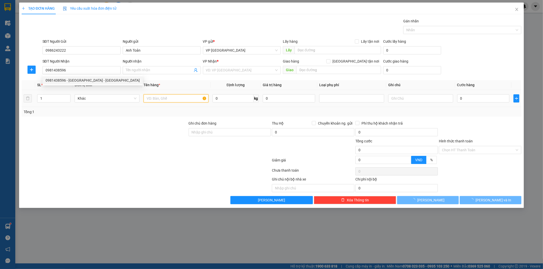
click at [159, 95] on input "text" at bounding box center [175, 98] width 65 height 8
type input "Chị Hương - Nam Thắng"
type input "Nam Thắng"
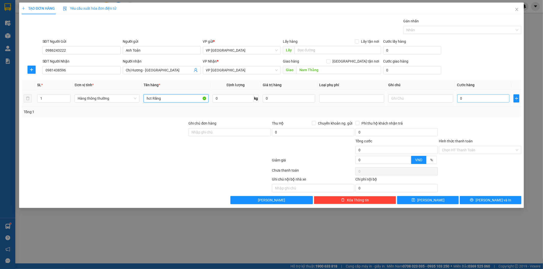
type input "hct Răng"
click at [470, 95] on input "0" at bounding box center [483, 98] width 52 height 8
type input "2"
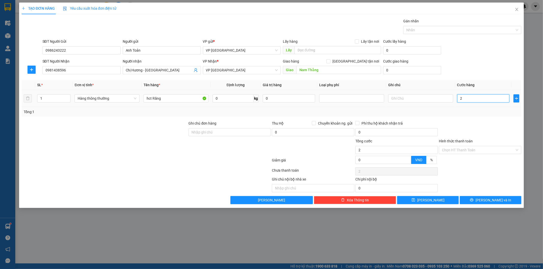
type input "25"
type input "250"
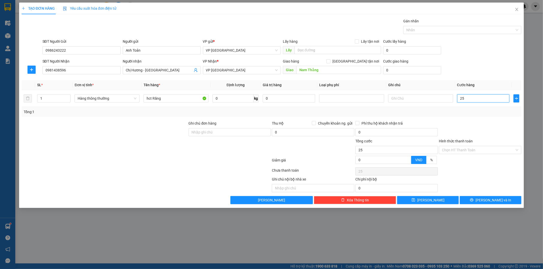
type input "250"
type input "2.500"
type input "25.000"
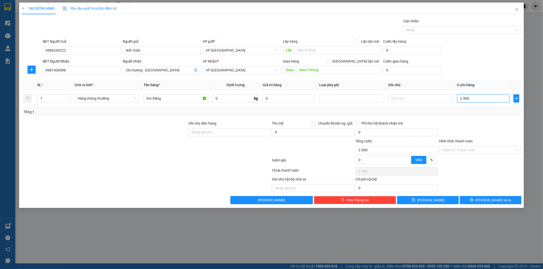
type input "25.000"
click at [406, 71] on input "0" at bounding box center [412, 70] width 58 height 8
type input "5"
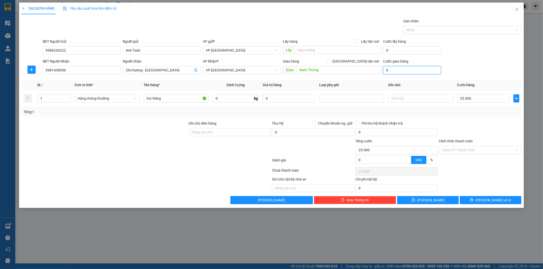
type input "25.005"
type input "5.000"
type input "30.000"
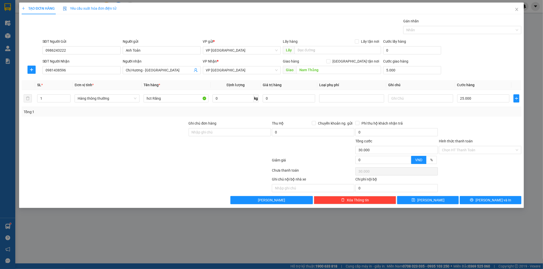
click at [372, 82] on th "Loại phụ phí" at bounding box center [351, 85] width 69 height 10
click at [79, 70] on input "0981438596" at bounding box center [81, 70] width 78 height 8
click at [80, 70] on input "0981438596" at bounding box center [81, 70] width 78 height 8
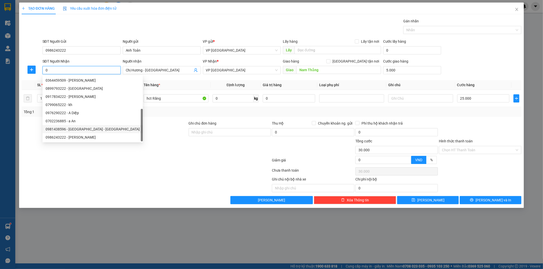
scroll to position [8, 0]
click at [82, 137] on div "02435131616 - Anh Tuấn Hà Nội" at bounding box center [93, 138] width 94 height 6
type input "02435131616"
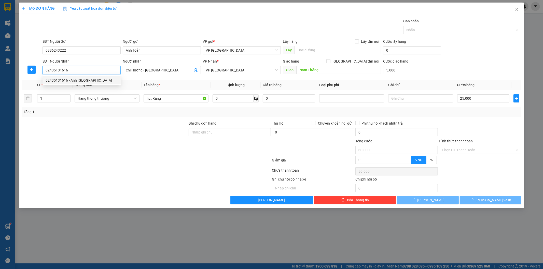
scroll to position [0, 0]
type input "Anh Tuấn Hà Nội"
type input "."
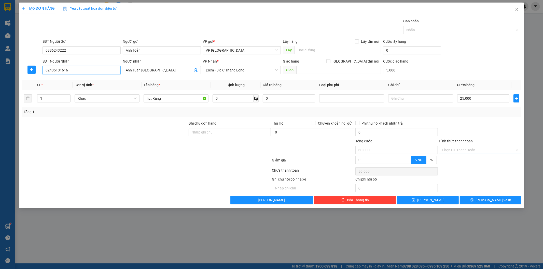
type input "02435131616"
click at [481, 153] on input "Hình thức thanh toán" at bounding box center [478, 150] width 73 height 8
click at [472, 158] on div "Tại văn phòng" at bounding box center [480, 160] width 76 height 6
type input "0"
click at [492, 197] on span "[PERSON_NAME] và In" at bounding box center [493, 200] width 36 height 6
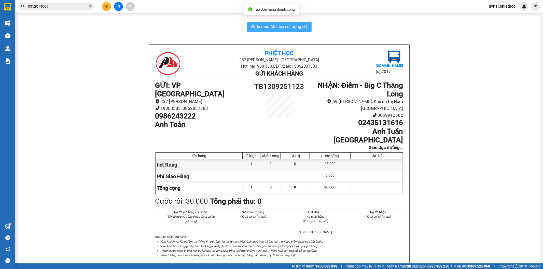
click at [271, 24] on span "In mẫu A5 theo số lượng (1)" at bounding box center [282, 26] width 50 height 6
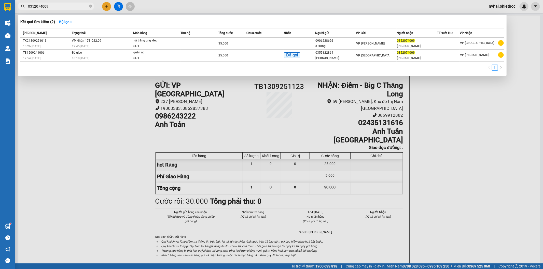
click at [77, 7] on input "0352074009" at bounding box center [58, 7] width 60 height 6
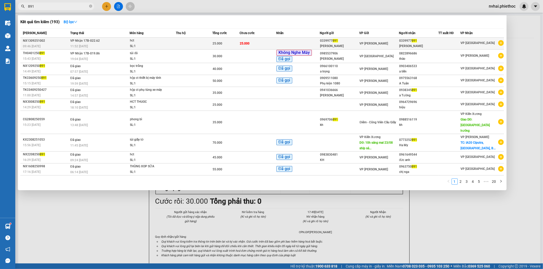
type input "891"
click at [417, 42] on div "0339977 891" at bounding box center [418, 40] width 39 height 5
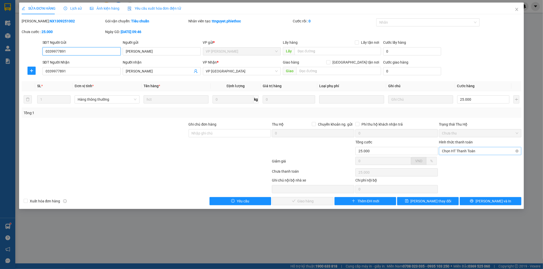
click at [466, 147] on span "Chọn HT Thanh Toán" at bounding box center [480, 151] width 76 height 8
click at [470, 160] on div "Tại văn phòng" at bounding box center [480, 161] width 76 height 6
type input "0"
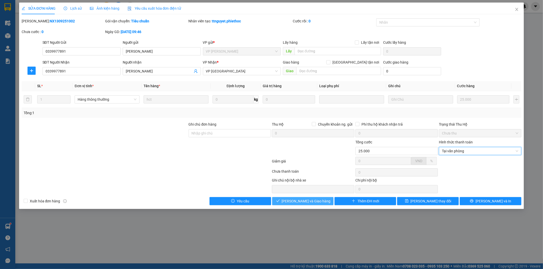
click at [300, 202] on span "[PERSON_NAME] và Giao hàng" at bounding box center [306, 201] width 49 height 6
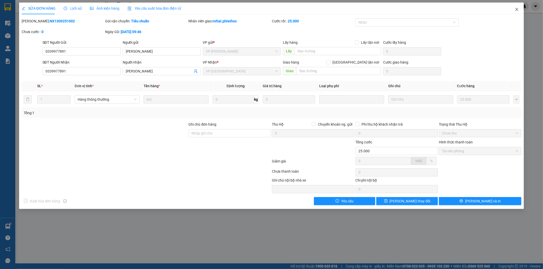
click at [516, 8] on icon "close" at bounding box center [516, 9] width 4 height 4
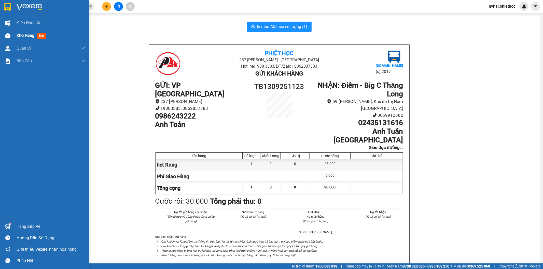
click at [8, 37] on img at bounding box center [7, 35] width 5 height 5
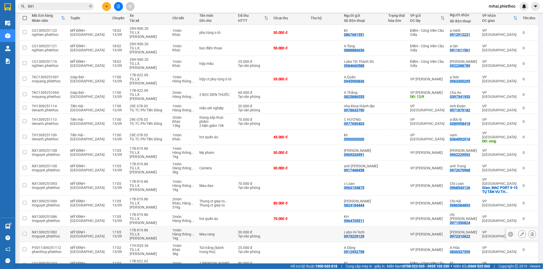
scroll to position [47, 0]
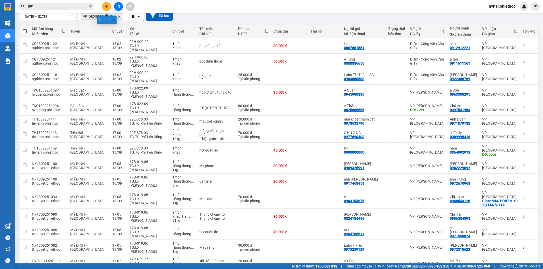
click at [104, 11] on div at bounding box center [118, 6] width 38 height 9
click at [100, 8] on div at bounding box center [118, 6] width 38 height 9
click at [106, 5] on icon "plus" at bounding box center [107, 7] width 4 height 4
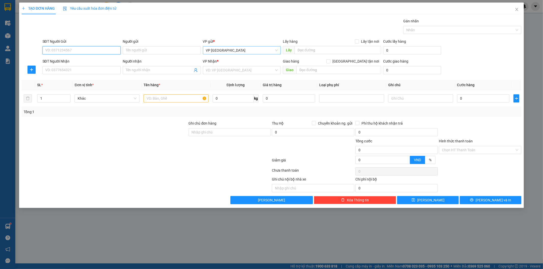
click at [224, 52] on span "VP [GEOGRAPHIC_DATA]" at bounding box center [242, 51] width 72 height 8
type input "bui"
click at [237, 62] on div "Điểm - [PERSON_NAME]" at bounding box center [242, 61] width 72 height 6
click at [320, 47] on input "text" at bounding box center [337, 50] width 86 height 8
type input "A Tuấn anh nhận dọc đường"
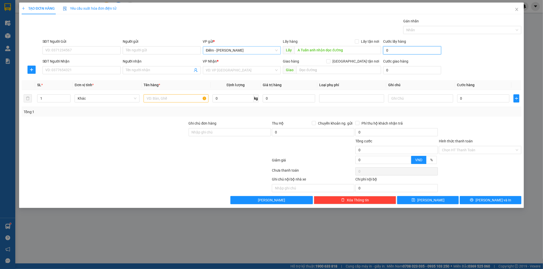
drag, startPoint x: 400, startPoint y: 51, endPoint x: 395, endPoint y: 49, distance: 6.0
click at [400, 51] on input "0" at bounding box center [412, 50] width 58 height 8
type input "5"
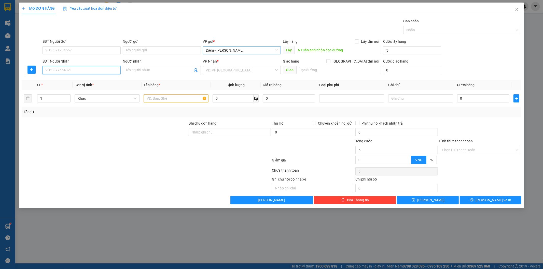
type input "5.000"
click at [59, 69] on input "SĐT Người Nhận" at bounding box center [81, 70] width 78 height 8
click at [82, 79] on div "0986061071 - Chị Hoan" at bounding box center [82, 81] width 72 height 6
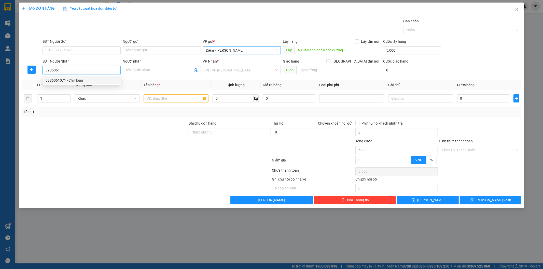
type input "0986061071"
type input "Chị Hoan"
checkbox input "true"
type input "bxe tiền hải"
type input "10.000"
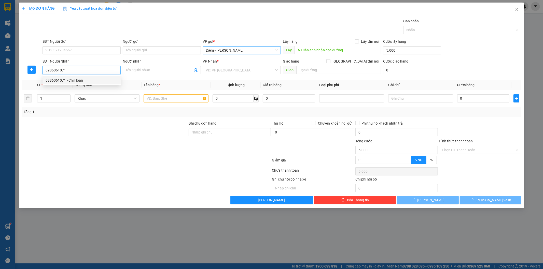
type input "10.000"
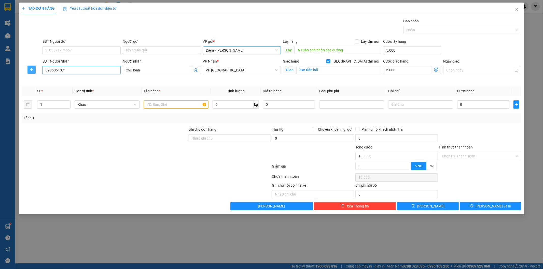
type input "0986061071"
click at [33, 69] on icon "plus" at bounding box center [32, 70] width 4 height 4
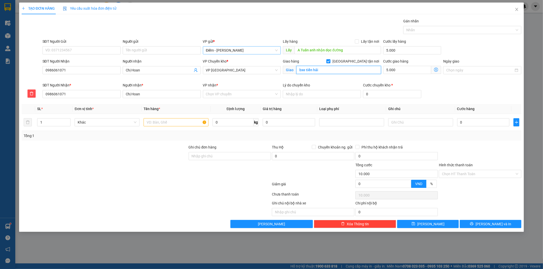
click at [322, 68] on input "bxe tiền hải" at bounding box center [338, 70] width 85 height 8
click at [222, 94] on input "VP nhận *" at bounding box center [240, 94] width 68 height 8
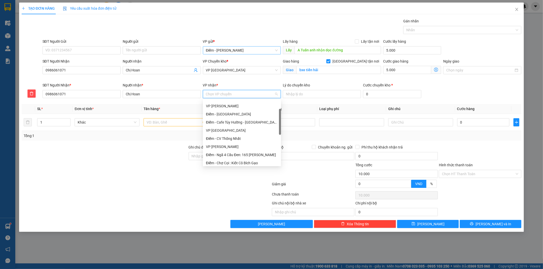
scroll to position [32, 0]
drag, startPoint x: 280, startPoint y: 119, endPoint x: 218, endPoint y: 128, distance: 62.9
click at [278, 127] on div "Điểm - Big C Thăng Long VP Phạm Văn Đồng Điểm - Nam Định Điểm - Cafe Túy Hường …" at bounding box center [242, 132] width 78 height 65
click at [213, 128] on div "VP [GEOGRAPHIC_DATA]" at bounding box center [242, 130] width 72 height 6
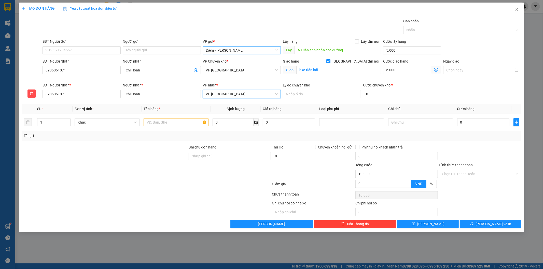
click at [223, 95] on span "VP [GEOGRAPHIC_DATA]" at bounding box center [242, 94] width 72 height 8
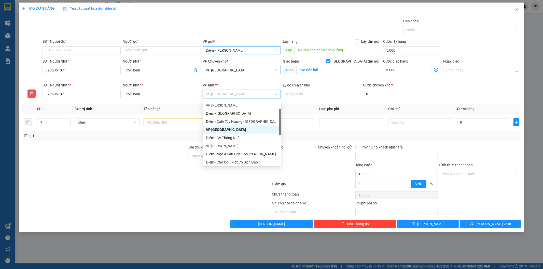
click at [226, 70] on span "VP [GEOGRAPHIC_DATA]" at bounding box center [242, 70] width 72 height 8
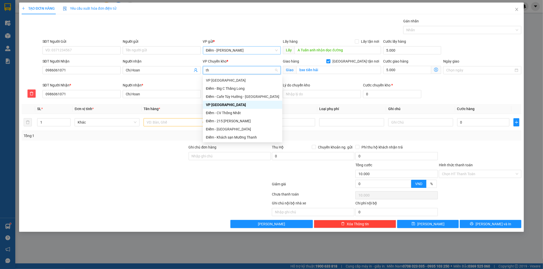
type input "tha"
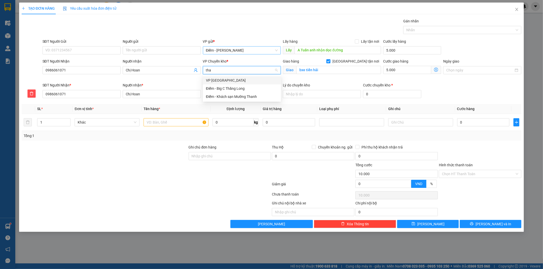
click at [218, 81] on div "VP [GEOGRAPHIC_DATA]" at bounding box center [242, 81] width 72 height 6
click at [168, 121] on input "text" at bounding box center [175, 122] width 65 height 8
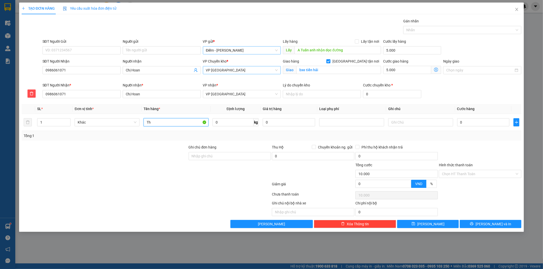
type input "T"
click at [67, 125] on span "down" at bounding box center [67, 124] width 3 height 3
click at [69, 124] on span "Decrease Value" at bounding box center [68, 124] width 6 height 5
click at [68, 124] on icon "down" at bounding box center [68, 124] width 2 height 2
type input "2 bọc dên"
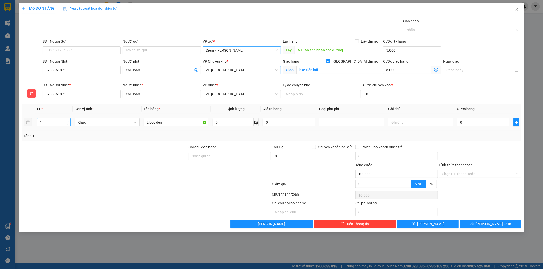
type input "2"
click at [68, 121] on icon "up" at bounding box center [68, 121] width 2 height 2
click at [483, 125] on input "0" at bounding box center [483, 122] width 52 height 8
type input "2"
type input "10.002"
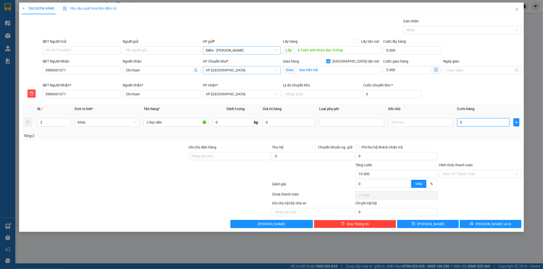
type input "10.002"
type input "25"
type input "10.025"
type input "2"
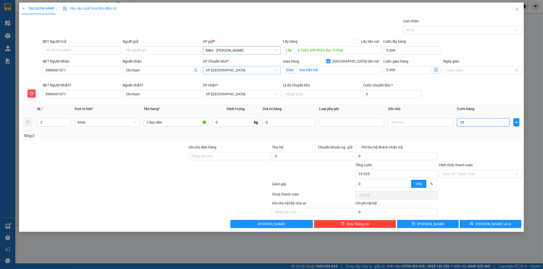
type input "10.002"
type input "0"
type input "10.000"
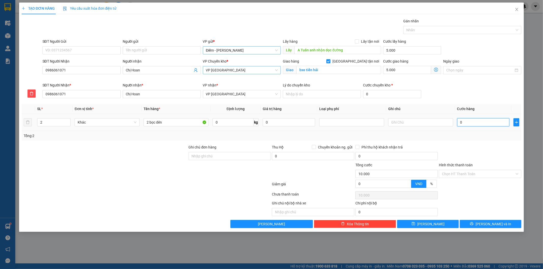
type input "04"
type input "10.004"
type input "040"
type input "10.040"
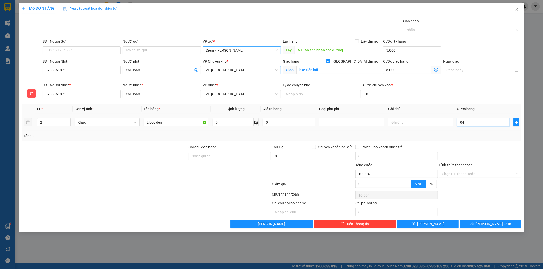
type input "10.040"
type input "40.000"
type input "50.000"
click at [450, 88] on div "SĐT Người Nhận * 0986061071 Người nhận * Chị Hoan VP nhận * VP Tiền Hải Lý do c…" at bounding box center [281, 91] width 481 height 18
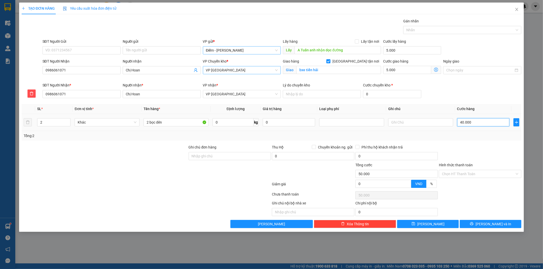
click at [477, 123] on input "40.000" at bounding box center [483, 122] width 52 height 8
type input "8"
type input "10.008"
type input "80"
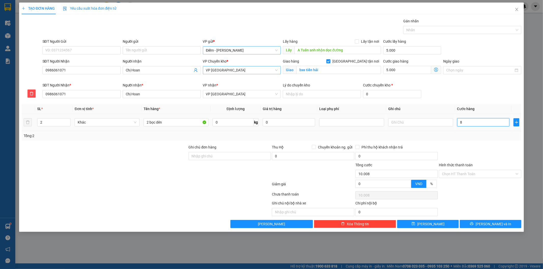
type input "10.080"
type input "80.000"
type input "90.000"
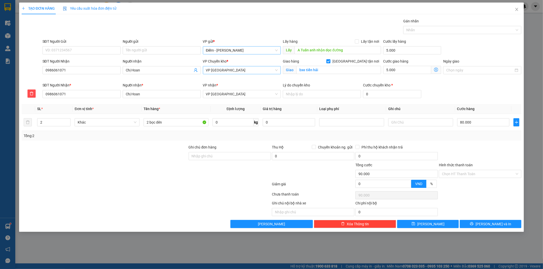
drag, startPoint x: 476, startPoint y: 133, endPoint x: 474, endPoint y: 138, distance: 5.2
click at [476, 134] on div "Tổng: 2" at bounding box center [272, 136] width 496 height 6
click at [371, 183] on input "0" at bounding box center [382, 184] width 55 height 8
type input "89.999"
type input "1"
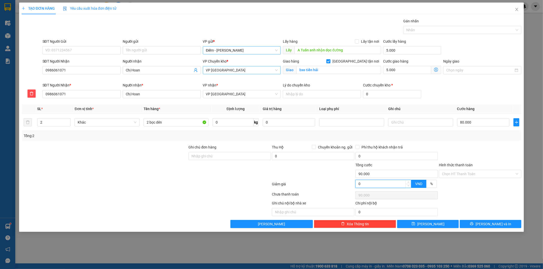
type input "89.999"
type input "89.990"
type input "10"
type input "89.990"
type input "10"
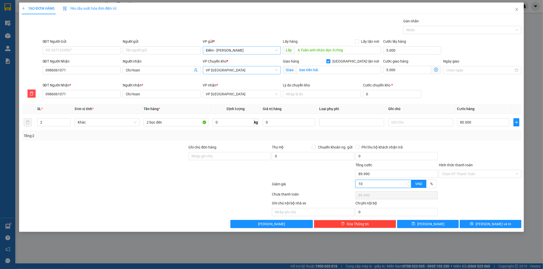
type input "80.000"
type input "10.000"
type input "80.000"
click at [494, 147] on div at bounding box center [479, 153] width 83 height 18
click at [498, 227] on button "[PERSON_NAME] và In" at bounding box center [490, 224] width 62 height 8
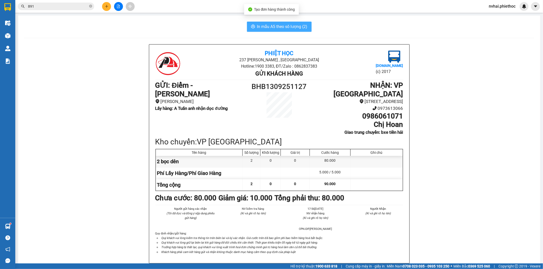
click at [285, 24] on span "In mẫu A5 theo số lượng (2)" at bounding box center [282, 26] width 50 height 6
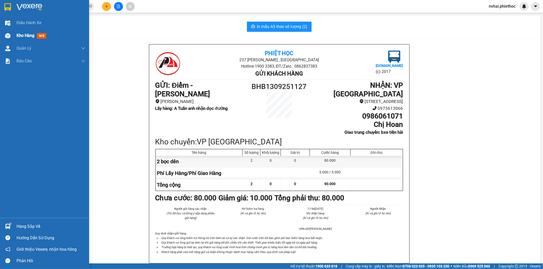
click at [11, 35] on div at bounding box center [7, 35] width 9 height 9
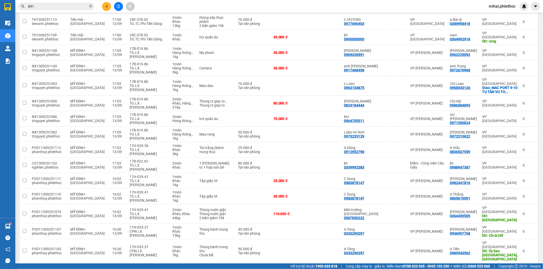
scroll to position [209, 0]
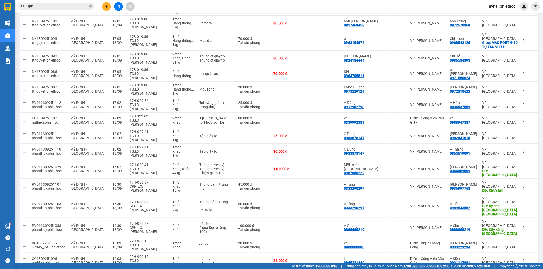
copy div "18725768"
copy div "918725768"
copy div "0918725768"
drag, startPoint x: 473, startPoint y: 211, endPoint x: 446, endPoint y: 211, distance: 26.7
click at [451, 269] on td "C Hoài 0918725768" at bounding box center [463, 274] width 32 height 11
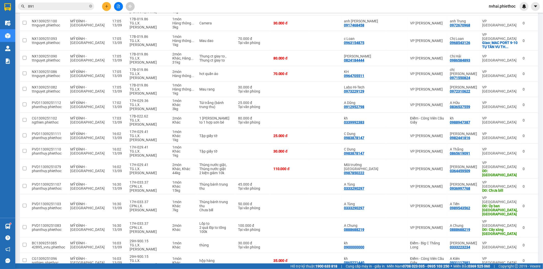
checkbox input "true"
click at [67, 8] on input "891" at bounding box center [58, 7] width 60 height 6
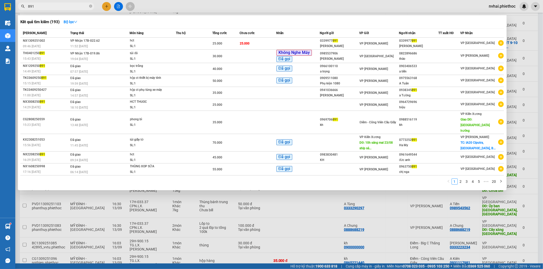
click at [67, 8] on input "891" at bounding box center [58, 7] width 60 height 6
paste input "0918725768"
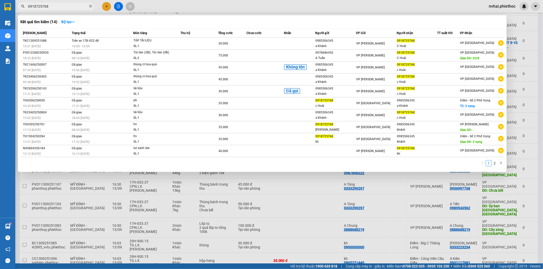
type input "0918725768"
click at [537, 39] on div at bounding box center [271, 134] width 543 height 269
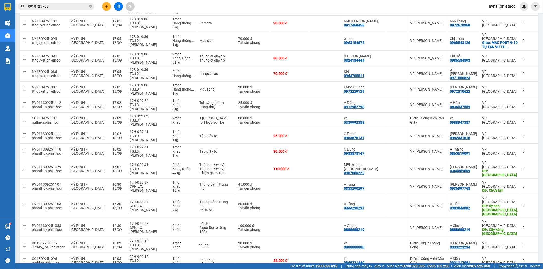
checkbox input "true"
click at [400, 167] on div at bounding box center [396, 169] width 17 height 4
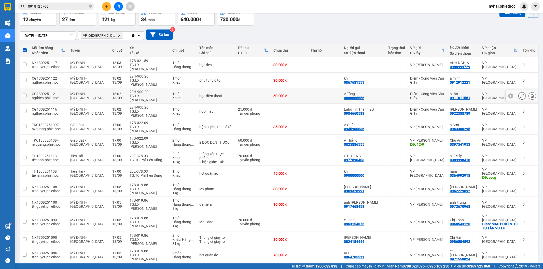
scroll to position [0, 0]
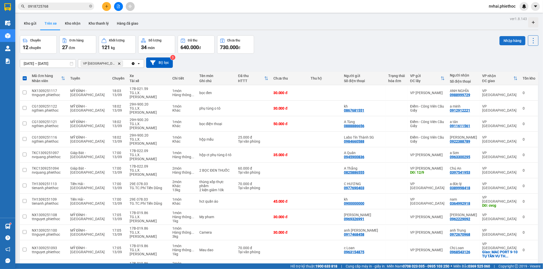
click at [506, 40] on button "Nhập hàng" at bounding box center [512, 40] width 26 height 9
checkbox input "false"
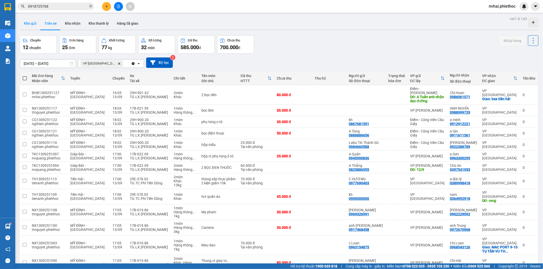
click at [38, 26] on button "Kho gửi" at bounding box center [30, 23] width 21 height 12
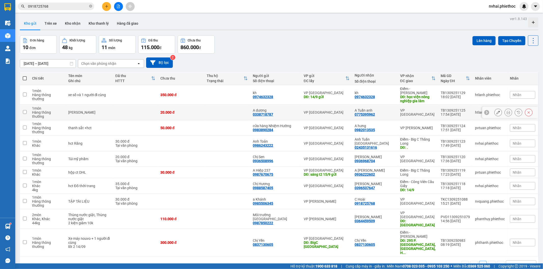
click at [396, 105] on td "A Tuấn anh 0775395962" at bounding box center [375, 113] width 46 height 16
checkbox input "true"
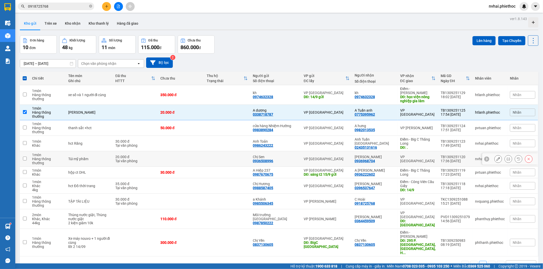
click at [389, 155] on div "Vũ Thị Đào 0936968704" at bounding box center [374, 159] width 40 height 8
checkbox input "true"
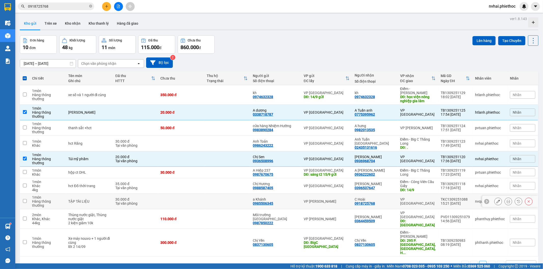
click at [391, 197] on div "C Hoài" at bounding box center [374, 199] width 40 height 4
checkbox input "true"
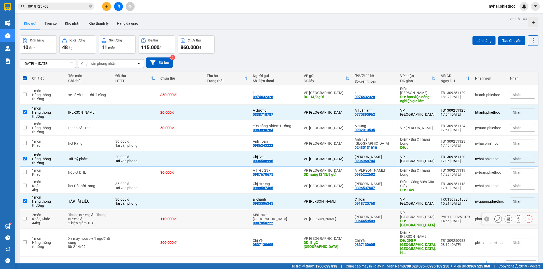
click at [394, 209] on td "C Thanh 0364459509" at bounding box center [375, 219] width 46 height 20
checkbox input "true"
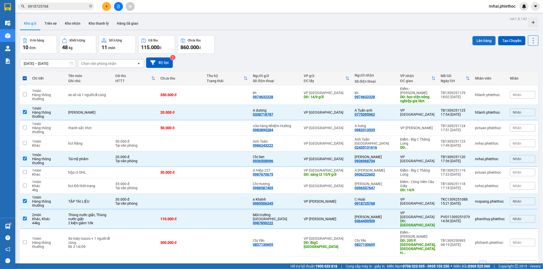
click at [479, 41] on button "Lên hàng" at bounding box center [483, 40] width 23 height 9
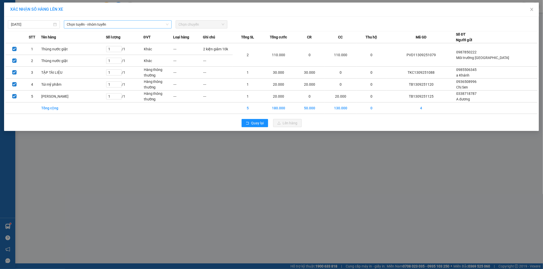
click at [95, 25] on span "Chọn tuyến - nhóm tuyến" at bounding box center [118, 25] width 102 height 8
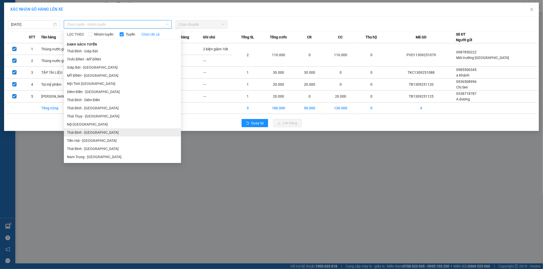
click at [105, 132] on li "Thái Bình - [GEOGRAPHIC_DATA]" at bounding box center [122, 132] width 117 height 8
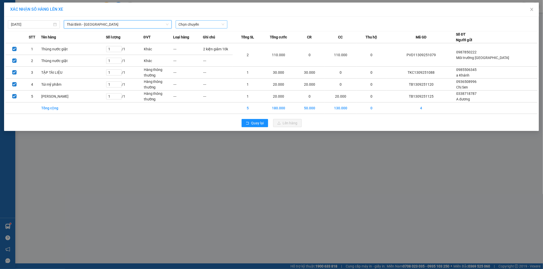
click at [189, 21] on span "Chọn chuyến" at bounding box center [202, 25] width 46 height 8
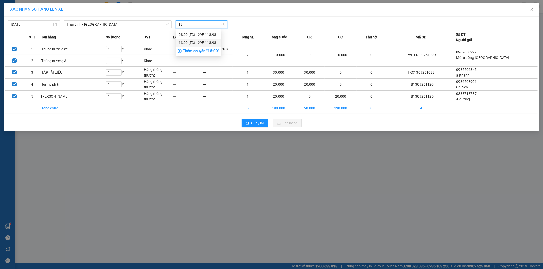
type input "18"
click at [215, 51] on div "Thêm chuyến " 18:00 "" at bounding box center [199, 51] width 46 height 9
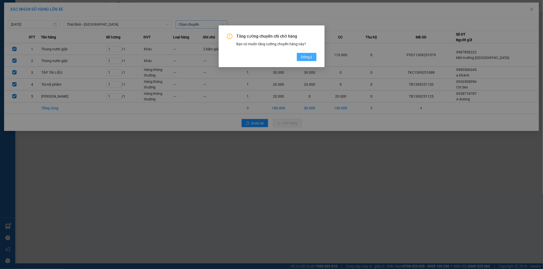
click at [306, 54] on span "Đồng ý" at bounding box center [306, 57] width 11 height 6
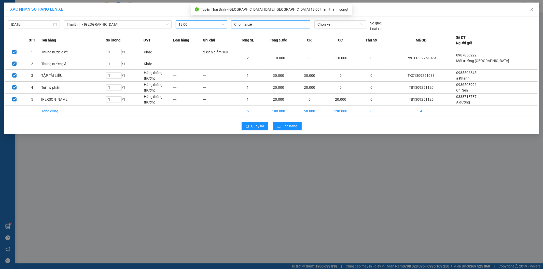
click at [249, 24] on div at bounding box center [270, 24] width 77 height 6
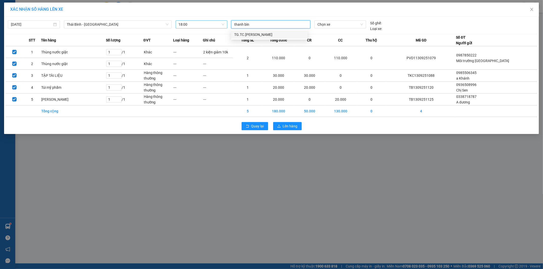
type input "thanh bình"
click at [253, 31] on div "TG.TC.[PERSON_NAME]" at bounding box center [269, 35] width 76 height 8
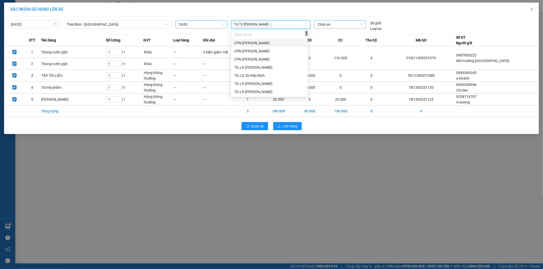
click at [326, 24] on span "Chọn xe" at bounding box center [339, 25] width 45 height 8
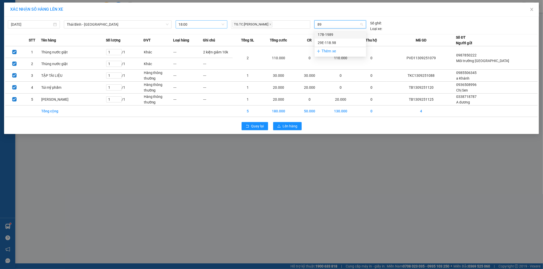
type input "898"
click at [336, 35] on div "29E-118.98" at bounding box center [339, 35] width 45 height 6
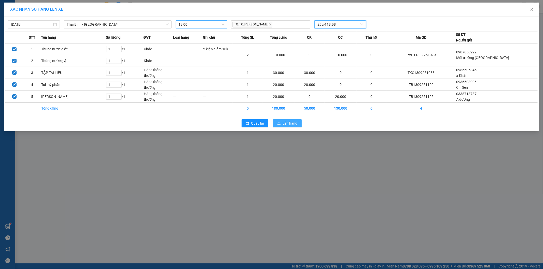
click at [294, 123] on span "Lên hàng" at bounding box center [290, 124] width 15 height 6
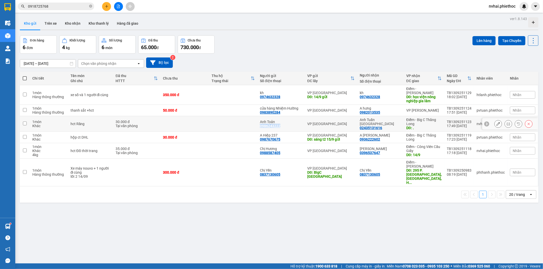
copy div "0986243222"
drag, startPoint x: 287, startPoint y: 122, endPoint x: 264, endPoint y: 122, distance: 22.9
click at [264, 122] on div "Anh Toản 0986243222" at bounding box center [281, 124] width 42 height 8
checkbox input "true"
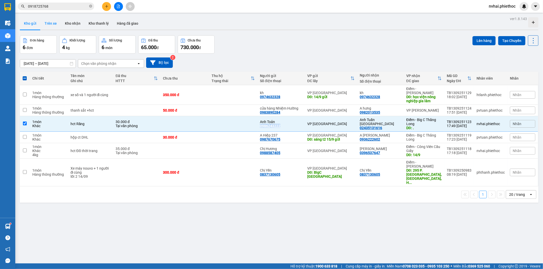
click at [53, 24] on button "Trên xe" at bounding box center [50, 23] width 20 height 12
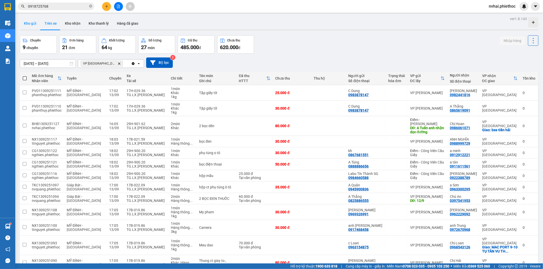
click at [31, 26] on button "Kho gửi" at bounding box center [30, 23] width 21 height 12
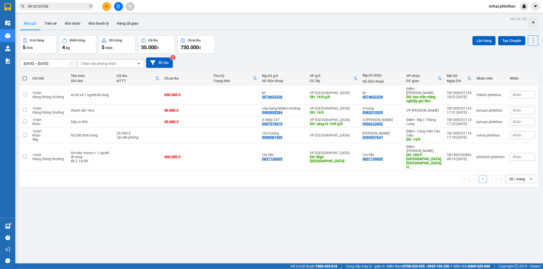
click at [47, 6] on input "0918725768" at bounding box center [58, 7] width 60 height 6
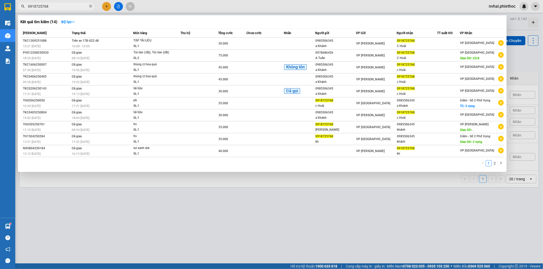
click at [47, 6] on input "0918725768" at bounding box center [58, 7] width 60 height 6
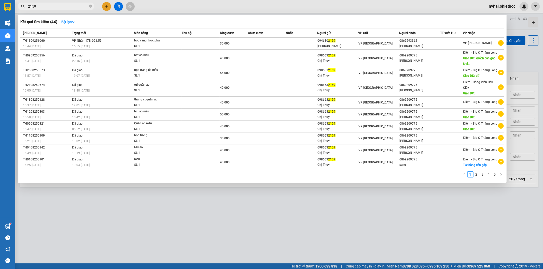
type input "2159"
click at [208, 242] on div at bounding box center [271, 134] width 543 height 269
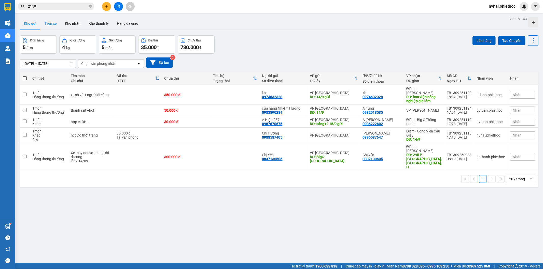
click at [54, 25] on button "Trên xe" at bounding box center [50, 23] width 20 height 12
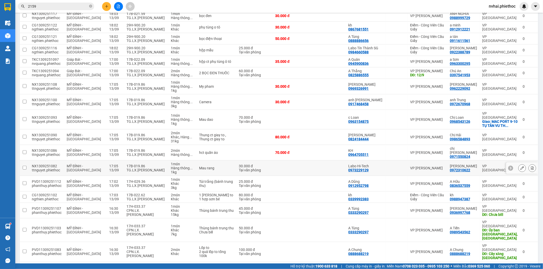
scroll to position [148, 0]
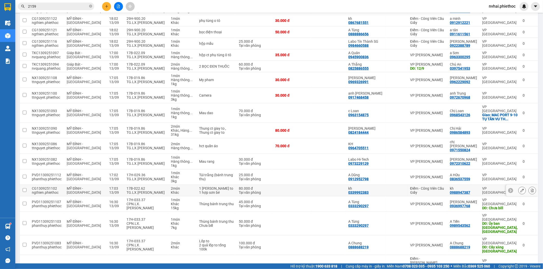
click at [138, 191] on div "TG.LX.Bùi Đình Luân" at bounding box center [145, 193] width 39 height 4
checkbox input "true"
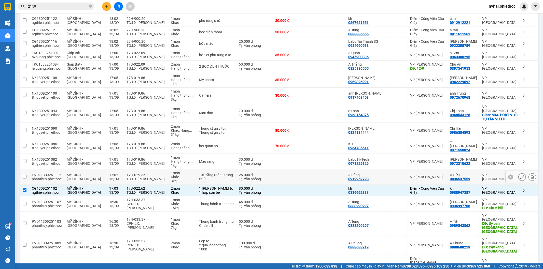
click at [134, 173] on div "17H-029.36" at bounding box center [145, 175] width 39 height 4
checkbox input "true"
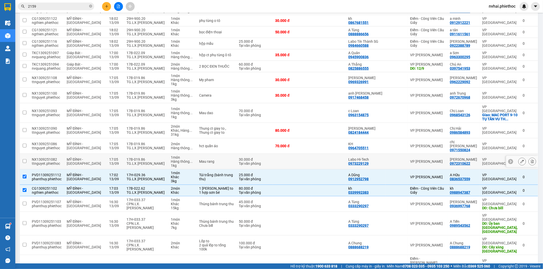
click at [137, 157] on div "17B-019.86" at bounding box center [145, 159] width 39 height 4
checkbox input "true"
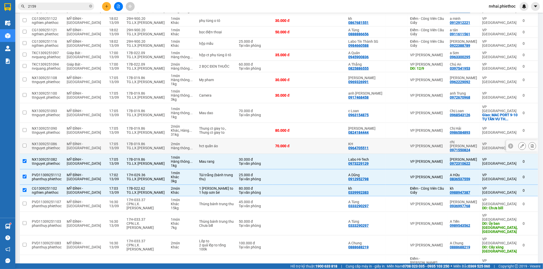
drag, startPoint x: 139, startPoint y: 133, endPoint x: 139, endPoint y: 125, distance: 7.9
click at [139, 146] on div "TG.LX.Phạm Văn Chính" at bounding box center [145, 148] width 39 height 4
checkbox input "true"
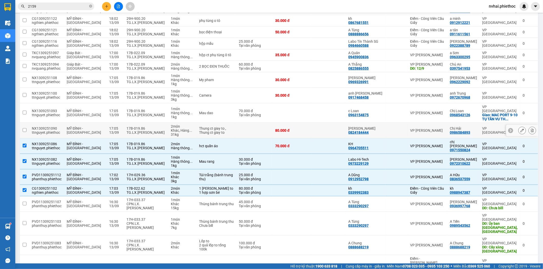
click at [138, 131] on div "TG.LX.Phạm Văn Chính" at bounding box center [145, 133] width 39 height 4
checkbox input "true"
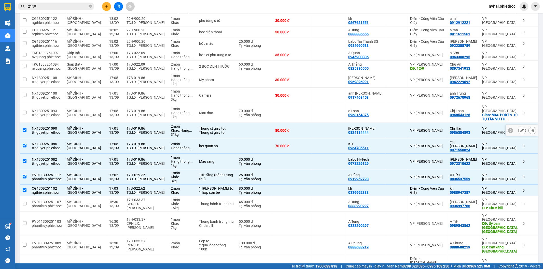
click at [137, 113] on div "TG.LX.Phạm Văn Chính" at bounding box center [145, 115] width 39 height 4
checkbox input "true"
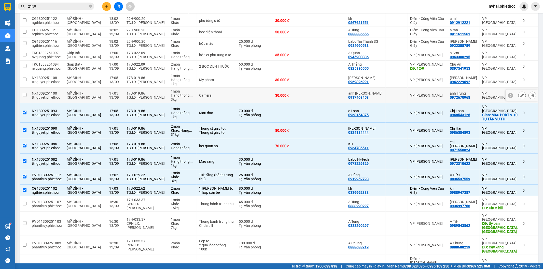
click at [137, 95] on div "TG.LX.Phạm Văn Chính" at bounding box center [145, 97] width 39 height 4
checkbox input "true"
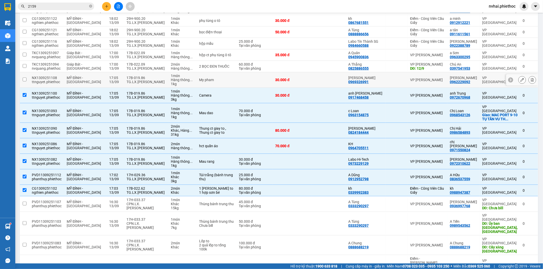
click at [138, 80] on div "TG.LX.Phạm Văn Chính" at bounding box center [145, 82] width 39 height 4
checkbox input "true"
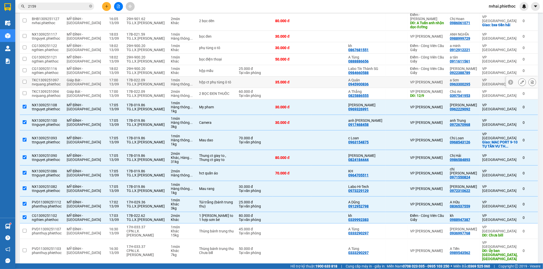
scroll to position [100, 0]
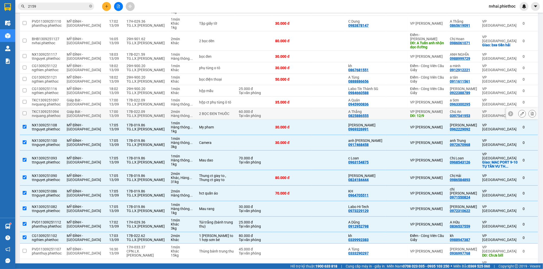
click at [151, 110] on div "17B-022.09" at bounding box center [145, 112] width 39 height 4
checkbox input "true"
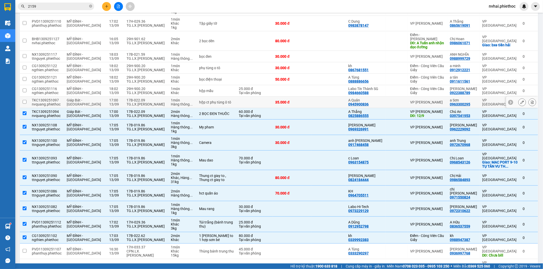
click at [151, 102] on div "TG.LX.Đỗ Văn Chi" at bounding box center [145, 104] width 39 height 4
checkbox input "true"
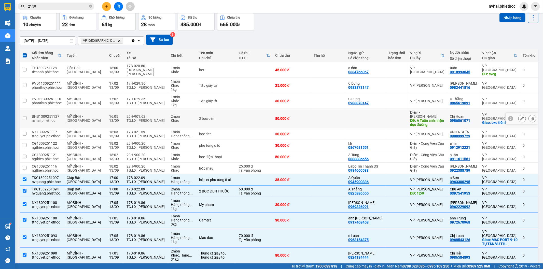
scroll to position [0, 0]
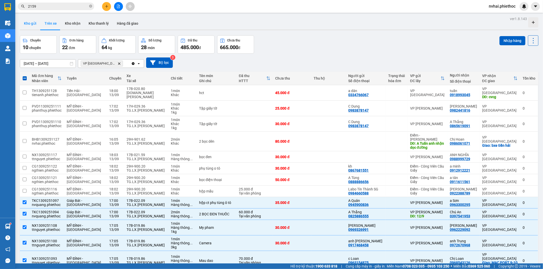
click at [31, 20] on button "Kho gửi" at bounding box center [30, 23] width 21 height 12
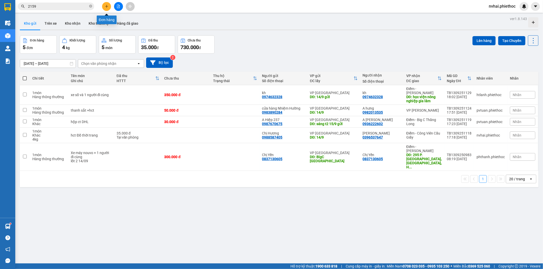
click at [106, 8] on button at bounding box center [106, 6] width 9 height 9
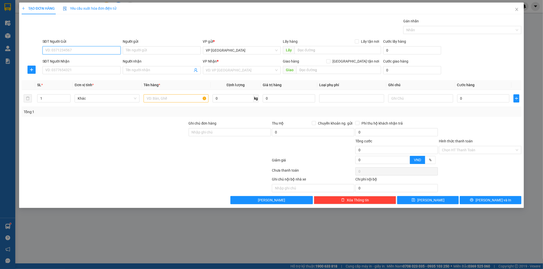
click at [85, 49] on input "SĐT Người Gửi" at bounding box center [81, 50] width 78 height 8
type input "0972310622"
click at [76, 63] on div "0972310622 - Anh Mạnh" at bounding box center [82, 61] width 72 height 6
type input "[PERSON_NAME]"
type input "0972310622"
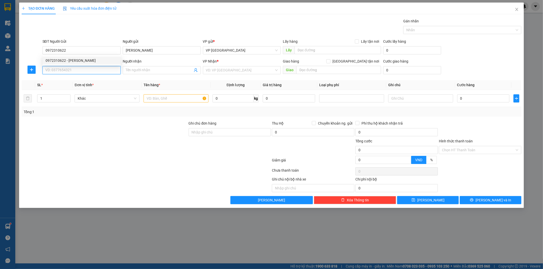
click at [85, 69] on input "SĐT Người Nhận" at bounding box center [81, 70] width 78 height 8
click at [82, 86] on div "0973229129 - Labo Hi-Tech" at bounding box center [82, 89] width 72 height 6
type input "0973229129"
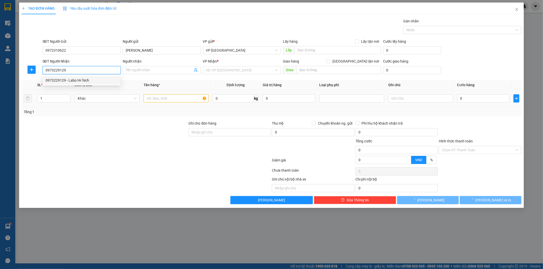
type input "Labo Hi-Tech"
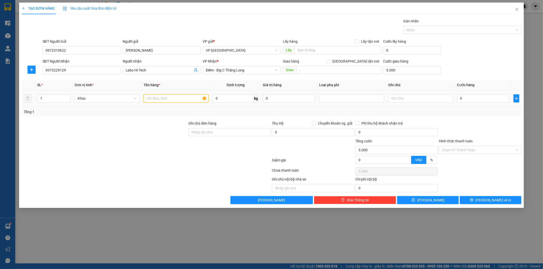
click at [176, 98] on input "text" at bounding box center [175, 98] width 65 height 8
click at [462, 101] on input "0" at bounding box center [483, 98] width 52 height 8
click at [479, 198] on button "[PERSON_NAME] và In" at bounding box center [490, 200] width 62 height 8
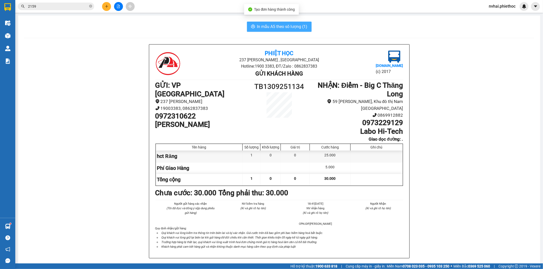
click at [287, 26] on span "In mẫu A5 theo số lượng (1)" at bounding box center [282, 26] width 50 height 6
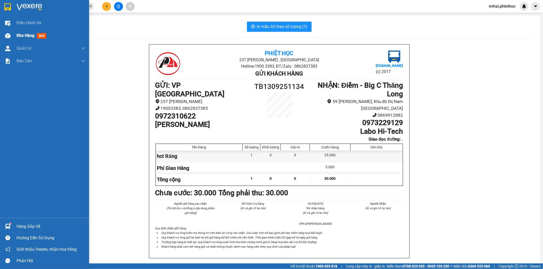
click at [15, 33] on div "Kho hàng mới" at bounding box center [44, 35] width 89 height 13
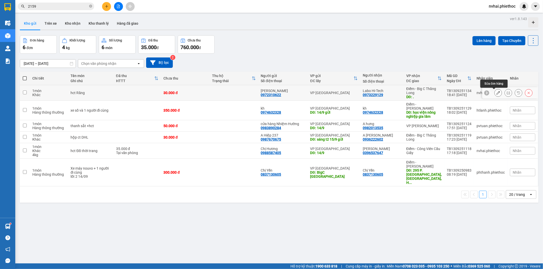
click at [496, 92] on icon at bounding box center [498, 93] width 4 height 4
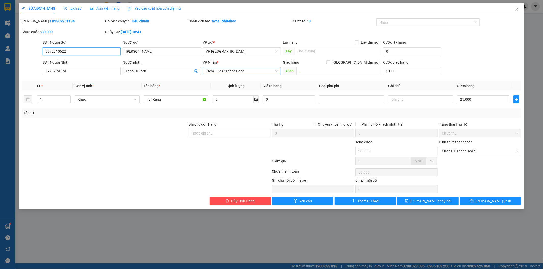
click at [225, 73] on span "Điểm - Big C Thăng Long" at bounding box center [242, 71] width 72 height 8
click at [223, 80] on div "VP [PERSON_NAME]" at bounding box center [242, 82] width 72 height 6
click at [419, 203] on button "[PERSON_NAME] thay đổi" at bounding box center [428, 201] width 62 height 8
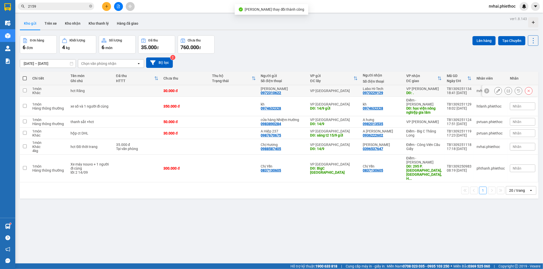
click at [504, 91] on button at bounding box center [507, 90] width 7 height 9
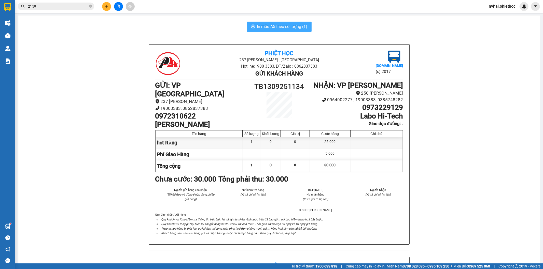
click at [282, 26] on span "In mẫu A5 theo số lượng (1)" at bounding box center [282, 26] width 50 height 6
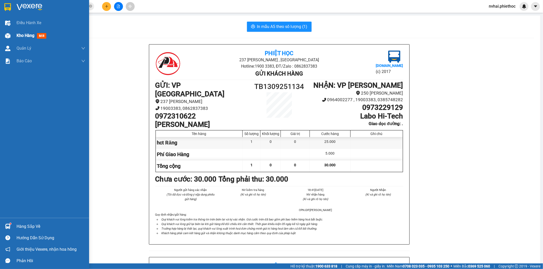
click at [8, 35] on img at bounding box center [7, 35] width 5 height 5
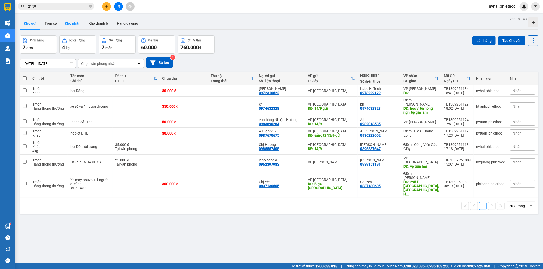
click at [75, 26] on button "Kho nhận" at bounding box center [73, 23] width 24 height 12
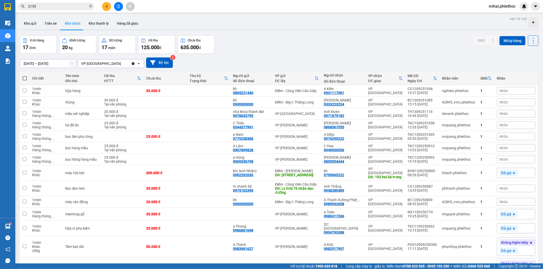
click at [43, 8] on input "2159" at bounding box center [58, 7] width 60 height 6
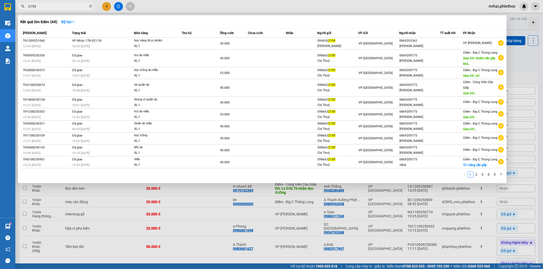
click at [43, 8] on input "2159" at bounding box center [58, 7] width 60 height 6
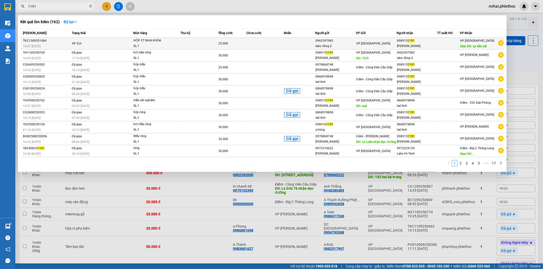
click at [389, 42] on div "VP [GEOGRAPHIC_DATA]" at bounding box center [376, 44] width 40 height 6
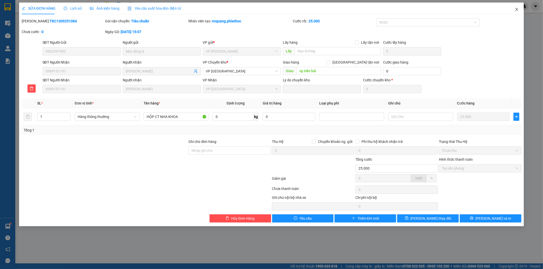
click at [515, 9] on span "Close" at bounding box center [516, 10] width 14 height 14
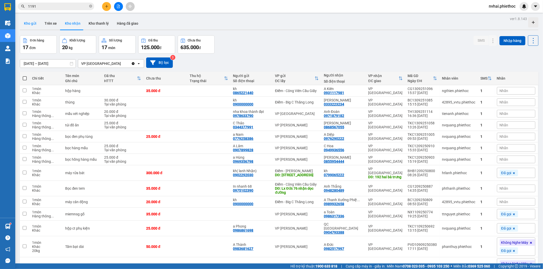
click at [27, 24] on button "Kho gửi" at bounding box center [30, 23] width 21 height 12
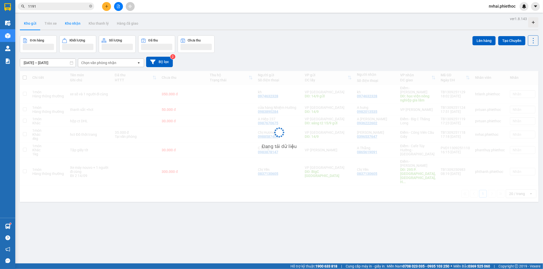
click at [72, 23] on button "Kho nhận" at bounding box center [73, 23] width 24 height 12
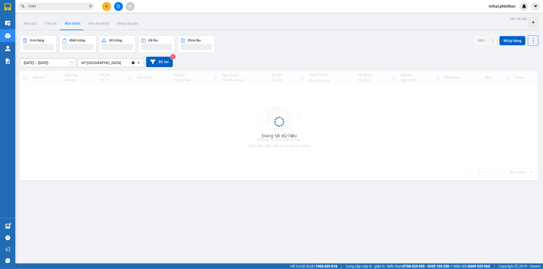
click at [72, 23] on button "Kho nhận" at bounding box center [73, 23] width 24 height 12
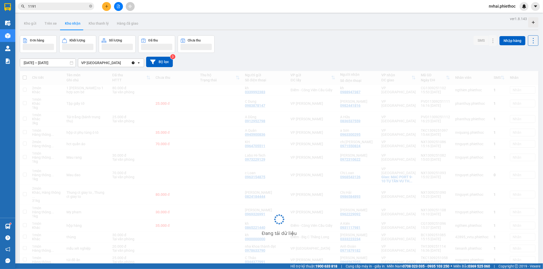
click at [72, 23] on button "Kho nhận" at bounding box center [73, 23] width 24 height 12
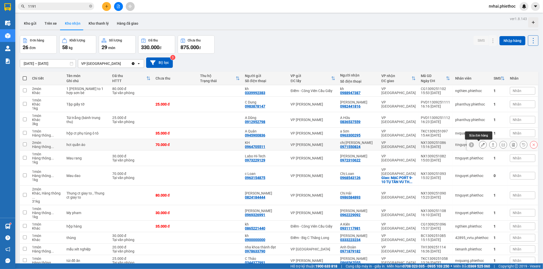
click at [481, 145] on icon at bounding box center [483, 145] width 4 height 4
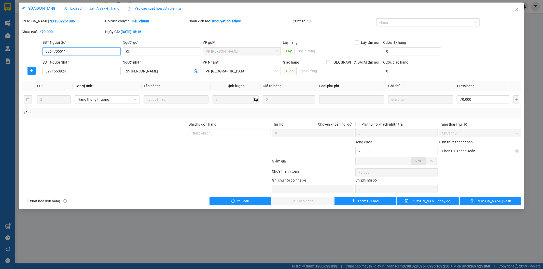
click at [474, 153] on span "Chọn HT Thanh Toán" at bounding box center [480, 151] width 76 height 8
click at [468, 157] on div "Tại văn phòng" at bounding box center [480, 161] width 82 height 8
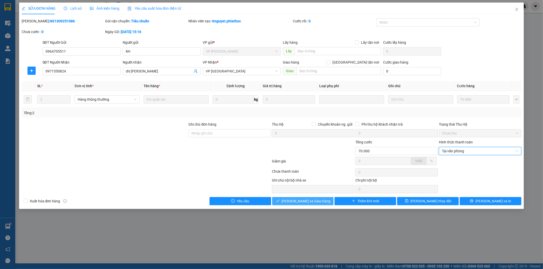
click at [321, 200] on button "[PERSON_NAME] và Giao hàng" at bounding box center [303, 201] width 62 height 8
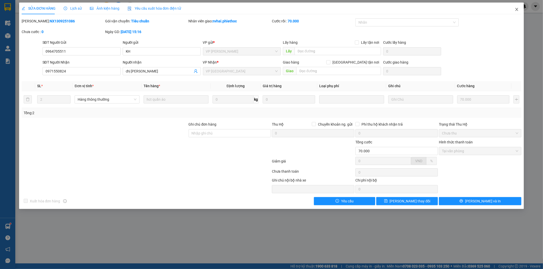
click at [517, 11] on icon "close" at bounding box center [516, 9] width 4 height 4
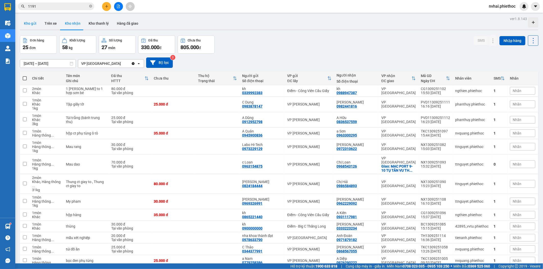
click at [31, 20] on button "Kho gửi" at bounding box center [30, 23] width 21 height 12
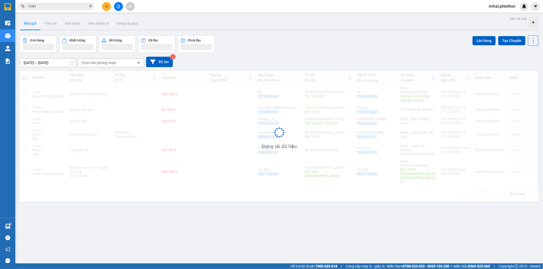
click at [52, 7] on input "1191" at bounding box center [58, 7] width 60 height 6
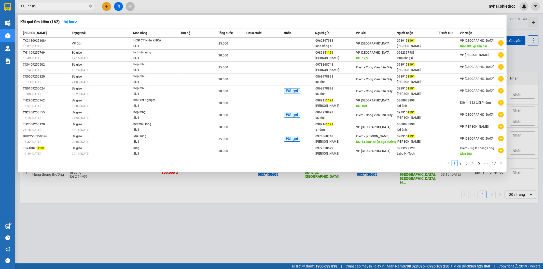
click at [52, 7] on input "1191" at bounding box center [58, 7] width 60 height 6
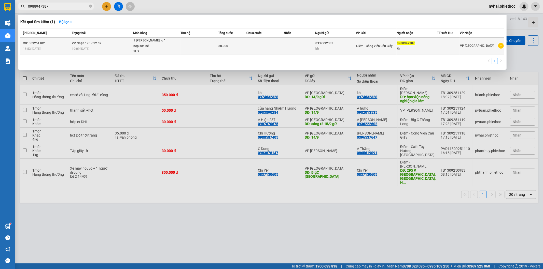
click at [209, 47] on td at bounding box center [200, 46] width 38 height 17
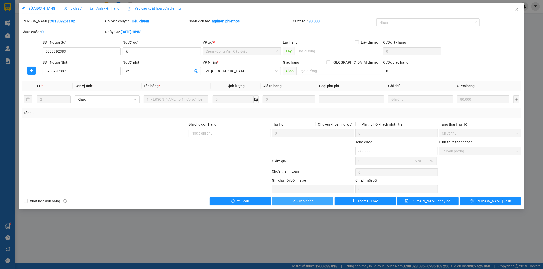
click at [309, 200] on span "Giao hàng" at bounding box center [305, 201] width 16 height 6
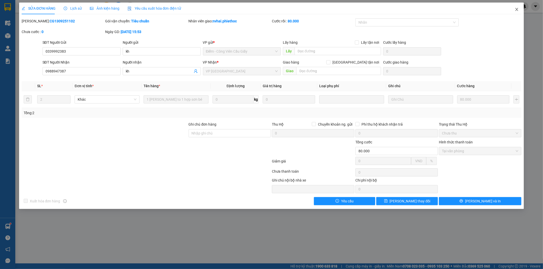
click at [513, 11] on span "Close" at bounding box center [516, 10] width 14 height 14
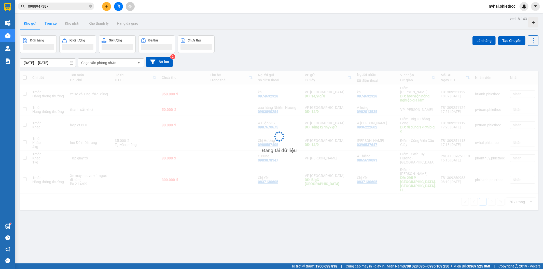
click at [48, 22] on button "Trên xe" at bounding box center [50, 23] width 20 height 12
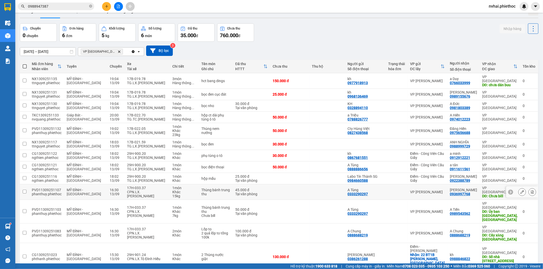
scroll to position [23, 0]
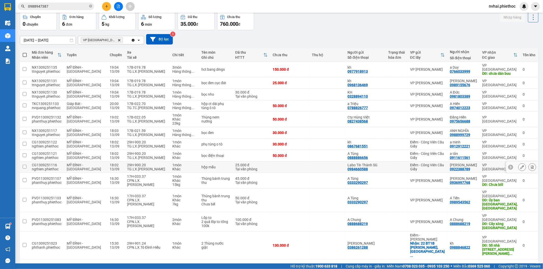
click at [139, 163] on div "29H-900.20" at bounding box center [147, 165] width 40 height 4
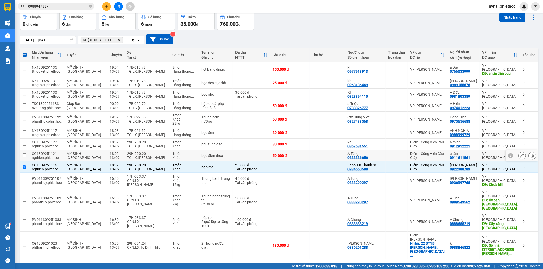
click at [139, 152] on div "29H-900.20" at bounding box center [147, 154] width 40 height 4
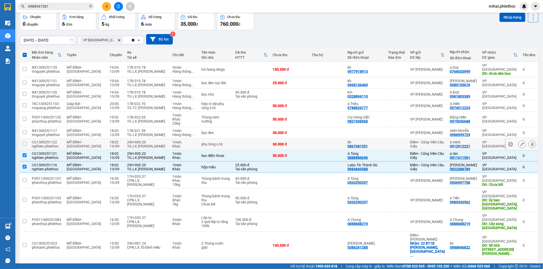
click at [140, 140] on div "29H-900.20" at bounding box center [147, 142] width 40 height 4
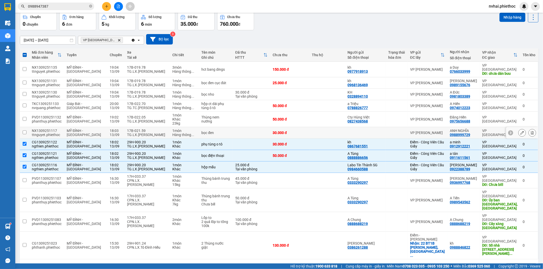
click at [139, 133] on div "TG.LX.Chu Thanh Nam" at bounding box center [147, 135] width 40 height 4
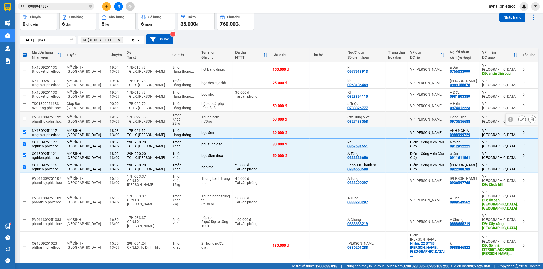
click at [135, 119] on div "TG.LX.[PERSON_NAME]" at bounding box center [147, 121] width 40 height 4
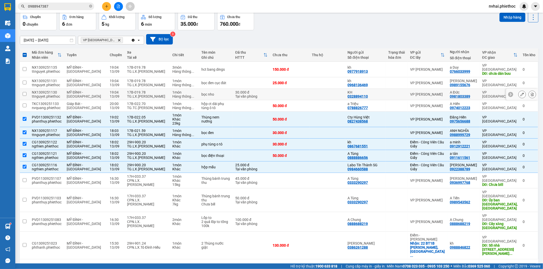
click at [127, 90] on div "17B-019.78" at bounding box center [147, 92] width 40 height 4
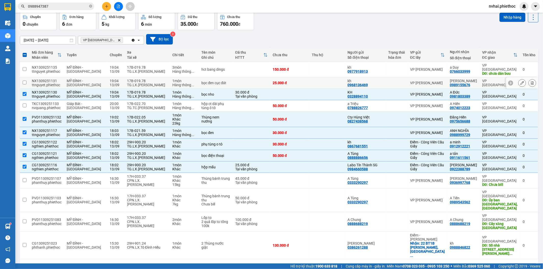
click at [127, 79] on div "17B-019.78" at bounding box center [147, 81] width 40 height 4
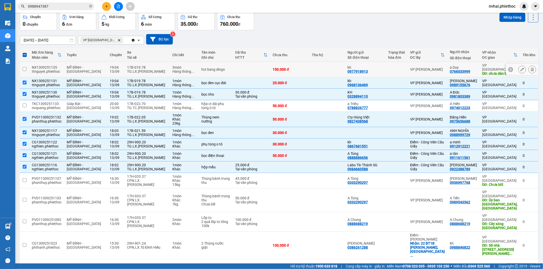
click at [130, 70] on div "TG.LX.[PERSON_NAME]" at bounding box center [147, 71] width 40 height 4
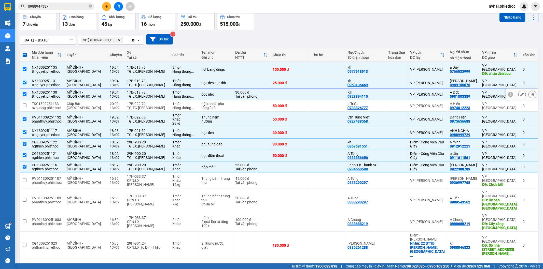
click at [148, 90] on div "17B-019.78" at bounding box center [147, 92] width 40 height 4
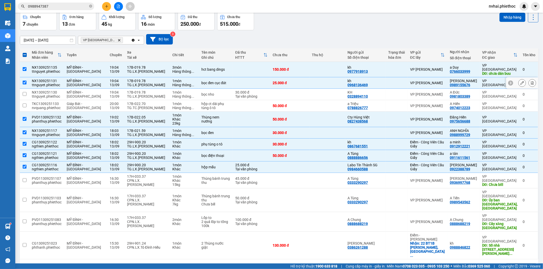
click at [149, 79] on div "17B-019.78" at bounding box center [147, 81] width 40 height 4
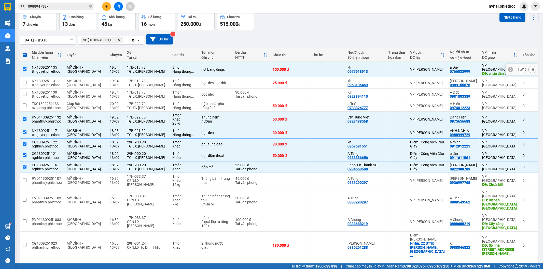
click at [152, 69] on div "TG.LX.[PERSON_NAME]" at bounding box center [147, 71] width 40 height 4
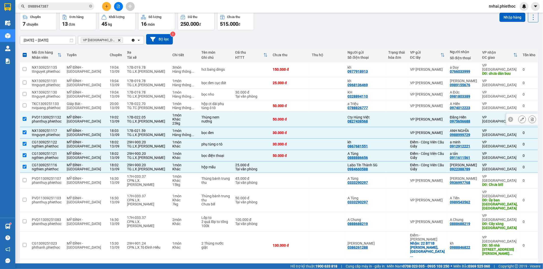
click at [143, 119] on div "TG.LX.[PERSON_NAME]" at bounding box center [147, 121] width 40 height 4
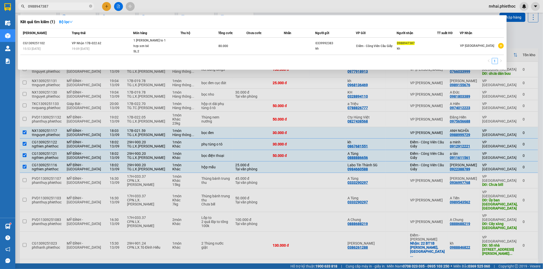
click at [89, 7] on span "0988947387" at bounding box center [56, 7] width 76 height 8
click at [79, 3] on span "0988947387" at bounding box center [56, 7] width 76 height 8
click at [78, 5] on input "0988947387" at bounding box center [58, 7] width 60 height 6
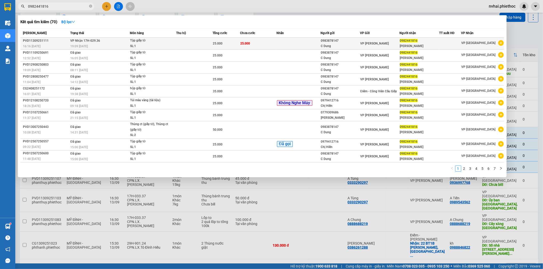
click at [427, 43] on div "0982441816" at bounding box center [419, 40] width 39 height 5
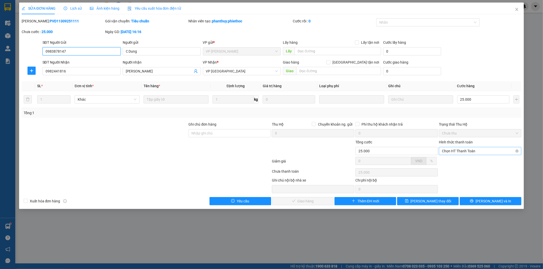
click at [472, 154] on span "Chọn HT Thanh Toán" at bounding box center [480, 151] width 76 height 8
drag, startPoint x: 472, startPoint y: 155, endPoint x: 400, endPoint y: 183, distance: 77.7
click at [470, 162] on div "Tại văn phòng" at bounding box center [480, 161] width 76 height 6
click at [308, 201] on span "[PERSON_NAME] và Giao hàng" at bounding box center [306, 201] width 49 height 6
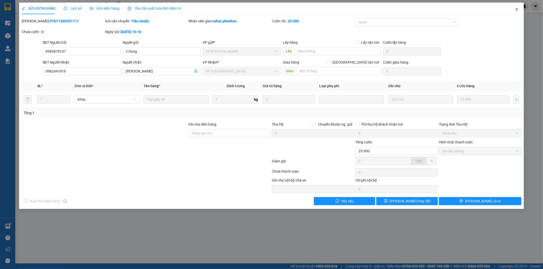
click at [518, 9] on span "Close" at bounding box center [516, 10] width 14 height 14
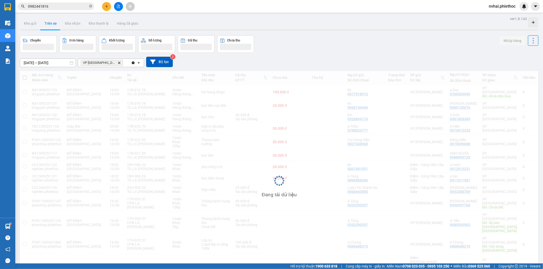
click at [55, 9] on input "0982441816" at bounding box center [58, 7] width 60 height 6
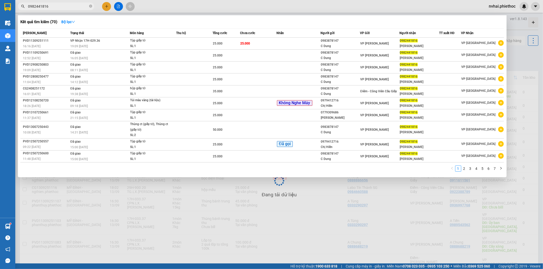
click at [55, 9] on input "0982441816" at bounding box center [58, 7] width 60 height 6
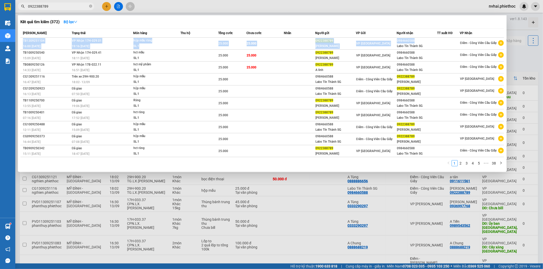
drag, startPoint x: 416, startPoint y: 42, endPoint x: 471, endPoint y: 28, distance: 56.6
click at [470, 28] on table "Mã ĐH Trạng thái Món hàng Thu hộ Tổng cước Chưa cước Nhãn Người gửi VP Gửi Ngườ…" at bounding box center [261, 92] width 483 height 129
click at [224, 80] on span "25.000" at bounding box center [223, 80] width 10 height 4
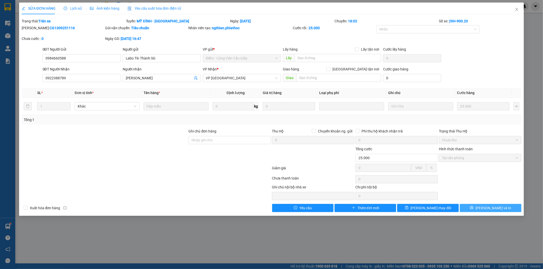
click at [490, 207] on span "[PERSON_NAME] và In" at bounding box center [493, 208] width 36 height 6
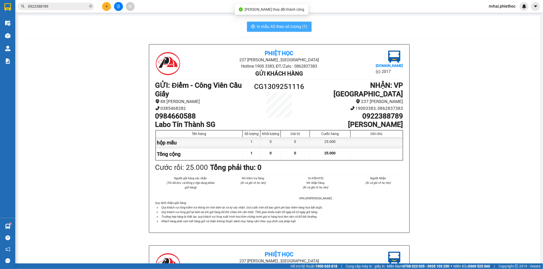
click at [274, 27] on span "In mẫu A5 theo số lượng (1)" at bounding box center [282, 26] width 50 height 6
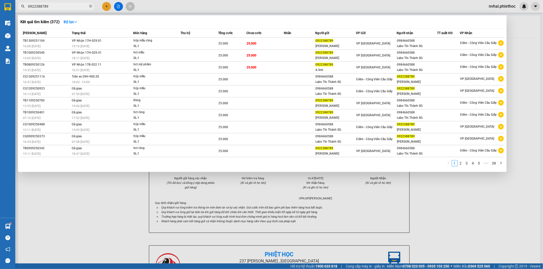
click at [52, 4] on input "0922388789" at bounding box center [58, 7] width 60 height 6
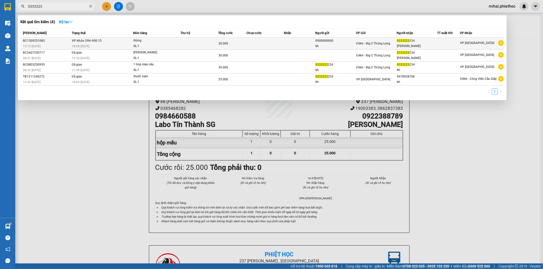
click at [176, 38] on td "thùng SL: 1" at bounding box center [157, 44] width 48 height 12
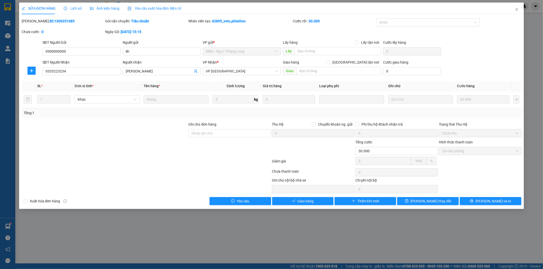
click at [297, 205] on div "SỬA ĐƠN HÀNG Lịch sử Ảnh kiện hàng Yêu cầu xuất hóa đơn điện tử Total Paid Fee …" at bounding box center [271, 106] width 505 height 207
click at [297, 203] on span "Giao hàng" at bounding box center [305, 201] width 16 height 6
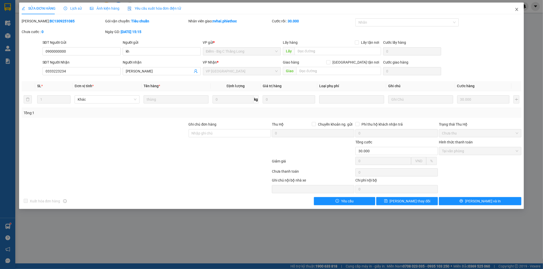
click at [519, 11] on span "Close" at bounding box center [516, 10] width 14 height 14
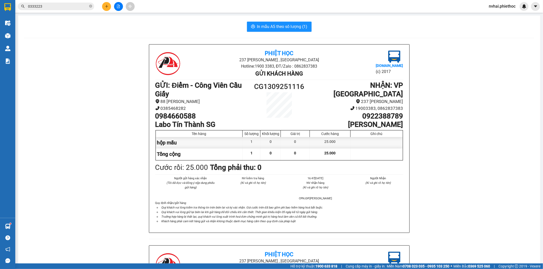
click at [6, 35] on img at bounding box center [7, 35] width 5 height 5
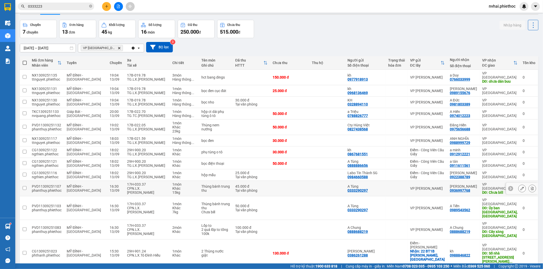
scroll to position [23, 0]
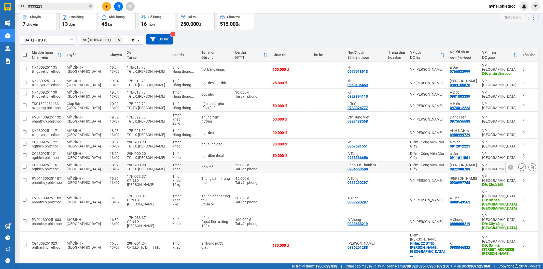
click at [162, 163] on td "29H-900.20 TG.LX.Phạm Văn Hiểu" at bounding box center [147, 167] width 46 height 11
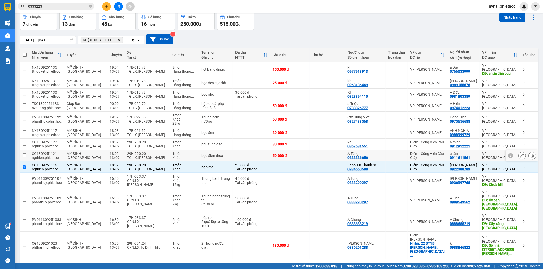
click at [162, 151] on td "29H-900.20 TG.LX.Phạm Văn Hiểu" at bounding box center [147, 155] width 46 height 11
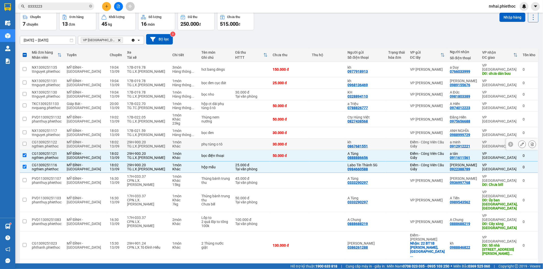
click at [162, 142] on td "29H-900.20 TG.LX.Phạm Văn Hiểu" at bounding box center [147, 144] width 46 height 11
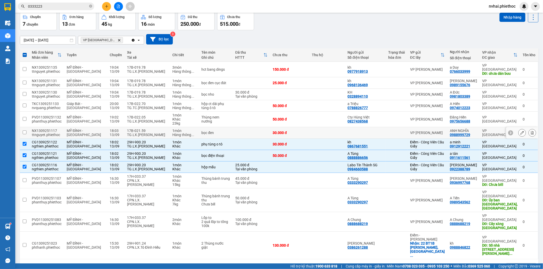
click at [161, 133] on div "TG.LX.Chu Thanh Nam" at bounding box center [147, 135] width 40 height 4
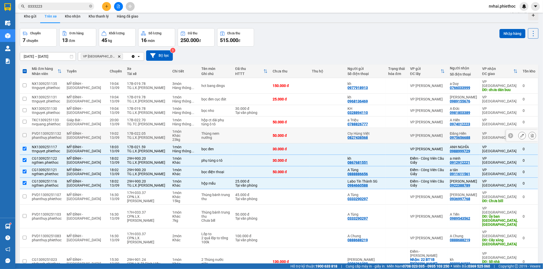
scroll to position [0, 0]
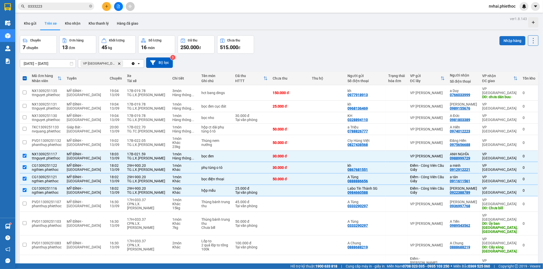
click at [499, 39] on button "Nhập hàng" at bounding box center [512, 40] width 26 height 9
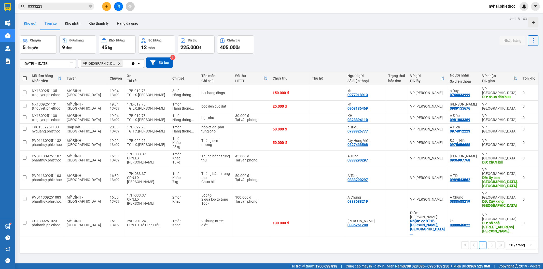
click at [30, 23] on button "Kho gửi" at bounding box center [30, 23] width 21 height 12
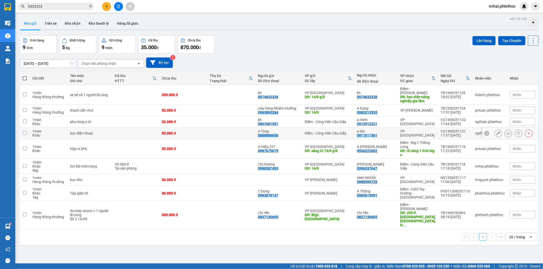
click at [413, 129] on div "VP [GEOGRAPHIC_DATA]" at bounding box center [417, 133] width 35 height 8
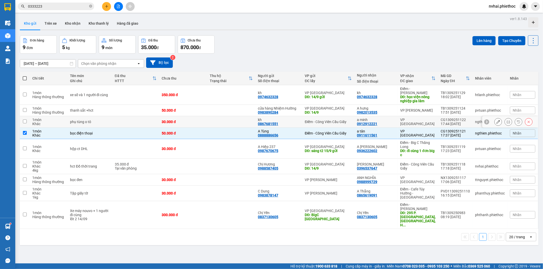
click at [414, 118] on div "VP [GEOGRAPHIC_DATA]" at bounding box center [417, 122] width 35 height 8
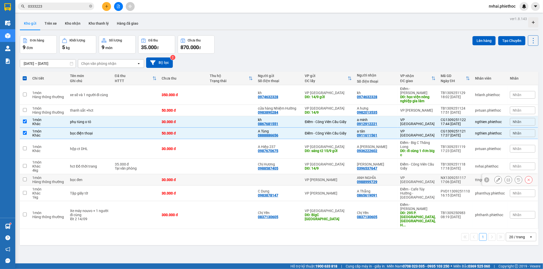
click at [410, 176] on div "VP [GEOGRAPHIC_DATA]" at bounding box center [417, 180] width 35 height 8
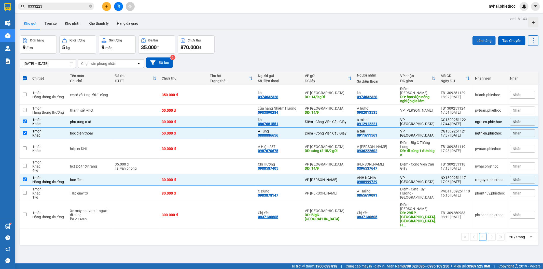
click at [481, 42] on button "Lên hàng" at bounding box center [483, 40] width 23 height 9
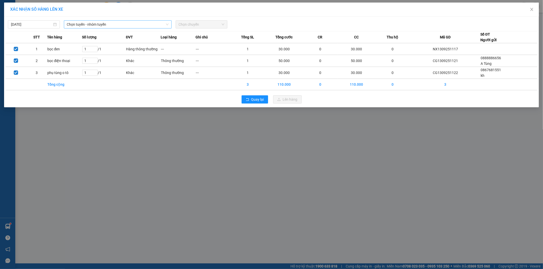
click at [110, 23] on span "Chọn tuyến - nhóm tuyến" at bounding box center [118, 25] width 102 height 8
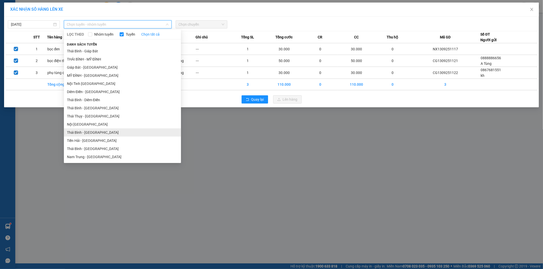
click at [86, 130] on li "Thái Bình - [GEOGRAPHIC_DATA]" at bounding box center [122, 132] width 117 height 8
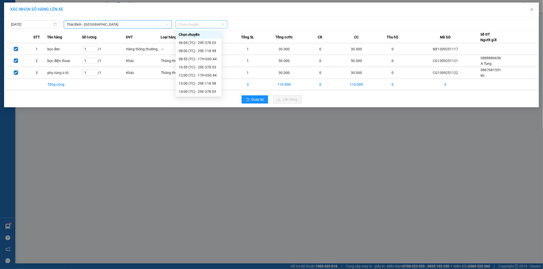
click at [195, 26] on span "Chọn chuyến" at bounding box center [202, 25] width 46 height 8
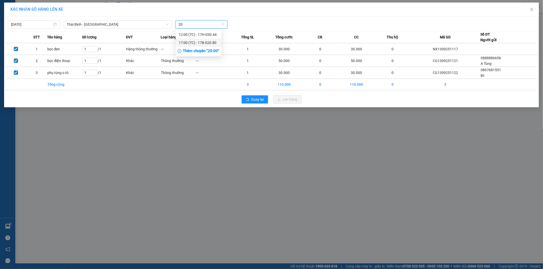
click at [214, 50] on div "Thêm chuyến " 20:00 "" at bounding box center [199, 51] width 46 height 9
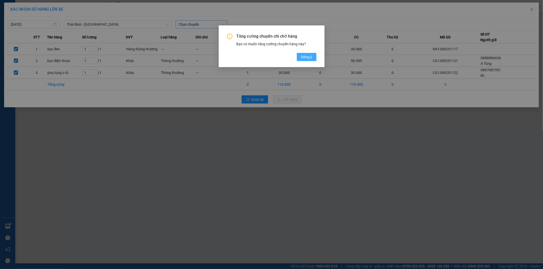
click at [308, 56] on span "Đồng ý" at bounding box center [306, 57] width 11 height 6
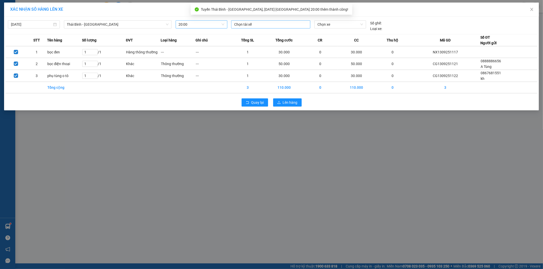
click at [277, 24] on div at bounding box center [270, 24] width 77 height 6
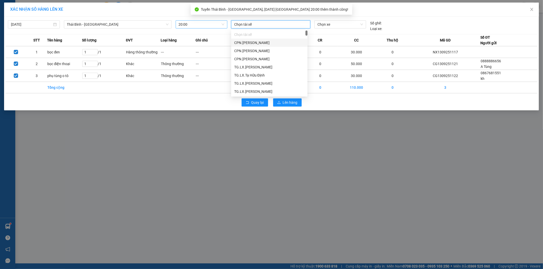
paste input "Ngô Ngọc Vịnh"
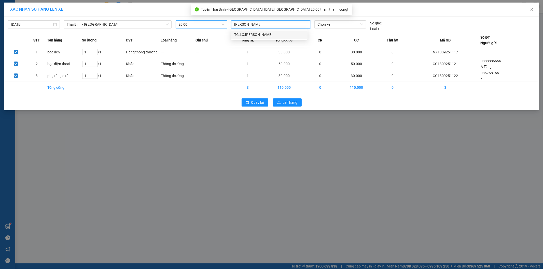
click at [270, 34] on div "TG.LX.[PERSON_NAME]" at bounding box center [269, 35] width 70 height 6
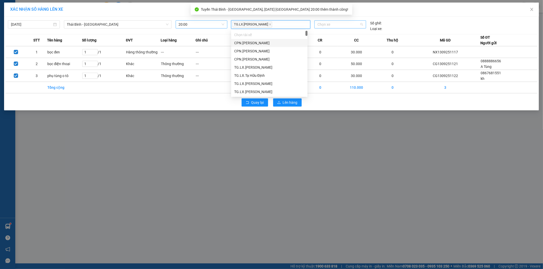
click at [328, 24] on span "Chọn xe" at bounding box center [339, 25] width 45 height 8
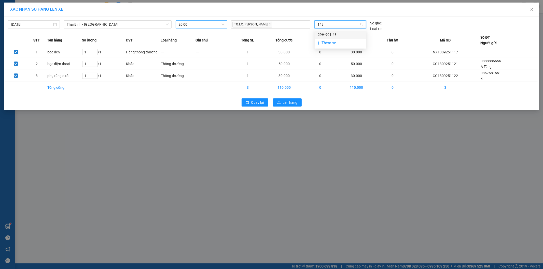
click at [335, 31] on div "29H-901.48" at bounding box center [339, 35] width 51 height 8
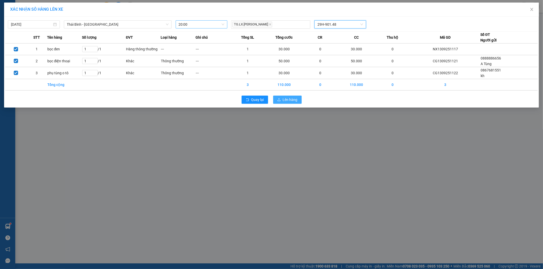
click at [288, 100] on span "Lên hàng" at bounding box center [290, 100] width 15 height 6
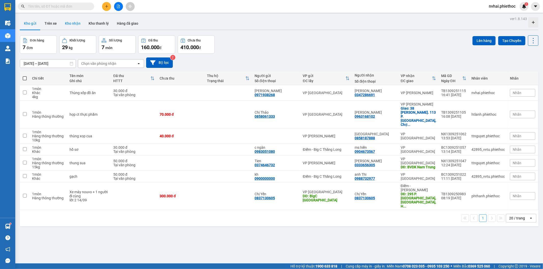
click at [70, 25] on button "Kho nhận" at bounding box center [73, 23] width 24 height 12
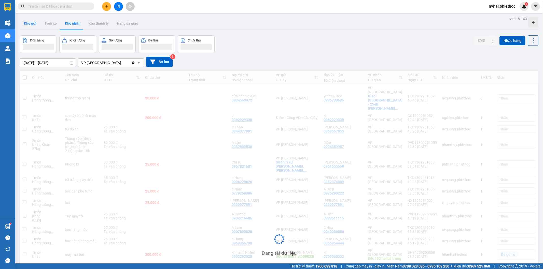
click at [29, 25] on button "Kho gửi" at bounding box center [30, 23] width 21 height 12
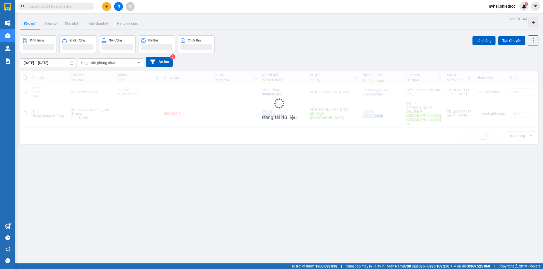
click at [29, 25] on button "Kho gửi" at bounding box center [30, 23] width 21 height 12
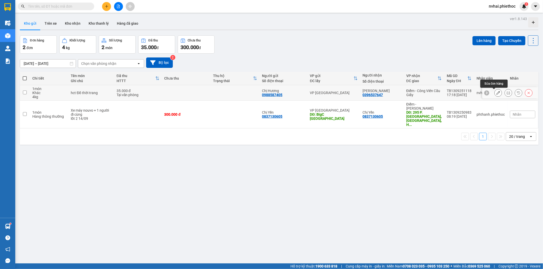
click at [496, 92] on icon at bounding box center [498, 93] width 4 height 4
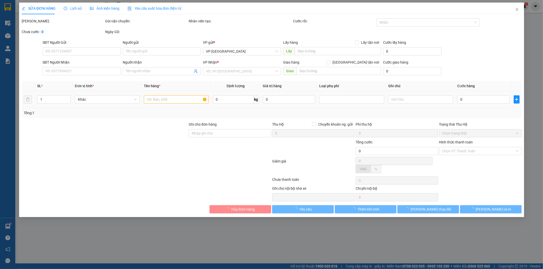
type input "0988587405"
type input "Chị Hương"
type input "0396537647"
type input "[PERSON_NAME]"
type input "35.000"
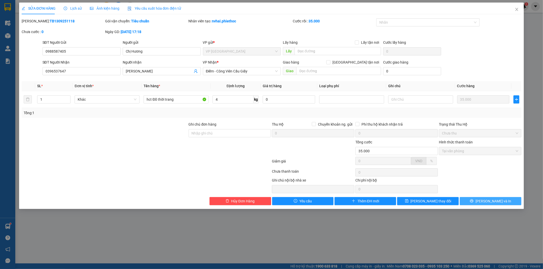
click at [480, 198] on button "[PERSON_NAME] và In" at bounding box center [490, 201] width 62 height 8
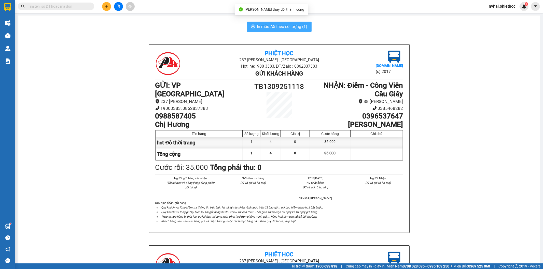
click at [283, 26] on span "In mẫu A5 theo số lượng (1)" at bounding box center [282, 26] width 50 height 6
click at [81, 5] on input "text" at bounding box center [58, 7] width 60 height 6
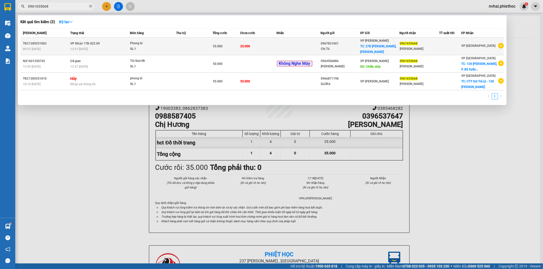
type input "0961655668"
click at [305, 45] on td at bounding box center [299, 47] width 44 height 18
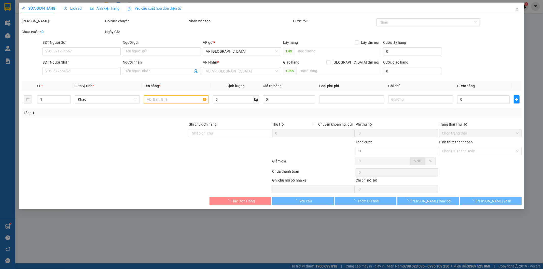
type input "0967831601"
type input "Chị Tú"
checkbox input "true"
type input "27B [PERSON_NAME], [PERSON_NAME], Hoàn Kiếm, [GEOGRAPHIC_DATA], [GEOGRAPHIC_DAT…"
type input "30.000"
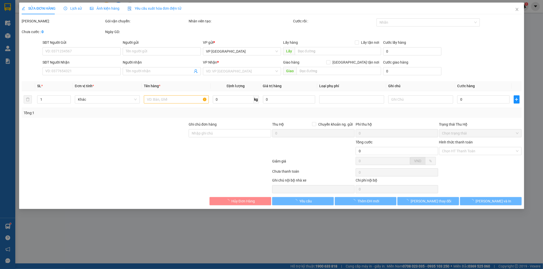
type input "0961655668"
type input "[PERSON_NAME]"
type input "55.000"
type input "30.000"
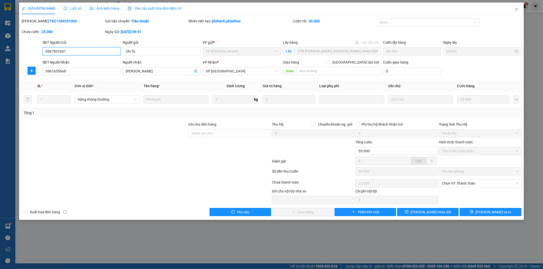
click at [463, 150] on span "Thu trước một phần" at bounding box center [480, 151] width 76 height 8
click at [479, 184] on span "Chọn HT Thanh Toán" at bounding box center [480, 184] width 76 height 8
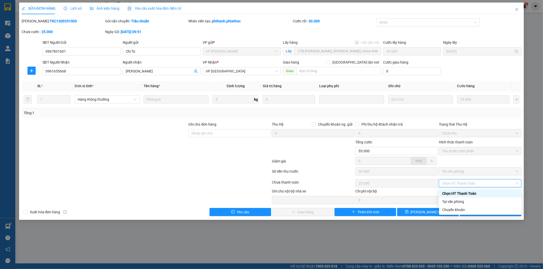
click at [464, 194] on div "Chọn HT Thanh Toán" at bounding box center [480, 194] width 76 height 6
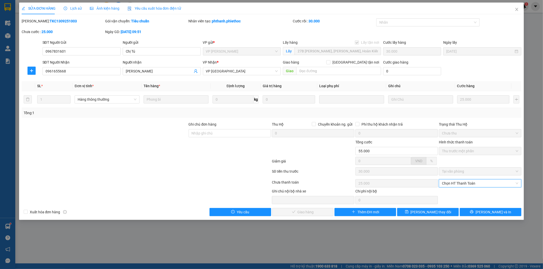
click at [464, 183] on span "Chọn HT Thanh Toán" at bounding box center [480, 184] width 76 height 8
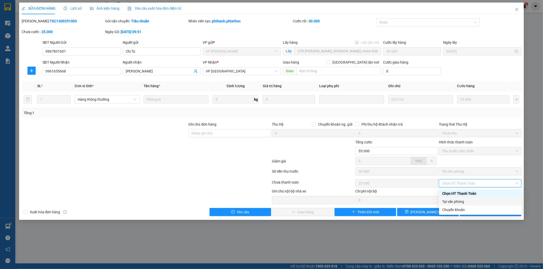
click at [461, 201] on div "Tại văn phòng" at bounding box center [480, 202] width 76 height 6
type input "0"
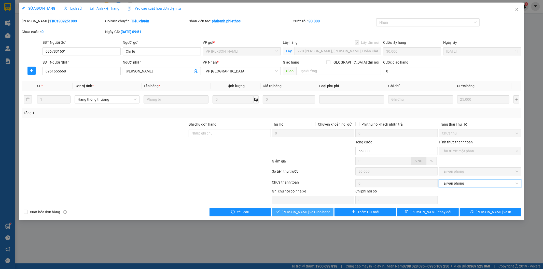
click at [308, 211] on span "[PERSON_NAME] và Giao hàng" at bounding box center [306, 212] width 49 height 6
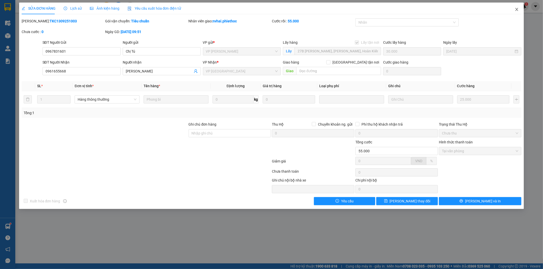
click at [514, 9] on icon "close" at bounding box center [516, 9] width 4 height 4
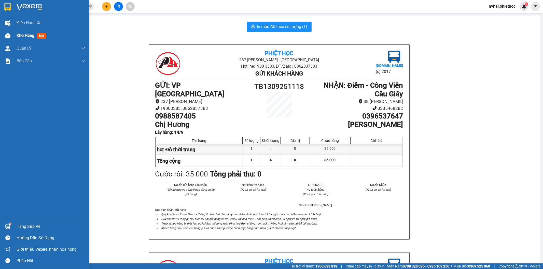
click at [4, 35] on div at bounding box center [7, 35] width 9 height 9
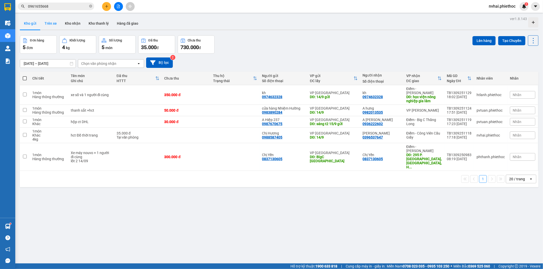
click at [51, 26] on button "Trên xe" at bounding box center [50, 23] width 20 height 12
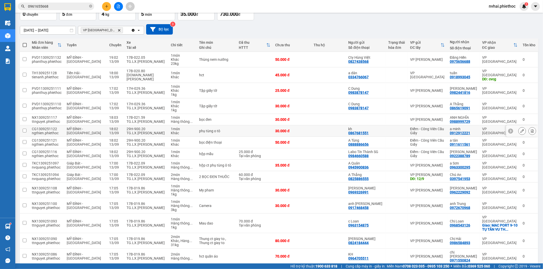
scroll to position [47, 0]
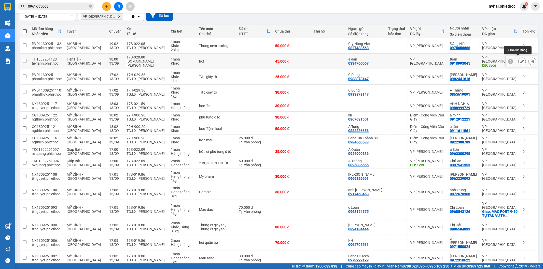
click at [520, 61] on icon at bounding box center [522, 62] width 4 height 4
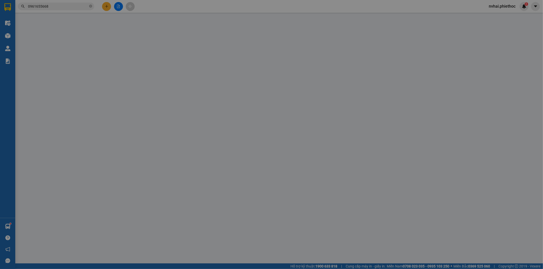
type input "0334766067"
type input "a dân"
type input "0918993045"
type input "tuấn"
type input "cvcg"
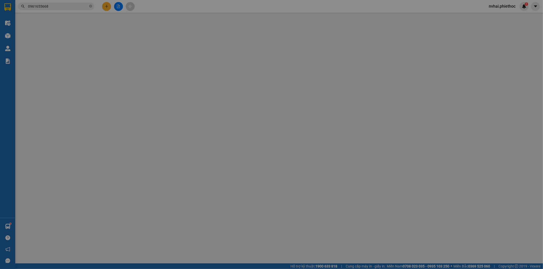
type input "5.000"
type input "45.000"
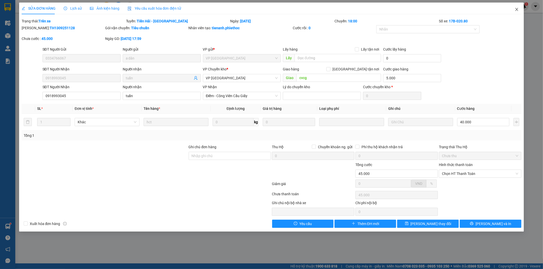
click at [515, 11] on icon "close" at bounding box center [516, 9] width 3 height 3
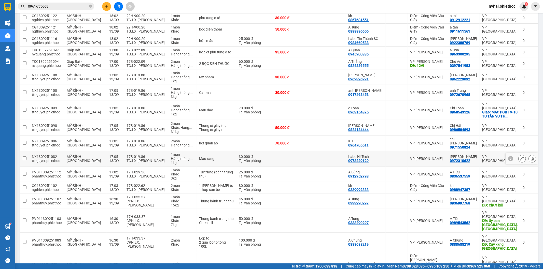
scroll to position [148, 0]
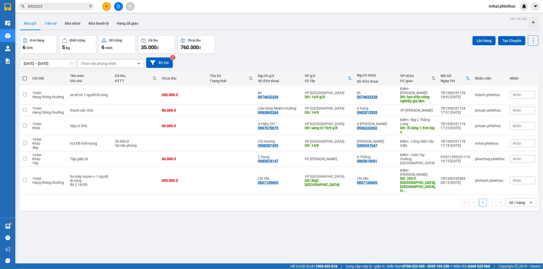
click at [50, 22] on button "Trên xe" at bounding box center [50, 23] width 20 height 12
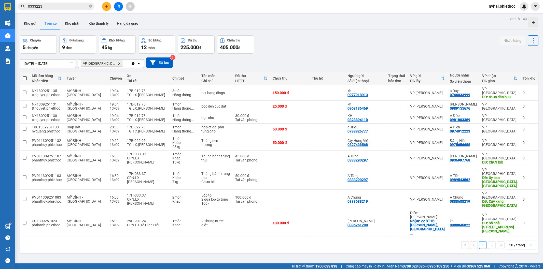
click at [107, 64] on span "VP Thái Bình Delete" at bounding box center [102, 64] width 42 height 6
click at [118, 64] on icon "VP Thái Bình, close by backspace" at bounding box center [119, 63] width 2 height 2
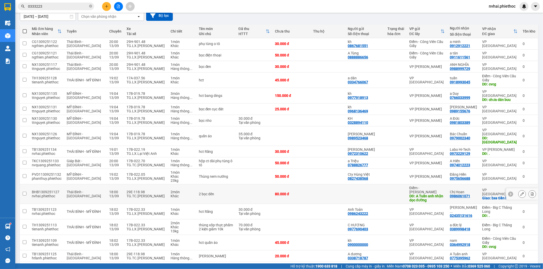
scroll to position [94, 0]
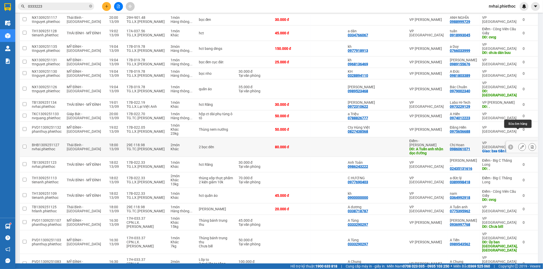
click at [520, 145] on icon at bounding box center [522, 147] width 4 height 4
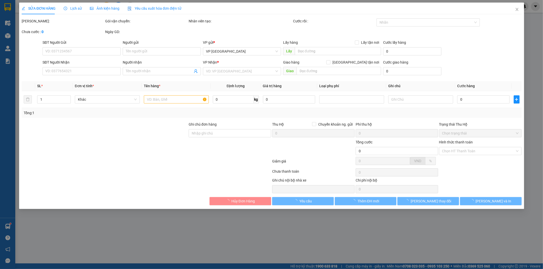
type input "A Tuấn anh nhận dọc đường"
type input "5.000"
type input "0986061071"
type input "Chị Hoan"
checkbox input "true"
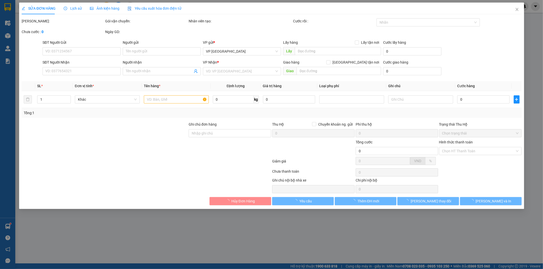
type input "bxe tiền hải"
type input "80.000"
type input "10.000"
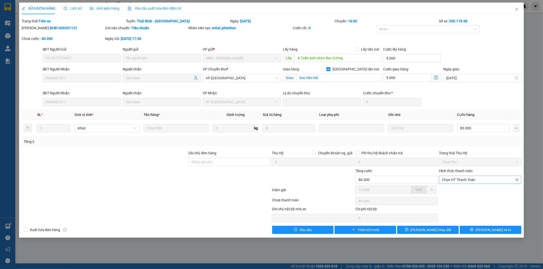
click at [472, 177] on span "Chọn HT Thanh Toán" at bounding box center [480, 180] width 76 height 8
click at [468, 190] on div "Tại văn phòng" at bounding box center [480, 190] width 76 height 6
type input "0"
click at [436, 230] on span "[PERSON_NAME] thay đổi" at bounding box center [430, 230] width 41 height 6
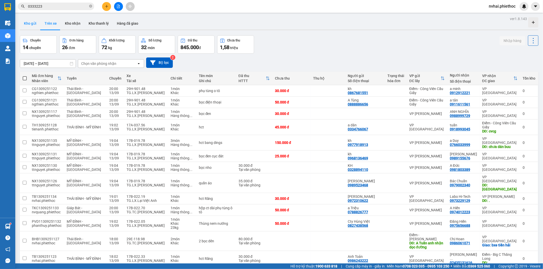
click at [31, 24] on button "Kho gửi" at bounding box center [30, 23] width 21 height 12
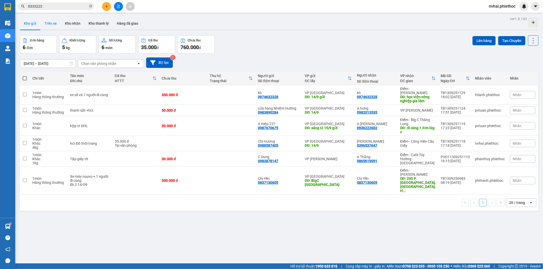
click at [52, 23] on button "Trên xe" at bounding box center [50, 23] width 20 height 12
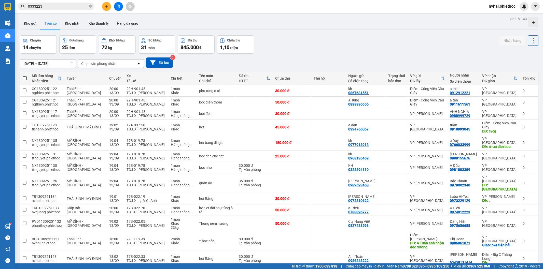
click at [122, 62] on div "Chọn văn phòng nhận" at bounding box center [107, 64] width 59 height 8
type input "thái"
click at [107, 76] on div "VP [GEOGRAPHIC_DATA]" at bounding box center [111, 74] width 66 height 9
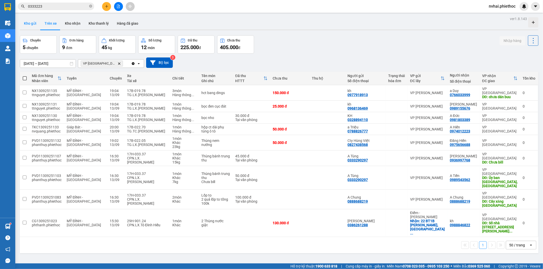
click at [32, 22] on button "Kho gửi" at bounding box center [30, 23] width 21 height 12
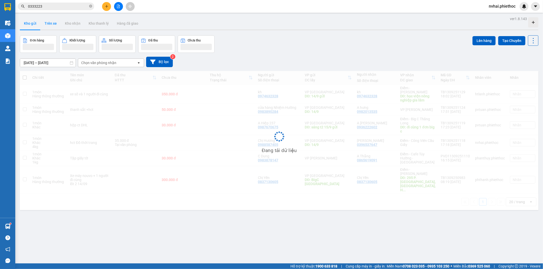
click at [53, 25] on button "Trên xe" at bounding box center [50, 23] width 20 height 12
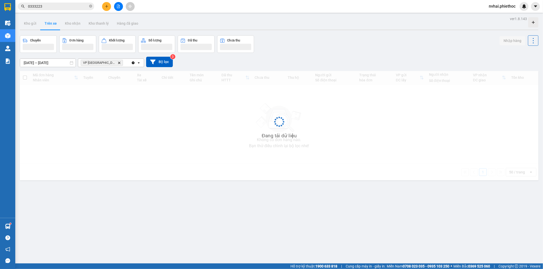
click at [53, 25] on button "Trên xe" at bounding box center [50, 23] width 20 height 12
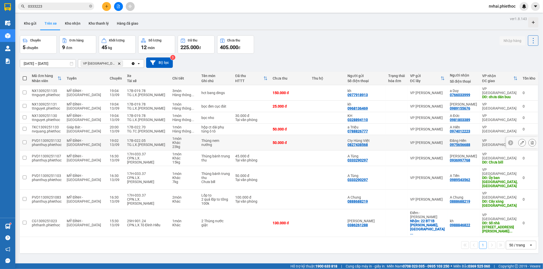
click at [153, 143] on div "TG.LX.[PERSON_NAME]" at bounding box center [147, 145] width 40 height 4
checkbox input "true"
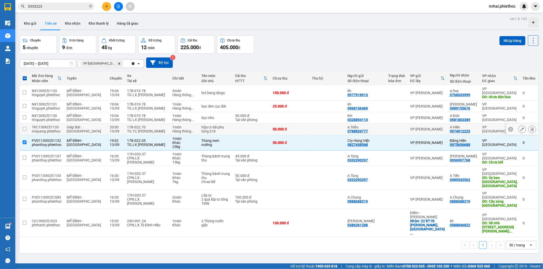
click at [156, 129] on div "TG.TC.[PERSON_NAME]" at bounding box center [147, 131] width 40 height 4
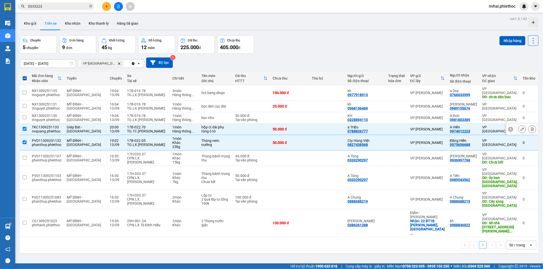
click at [149, 125] on div "17B-022.70" at bounding box center [147, 127] width 40 height 4
checkbox input "false"
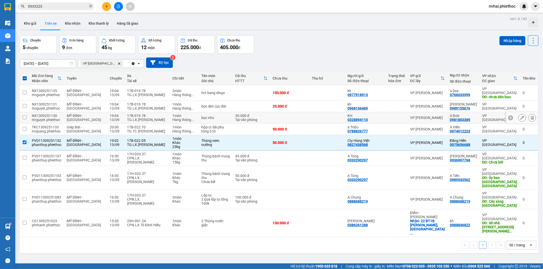
click at [150, 114] on div "17B-019.78" at bounding box center [147, 116] width 40 height 4
checkbox input "true"
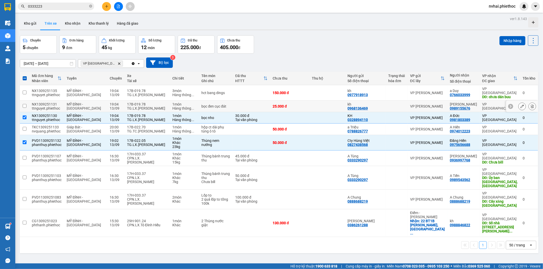
click at [149, 106] on div "TG.LX.[PERSON_NAME]" at bounding box center [147, 108] width 40 height 4
checkbox input "true"
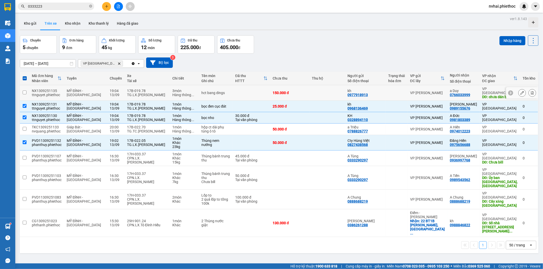
click at [151, 90] on div "17B-019.78" at bounding box center [147, 91] width 40 height 4
checkbox input "true"
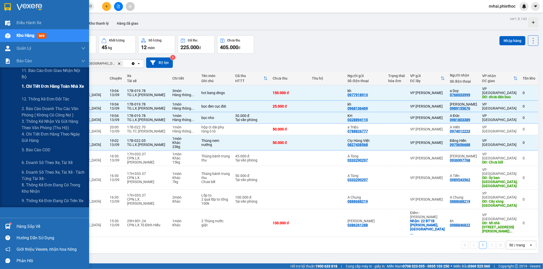
drag, startPoint x: 39, startPoint y: 87, endPoint x: 46, endPoint y: 88, distance: 7.0
click at [39, 87] on span "1. Chi tiết đơn hàng toàn nhà xe" at bounding box center [53, 86] width 62 height 6
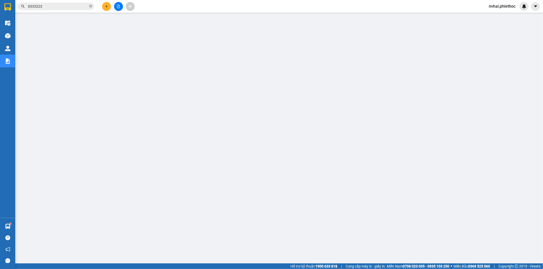
click at [49, 5] on input "0333223" at bounding box center [58, 7] width 60 height 6
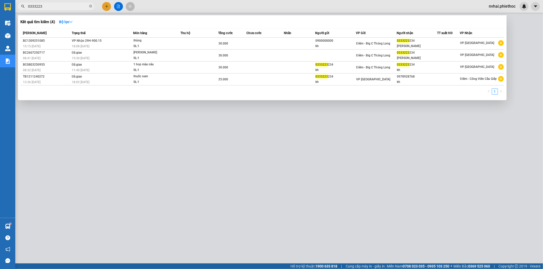
click at [49, 5] on input "0333223" at bounding box center [58, 7] width 60 height 6
click at [91, 7] on icon "close-circle" at bounding box center [90, 6] width 3 height 3
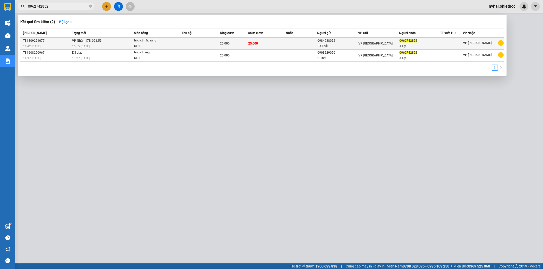
type input "0962742852"
click at [190, 45] on td at bounding box center [201, 44] width 38 height 12
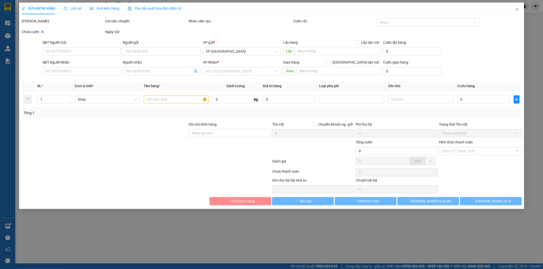
type input "0984938052"
type input "Bs Thái"
type input "0962742852"
type input "A Lợi"
type input "25.000"
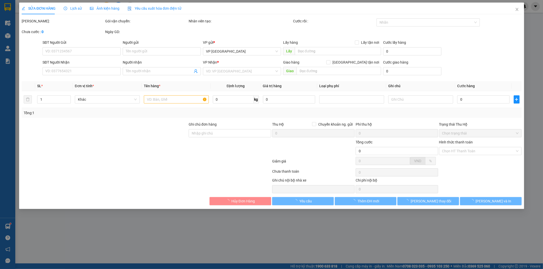
type input "25.000"
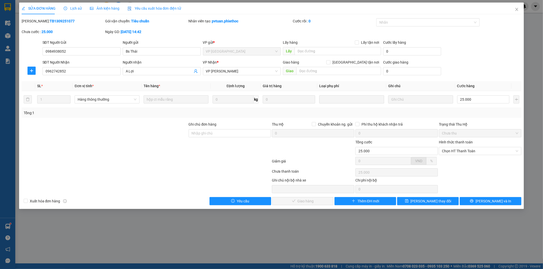
click at [79, 10] on span "Lịch sử" at bounding box center [73, 8] width 18 height 4
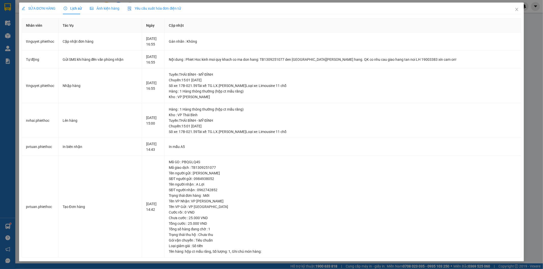
click at [50, 11] on div "SỬA ĐƠN HÀNG" at bounding box center [39, 9] width 34 height 12
